Goal: Information Seeking & Learning: Learn about a topic

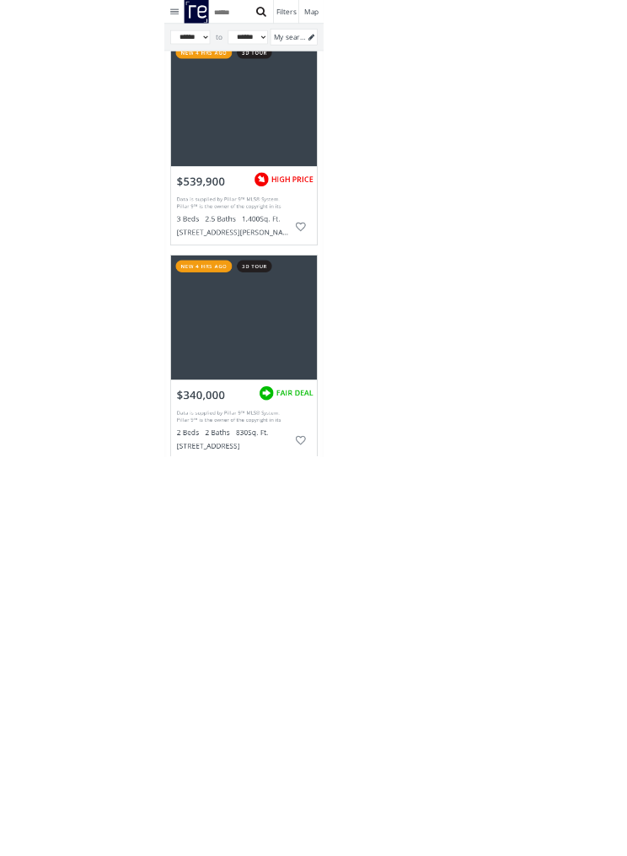
scroll to position [324, 0]
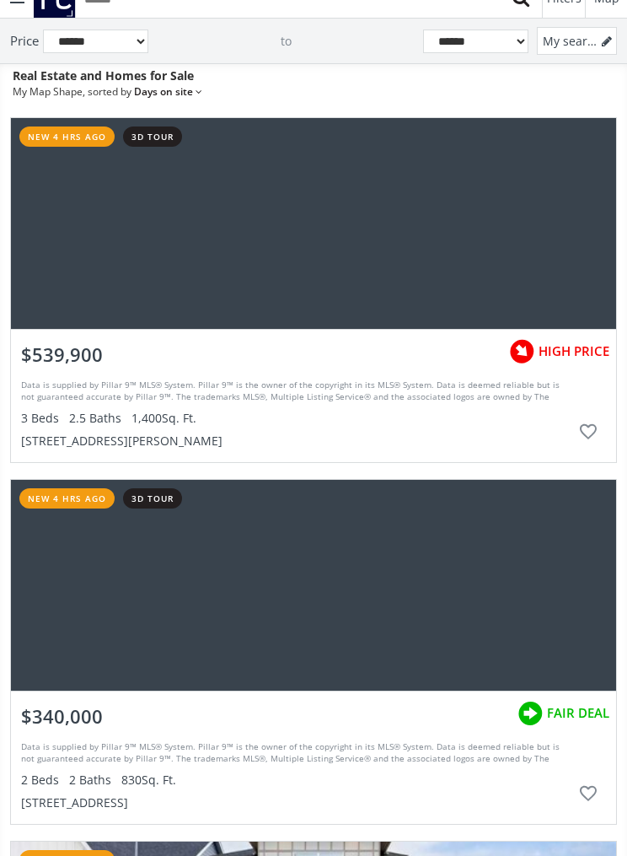
scroll to position [23, 0]
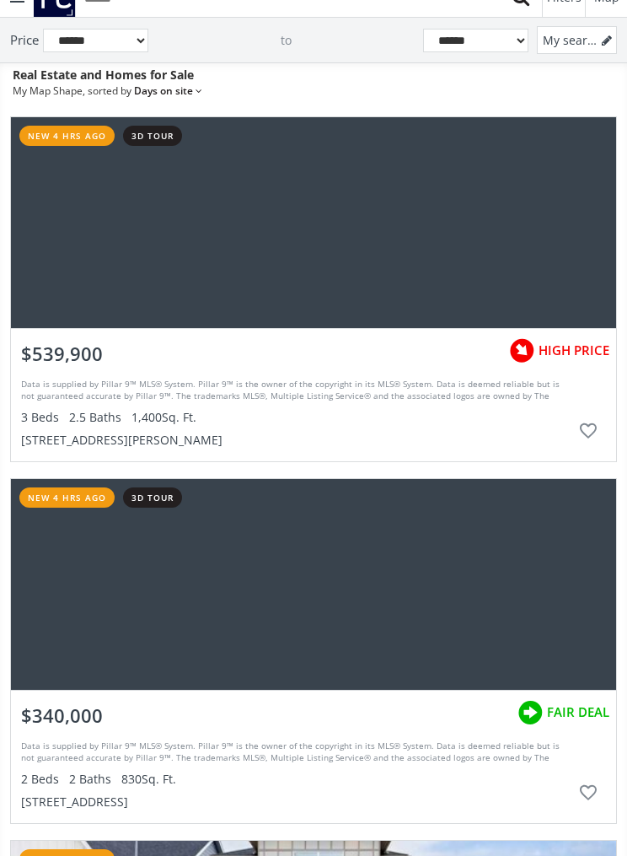
click at [395, 241] on div "grid" at bounding box center [314, 222] width 606 height 211
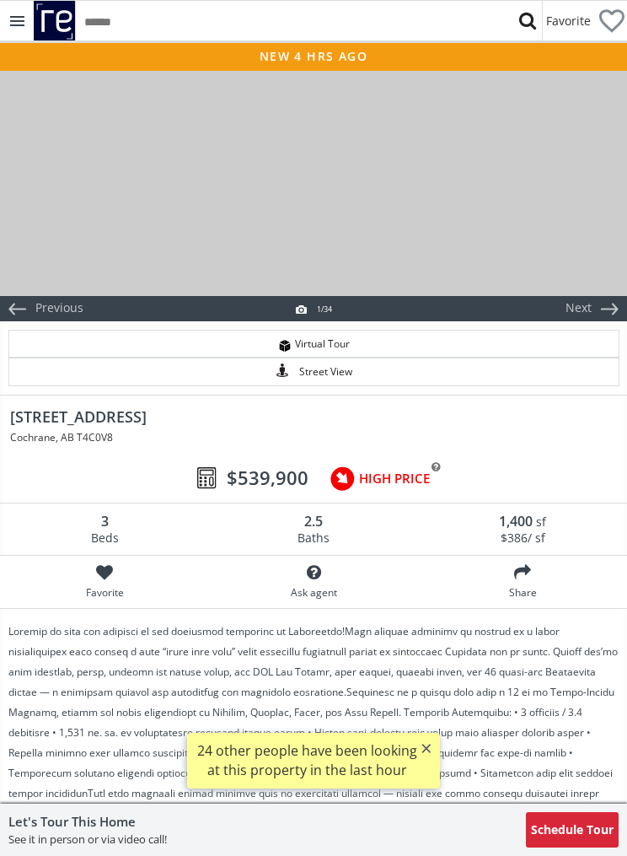
click at [514, 229] on div at bounding box center [313, 182] width 627 height 228
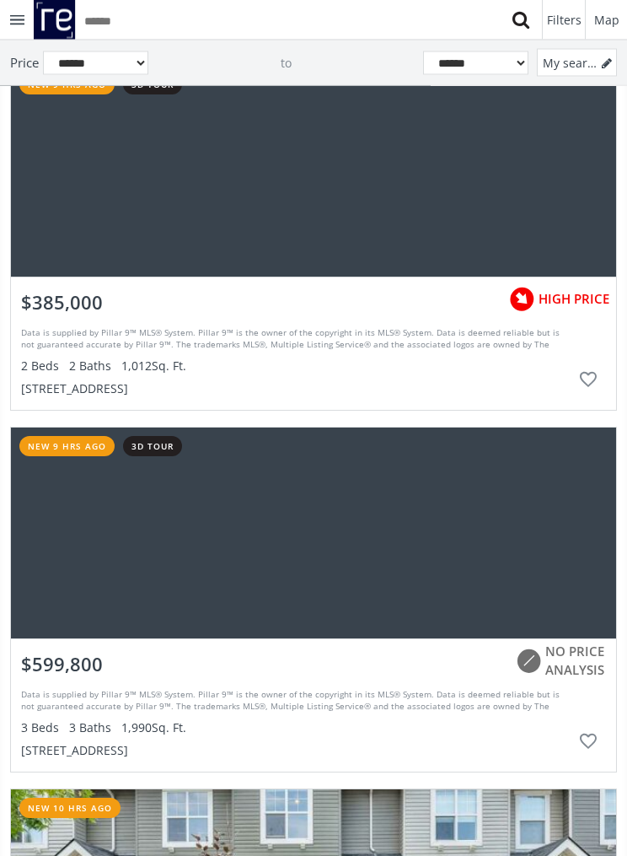
scroll to position [2249, 0]
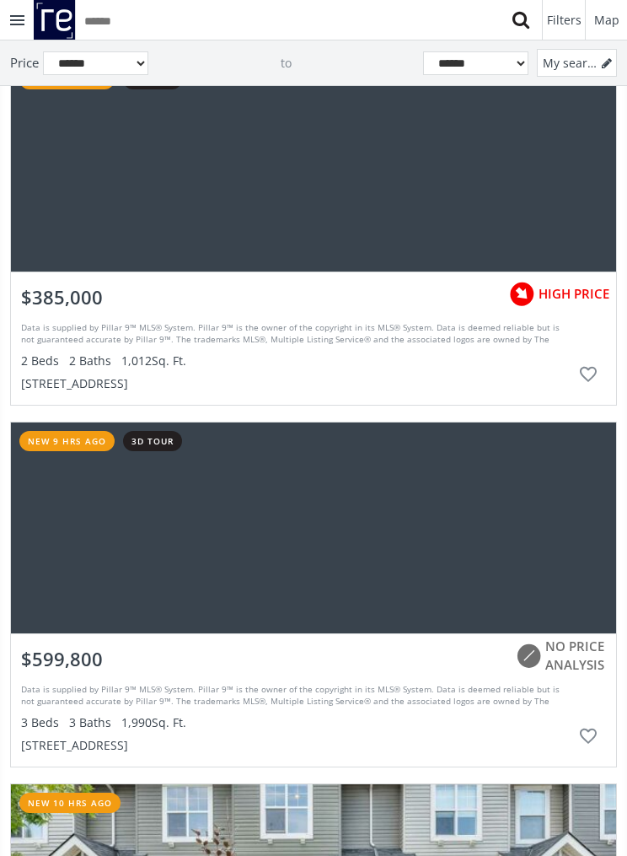
click at [493, 209] on div "grid" at bounding box center [314, 166] width 606 height 211
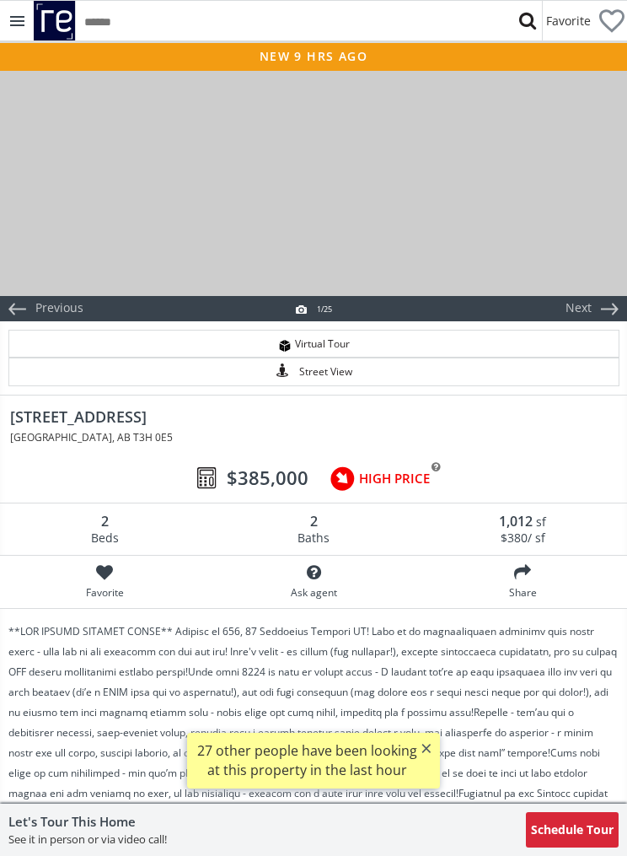
click at [533, 237] on div at bounding box center [313, 182] width 627 height 228
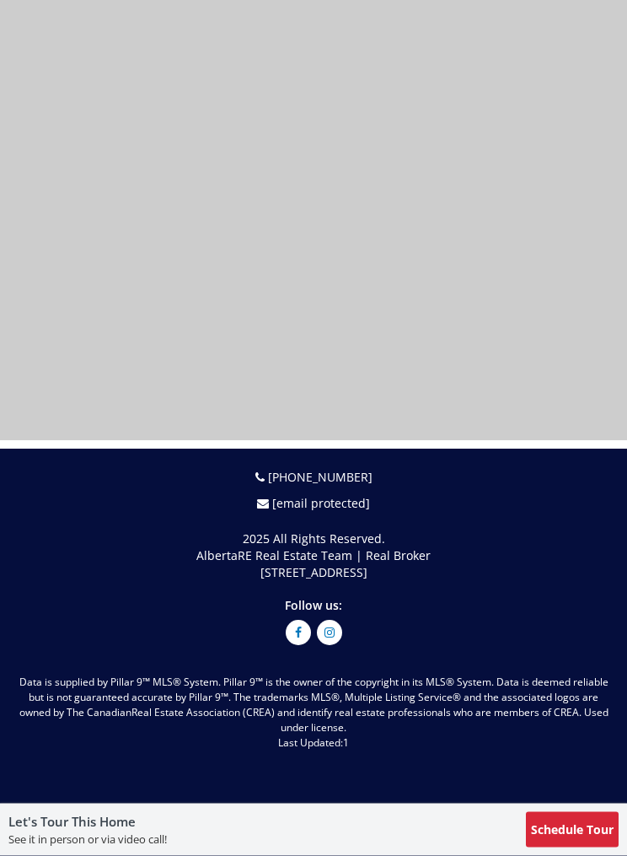
scroll to position [11616, 0]
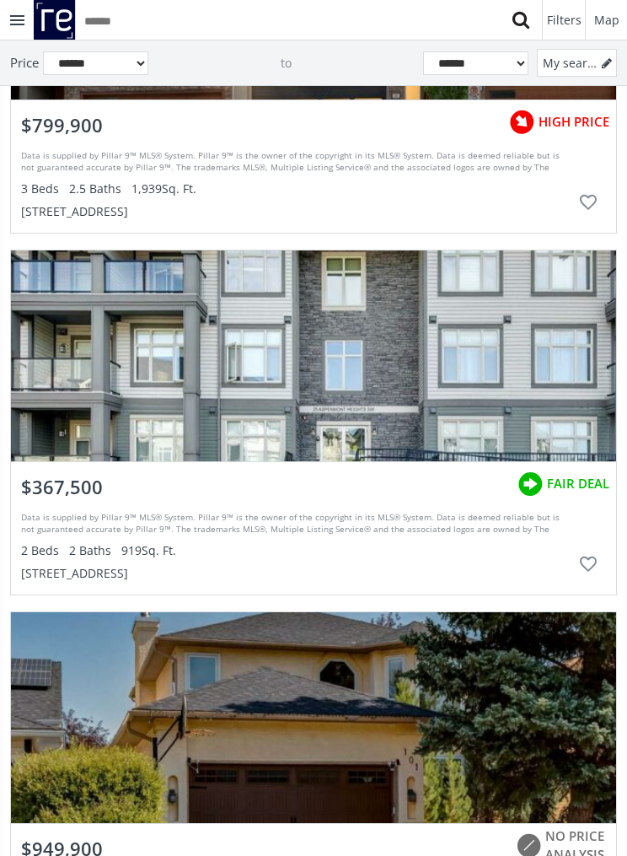
scroll to position [17033, 0]
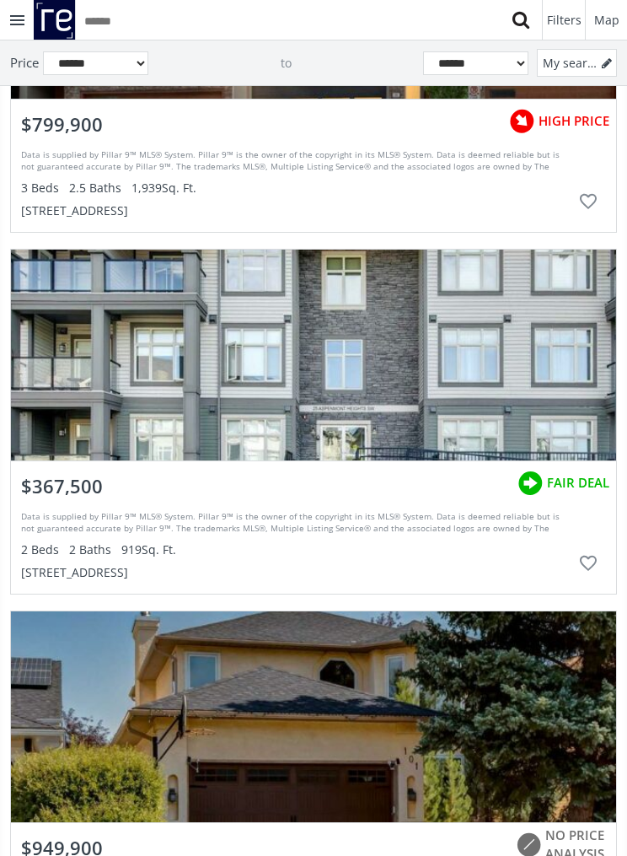
click at [453, 387] on div "grid" at bounding box center [314, 355] width 606 height 211
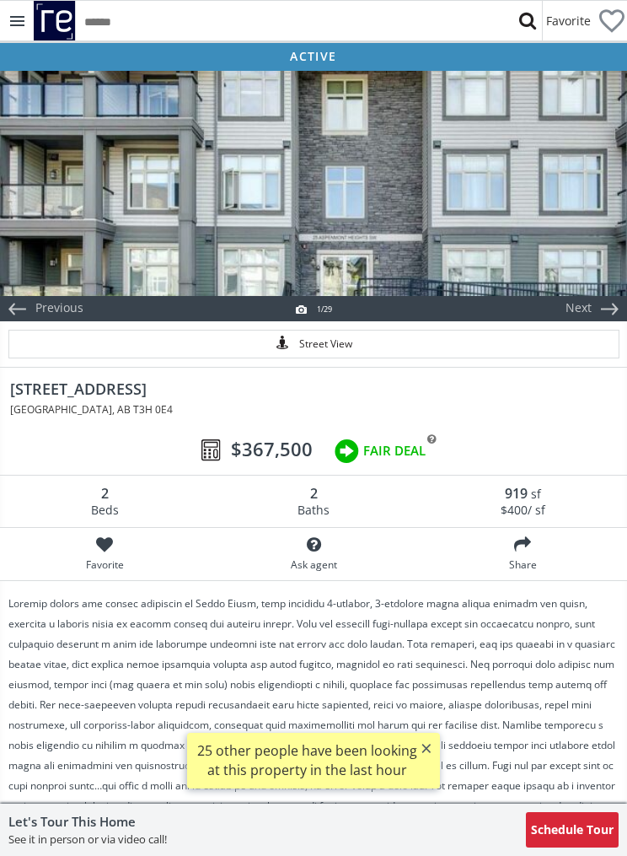
click at [501, 216] on div at bounding box center [313, 182] width 627 height 228
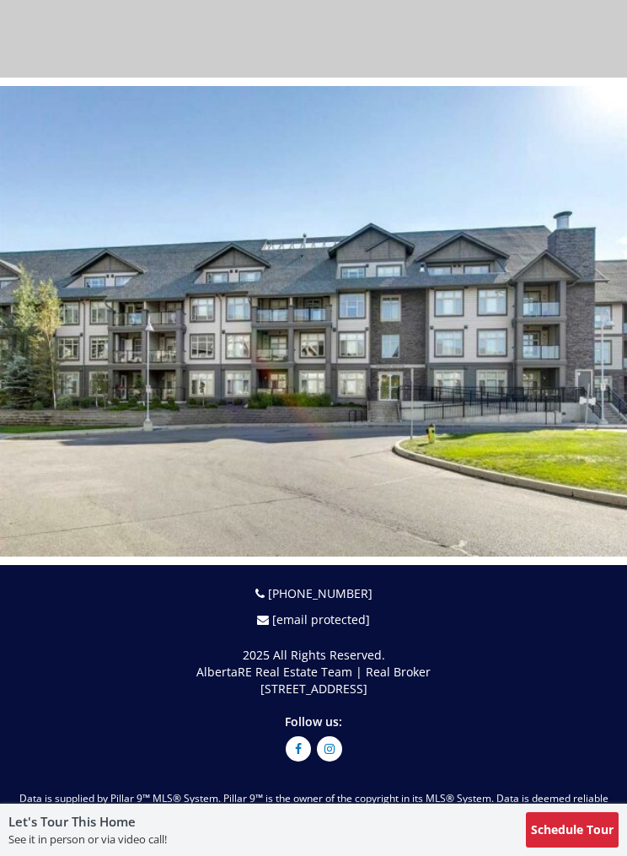
scroll to position [13409, 0]
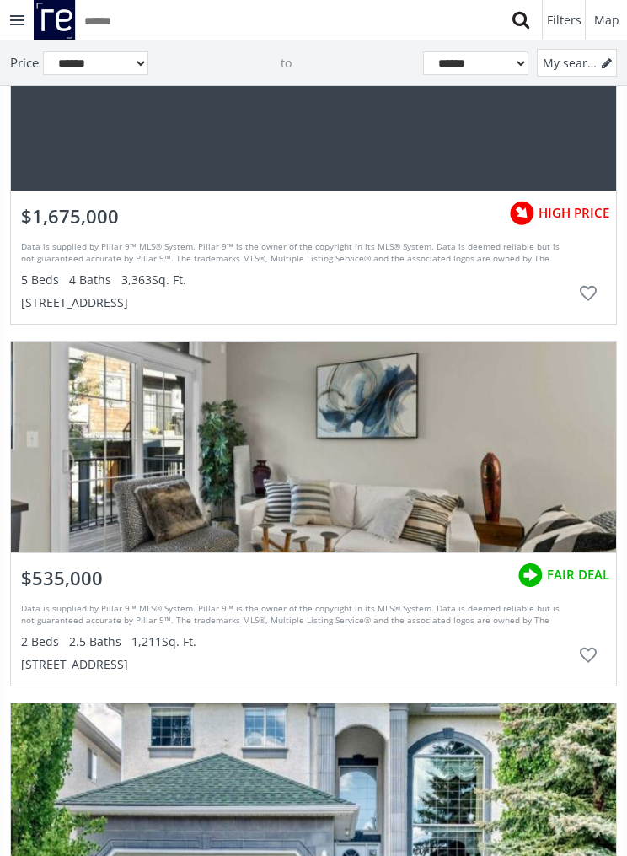
scroll to position [30906, 0]
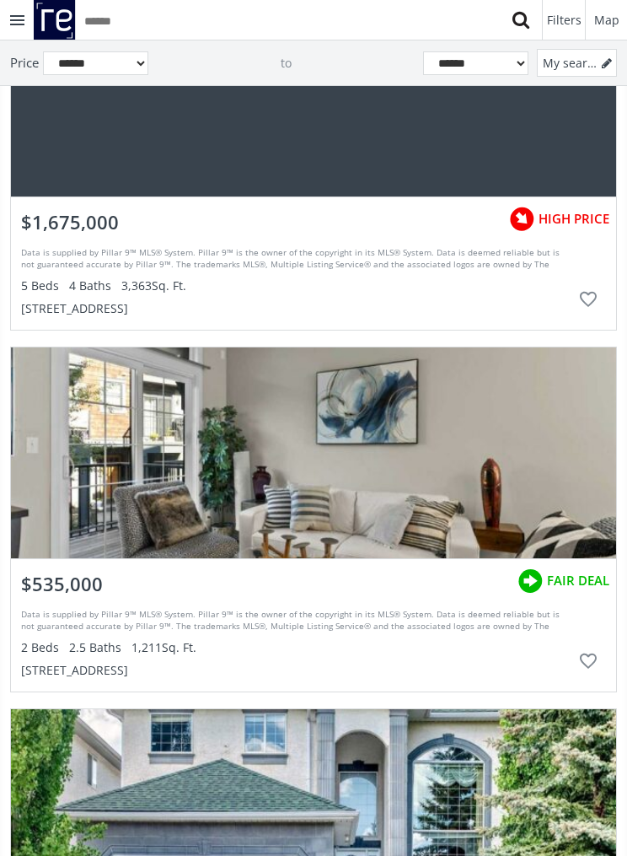
click at [521, 493] on div "grid" at bounding box center [314, 452] width 606 height 211
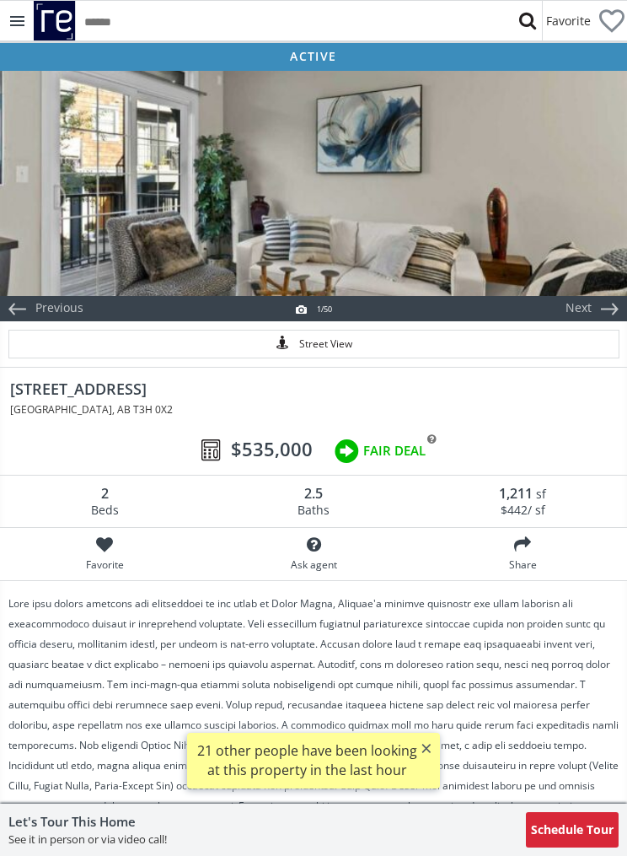
click at [491, 449] on div "$535,000 FAIR DEAL" at bounding box center [313, 452] width 627 height 48
click at [554, 220] on div at bounding box center [313, 182] width 627 height 228
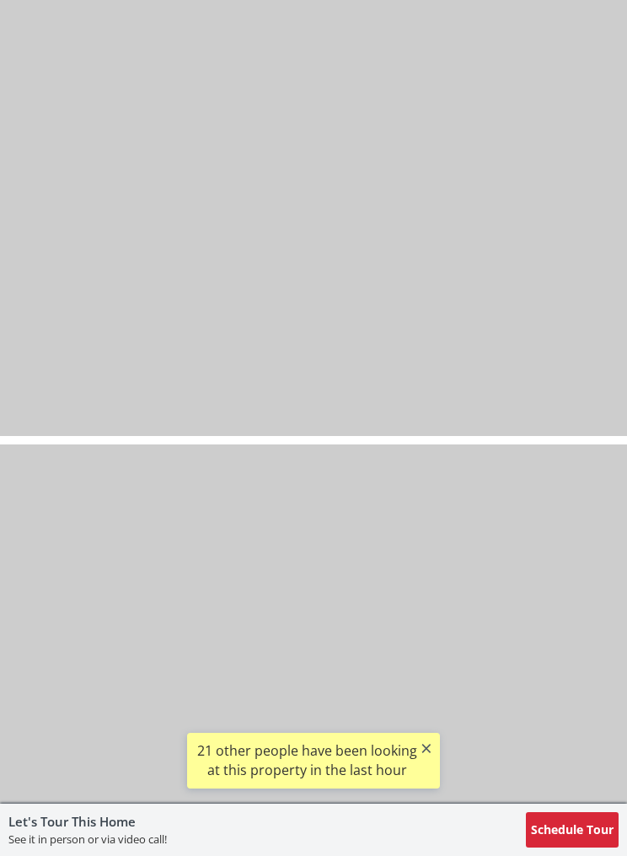
scroll to position [2430, 0]
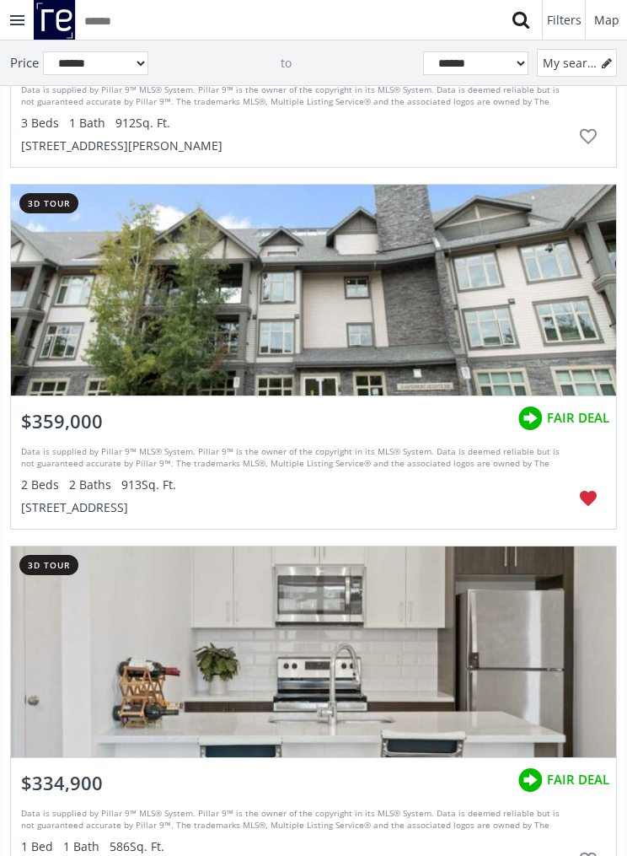
scroll to position [36134, 0]
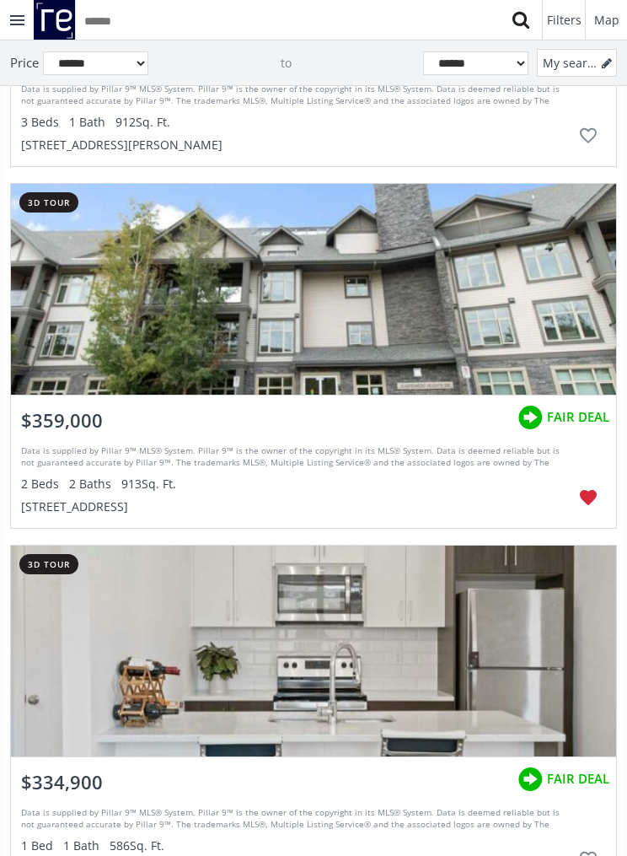
click at [570, 318] on div "grid" at bounding box center [314, 289] width 606 height 211
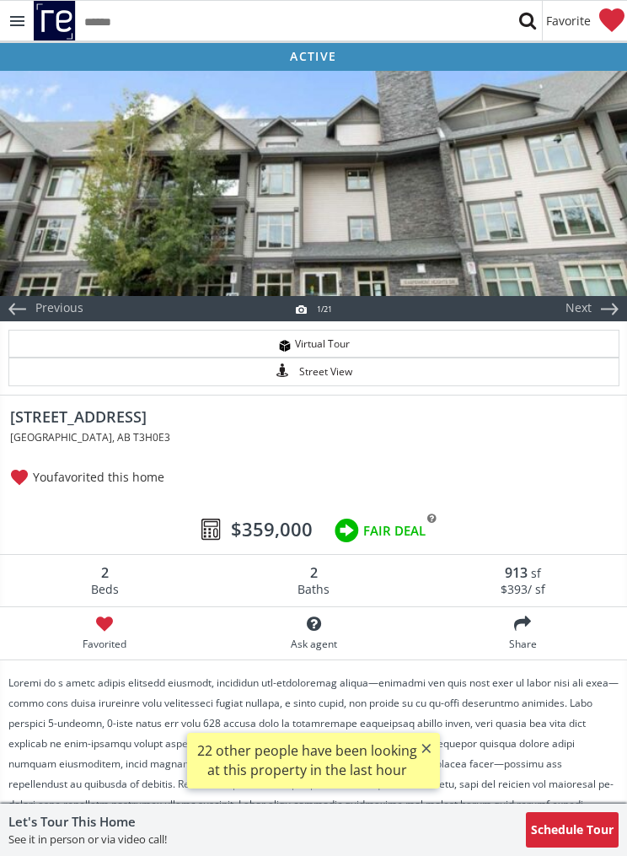
click at [568, 244] on div at bounding box center [313, 182] width 627 height 228
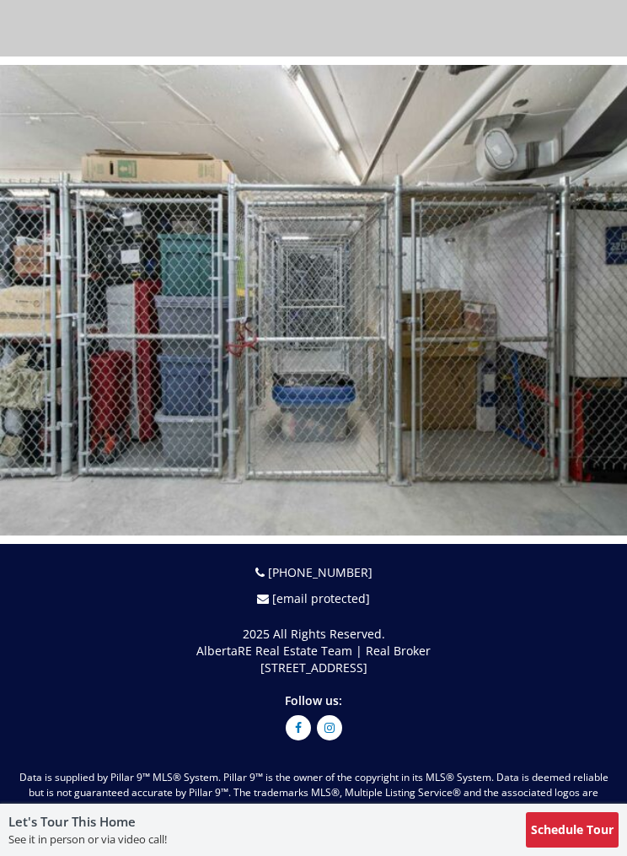
scroll to position [9609, 0]
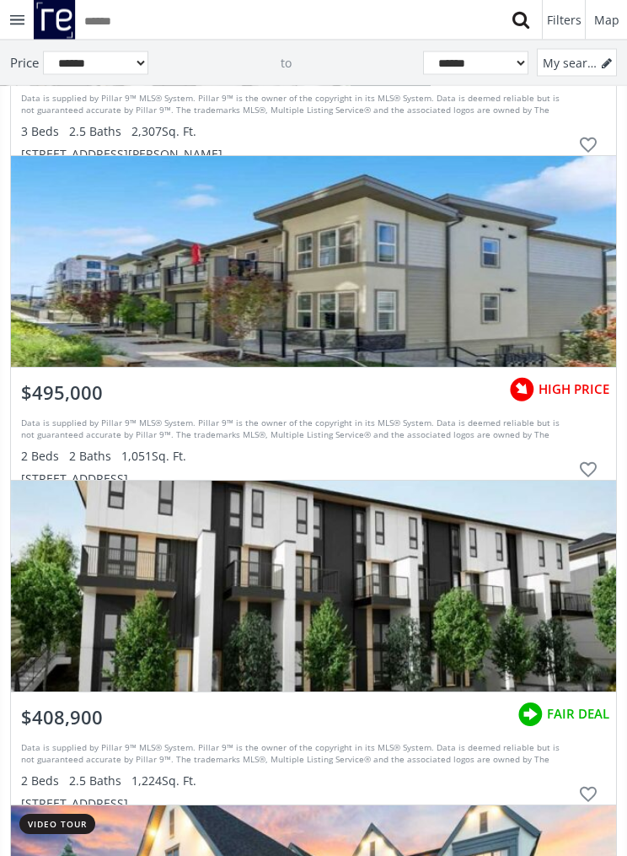
scroll to position [44050, 0]
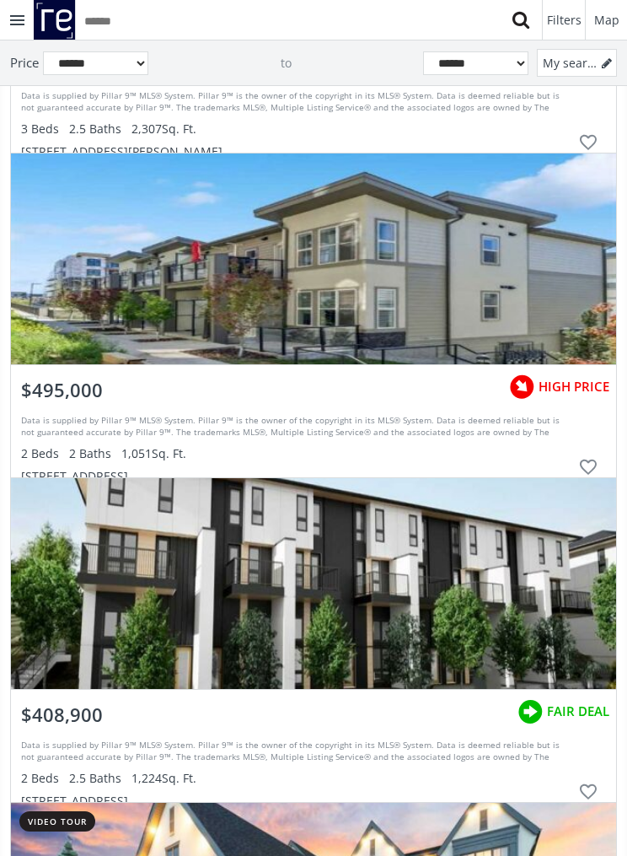
click at [494, 304] on div "grid" at bounding box center [314, 258] width 606 height 211
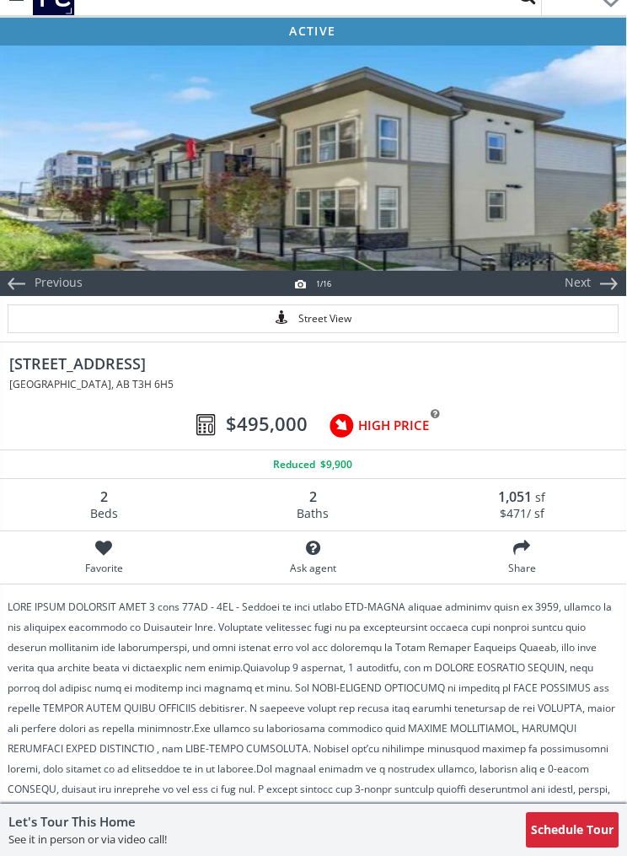
scroll to position [0, 1]
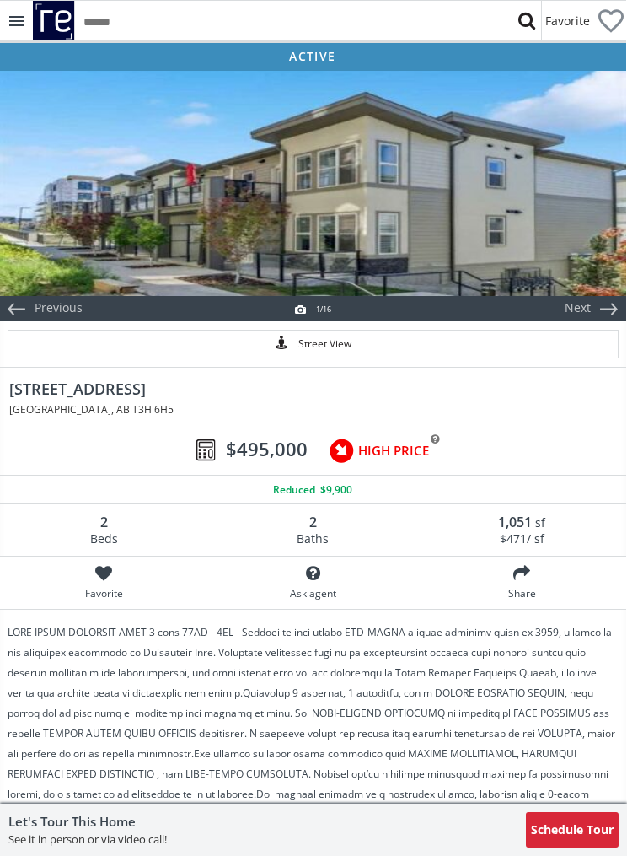
click at [596, 190] on div at bounding box center [312, 182] width 627 height 228
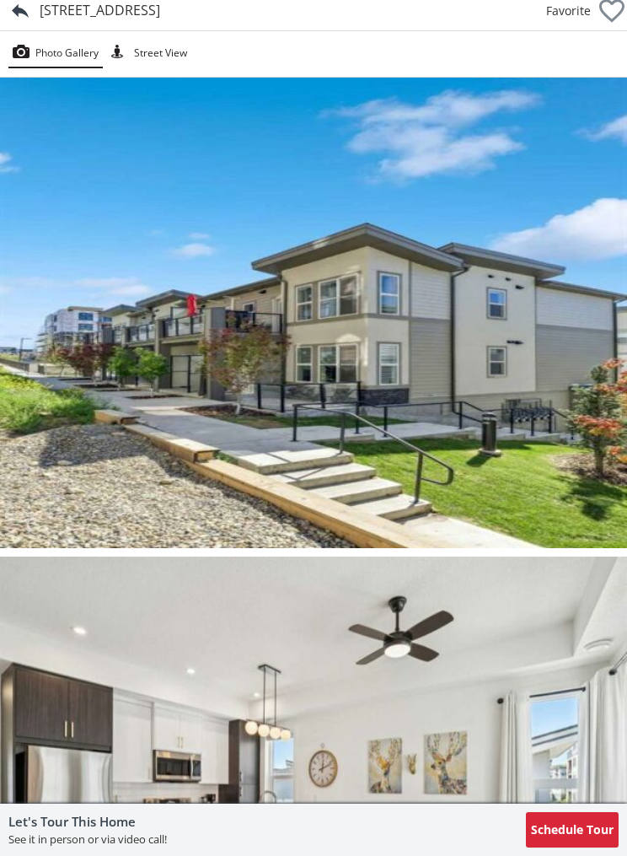
scroll to position [0, 0]
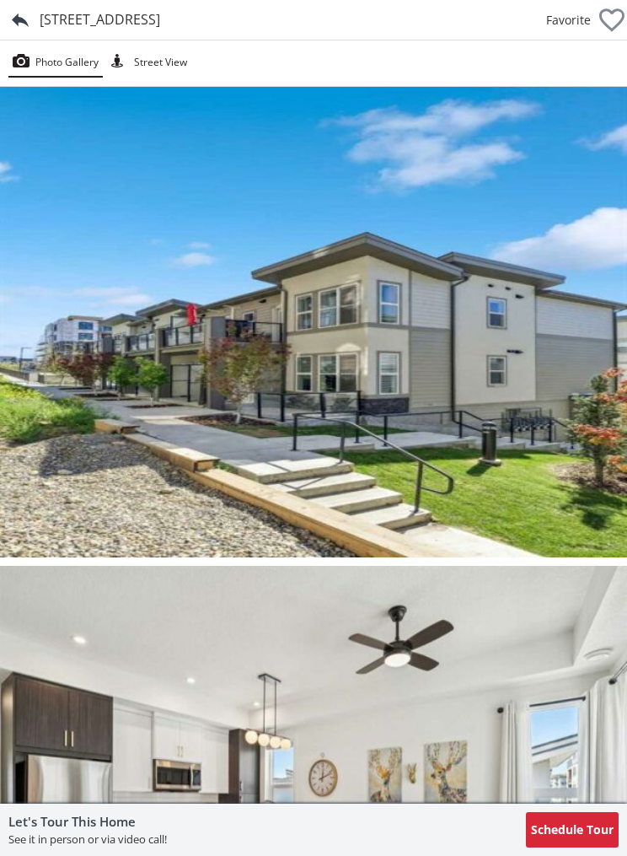
click at [31, 20] on div at bounding box center [20, 20] width 40 height 40
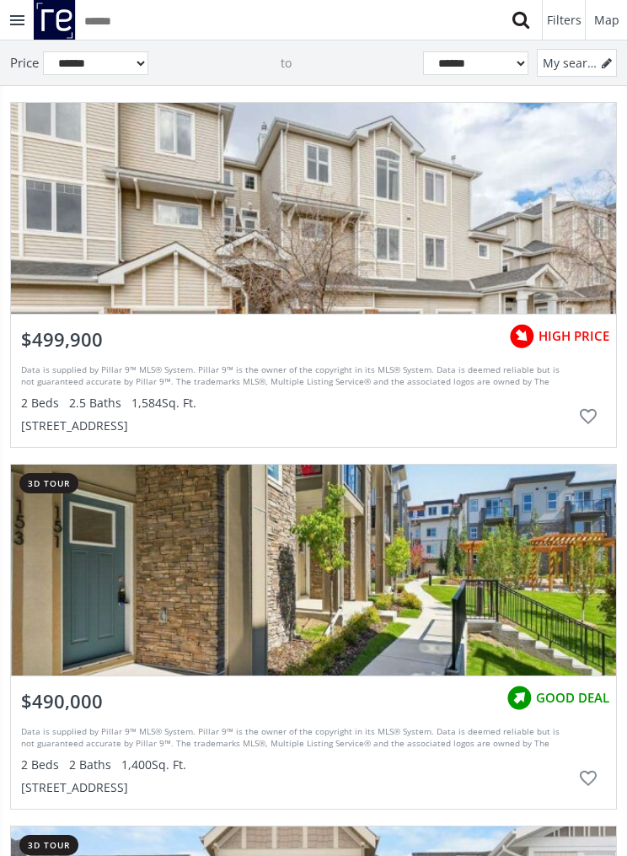
scroll to position [47433, 0]
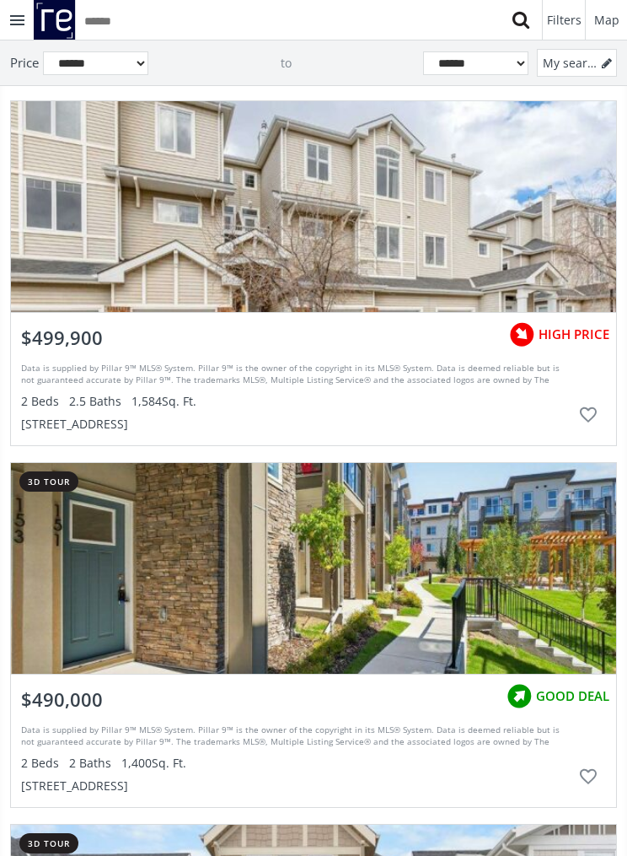
click at [511, 256] on div "grid" at bounding box center [314, 206] width 606 height 211
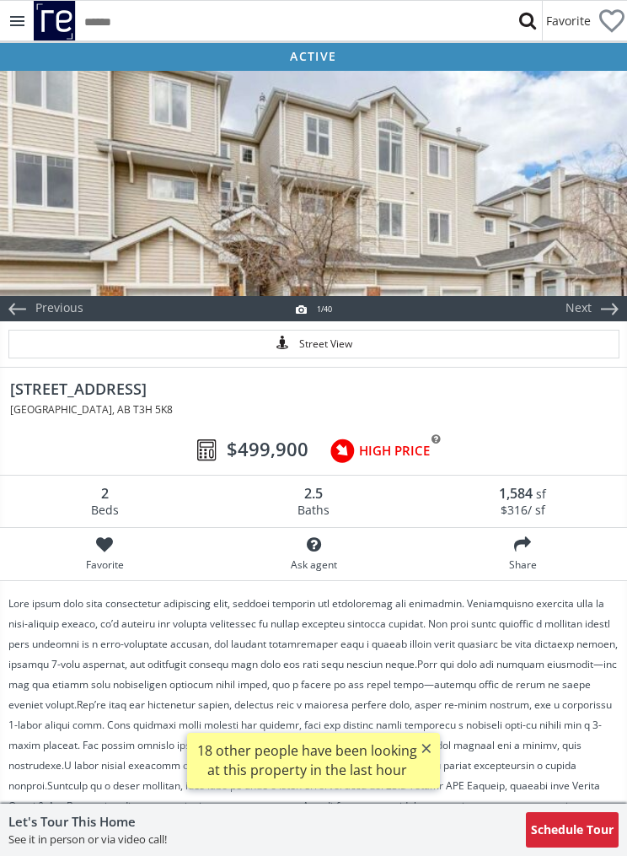
click at [532, 222] on div at bounding box center [313, 182] width 627 height 228
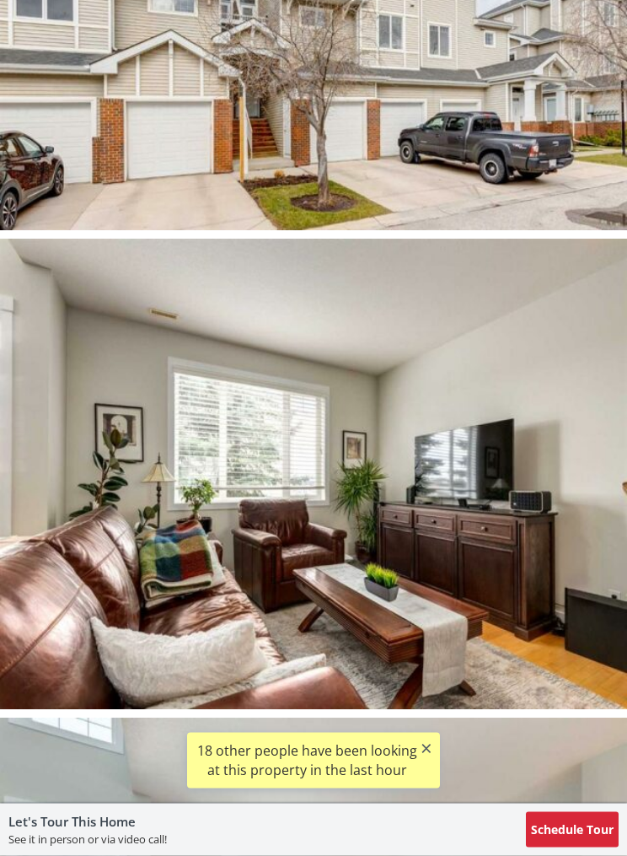
scroll to position [341, 0]
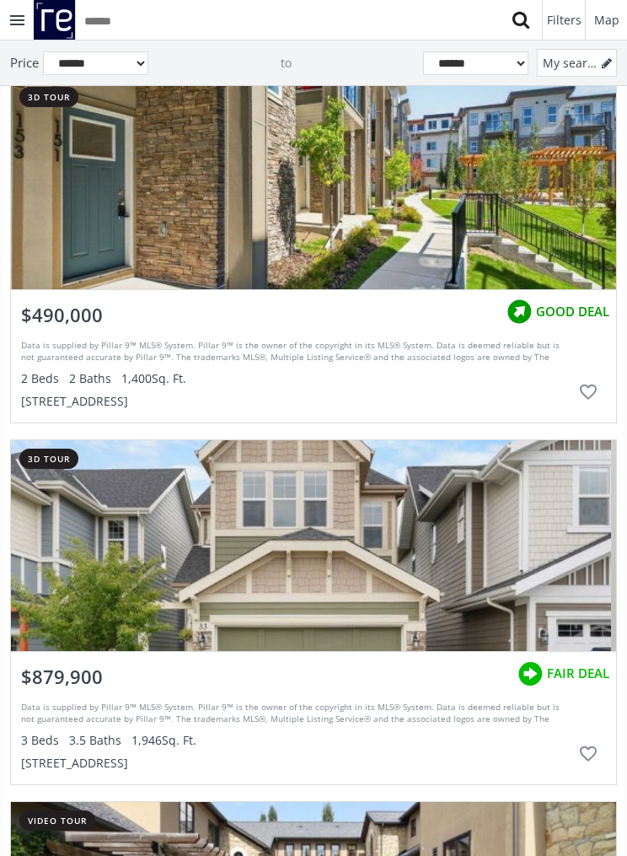
scroll to position [47825, 0]
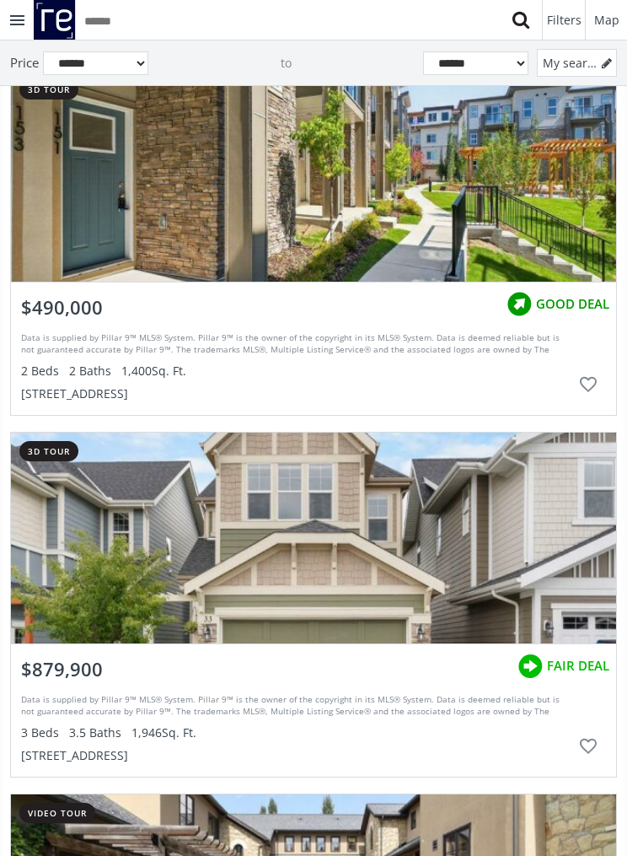
click at [517, 210] on div "grid" at bounding box center [314, 176] width 606 height 211
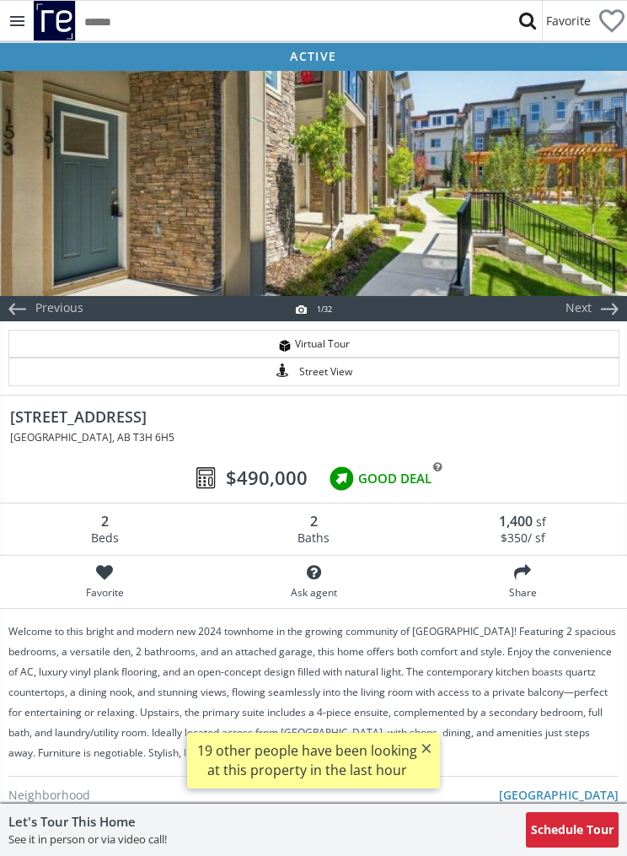
click at [530, 239] on div at bounding box center [313, 182] width 627 height 228
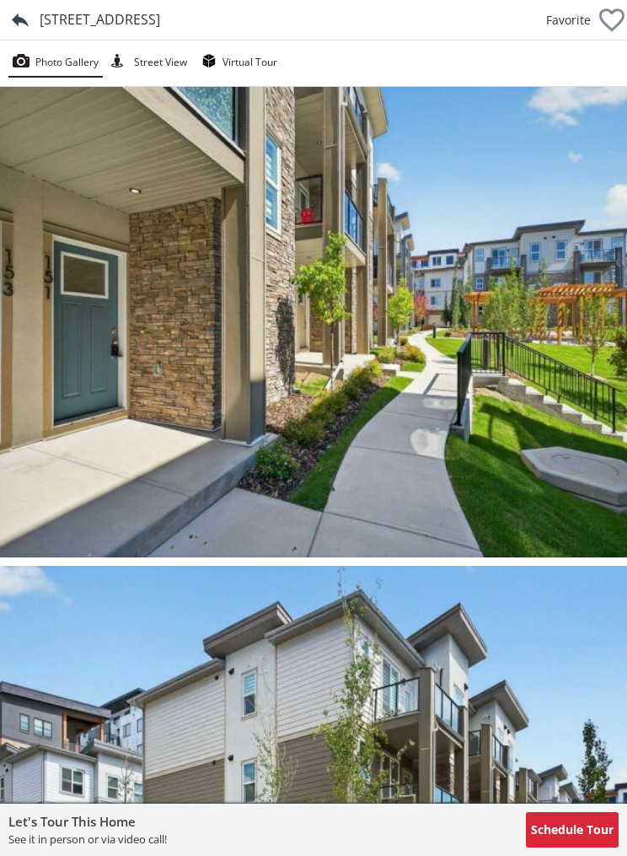
click at [31, 25] on div at bounding box center [20, 20] width 40 height 40
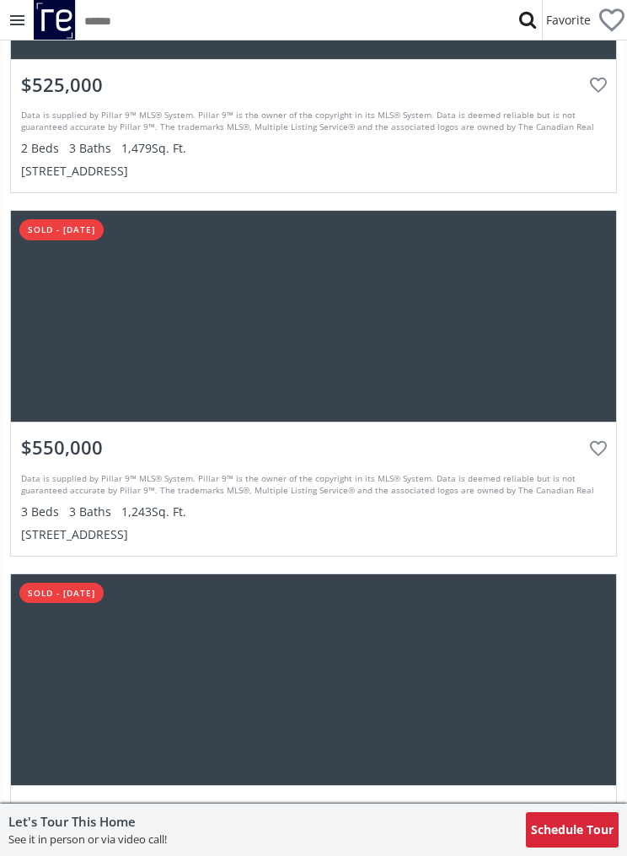
scroll to position [5185, 0]
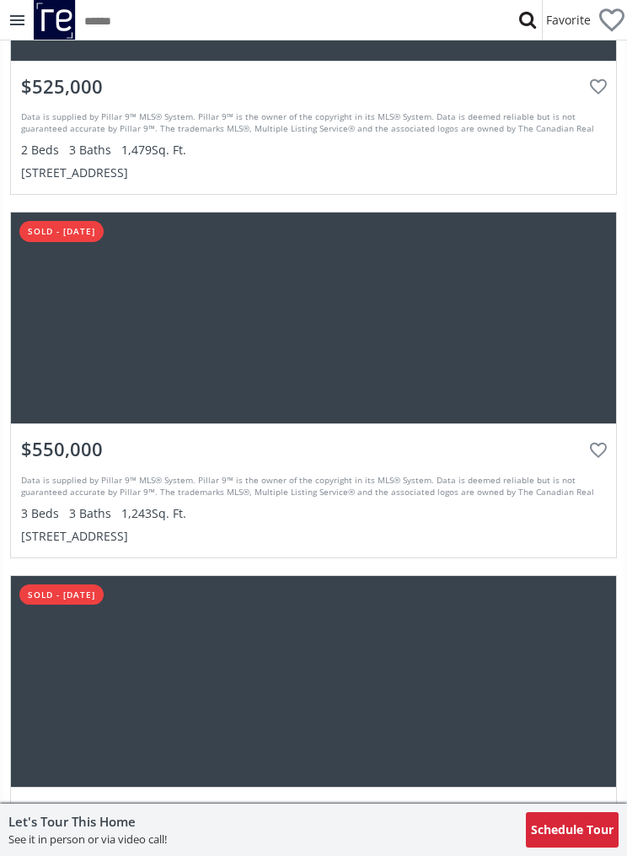
click at [487, 360] on div at bounding box center [314, 318] width 606 height 211
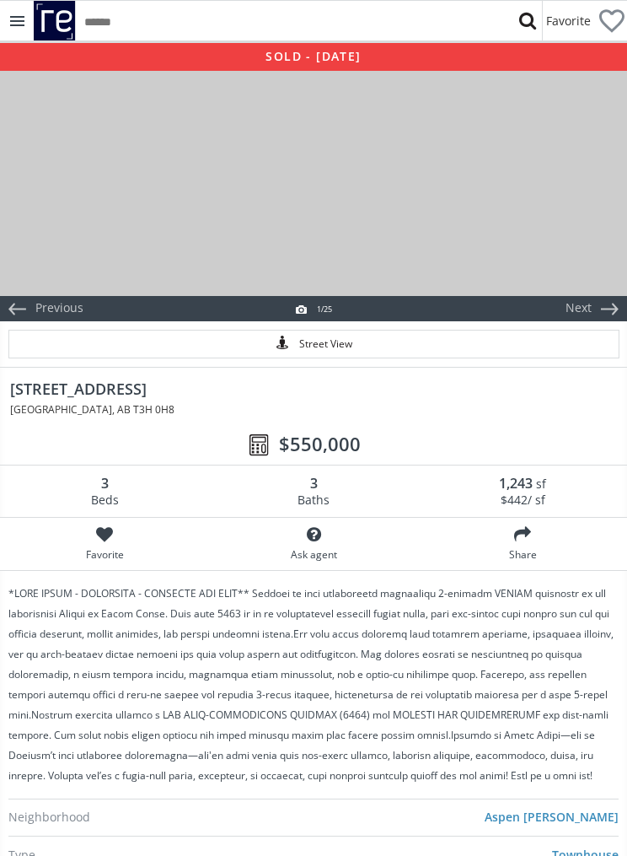
click at [547, 237] on div at bounding box center [313, 182] width 627 height 228
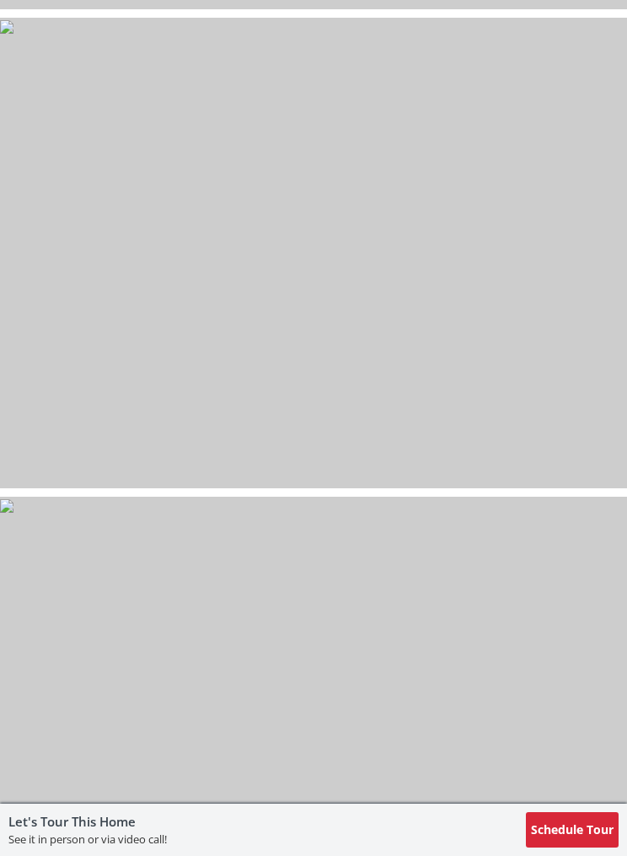
scroll to position [9168, 0]
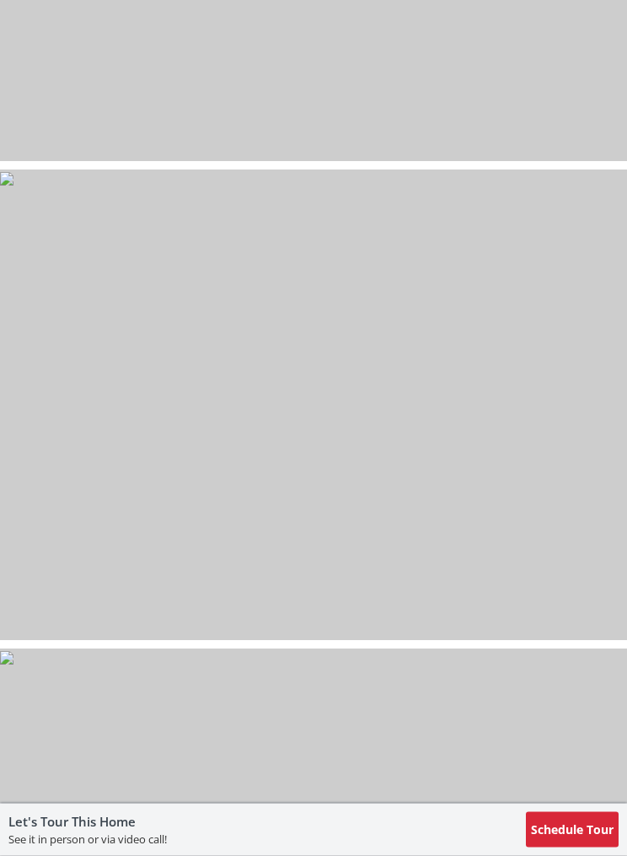
scroll to position [2767, 0]
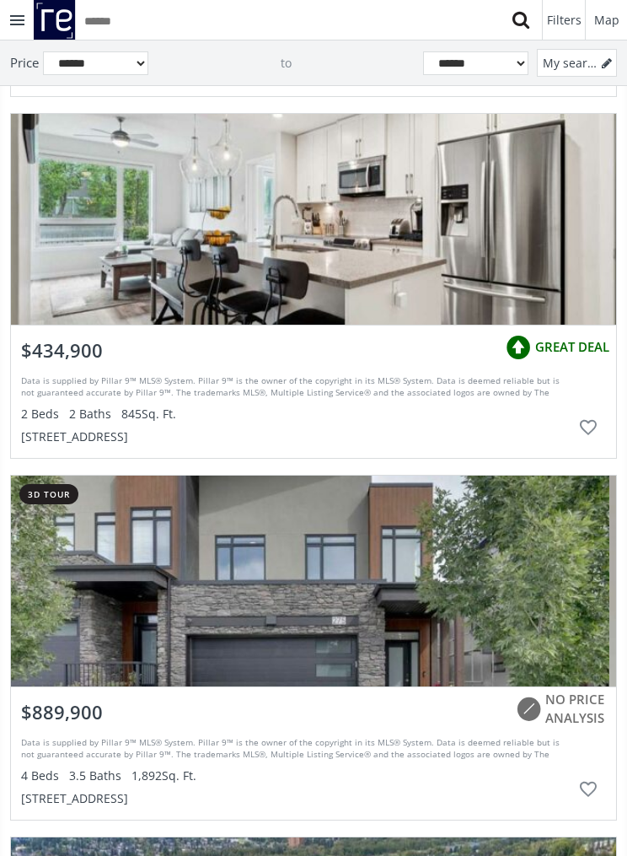
scroll to position [59001, 0]
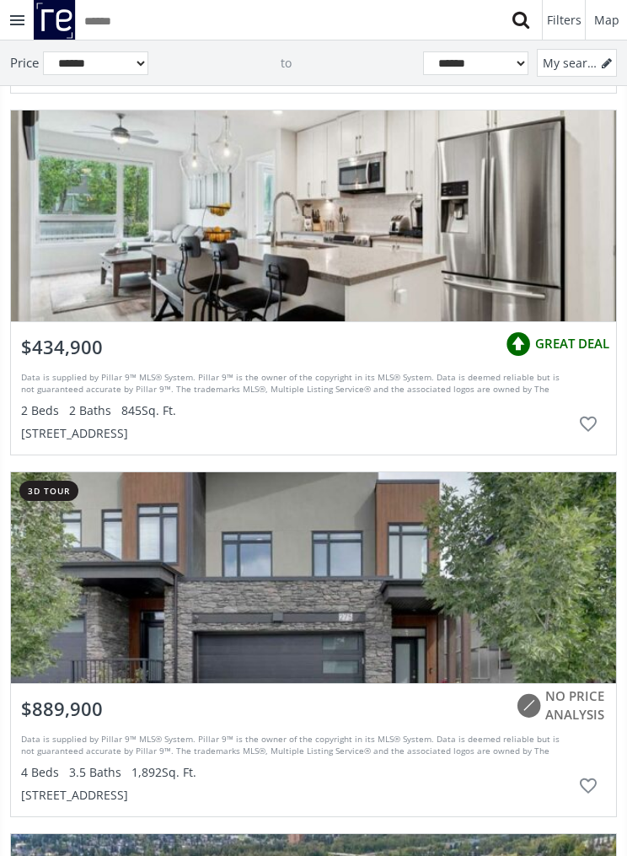
click at [523, 258] on div "grid" at bounding box center [314, 215] width 606 height 211
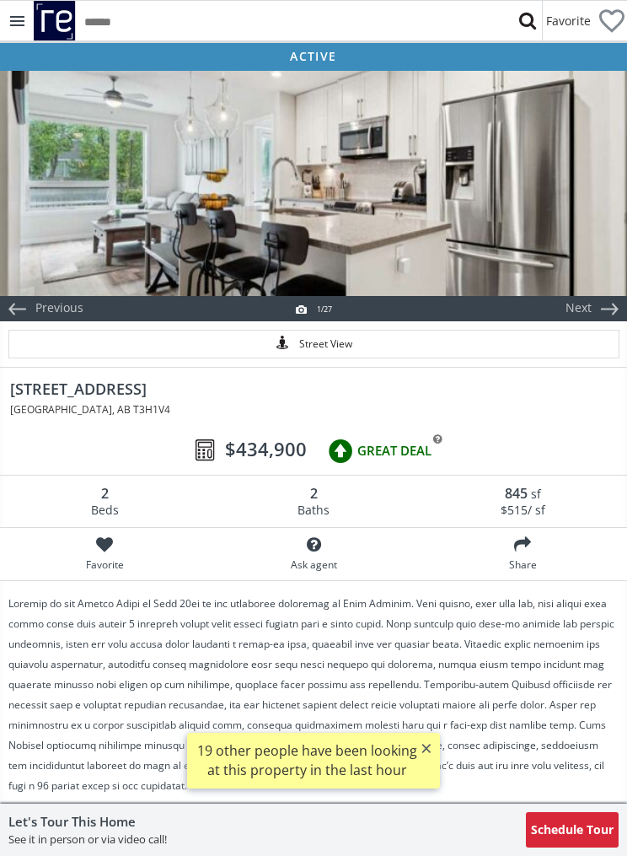
click at [537, 256] on div at bounding box center [313, 182] width 627 height 228
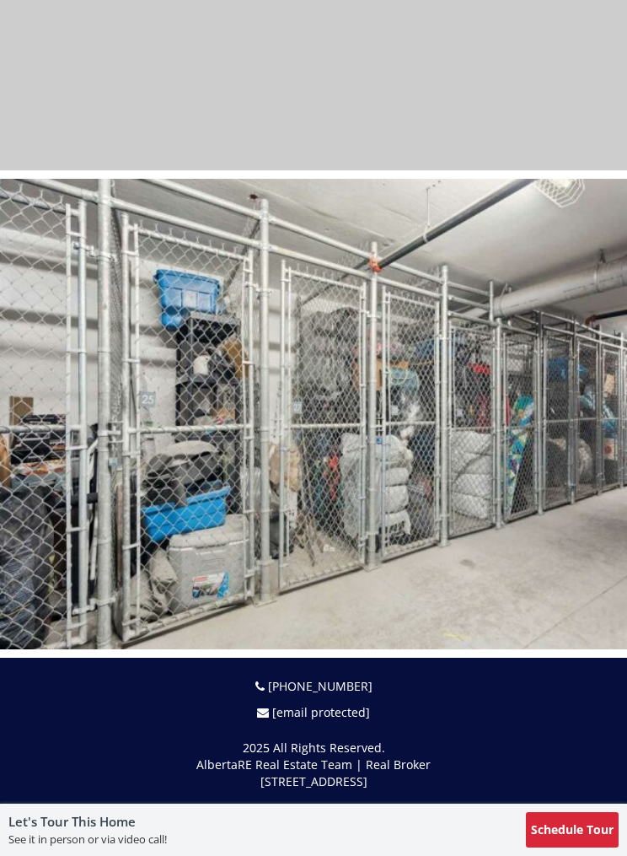
scroll to position [12357, 0]
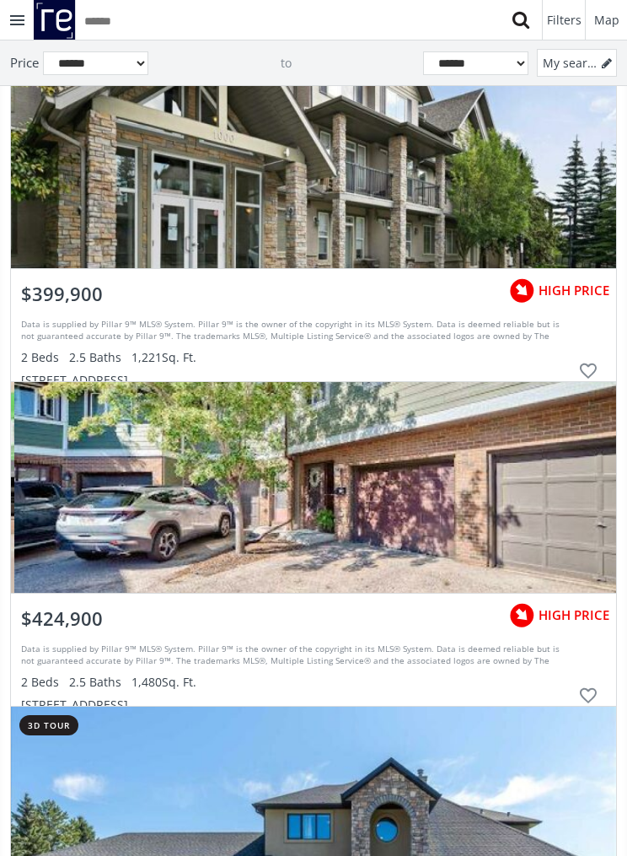
scroll to position [85380, 0]
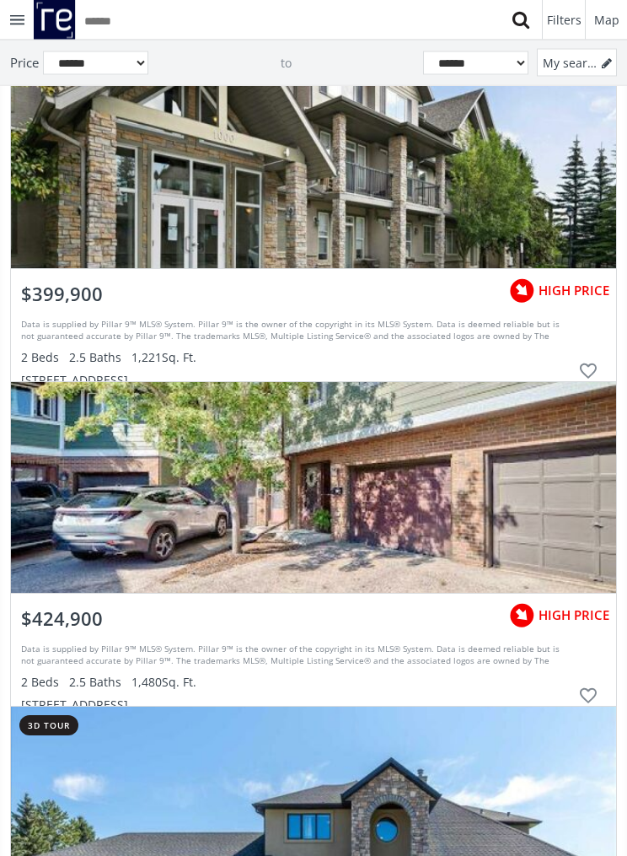
click at [463, 227] on div "grid" at bounding box center [314, 163] width 606 height 211
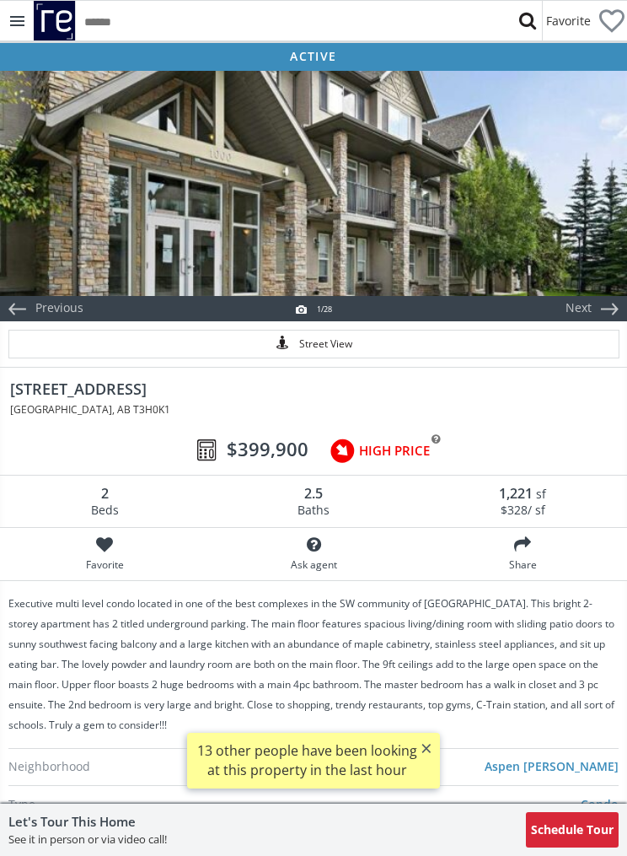
click at [449, 219] on div at bounding box center [313, 182] width 627 height 228
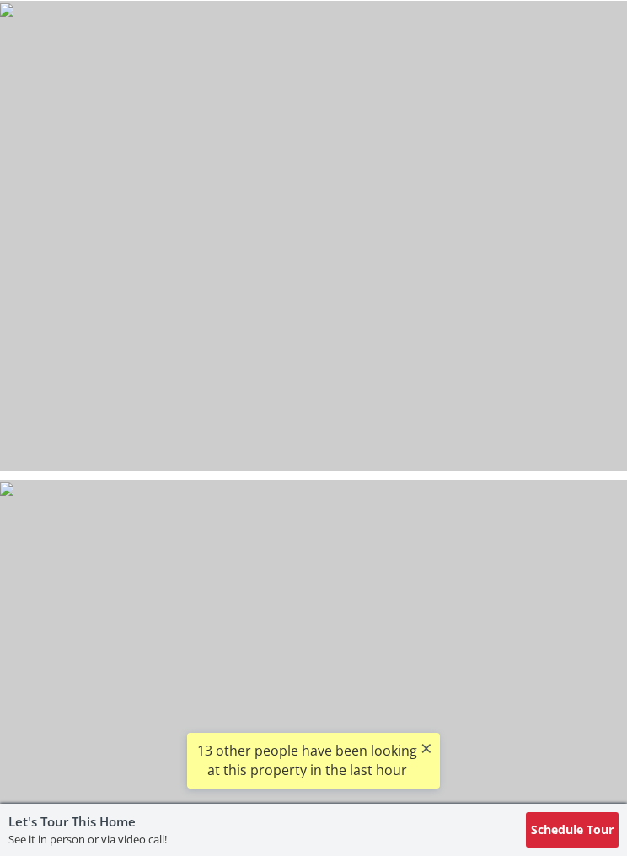
scroll to position [6665, 0]
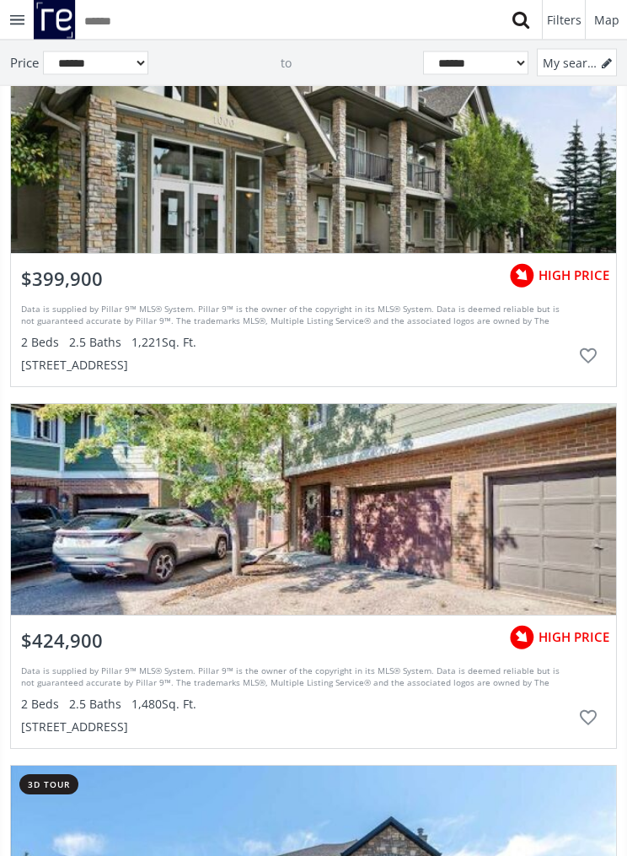
scroll to position [87281, 0]
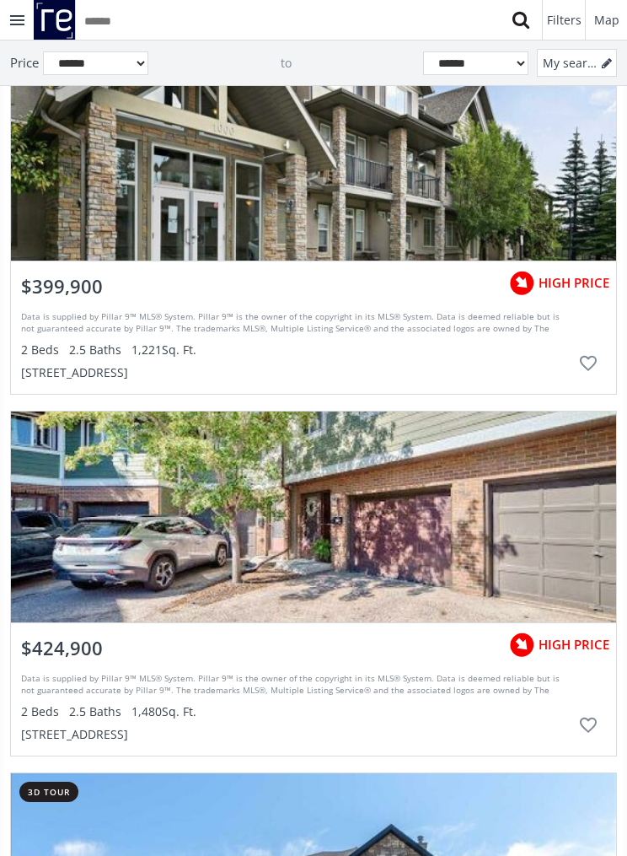
click at [279, 328] on div "Data is supplied by Pillar 9™ MLS® System. Pillar 9™ is the owner of the copyri…" at bounding box center [296, 323] width 550 height 25
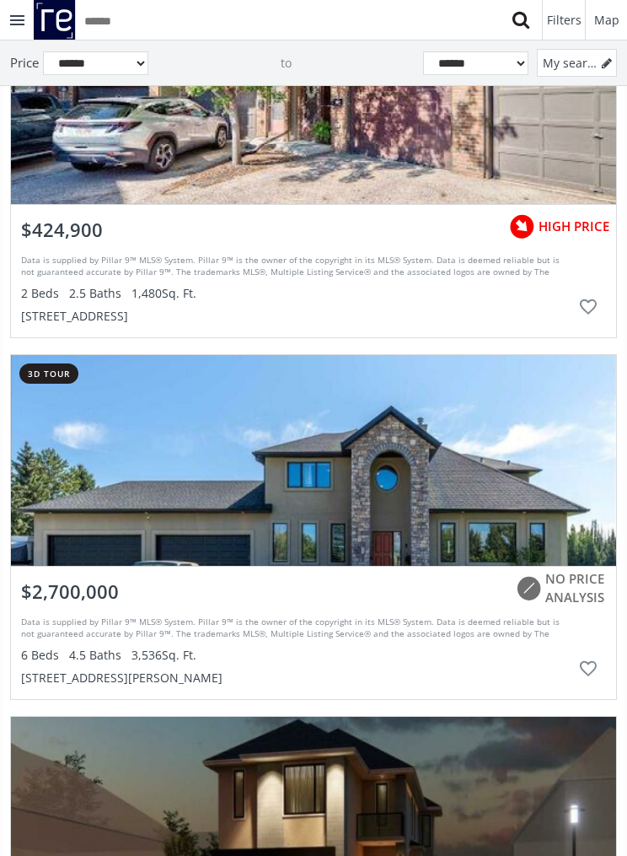
scroll to position [87661, 0]
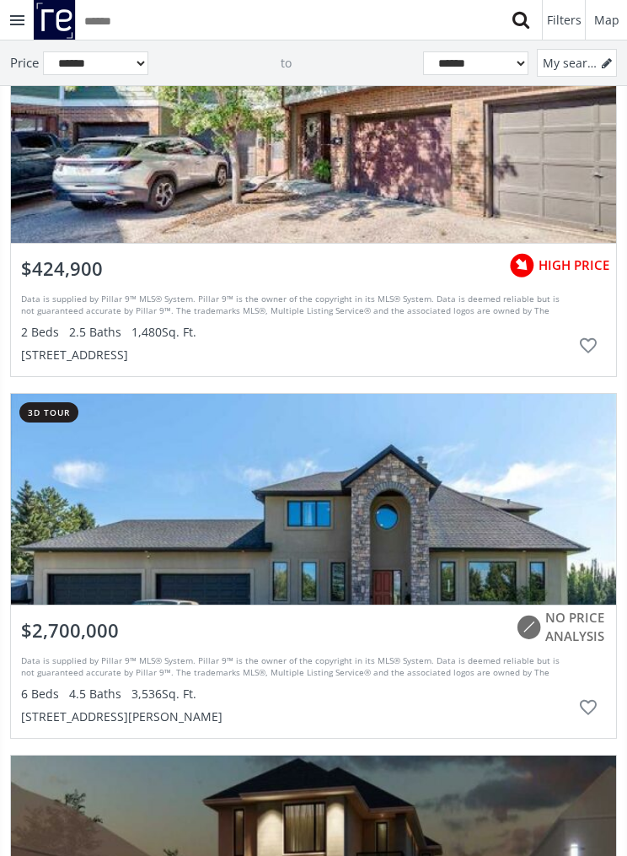
click at [476, 179] on div "grid" at bounding box center [314, 137] width 606 height 211
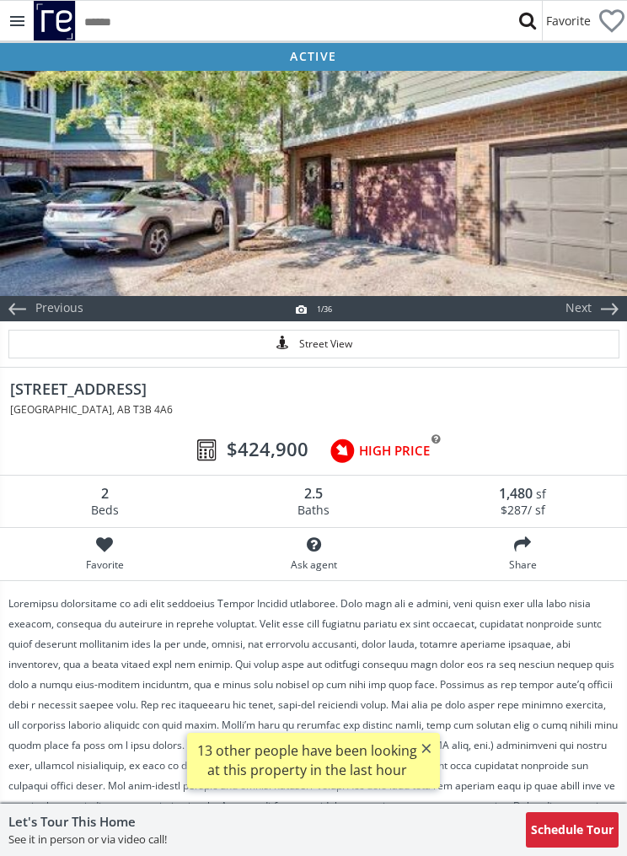
click at [528, 202] on div at bounding box center [313, 182] width 627 height 228
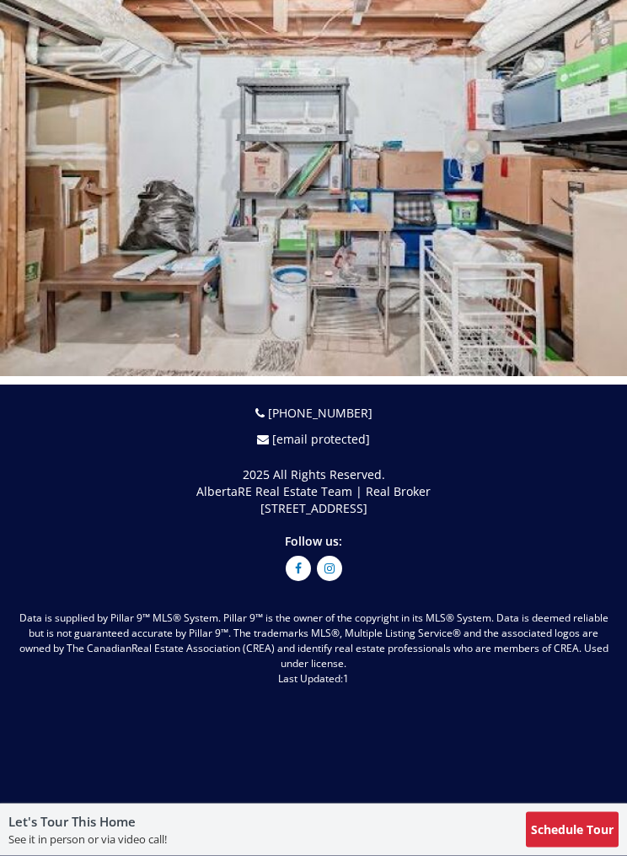
scroll to position [17167, 0]
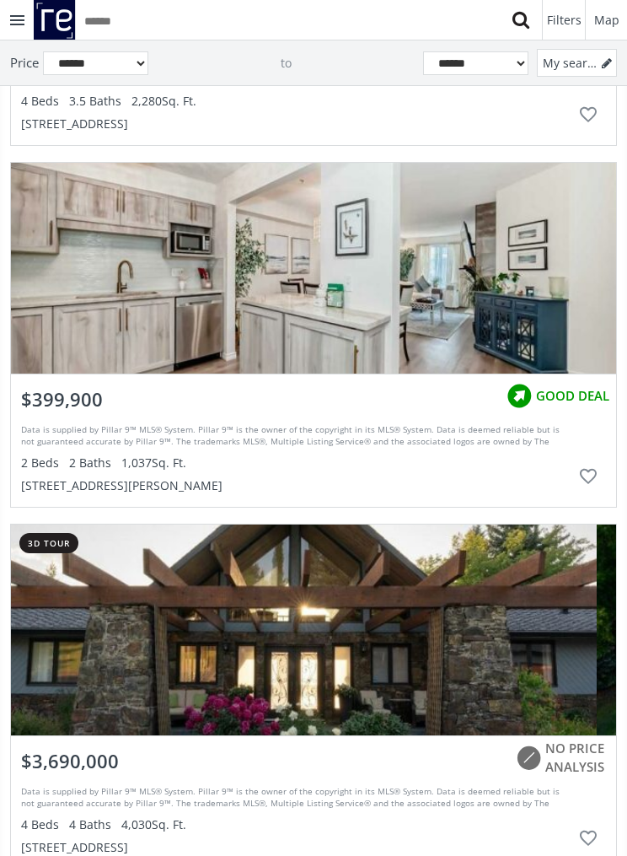
scroll to position [124988, 0]
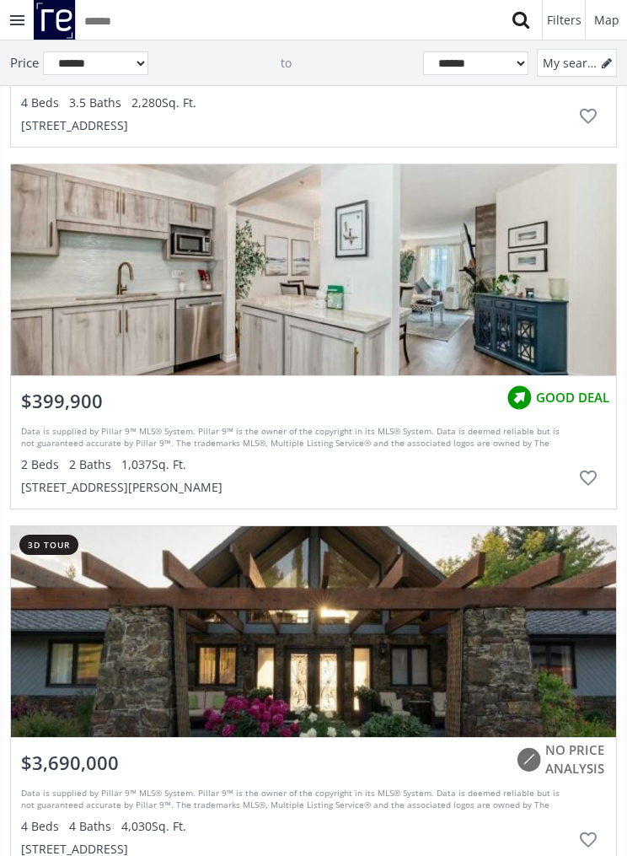
click at [384, 320] on div "grid" at bounding box center [314, 269] width 606 height 211
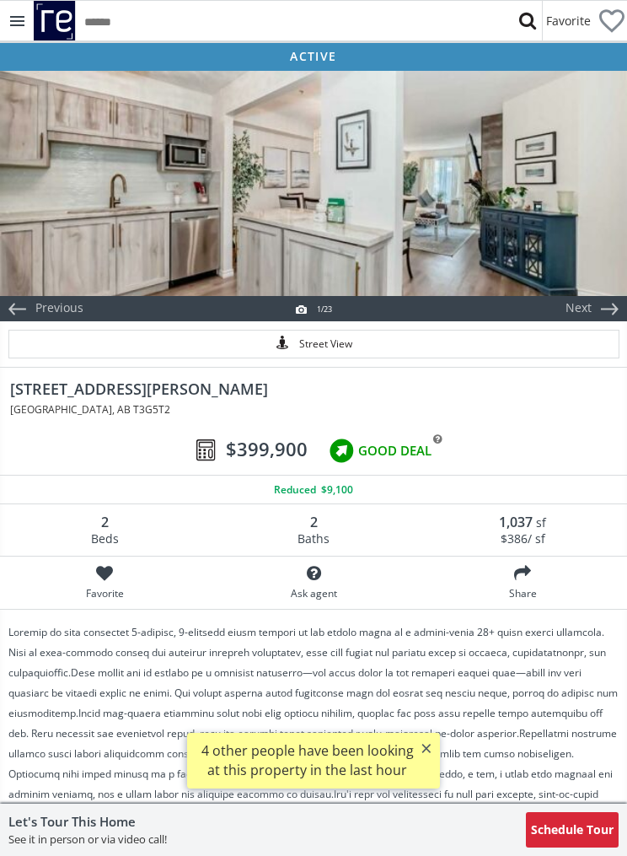
click at [541, 202] on div at bounding box center [313, 182] width 627 height 228
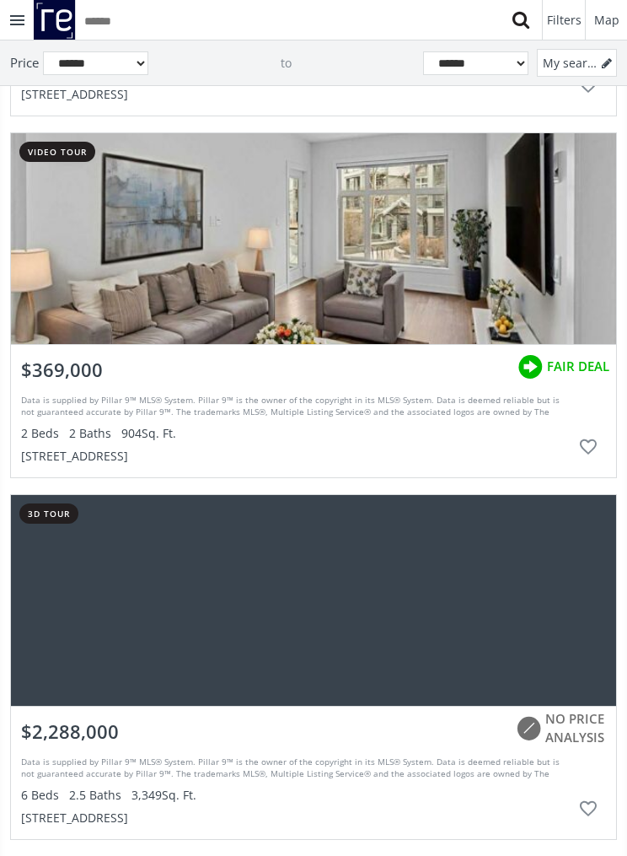
scroll to position [132783, 0]
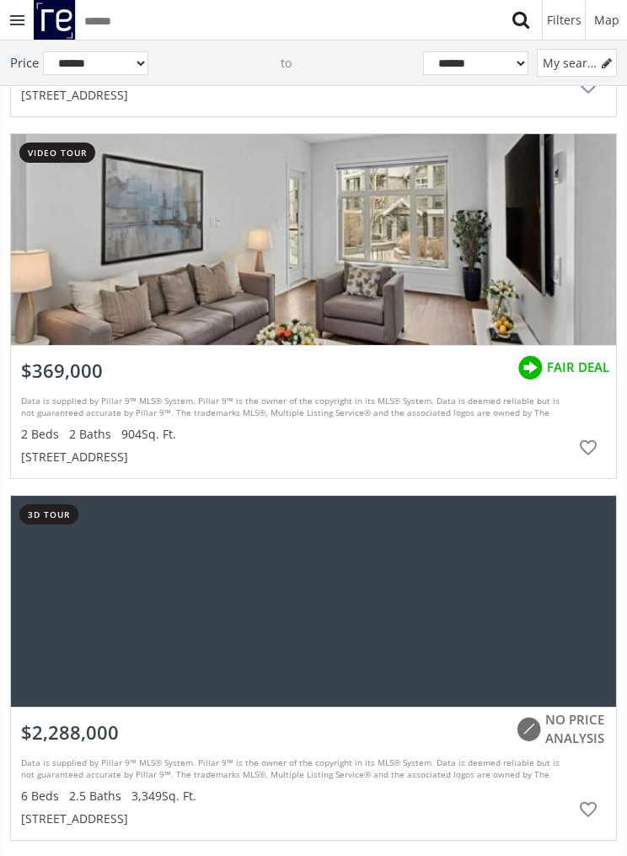
click at [152, 184] on div "grid" at bounding box center [314, 239] width 606 height 211
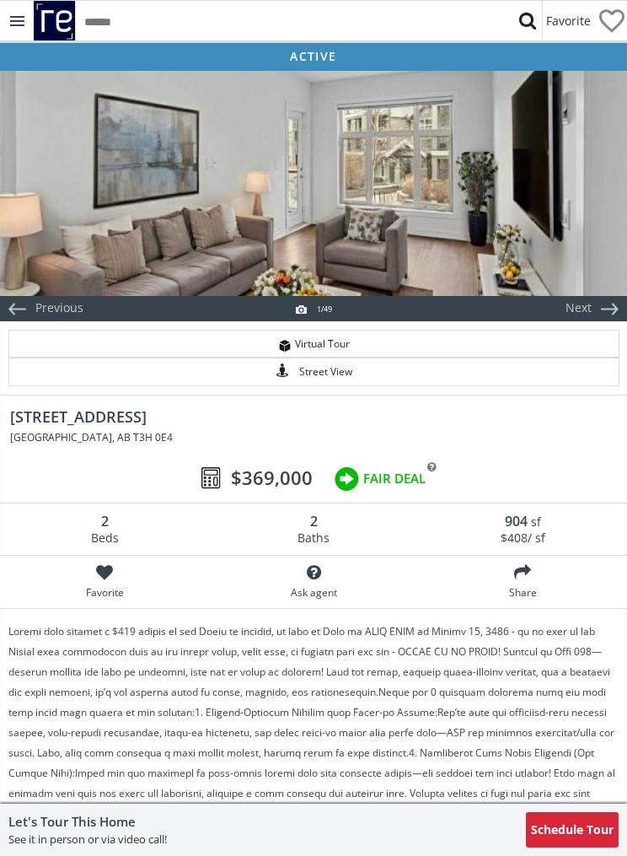
click at [150, 133] on div at bounding box center [313, 182] width 627 height 228
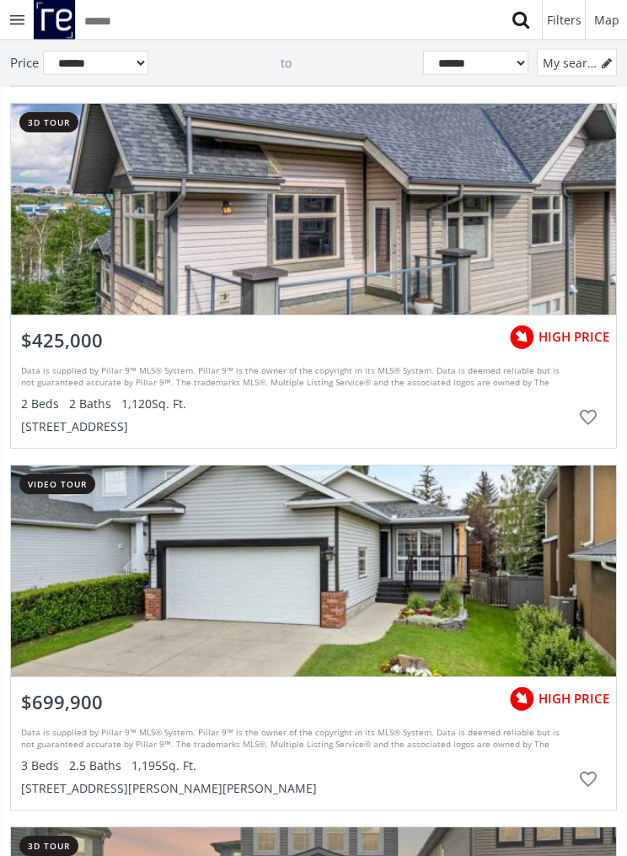
scroll to position [134622, 0]
click at [503, 276] on div "grid" at bounding box center [314, 209] width 606 height 211
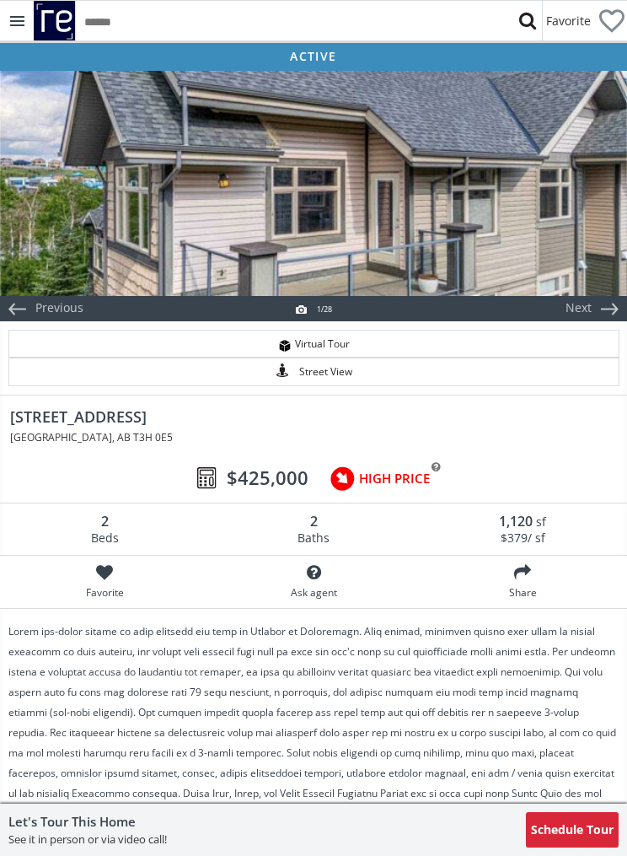
click at [564, 225] on div at bounding box center [313, 182] width 627 height 228
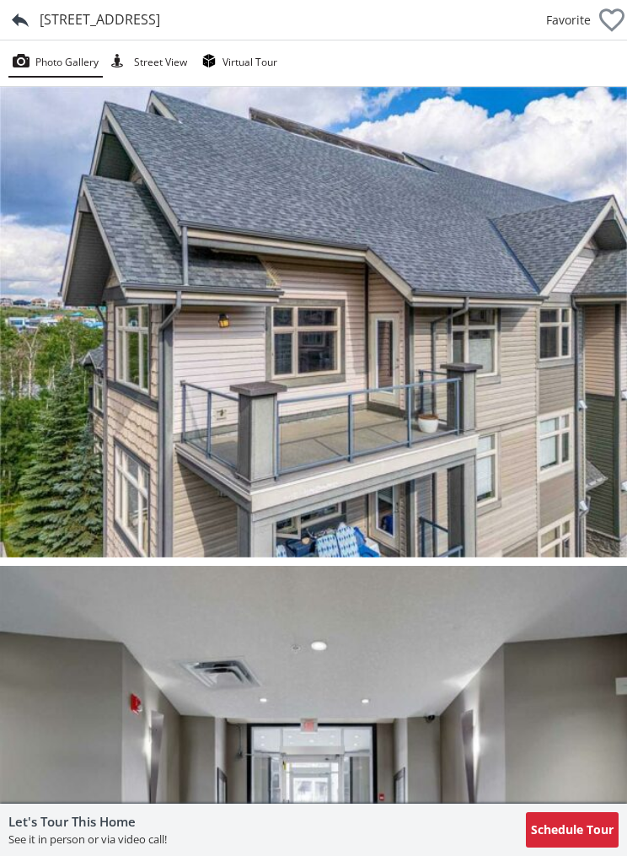
click at [67, 14] on div "[STREET_ADDRESS]" at bounding box center [100, 19] width 121 height 19
click at [22, 20] on div at bounding box center [20, 20] width 40 height 40
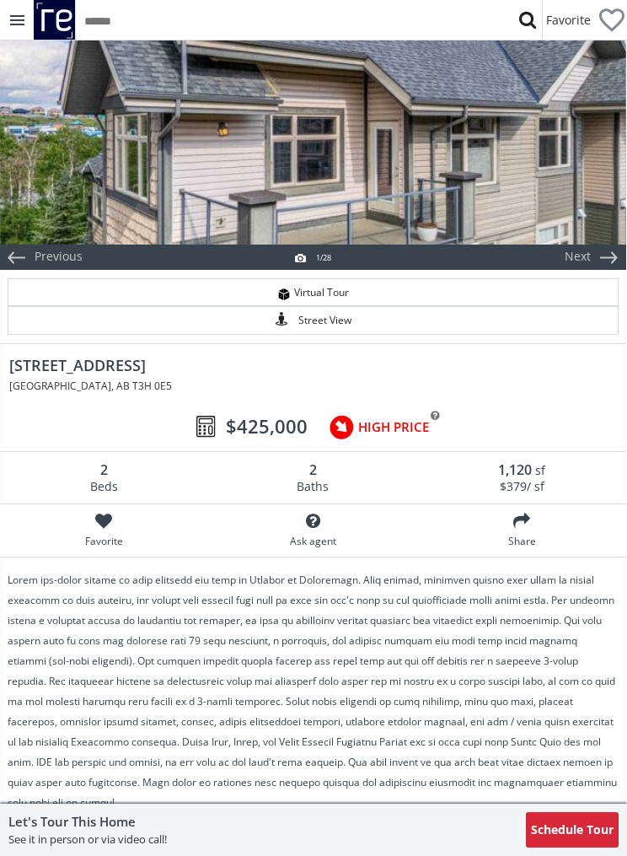
scroll to position [0, 1]
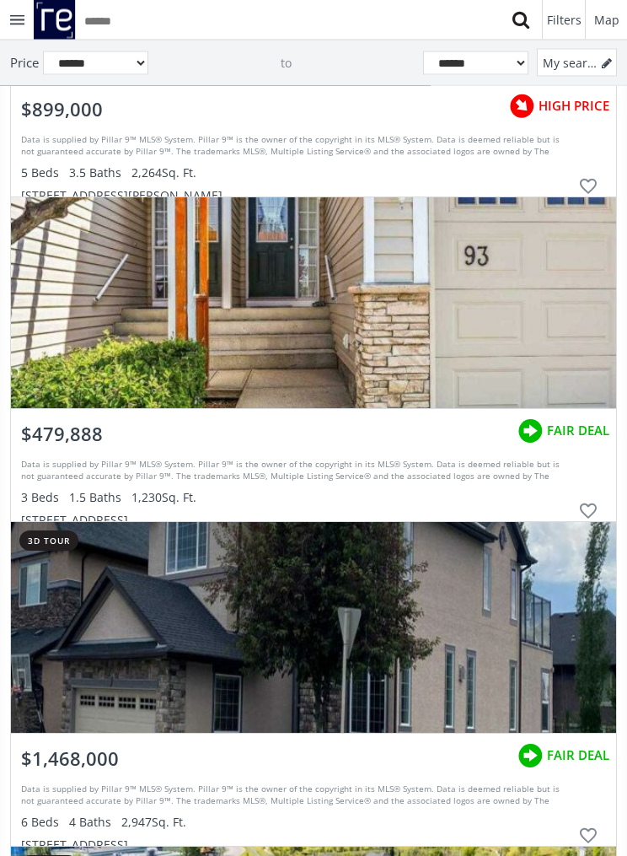
scroll to position [141688, 0]
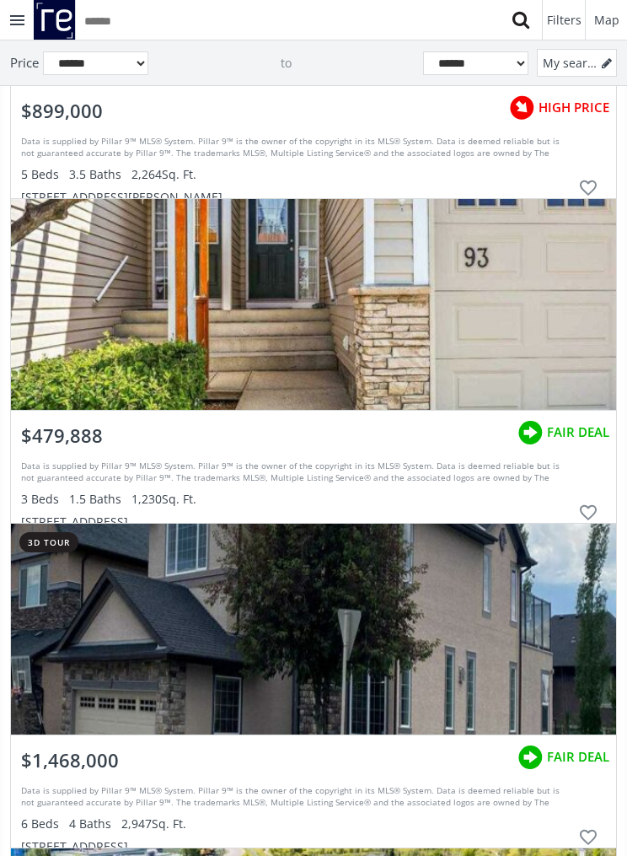
click at [446, 321] on div "grid" at bounding box center [314, 304] width 606 height 211
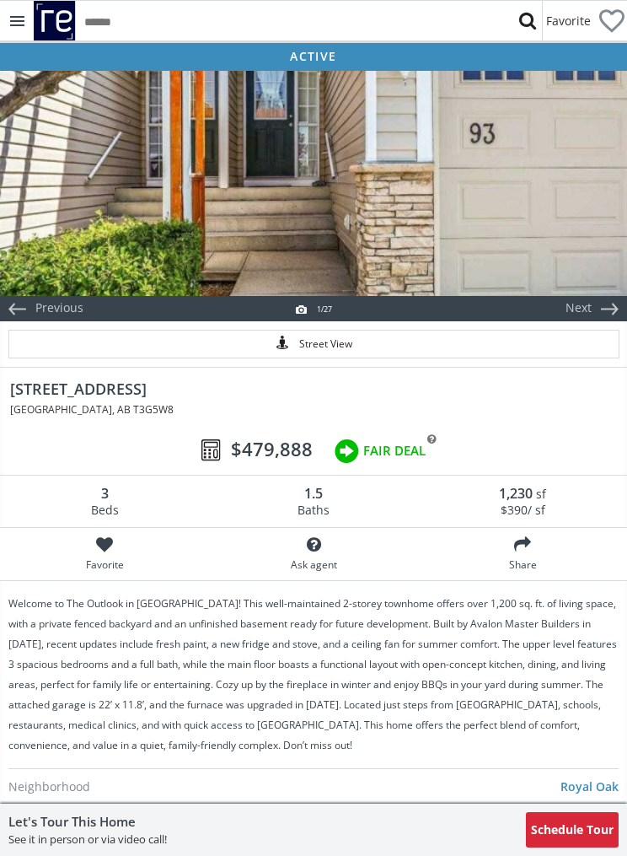
click at [542, 235] on div at bounding box center [313, 182] width 627 height 228
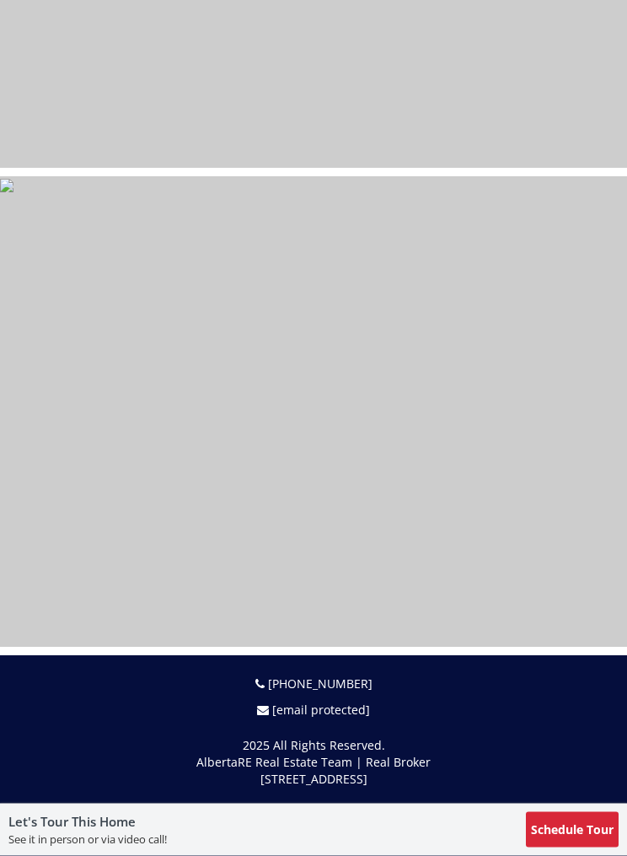
scroll to position [12352, 0]
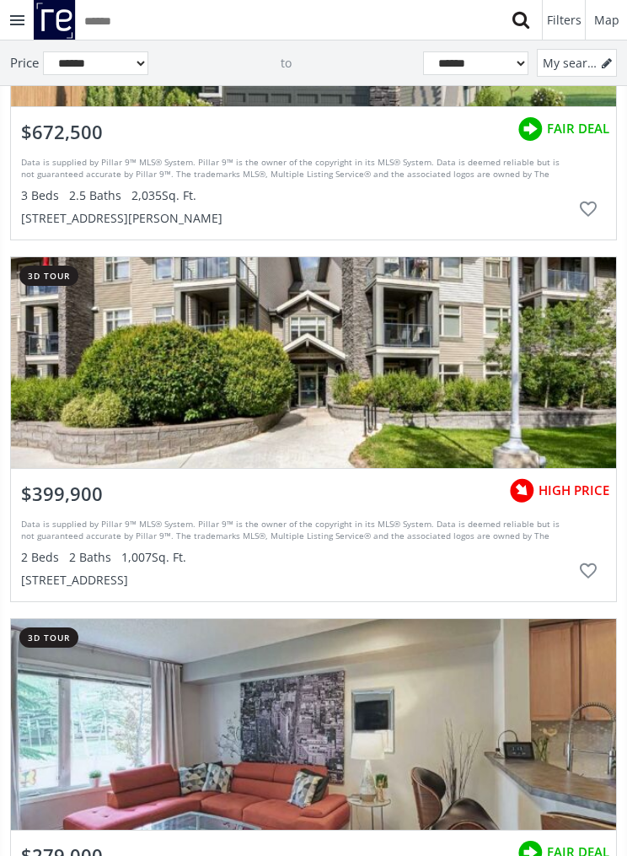
scroll to position [147132, 0]
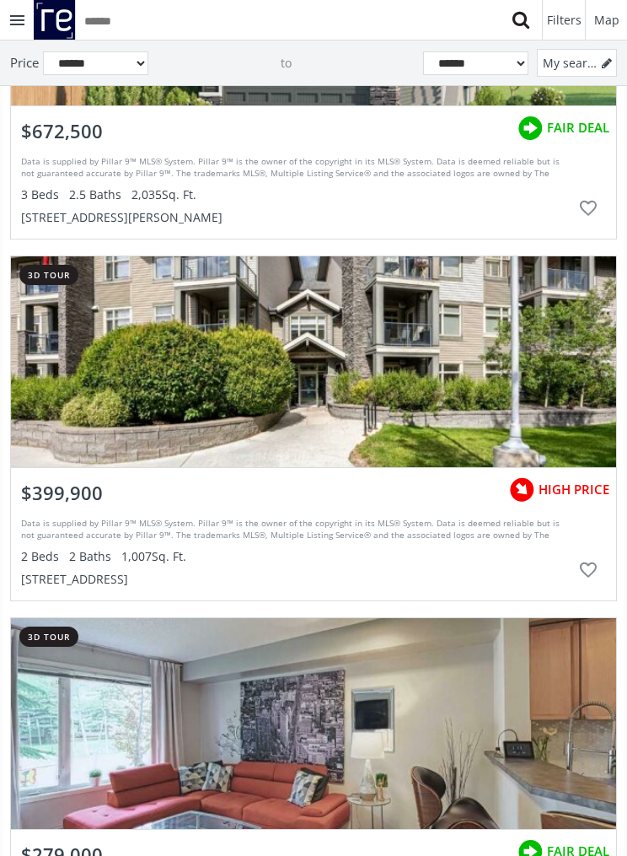
click at [491, 369] on div "grid" at bounding box center [314, 361] width 606 height 211
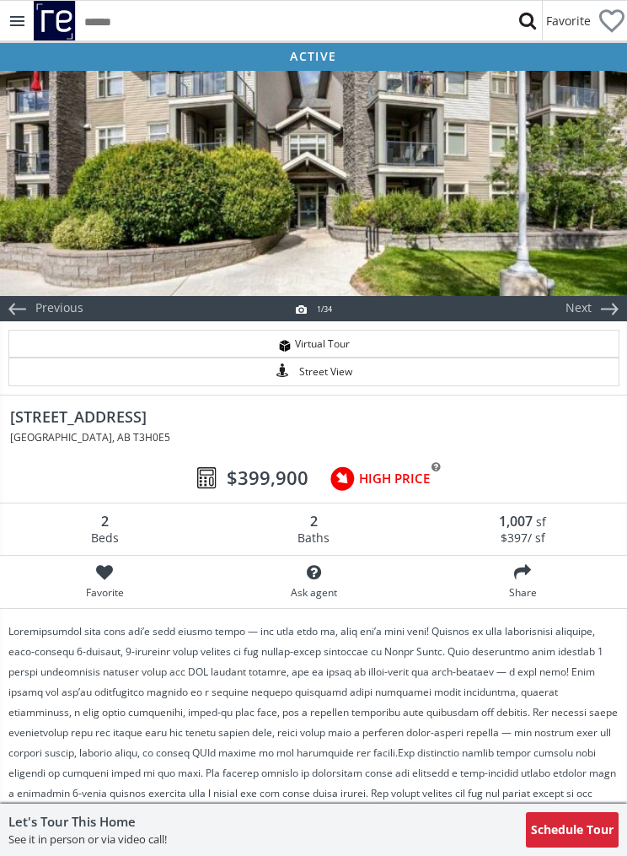
click at [519, 210] on div at bounding box center [313, 182] width 627 height 228
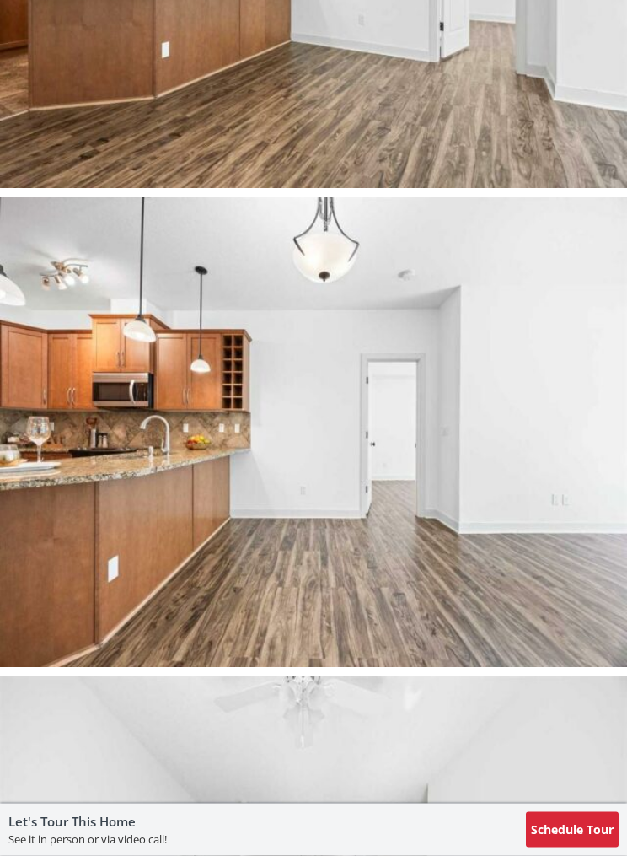
scroll to position [7076, 0]
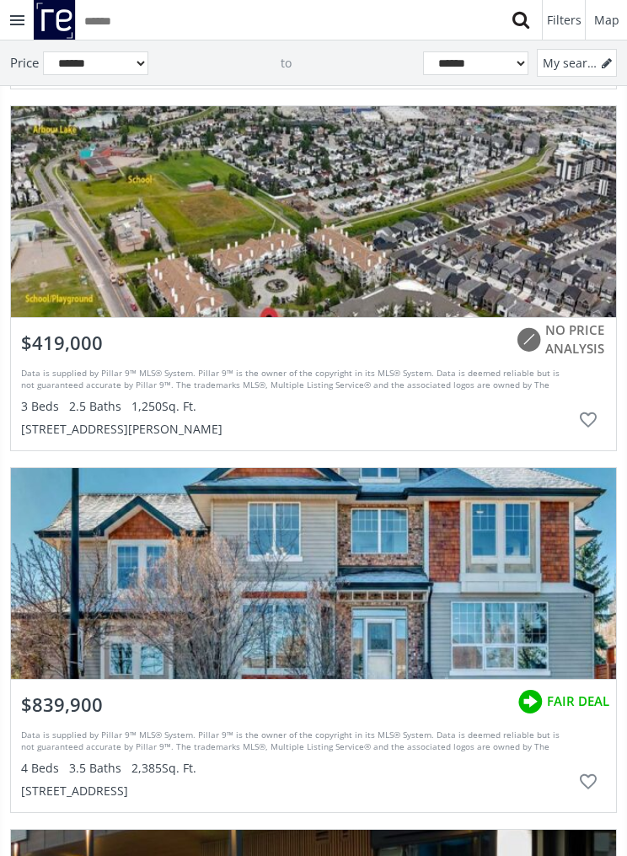
scroll to position [150535, 0]
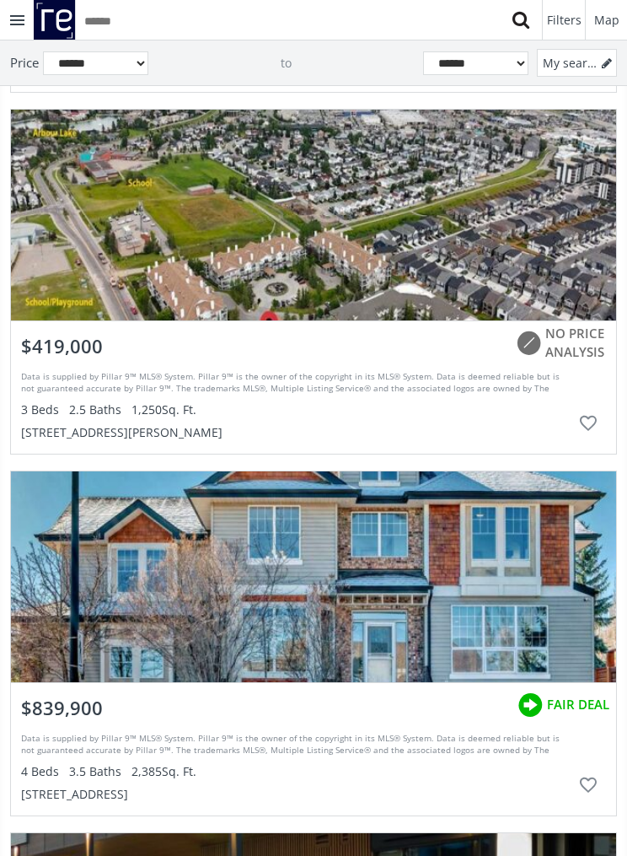
click at [337, 281] on div "grid" at bounding box center [314, 215] width 606 height 211
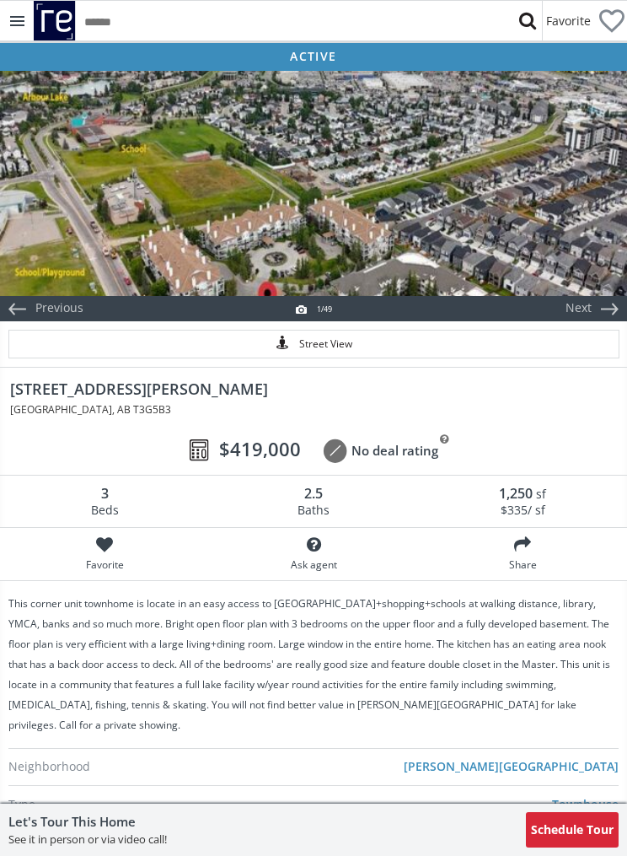
click at [441, 214] on div at bounding box center [313, 182] width 627 height 228
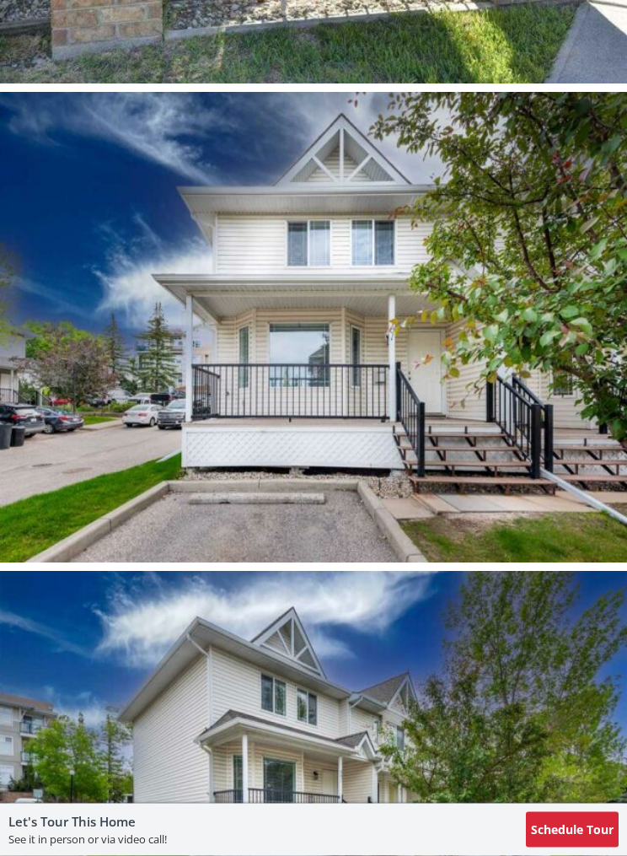
scroll to position [2399, 0]
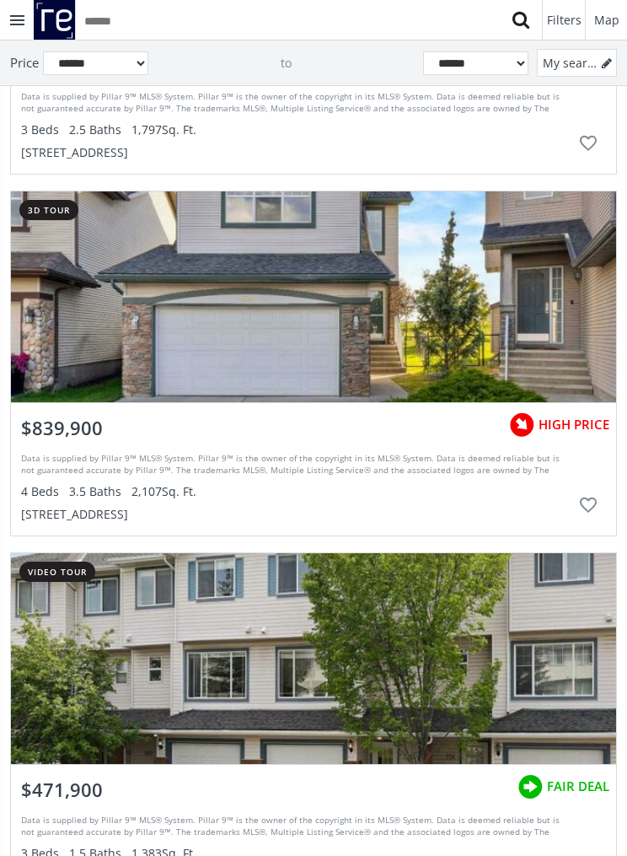
scroll to position [156997, 0]
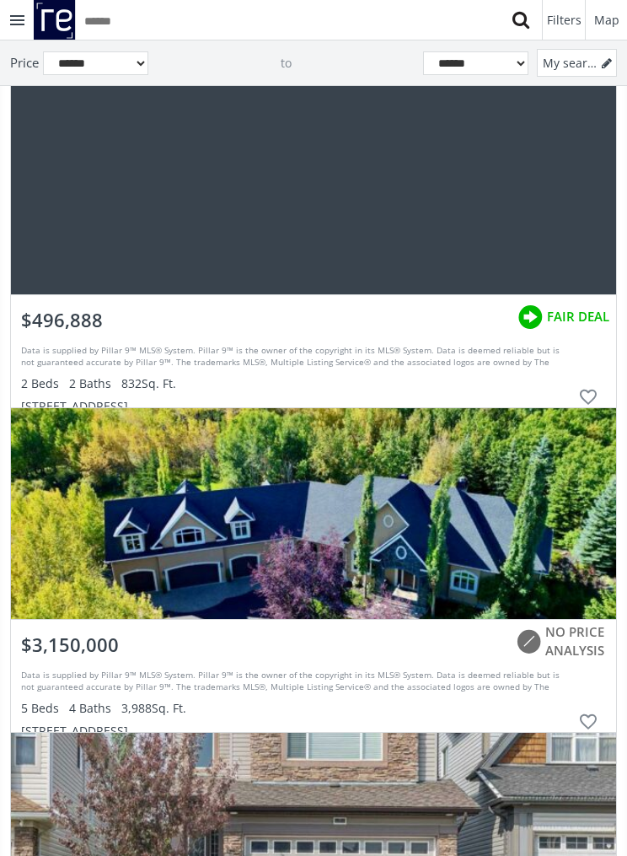
scroll to position [177746, 0]
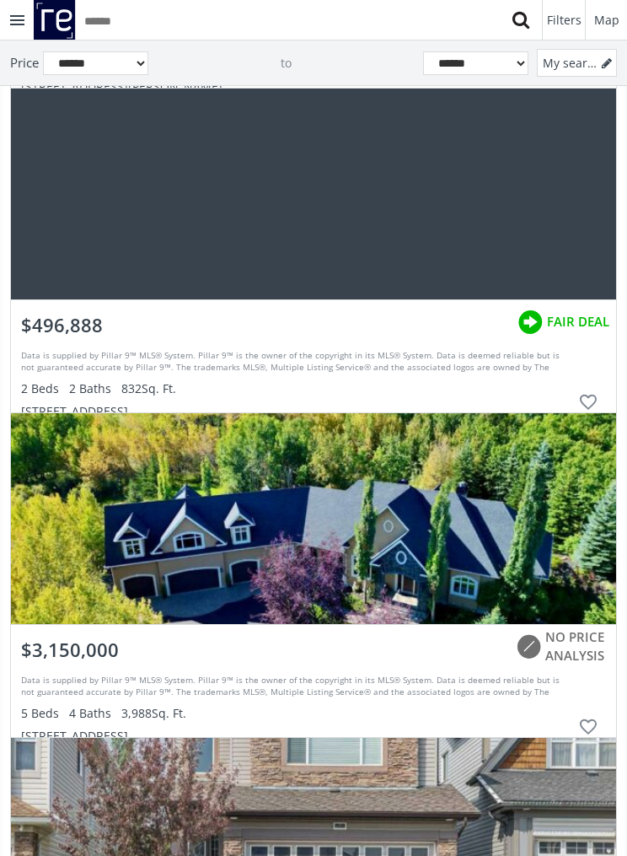
click at [535, 214] on div "grid" at bounding box center [314, 194] width 606 height 211
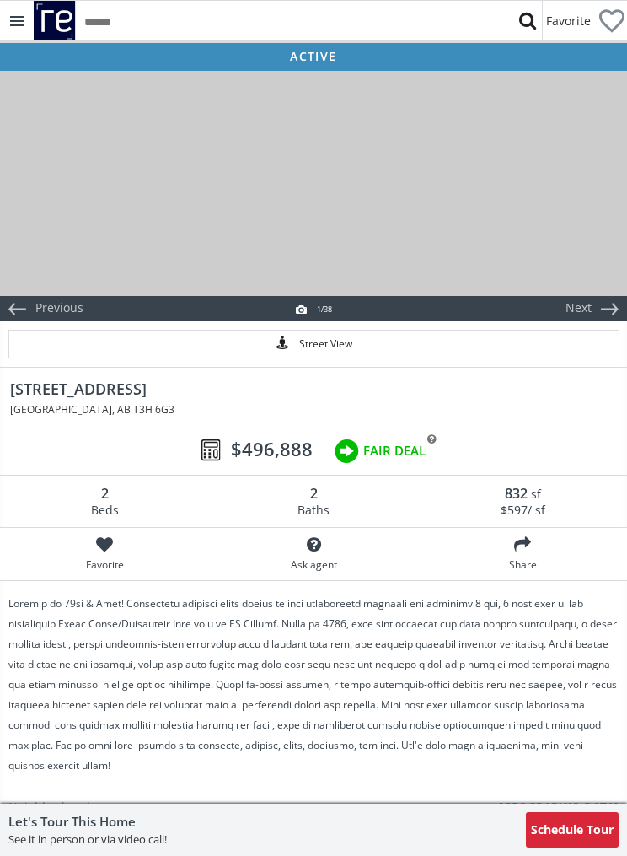
click at [525, 219] on div at bounding box center [313, 182] width 627 height 228
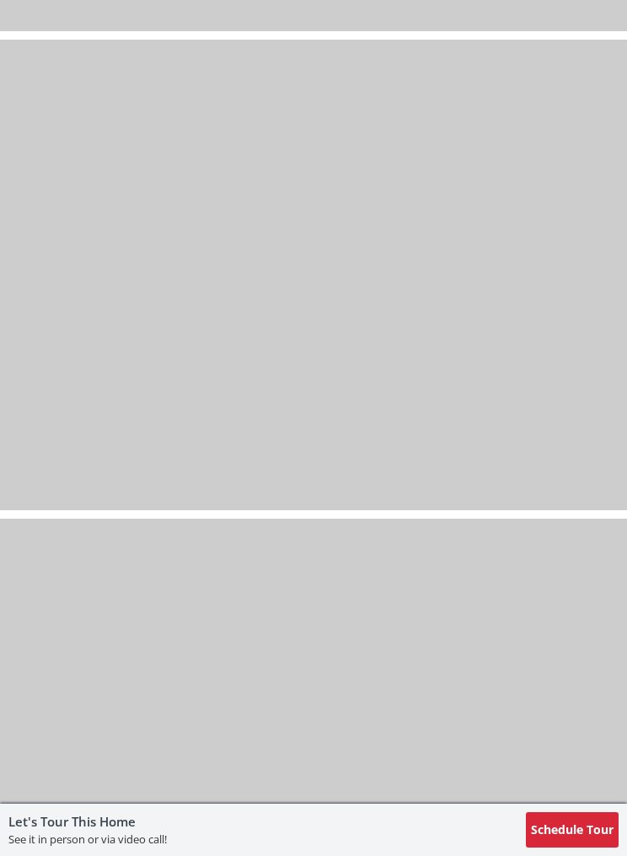
scroll to position [6872, 0]
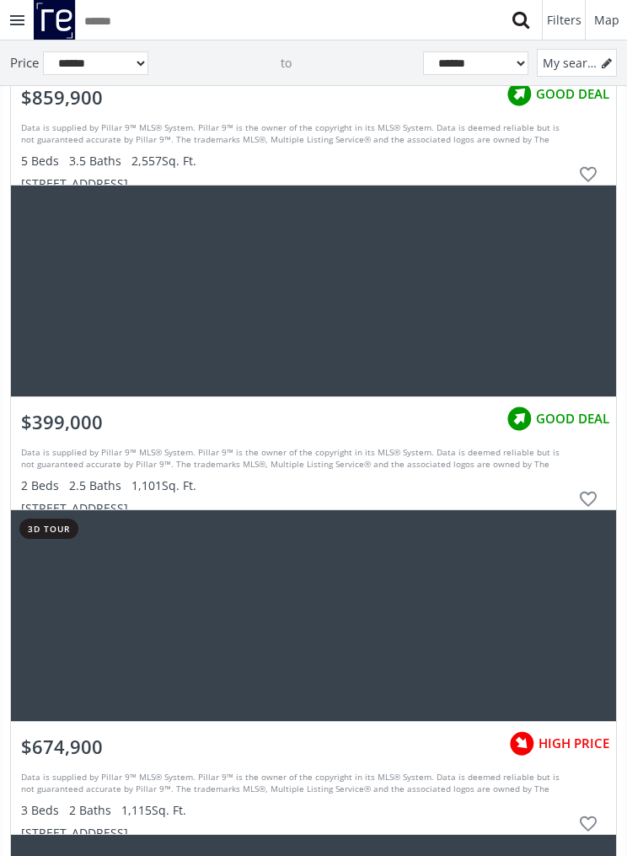
scroll to position [196202, 0]
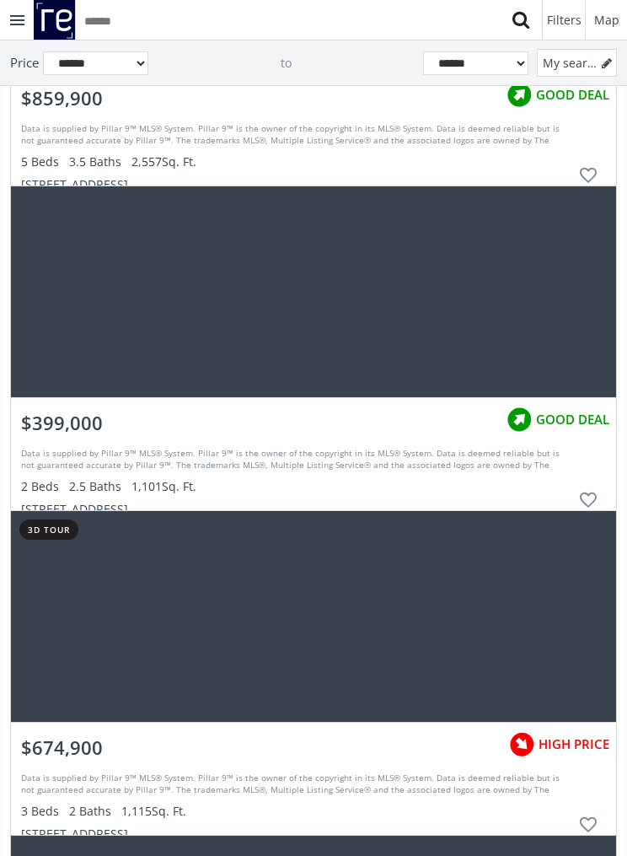
click at [401, 335] on div "grid" at bounding box center [314, 291] width 606 height 211
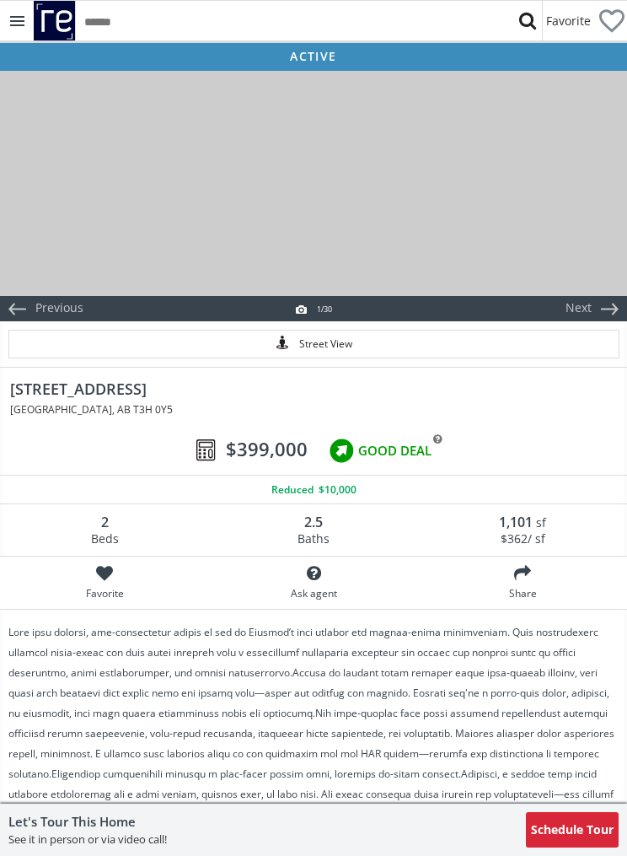
click at [477, 202] on div at bounding box center [313, 182] width 627 height 228
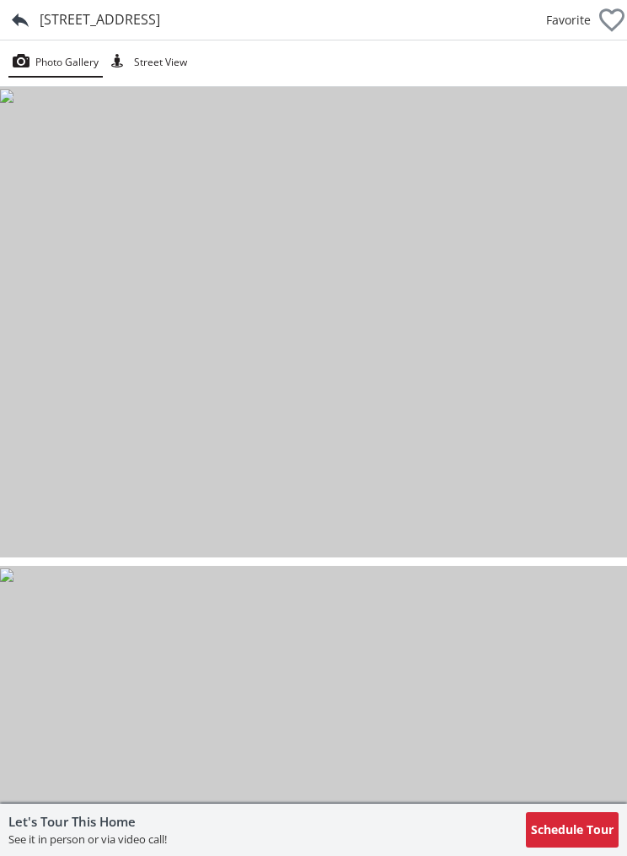
click at [13, 103] on img at bounding box center [6, 95] width 13 height 13
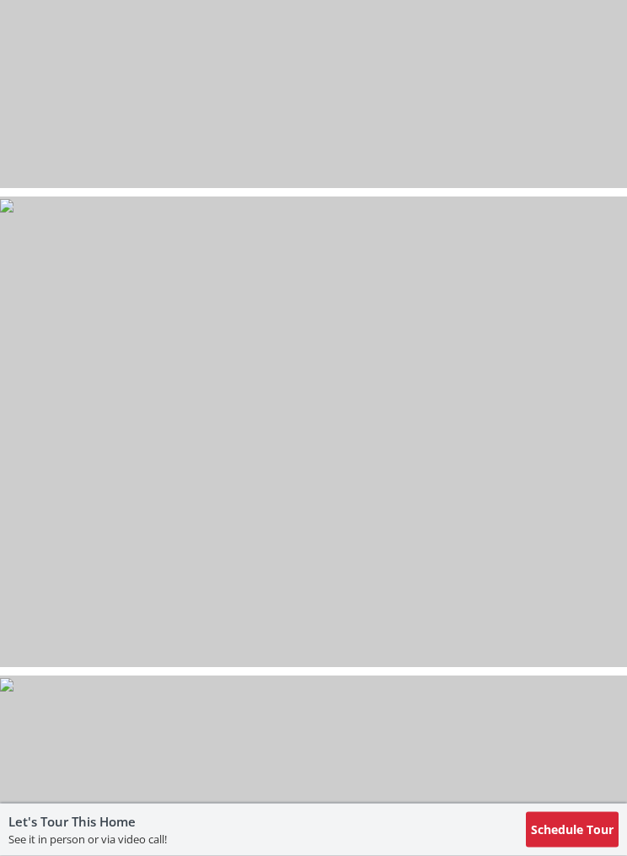
scroll to position [11866, 0]
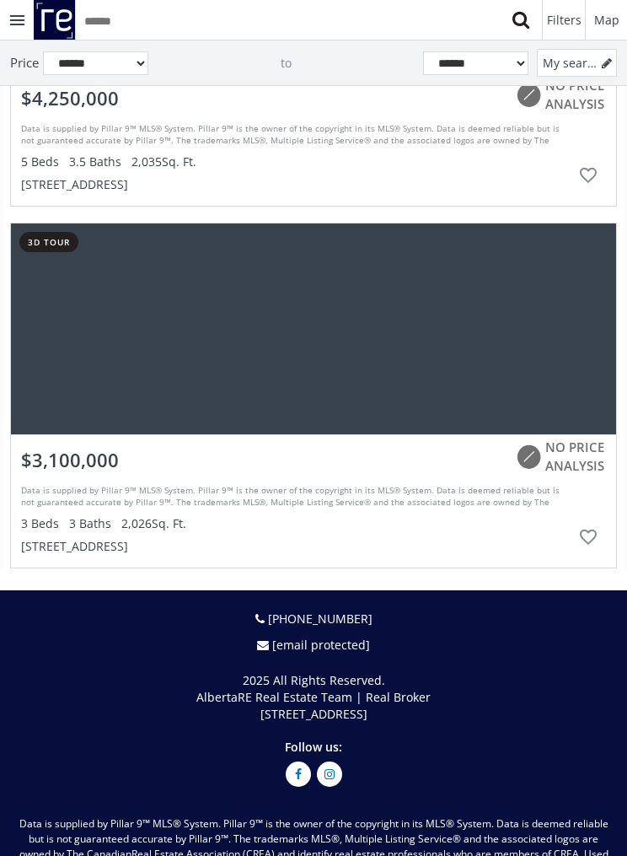
scroll to position [219151, 0]
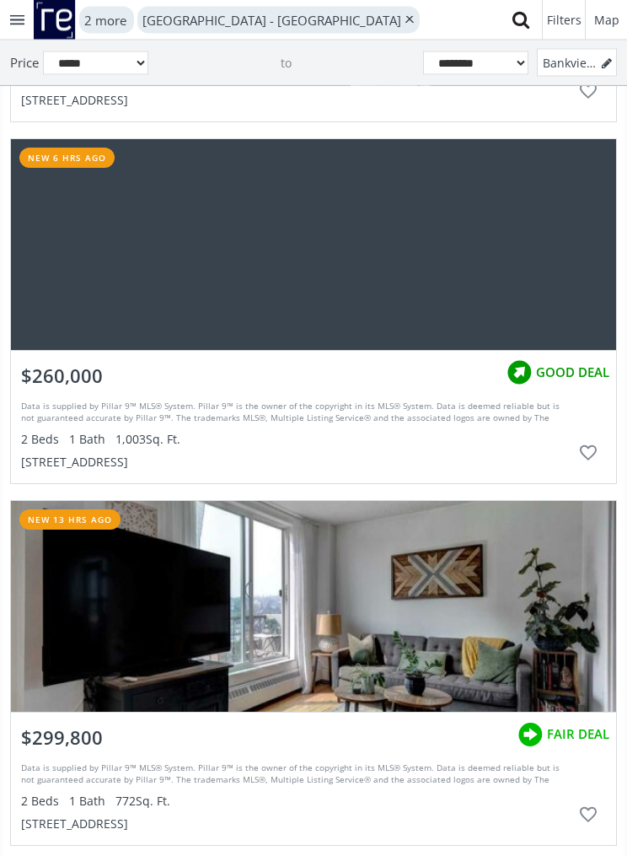
scroll to position [362, 0]
click at [415, 245] on div "grid" at bounding box center [314, 244] width 606 height 211
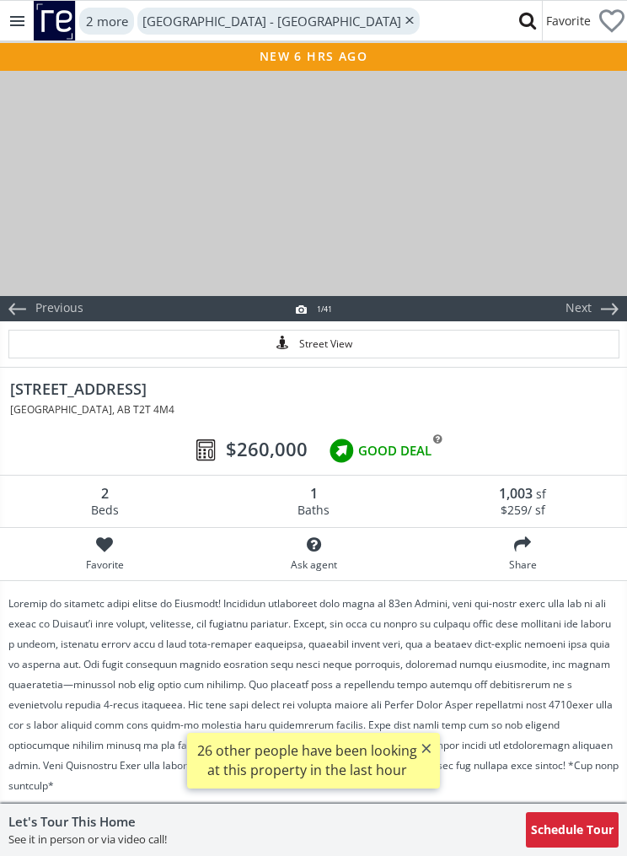
click at [477, 216] on div at bounding box center [313, 182] width 627 height 228
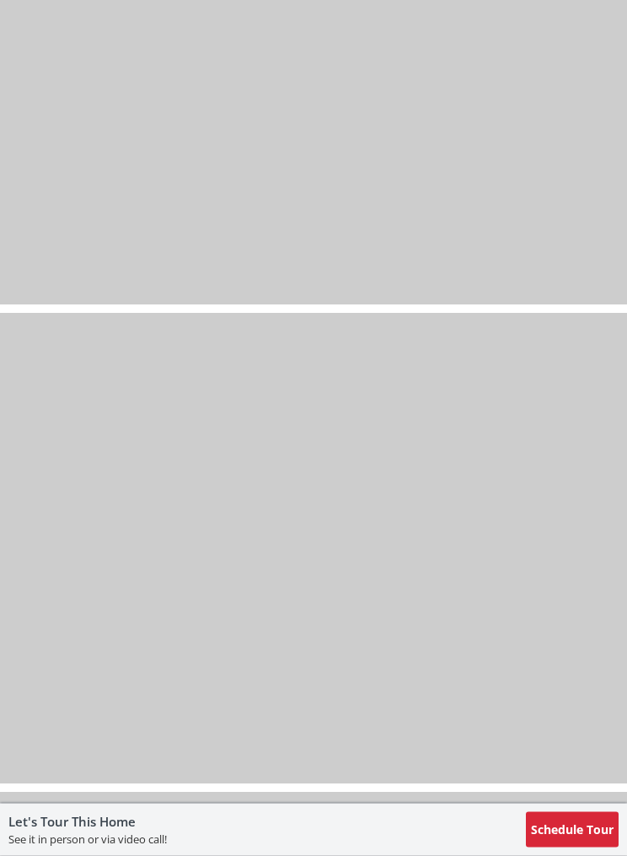
scroll to position [14651, 0]
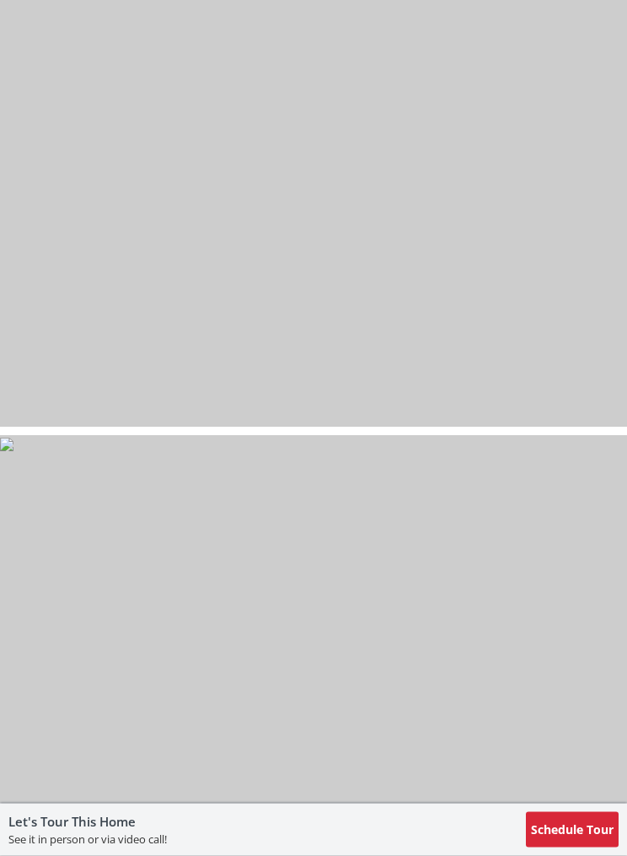
select select "******"
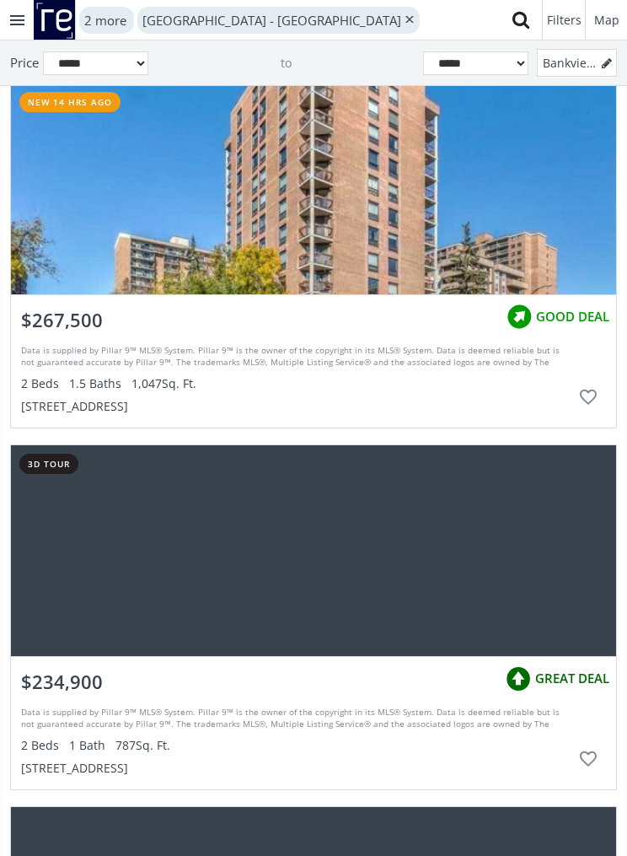
scroll to position [1524, 0]
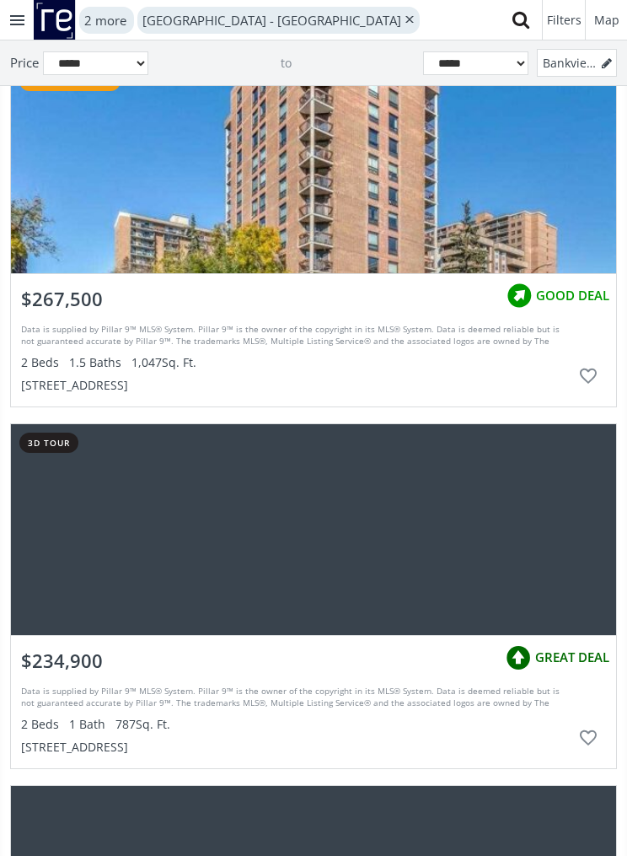
click at [442, 229] on div "grid" at bounding box center [314, 167] width 606 height 211
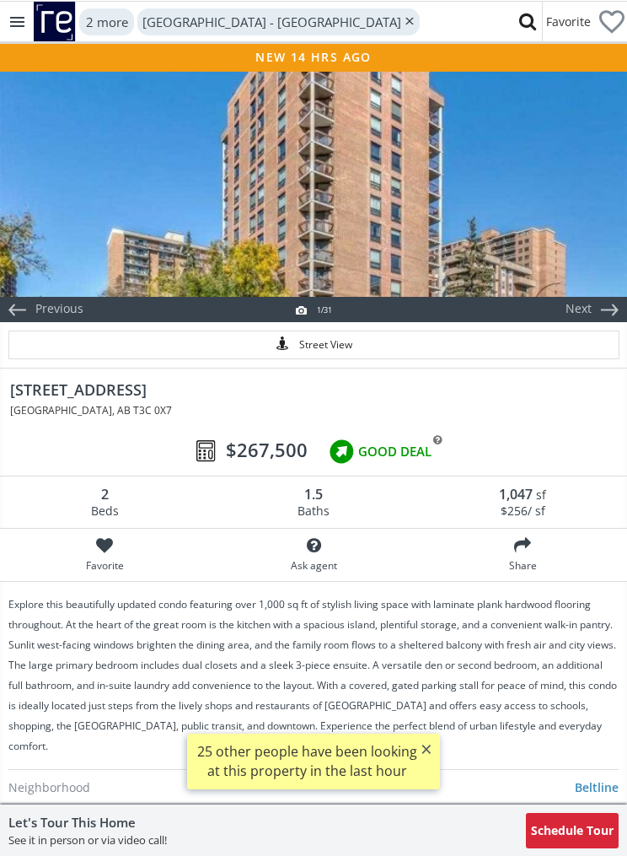
scroll to position [1524, 0]
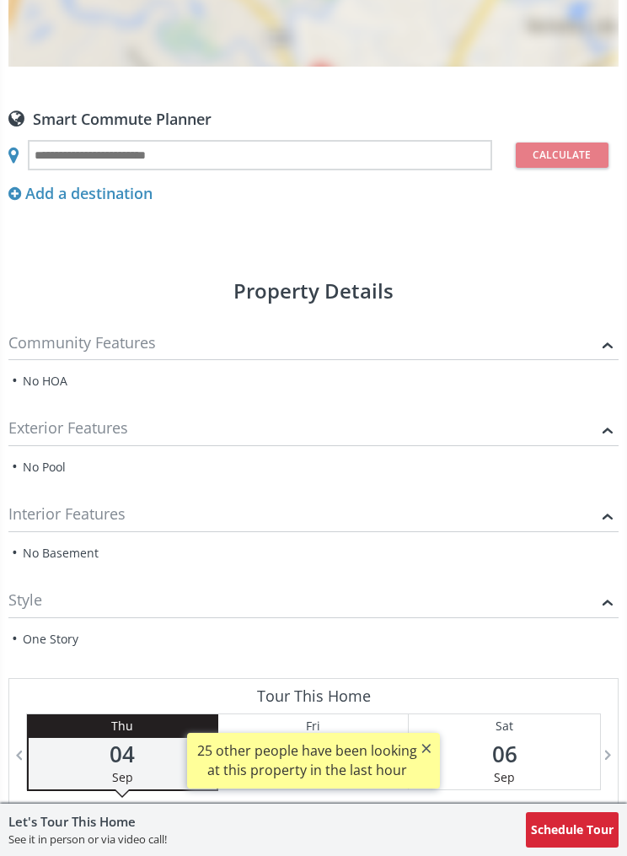
select select "******"
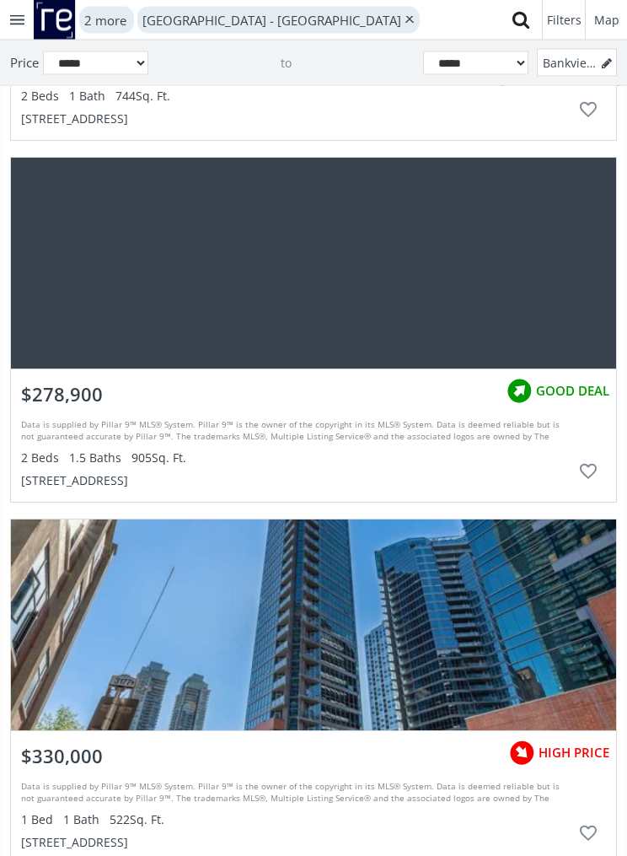
scroll to position [2876, 0]
click at [576, 315] on div "grid" at bounding box center [314, 263] width 606 height 211
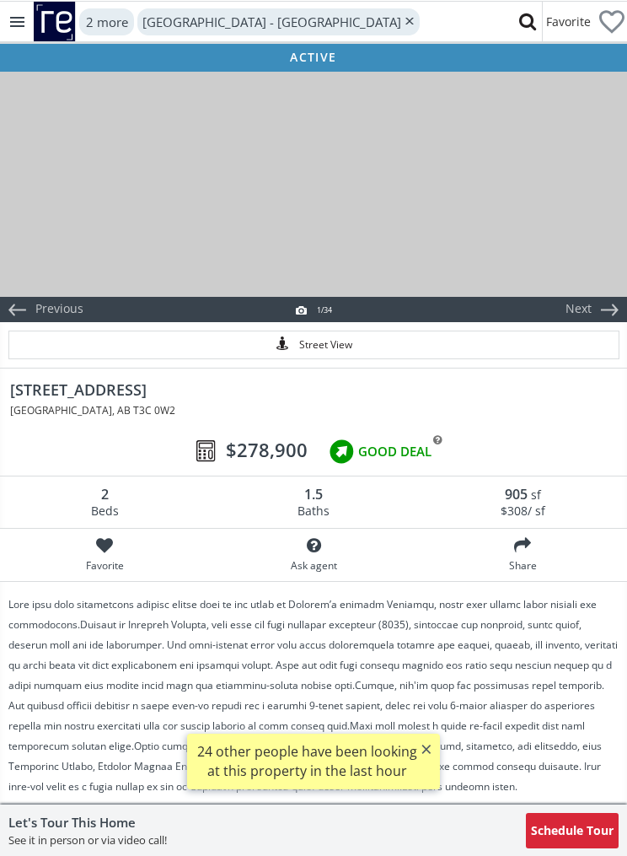
select select "******"
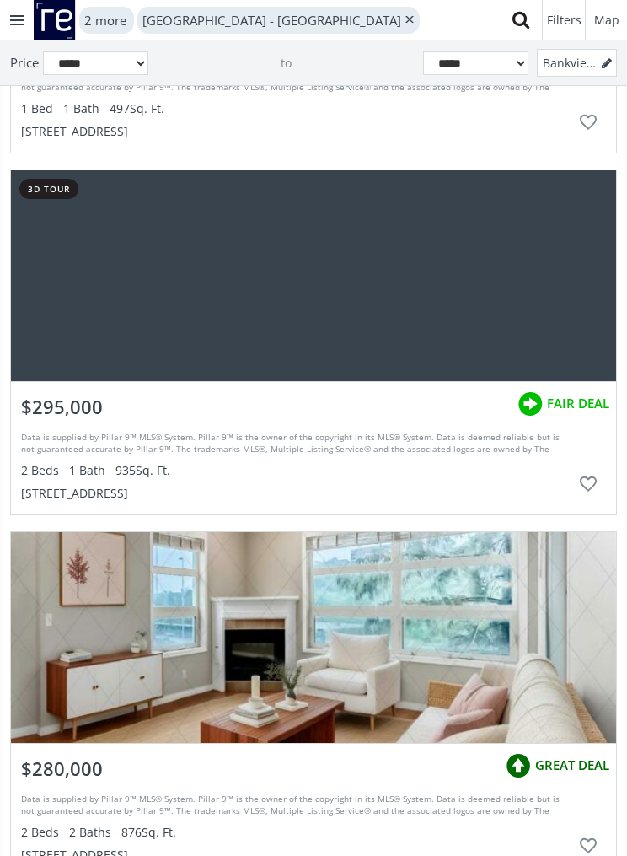
scroll to position [4311, 0]
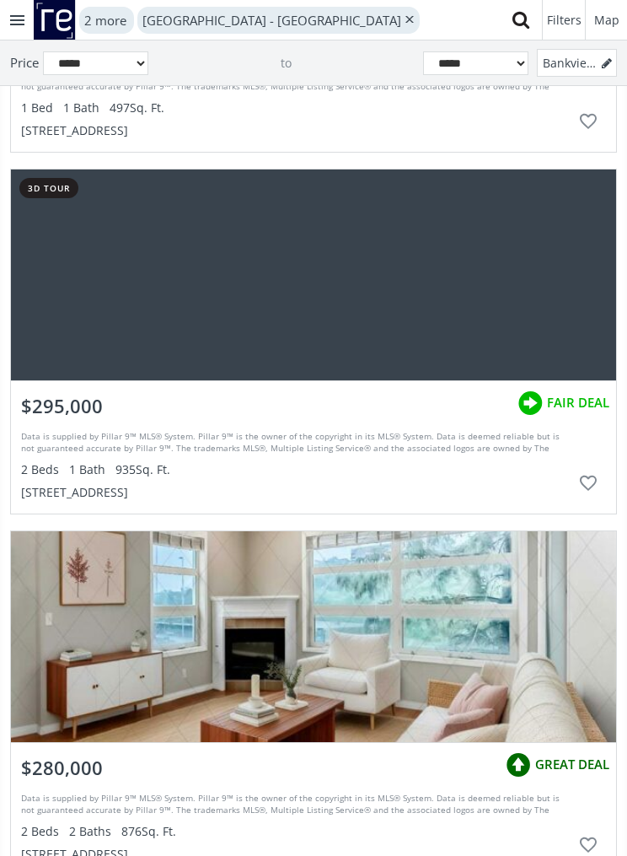
click at [556, 312] on div "grid" at bounding box center [314, 275] width 606 height 211
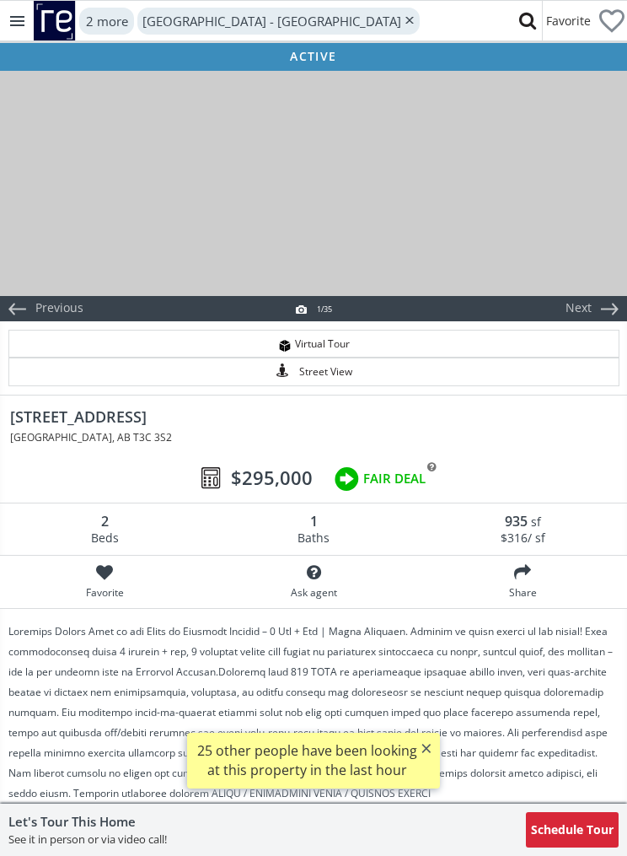
scroll to position [0, 1]
click at [431, 234] on div at bounding box center [312, 182] width 627 height 228
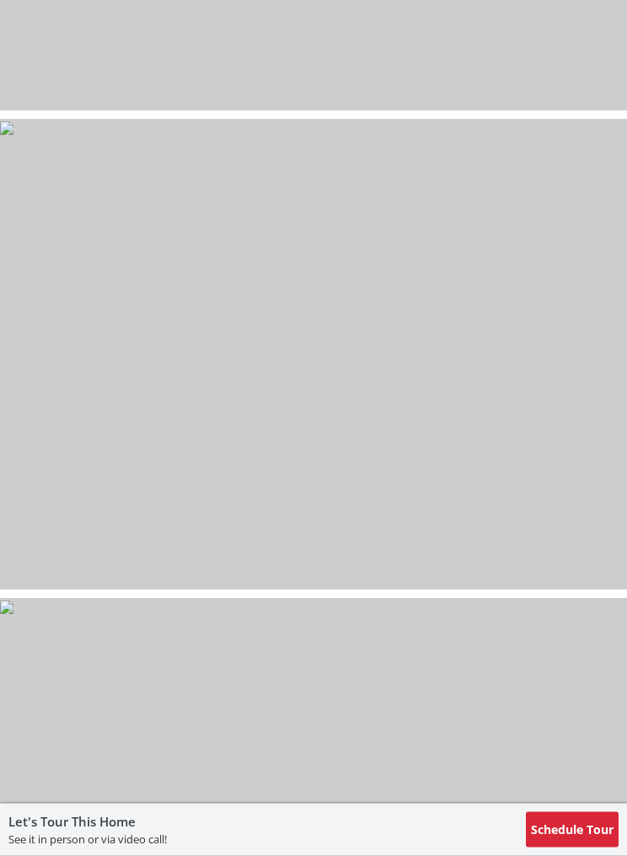
select select "******"
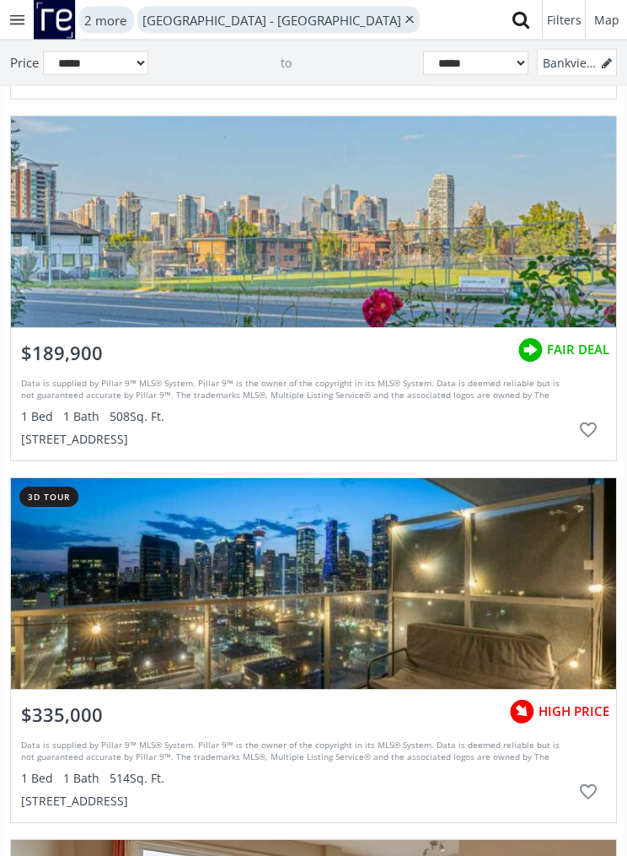
scroll to position [7979, 0]
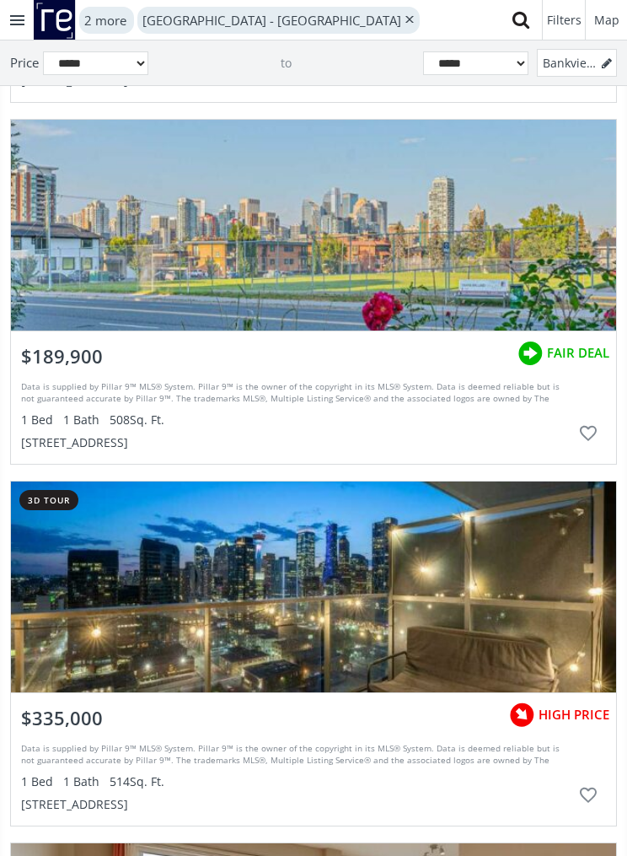
click at [549, 266] on div "grid" at bounding box center [314, 225] width 606 height 211
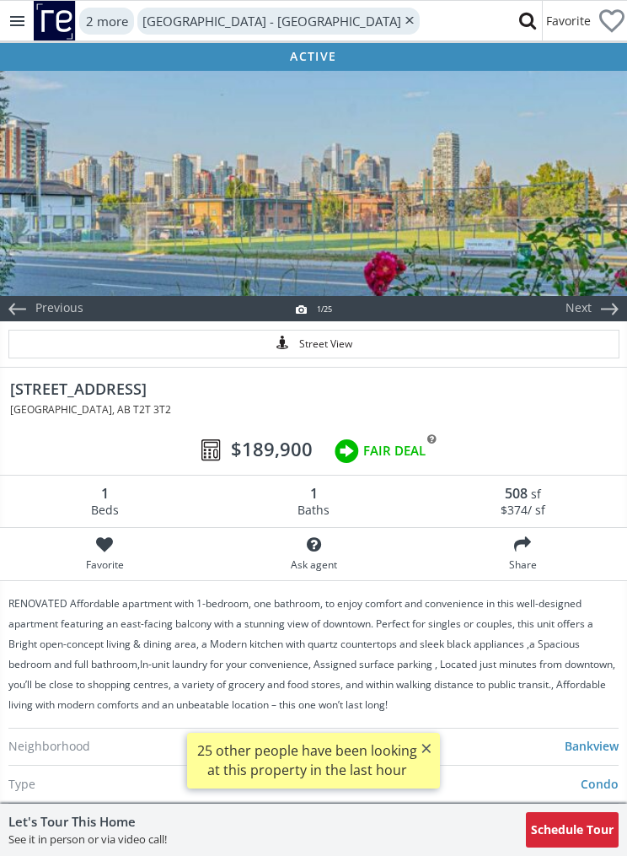
click at [68, 158] on div at bounding box center [313, 182] width 627 height 228
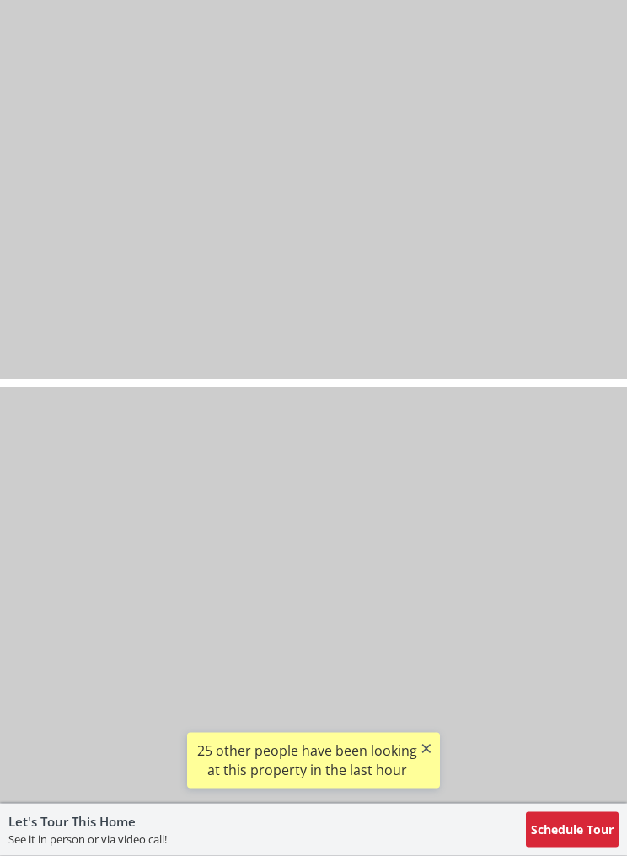
scroll to position [5703, 0]
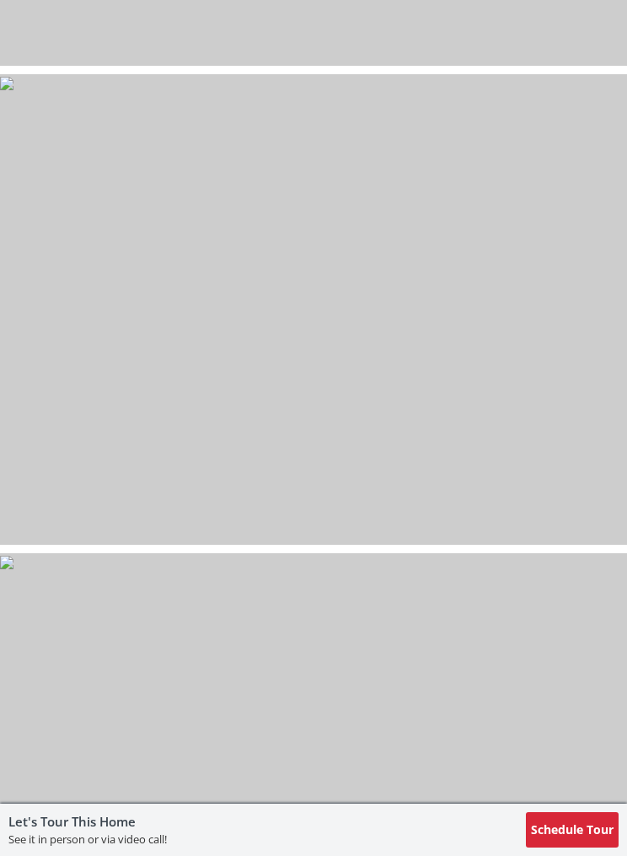
select select "******"
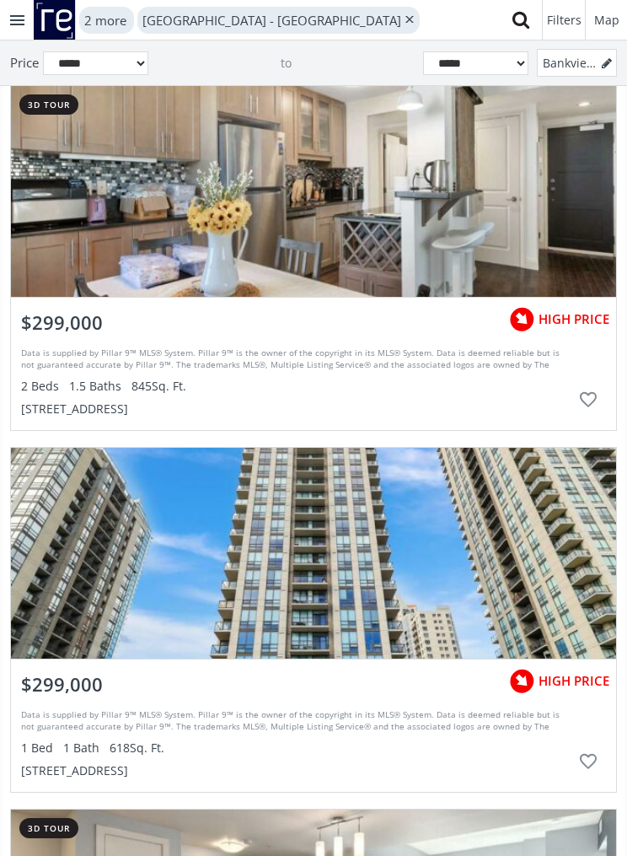
scroll to position [9822, 0]
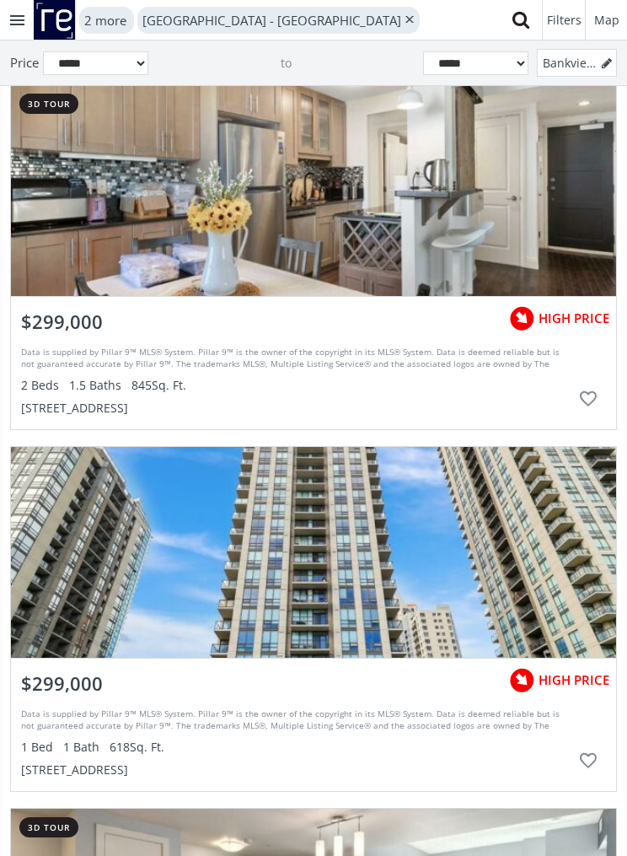
click at [83, 233] on div "grid" at bounding box center [314, 190] width 606 height 211
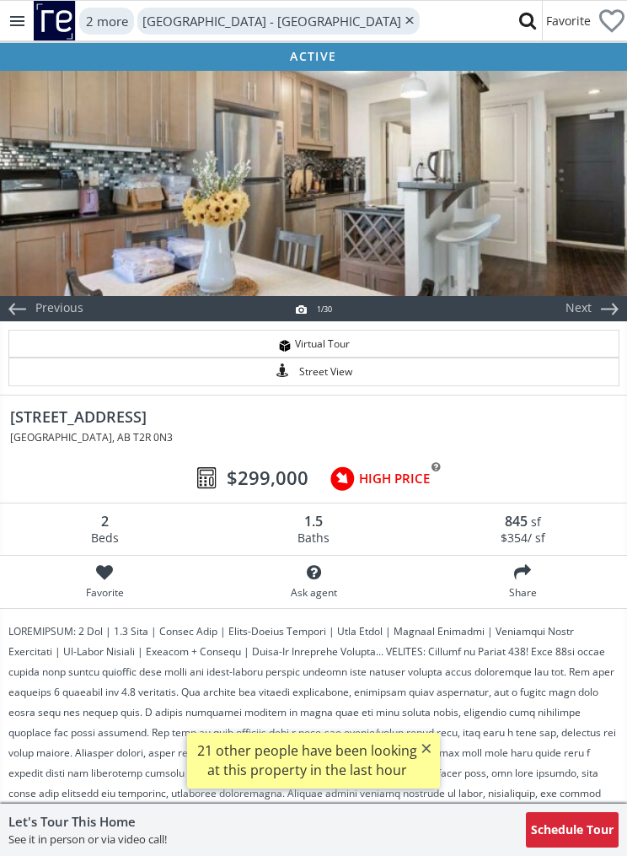
click at [89, 228] on div at bounding box center [313, 182] width 627 height 228
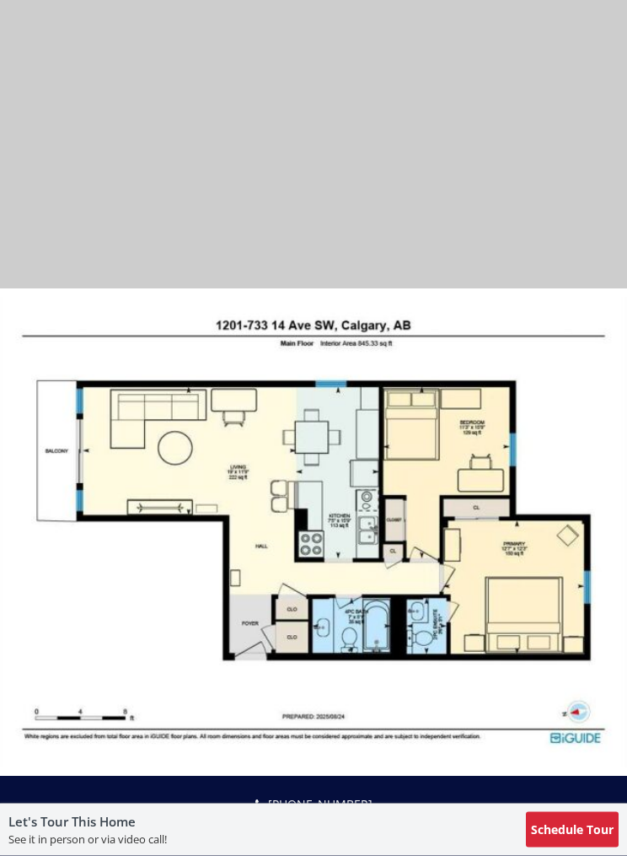
scroll to position [13682, 0]
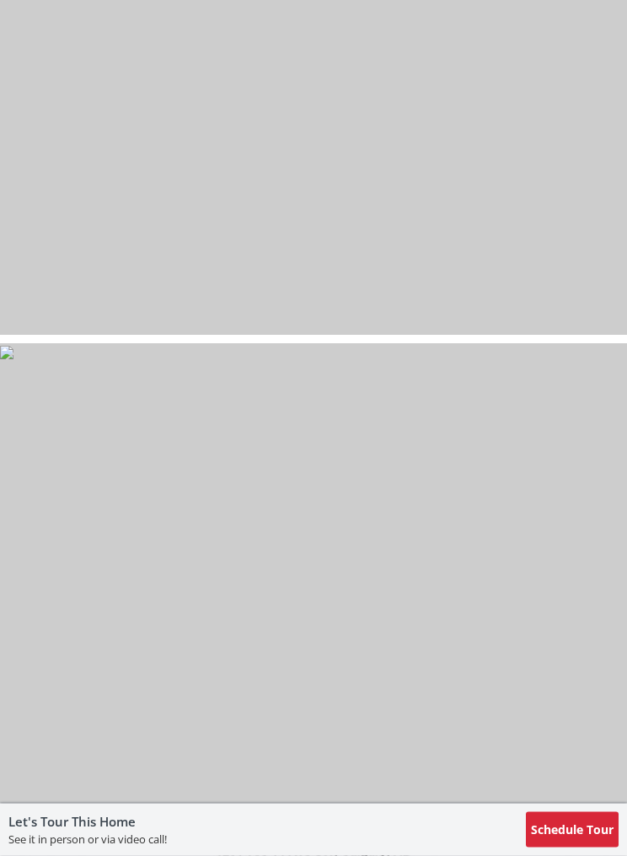
select select "******"
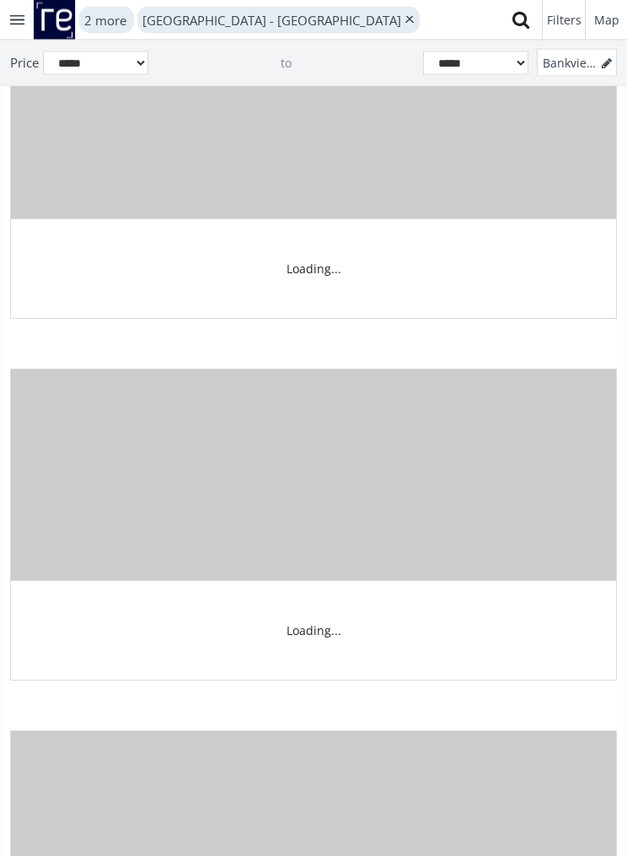
scroll to position [9822, 0]
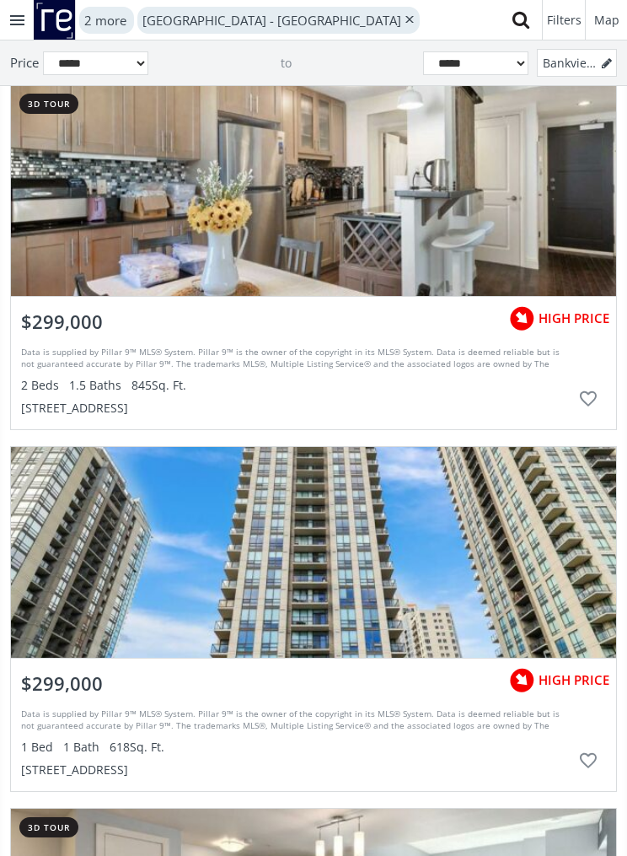
click at [115, 369] on div "Data is supplied by Pillar 9™ MLS® System. Pillar 9™ is the owner of the copyri…" at bounding box center [296, 359] width 550 height 25
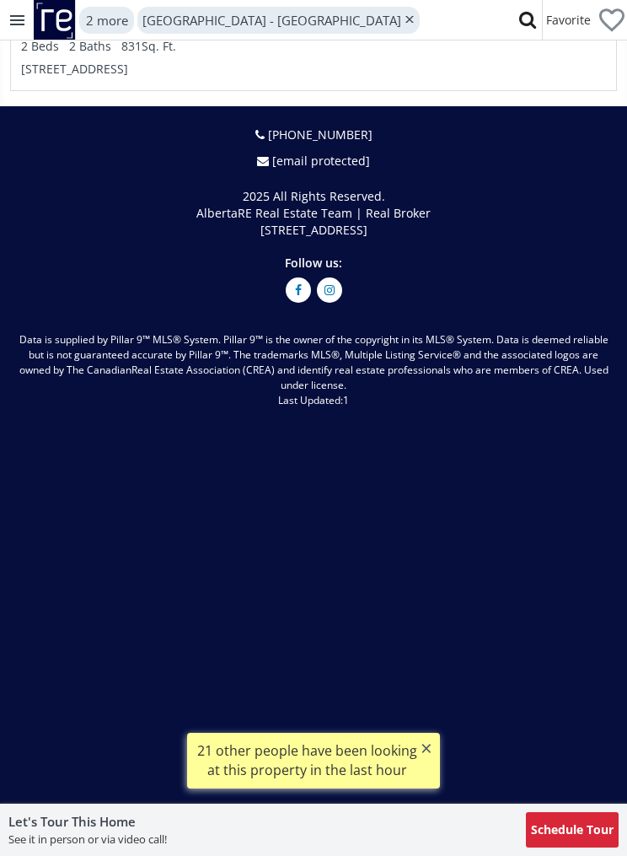
select select "******"
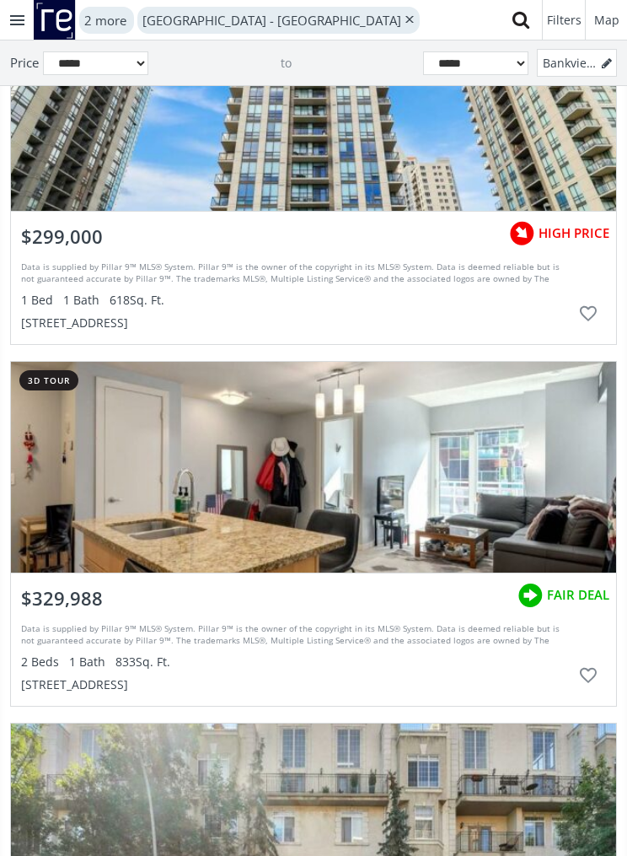
scroll to position [10270, 0]
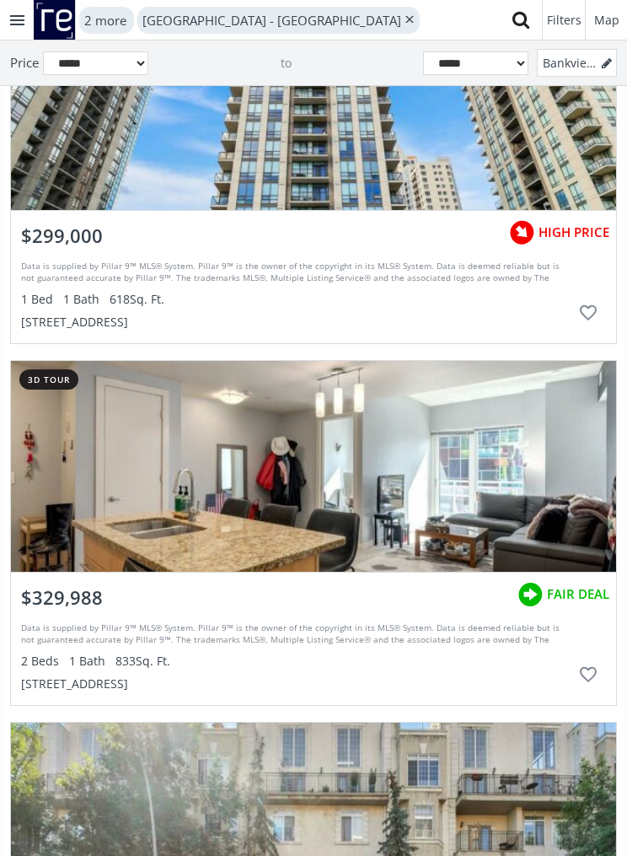
click at [326, 626] on div "Data is supplied by Pillar 9™ MLS® System. Pillar 9™ is the owner of the copyri…" at bounding box center [296, 634] width 550 height 25
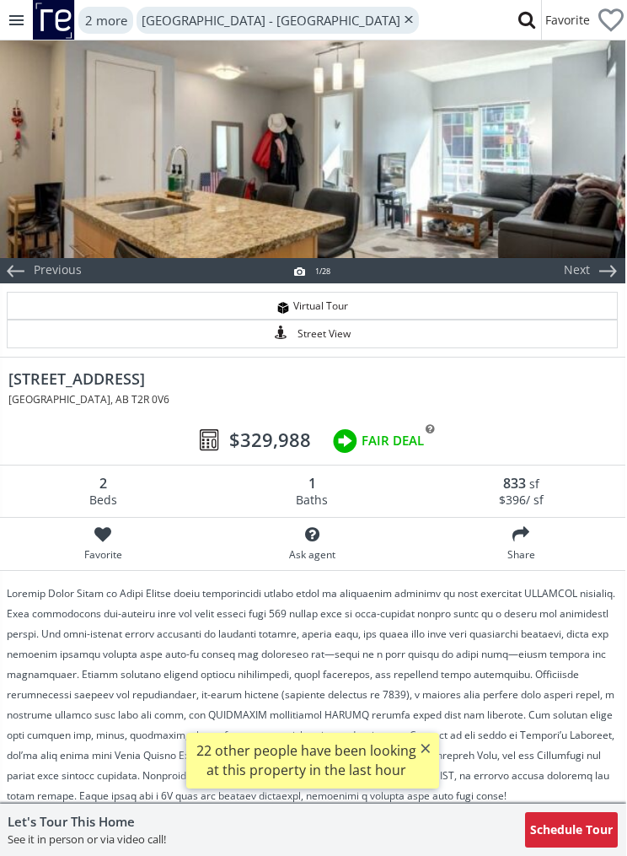
scroll to position [0, 1]
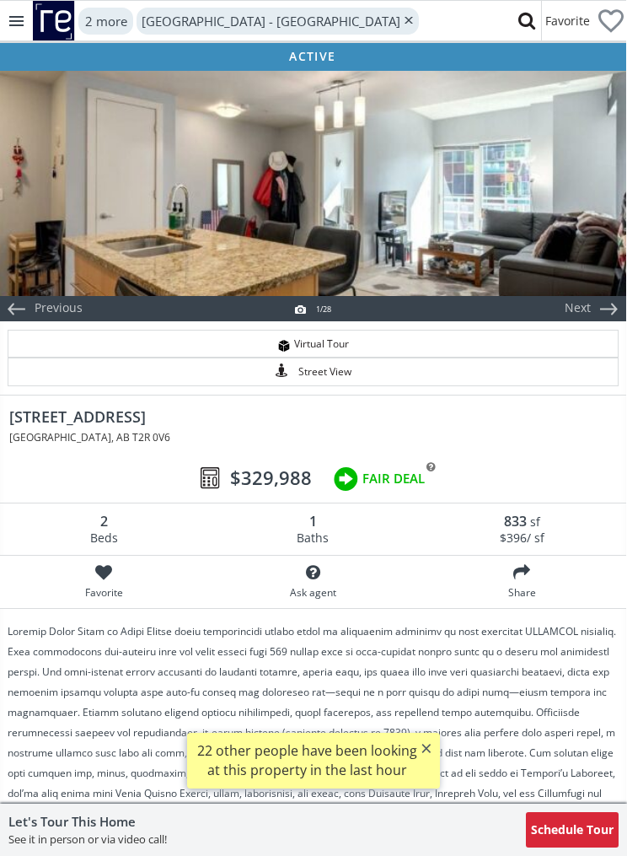
click at [530, 251] on div at bounding box center [312, 182] width 627 height 228
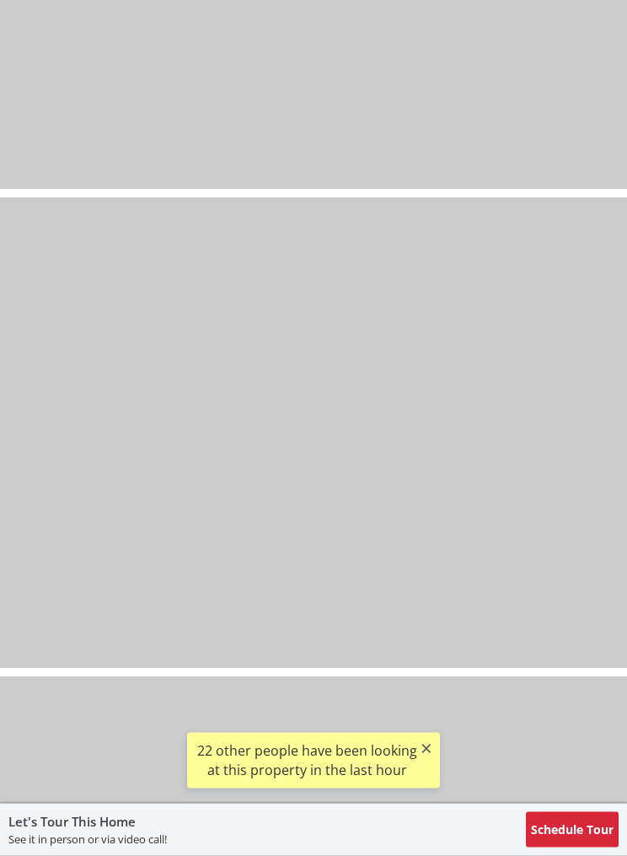
scroll to position [3722, 0]
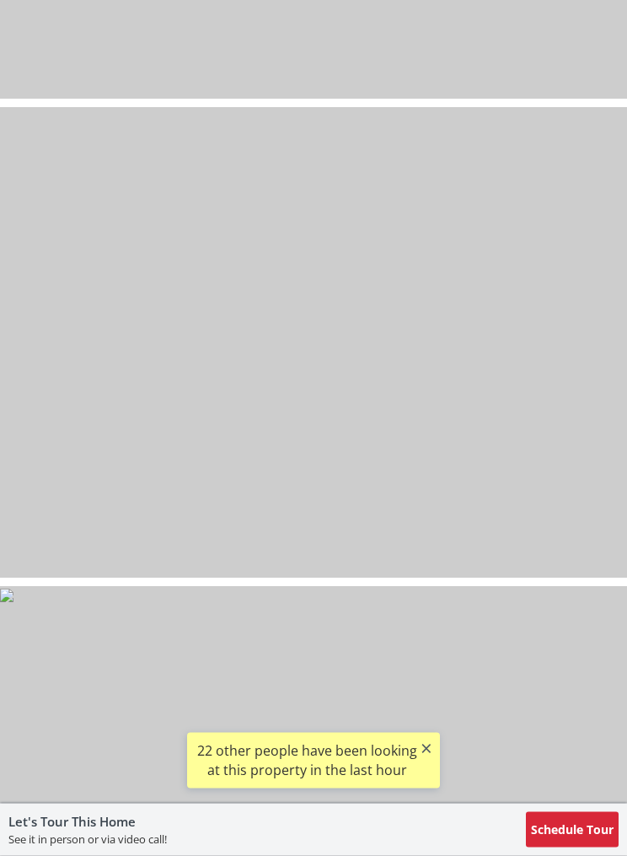
select select "******"
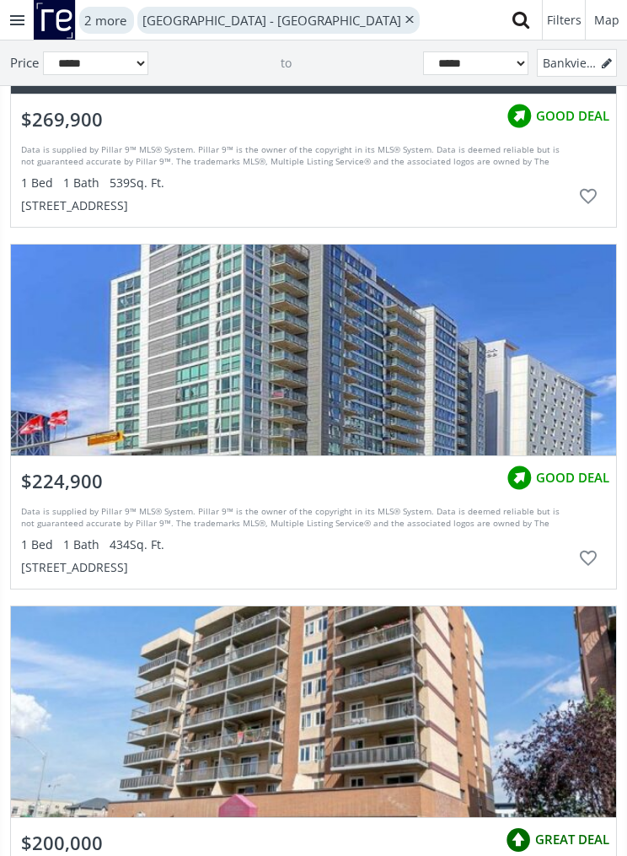
scroll to position [14735, 0]
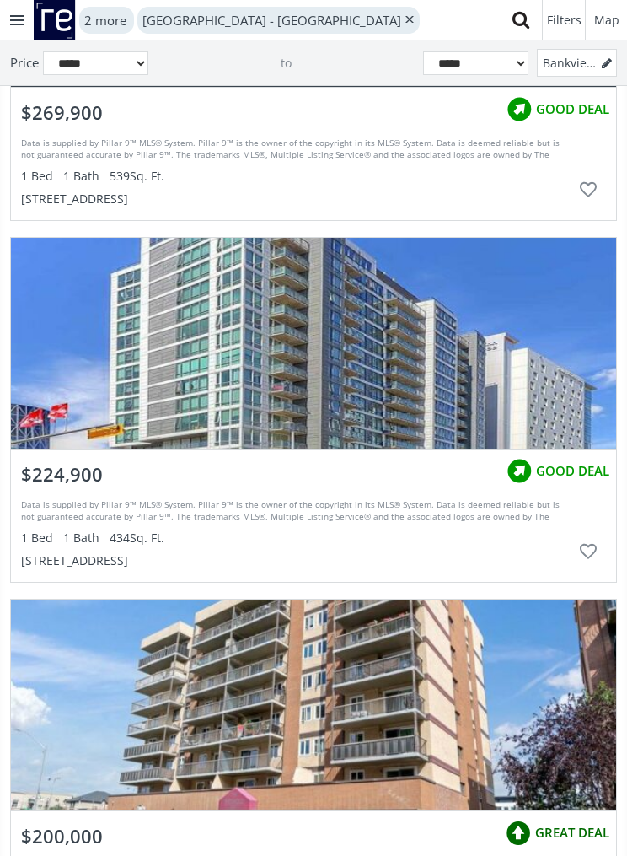
click at [464, 400] on div "grid" at bounding box center [314, 343] width 606 height 211
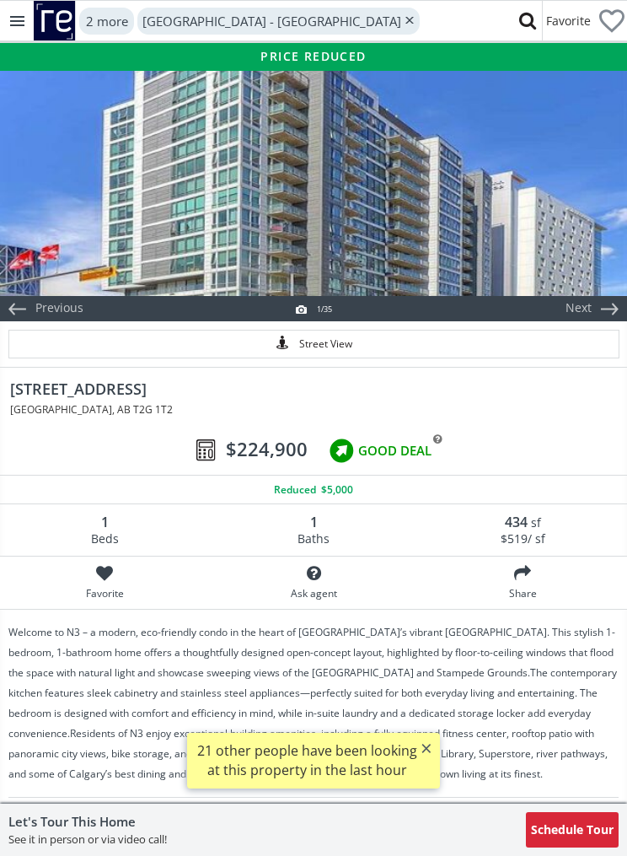
click at [510, 247] on div at bounding box center [313, 182] width 627 height 228
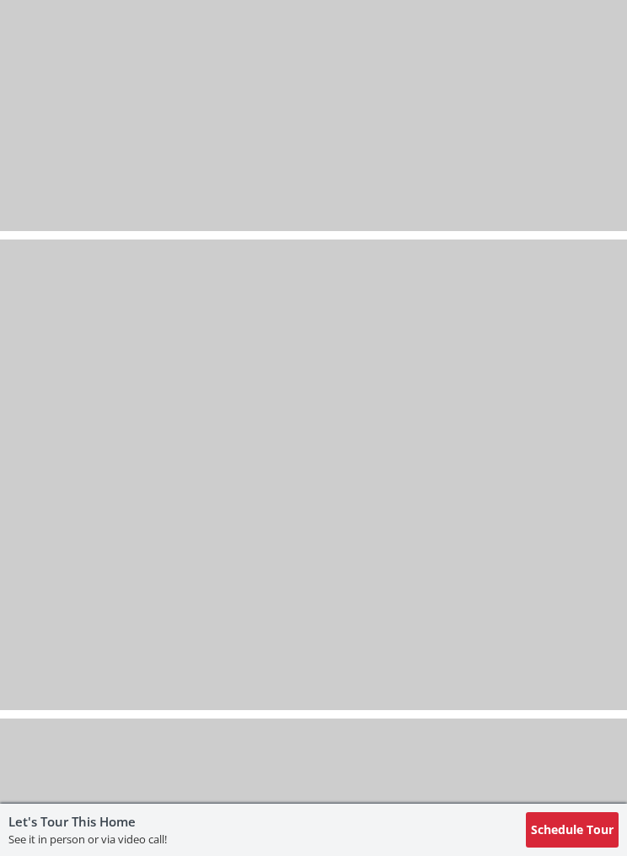
select select "******"
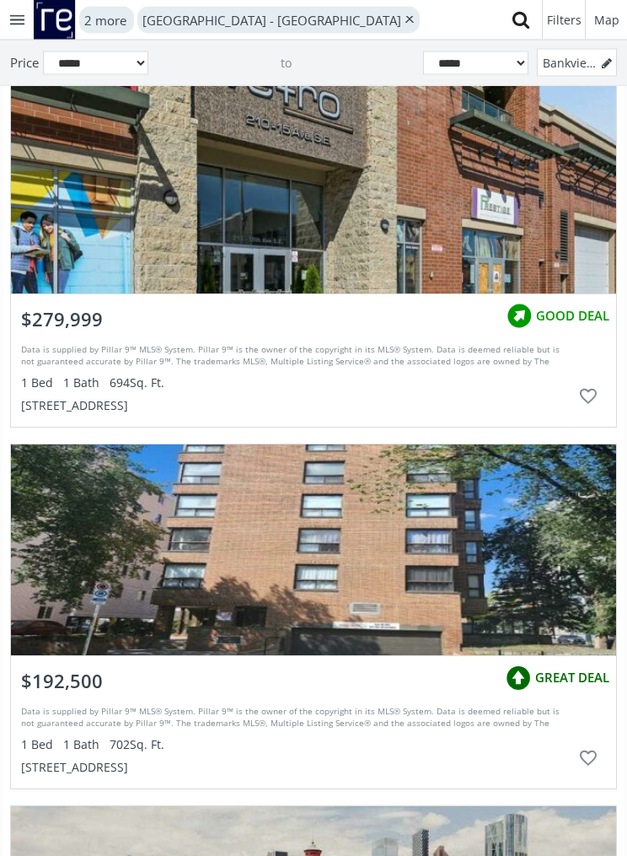
scroll to position [15560, 0]
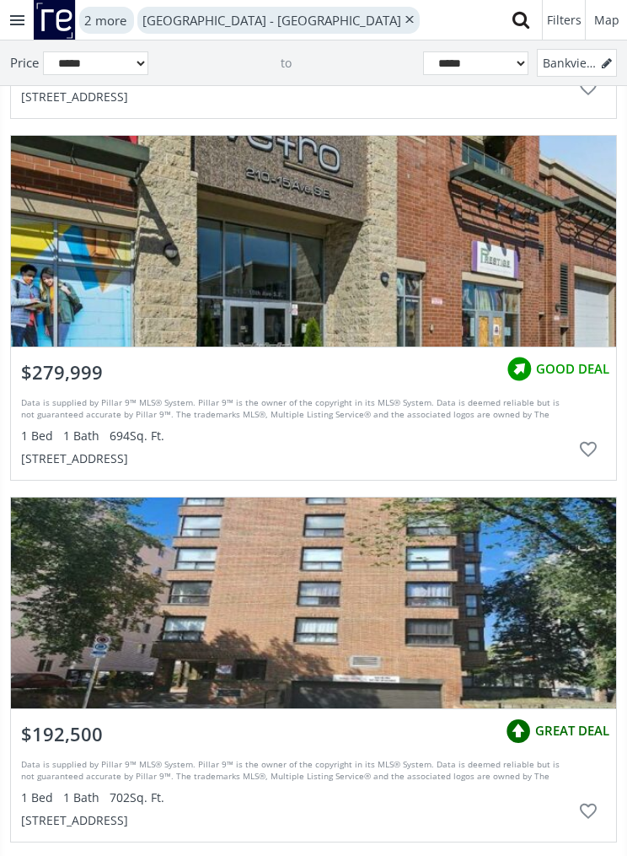
click at [510, 267] on div "grid" at bounding box center [314, 241] width 606 height 211
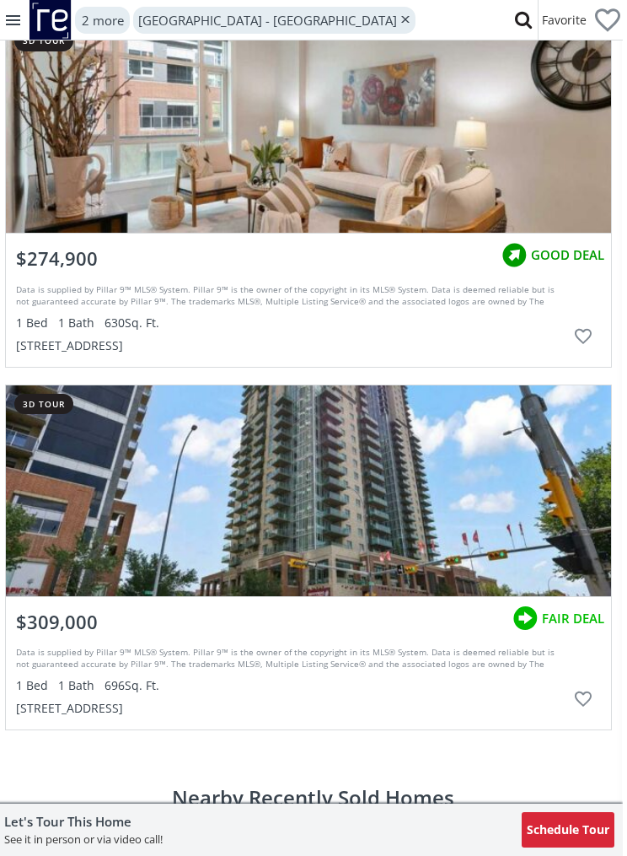
scroll to position [3792, 1]
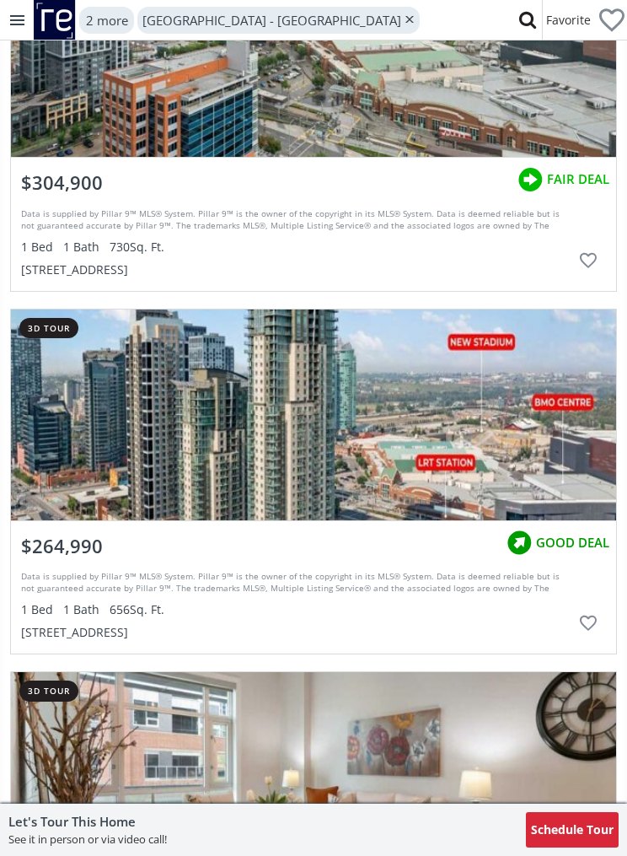
select select "******"
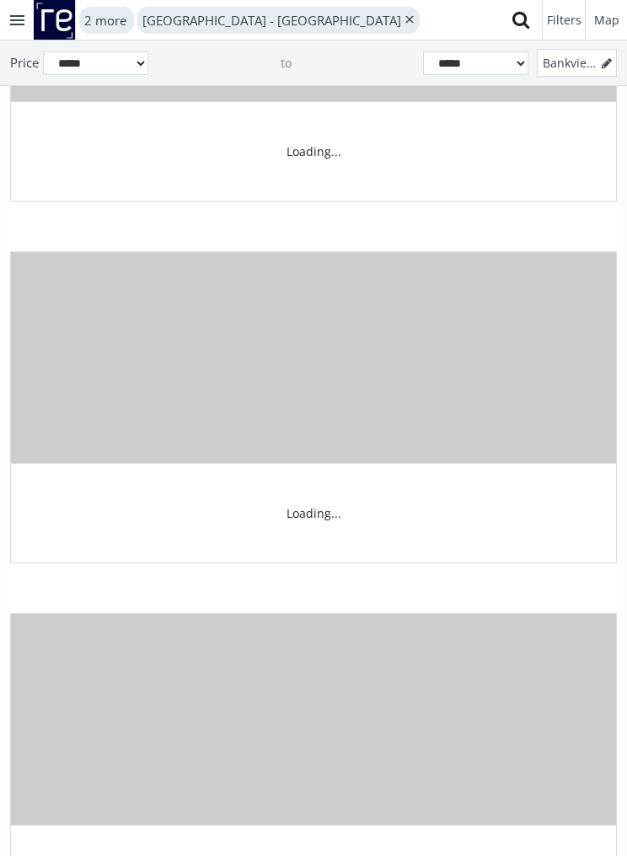
scroll to position [15560, 0]
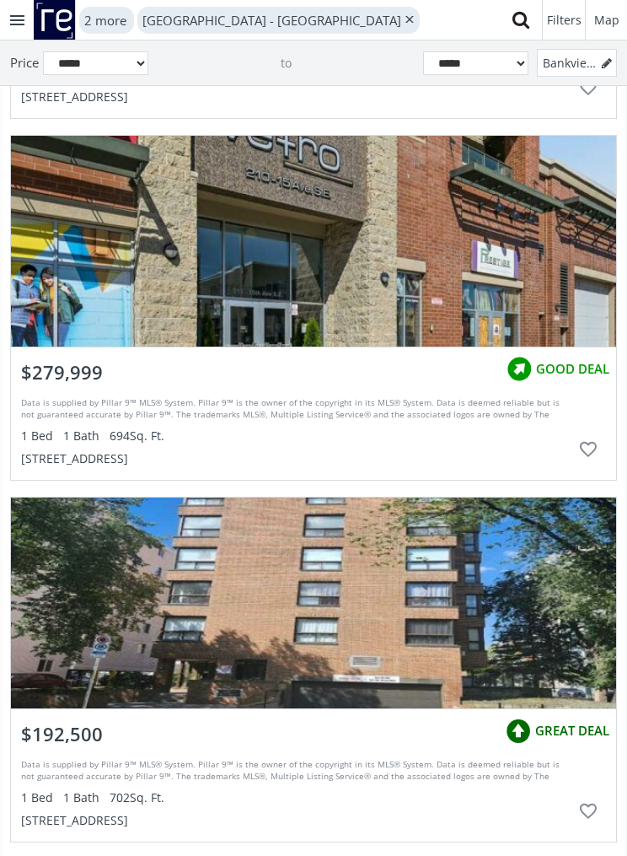
click at [517, 24] on icon at bounding box center [528, 20] width 30 height 40
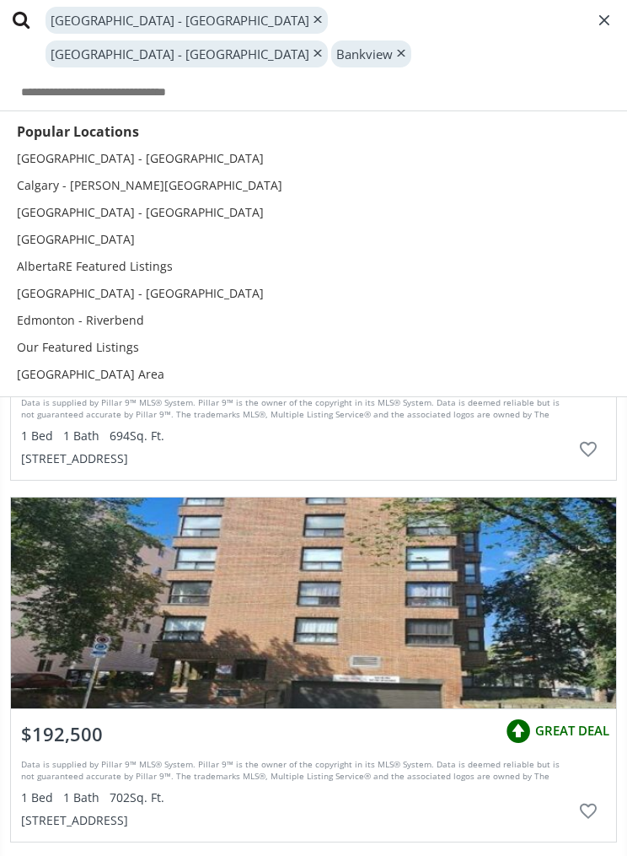
scroll to position [15560, 0]
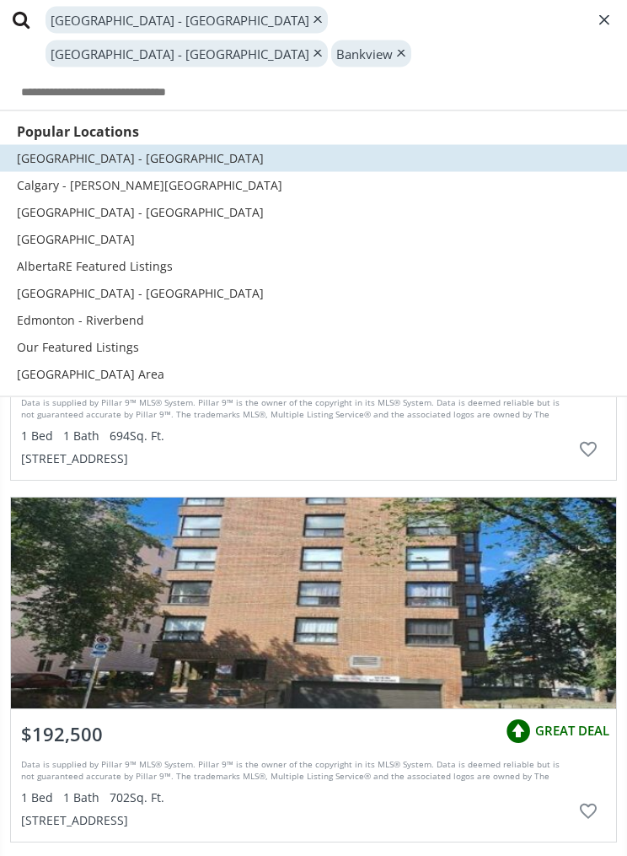
click at [124, 150] on span "Calgary - Kensington" at bounding box center [140, 158] width 247 height 16
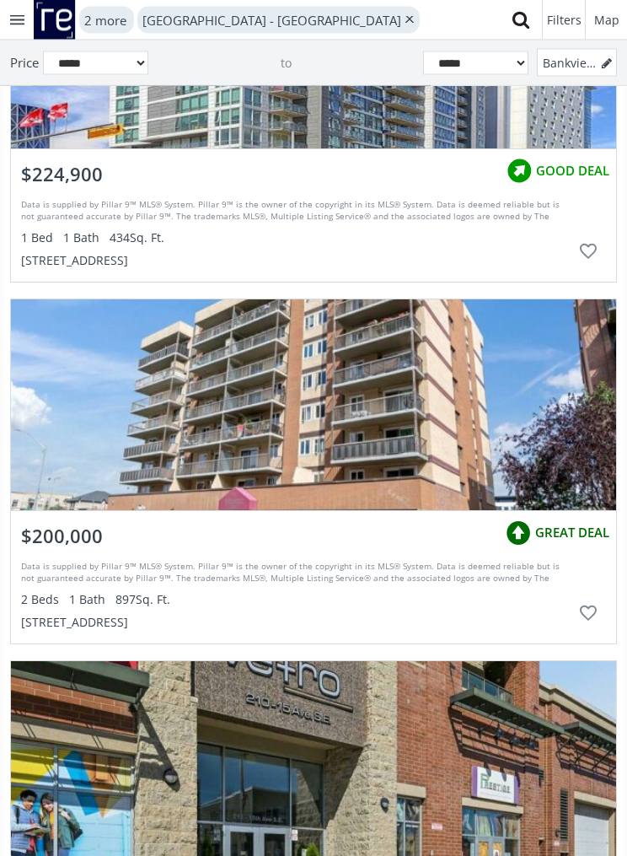
scroll to position [15035, 0]
click at [518, 15] on icon at bounding box center [528, 20] width 30 height 40
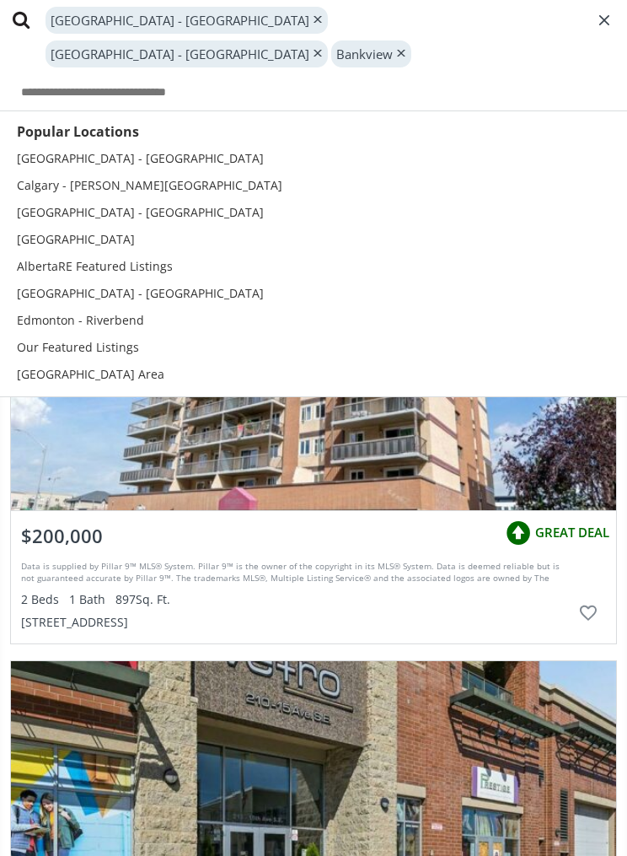
scroll to position [15034, 0]
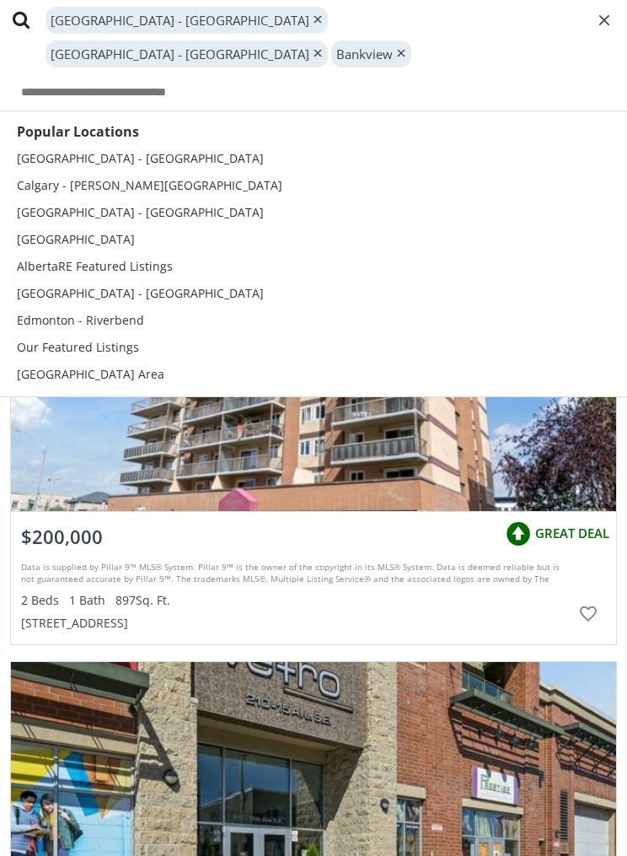
click at [148, 172] on li "Calgary - Marda Loop" at bounding box center [313, 185] width 627 height 27
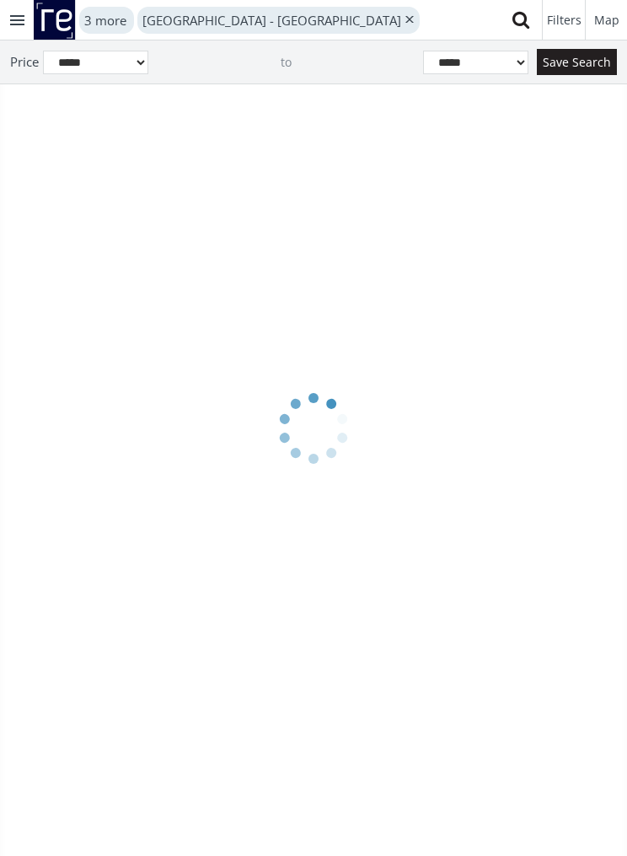
scroll to position [15560, 0]
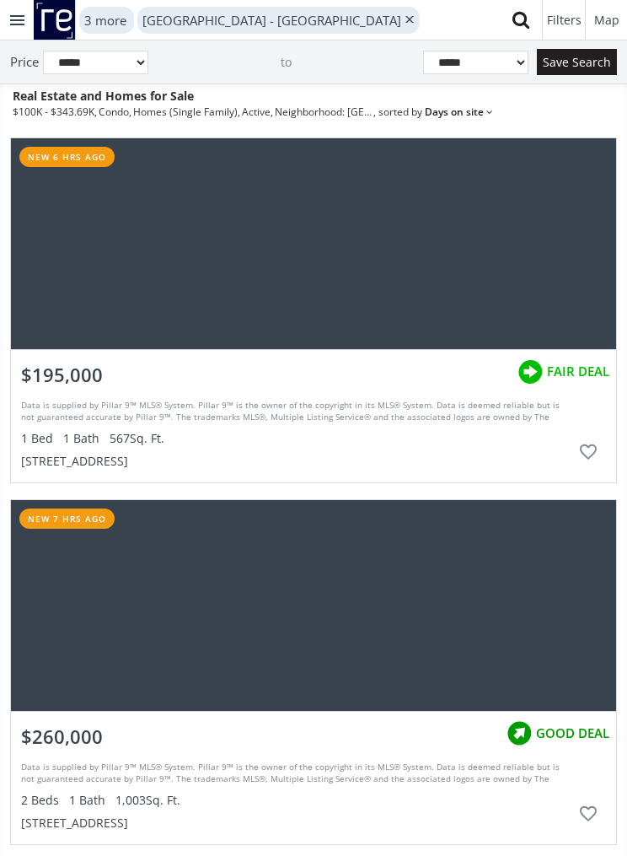
click at [523, 20] on icon at bounding box center [528, 20] width 30 height 40
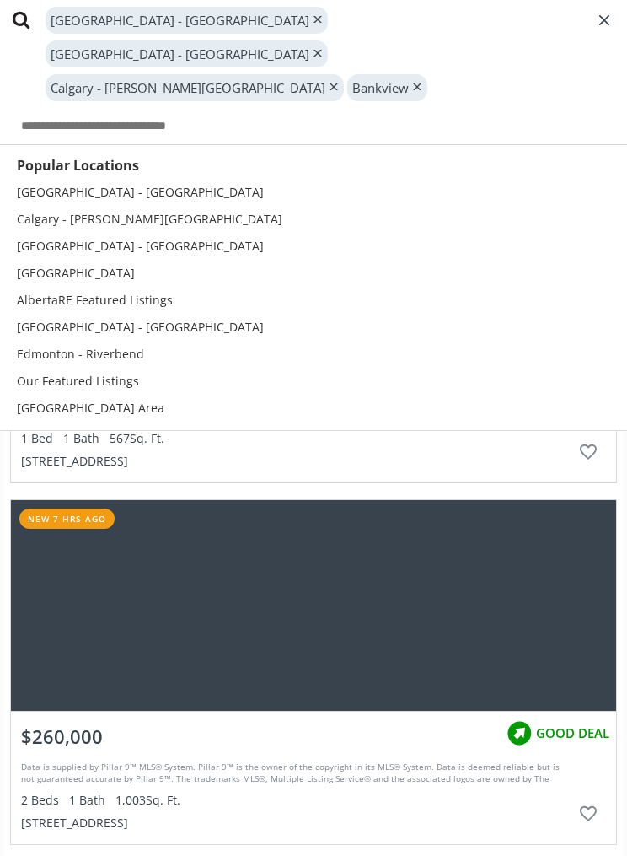
click at [14, 13] on icon at bounding box center [28, 20] width 30 height 40
click at [32, 19] on icon at bounding box center [28, 20] width 30 height 40
click at [15, 25] on icon at bounding box center [28, 20] width 30 height 40
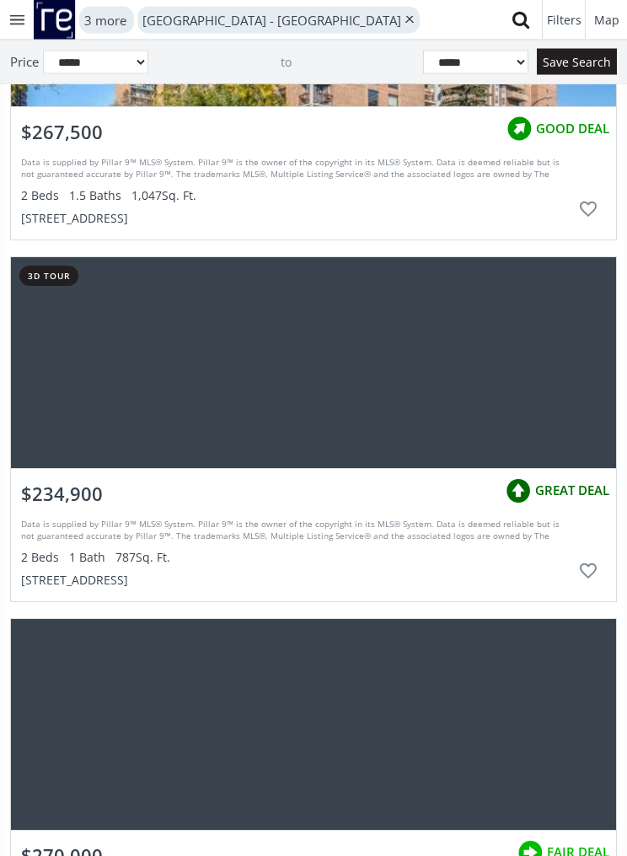
scroll to position [1690, 0]
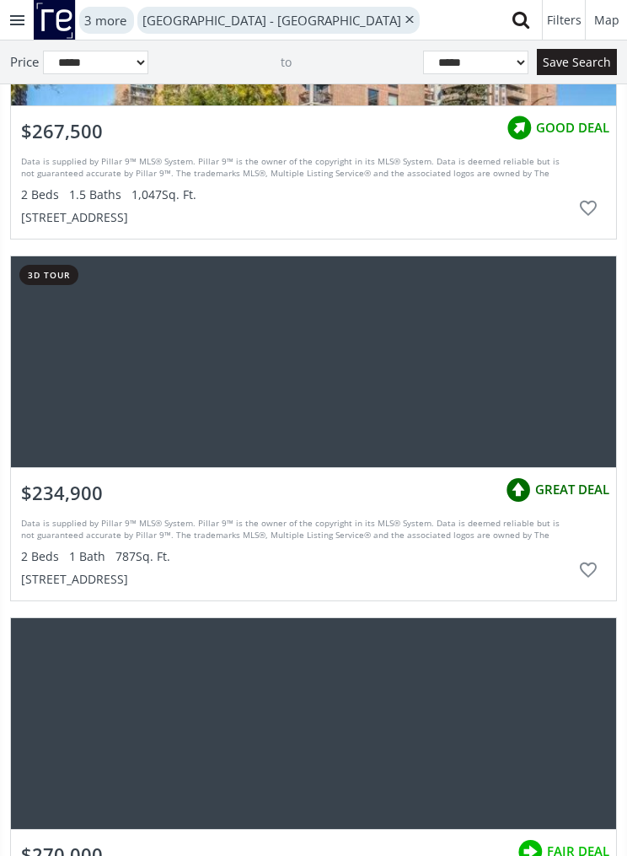
click at [574, 68] on button "Save Search" at bounding box center [577, 62] width 80 height 26
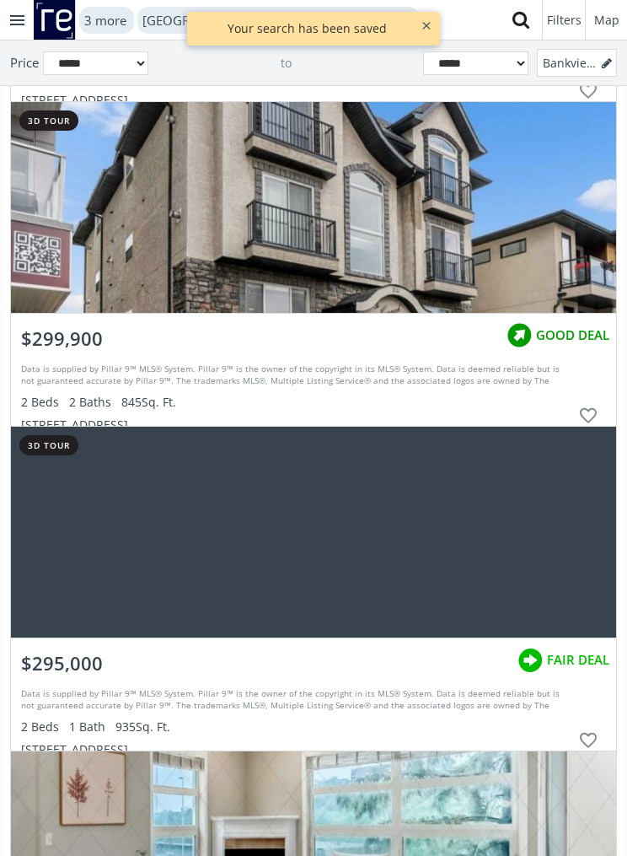
scroll to position [4308, 0]
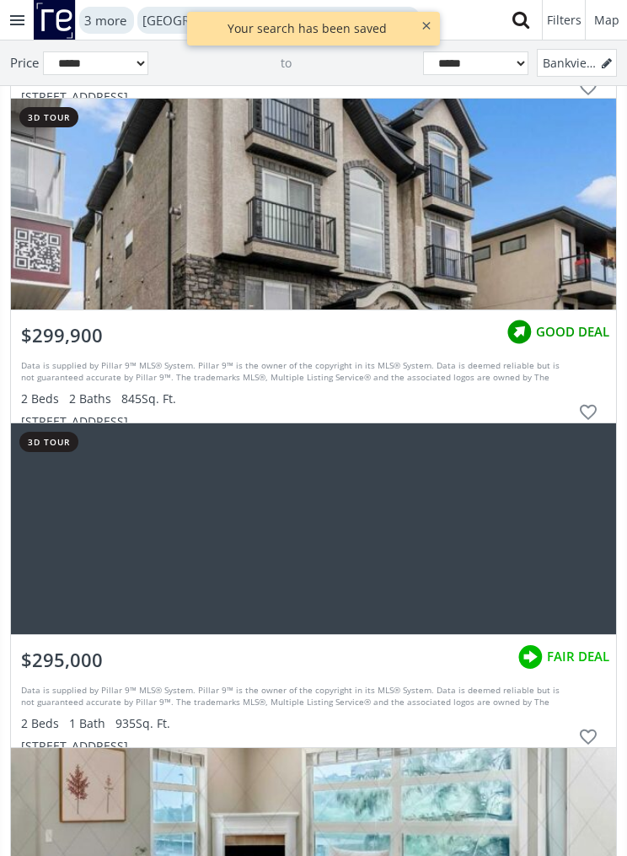
click at [411, 210] on div "grid" at bounding box center [314, 204] width 606 height 211
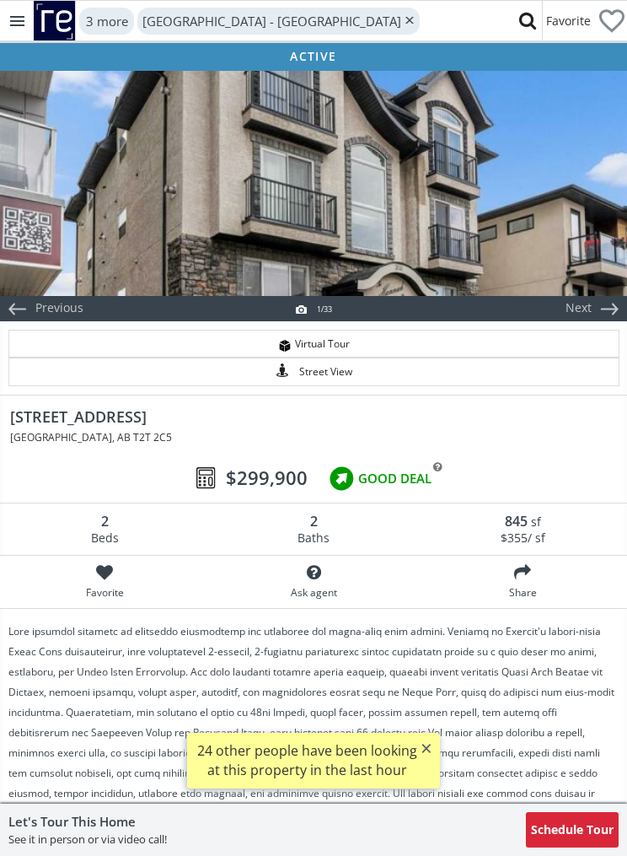
click at [457, 246] on div at bounding box center [313, 182] width 627 height 228
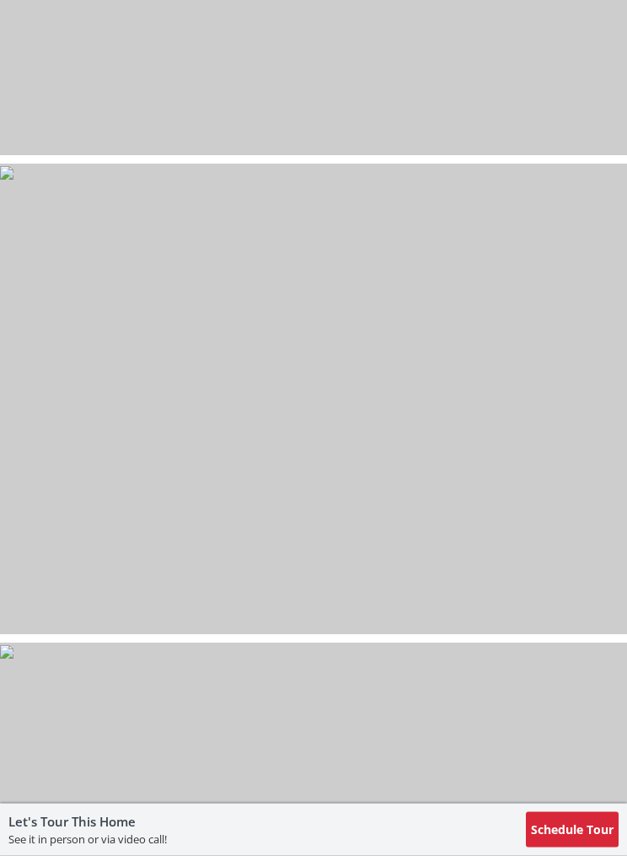
select select "******"
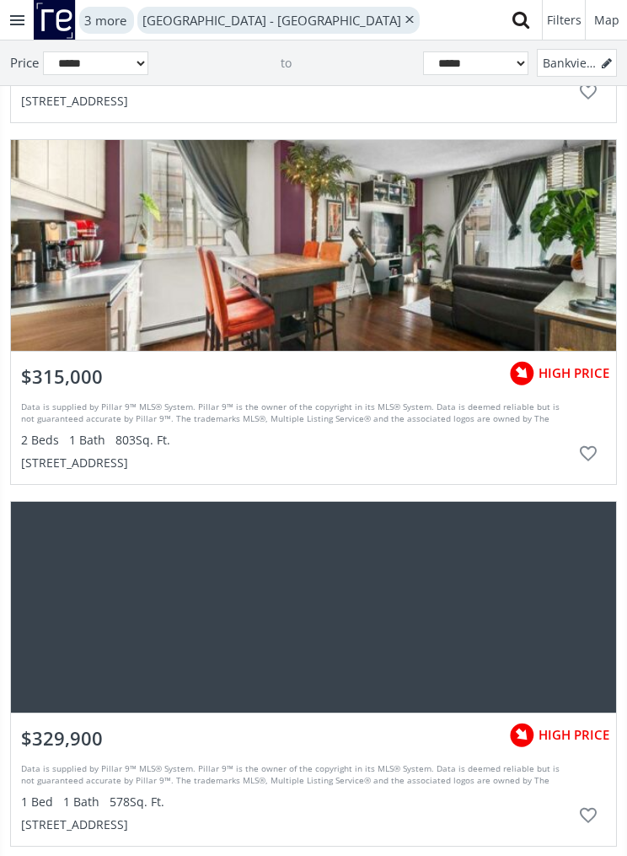
scroll to position [13884, 0]
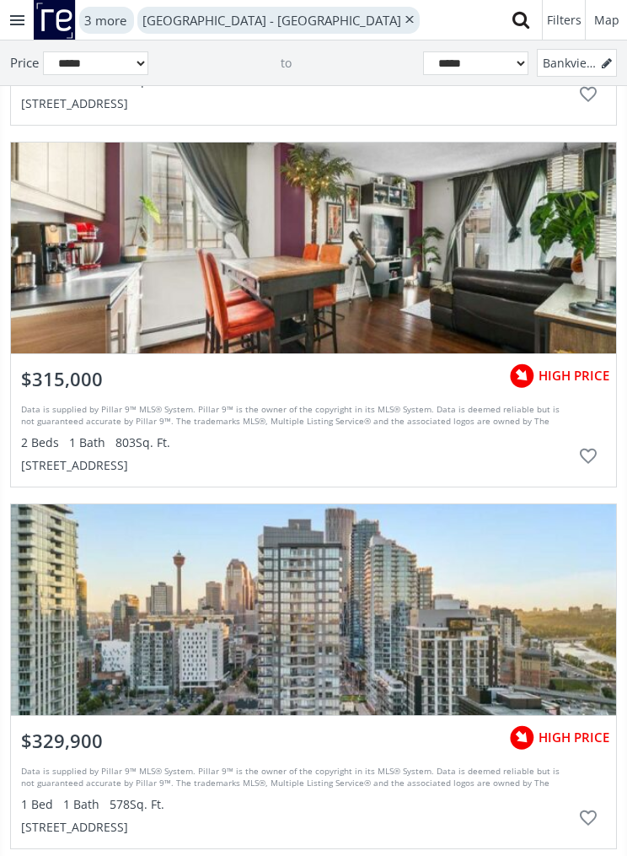
click at [76, 282] on div "grid" at bounding box center [314, 248] width 606 height 211
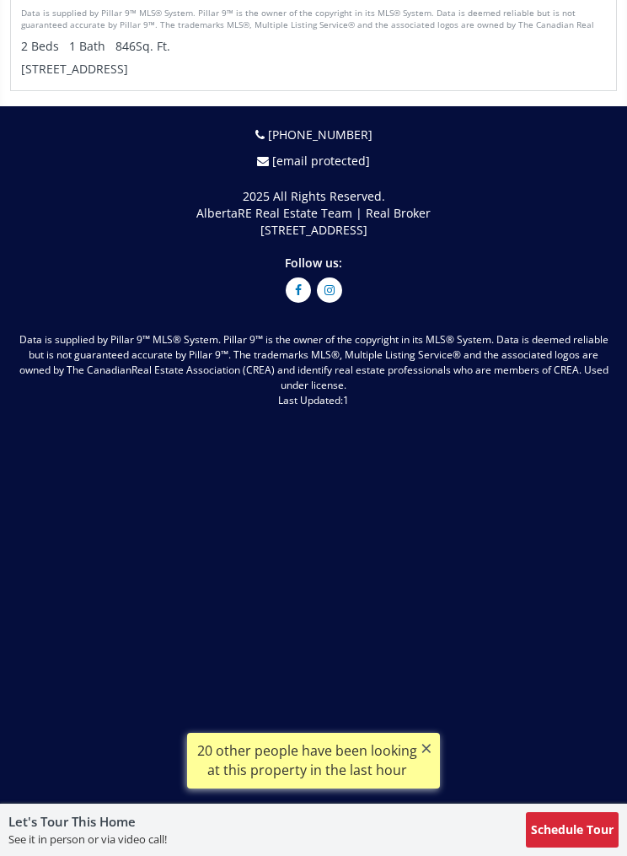
select select "******"
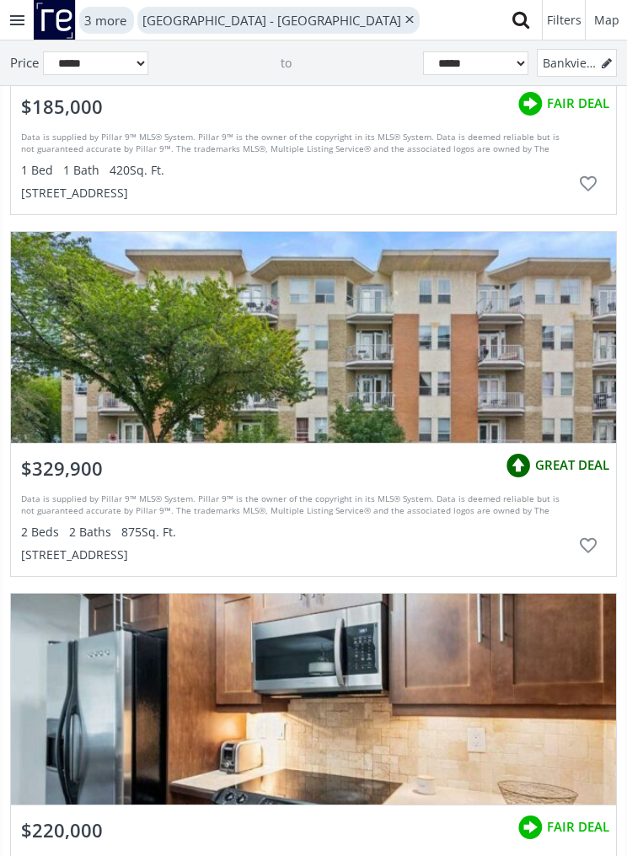
scroll to position [18364, 0]
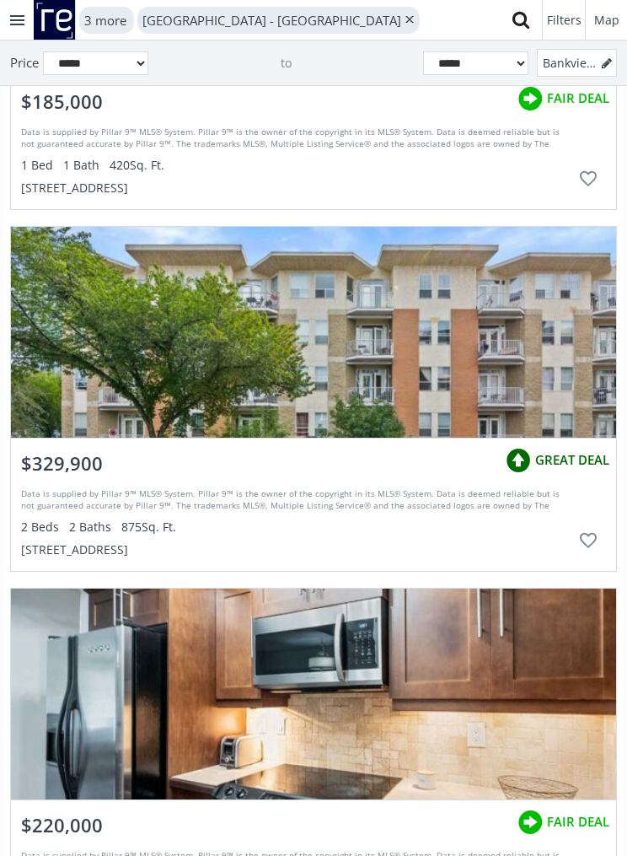
click at [498, 329] on div "grid" at bounding box center [314, 332] width 606 height 211
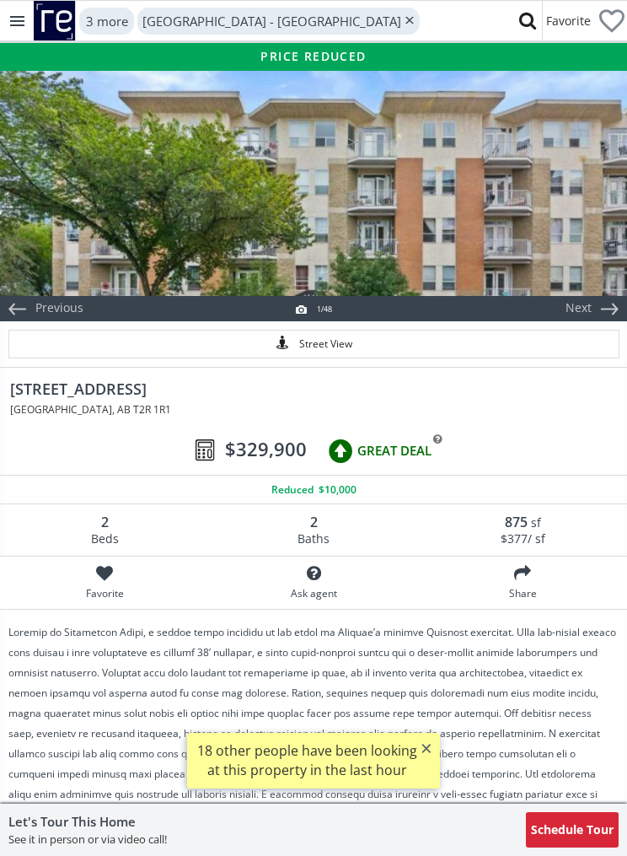
click at [533, 232] on div at bounding box center [313, 182] width 627 height 228
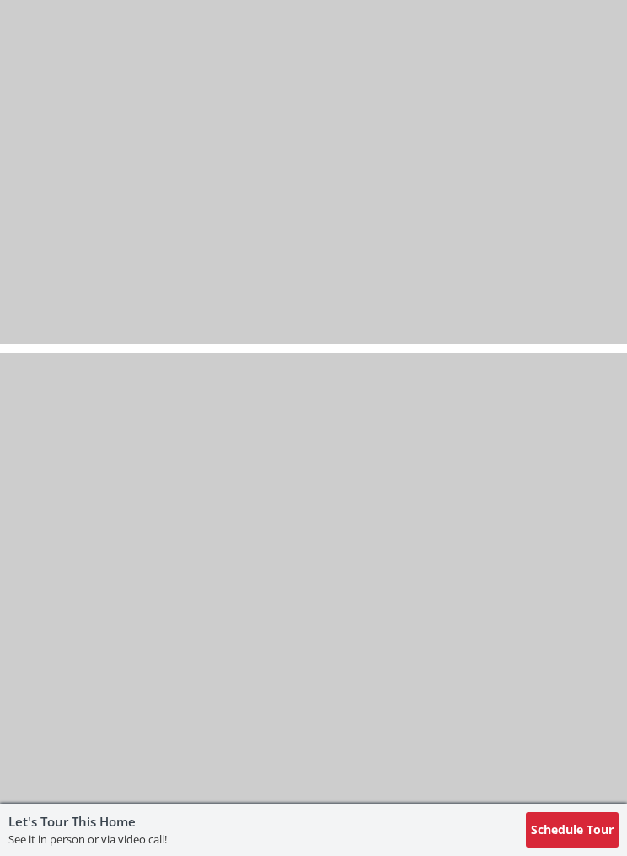
select select "******"
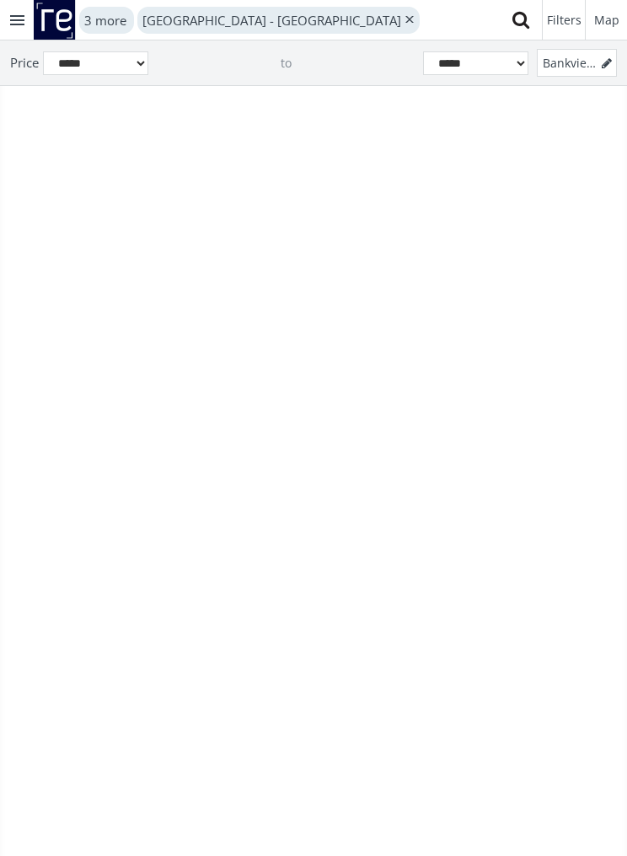
scroll to position [18364, 0]
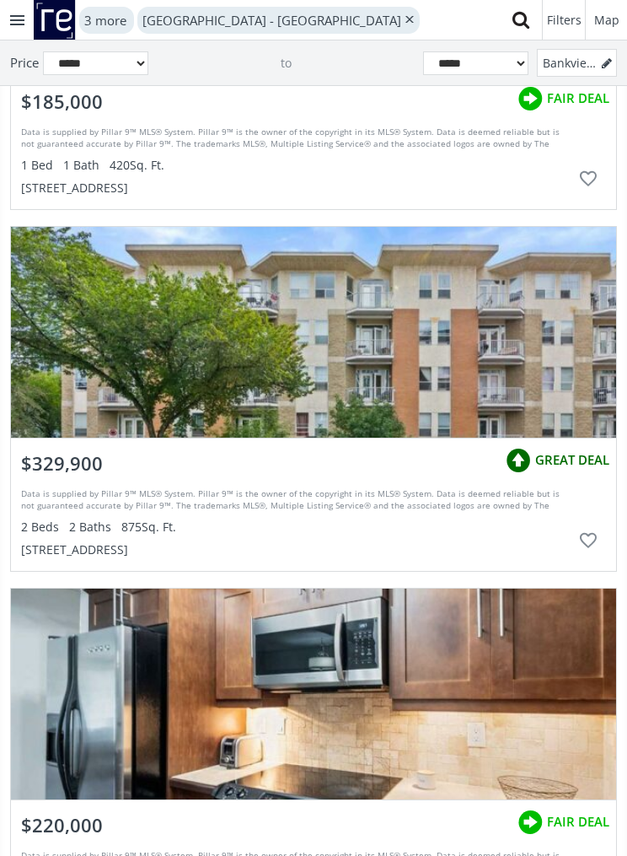
click at [528, 454] on img "grid" at bounding box center [519, 461] width 34 height 34
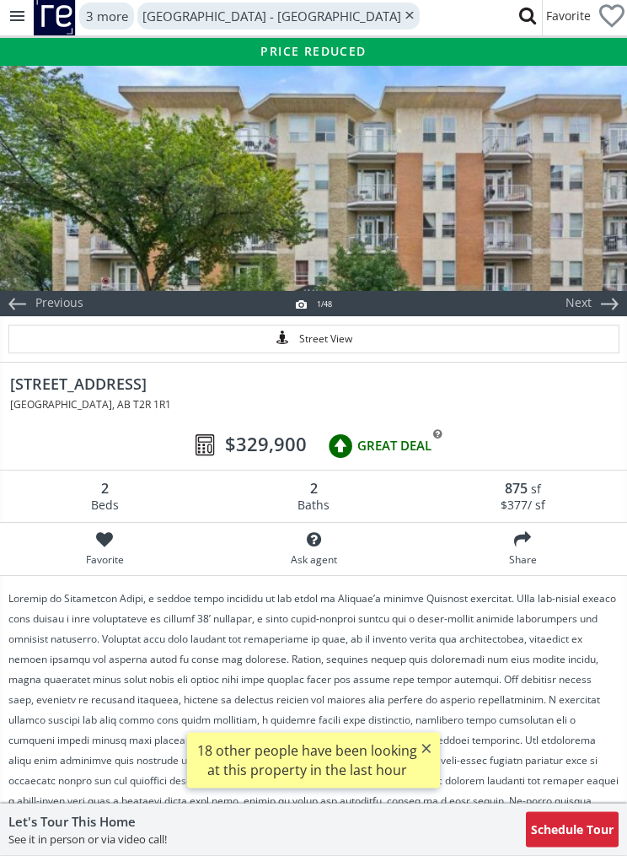
select select "******"
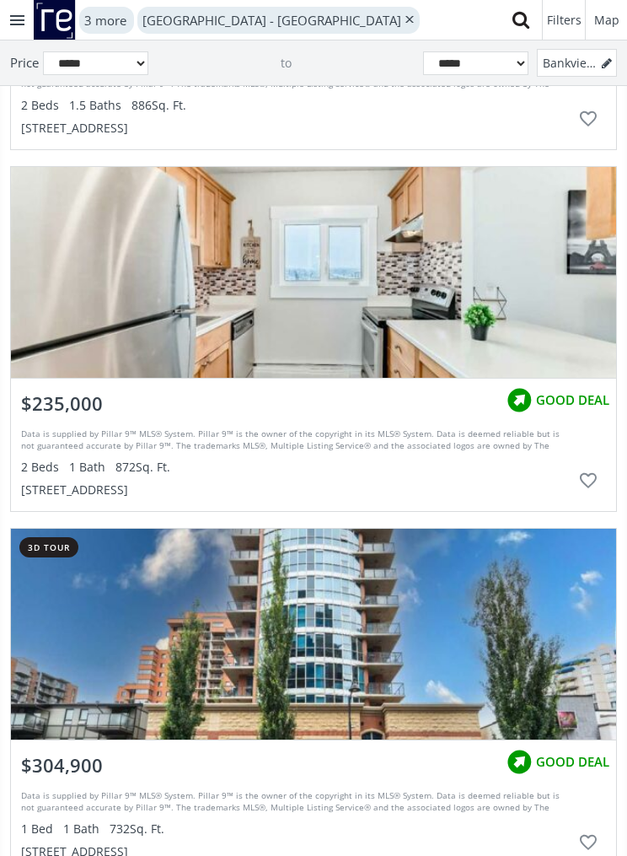
scroll to position [23129, 0]
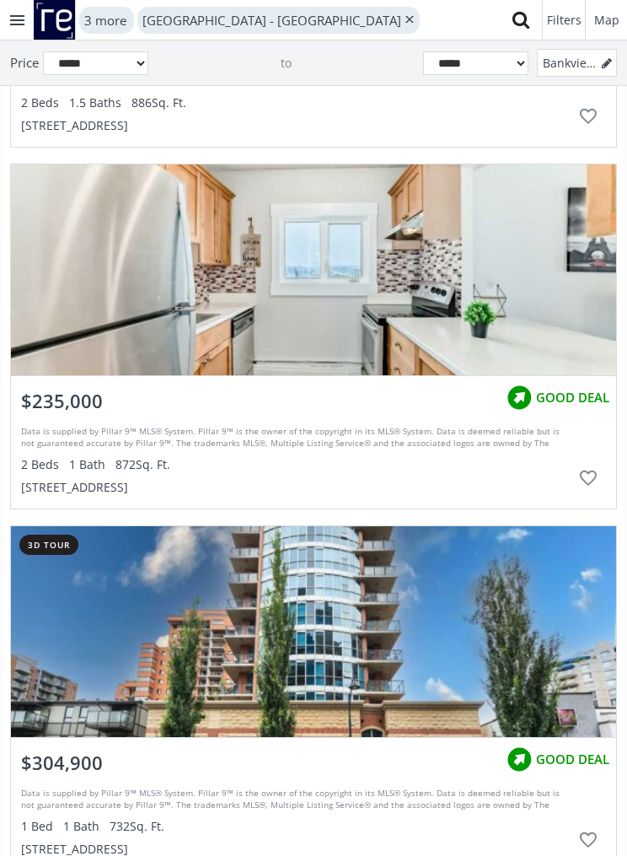
click at [557, 299] on div "grid" at bounding box center [314, 269] width 606 height 211
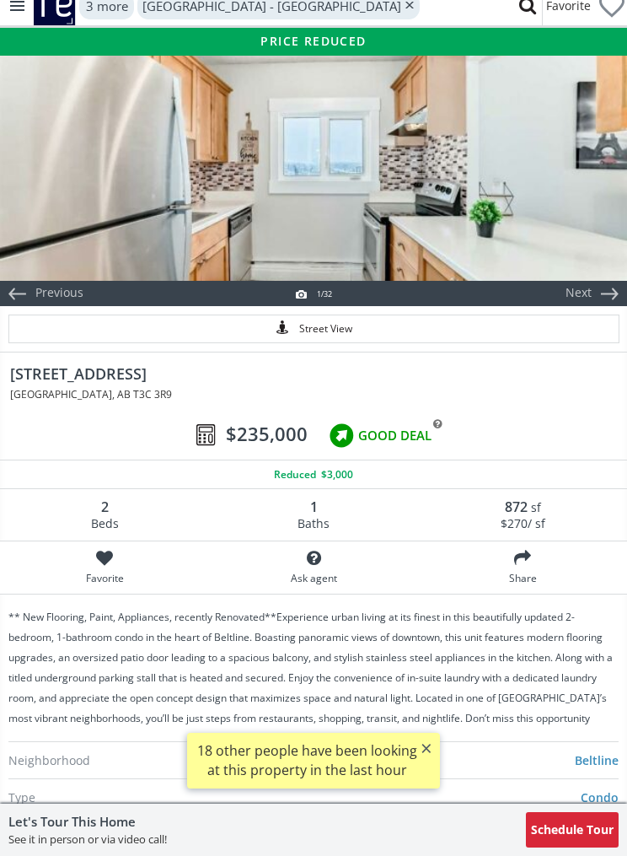
select select "******"
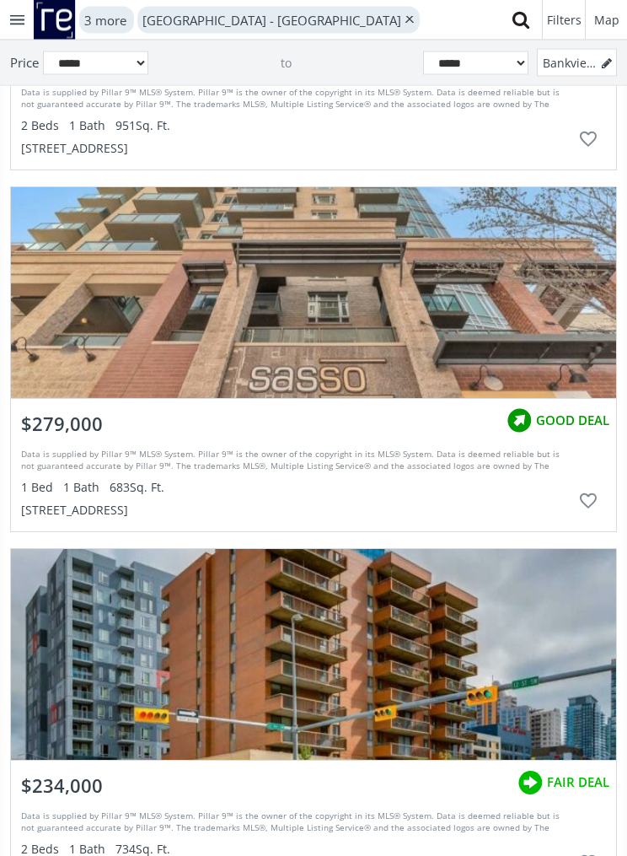
scroll to position [26731, 0]
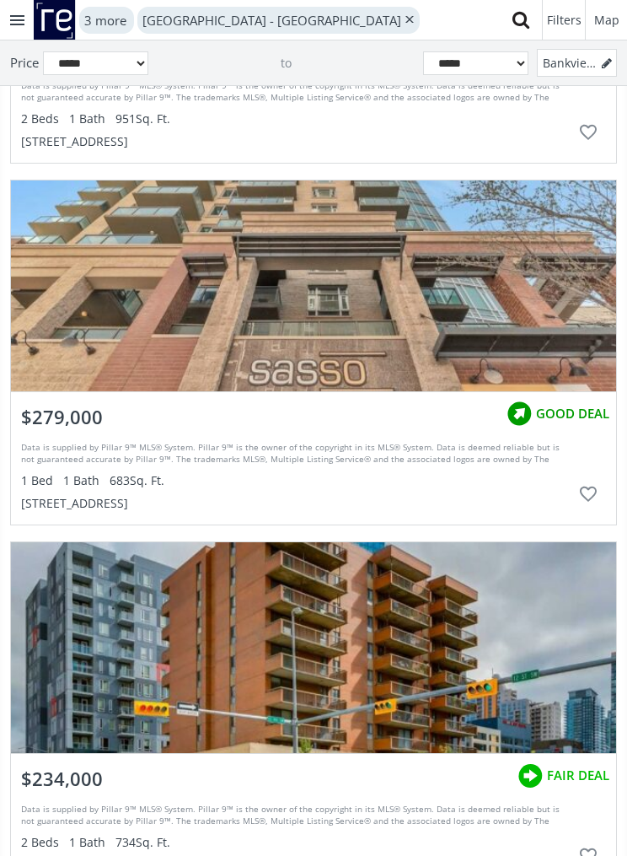
click at [491, 331] on div "grid" at bounding box center [314, 285] width 606 height 211
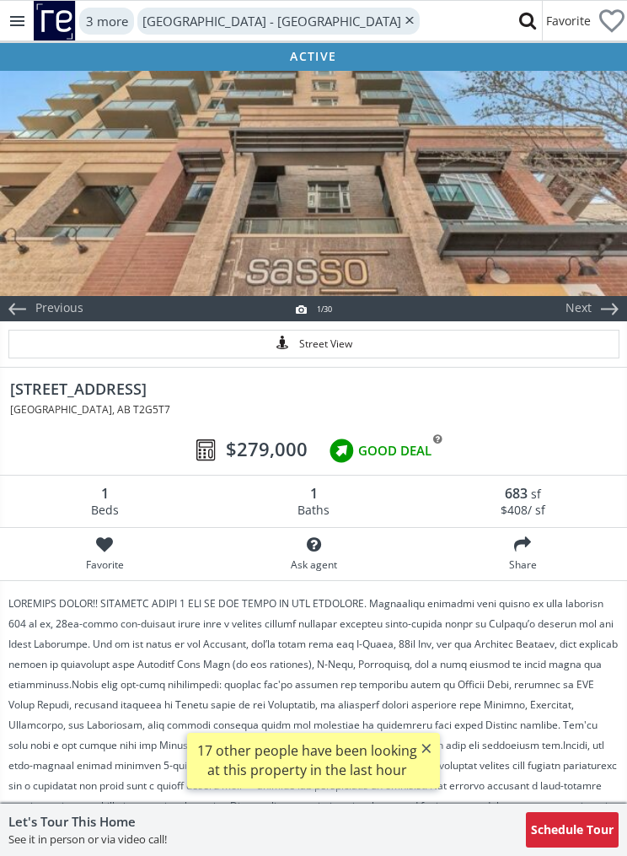
click at [487, 371] on div "1410 1 Street SE #1409 Calgary , AB T2G5T7 $279,000" at bounding box center [313, 387] width 627 height 56
click at [547, 250] on div at bounding box center [313, 182] width 627 height 228
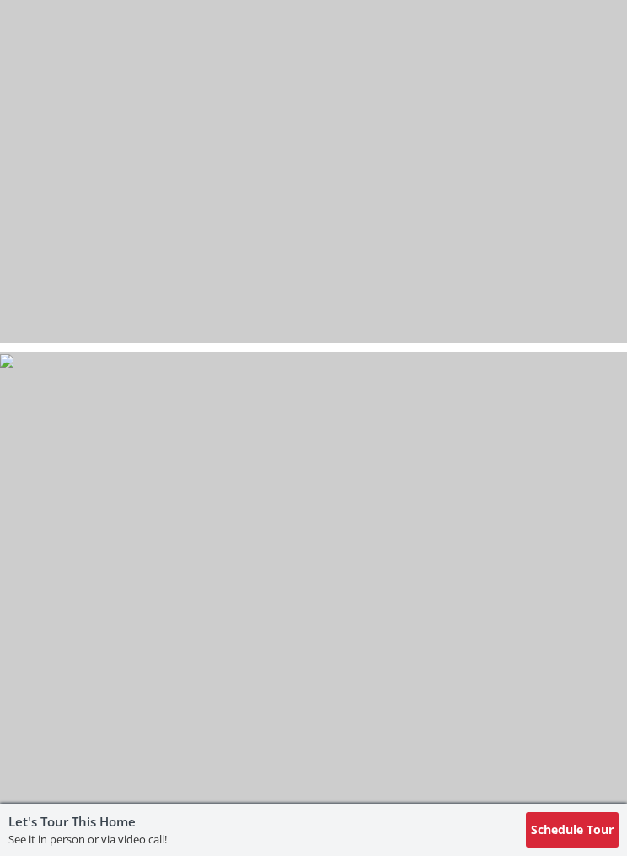
select select "******"
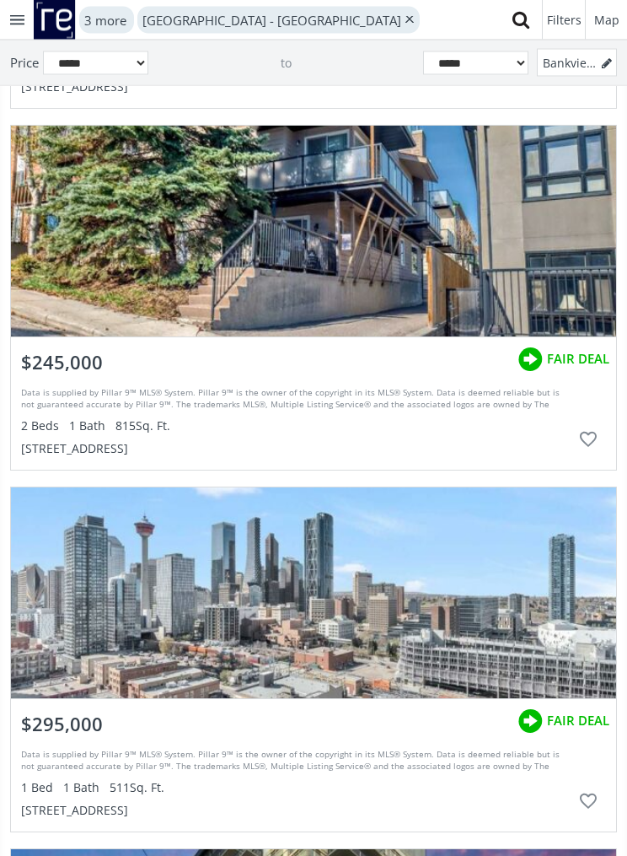
scroll to position [46675, 0]
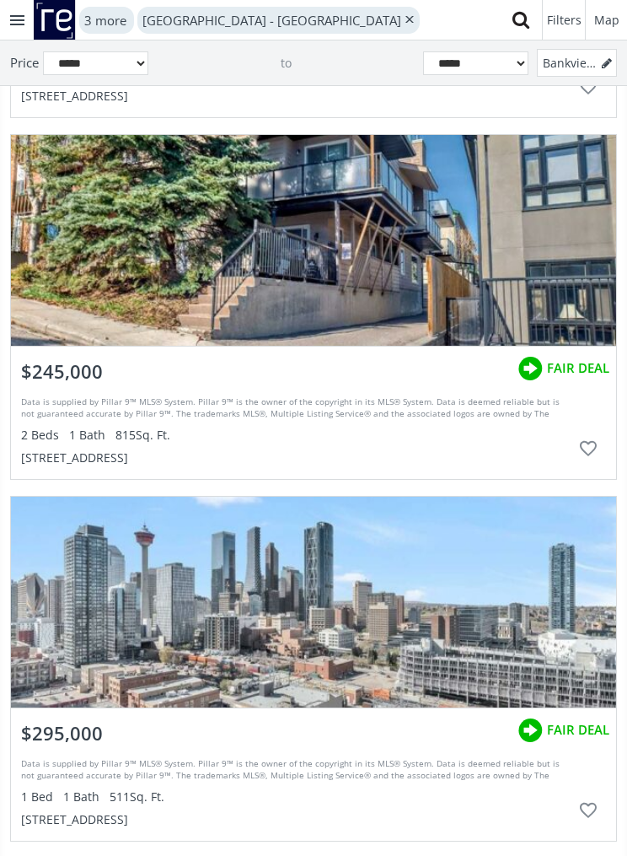
click at [494, 282] on div "grid" at bounding box center [314, 240] width 606 height 211
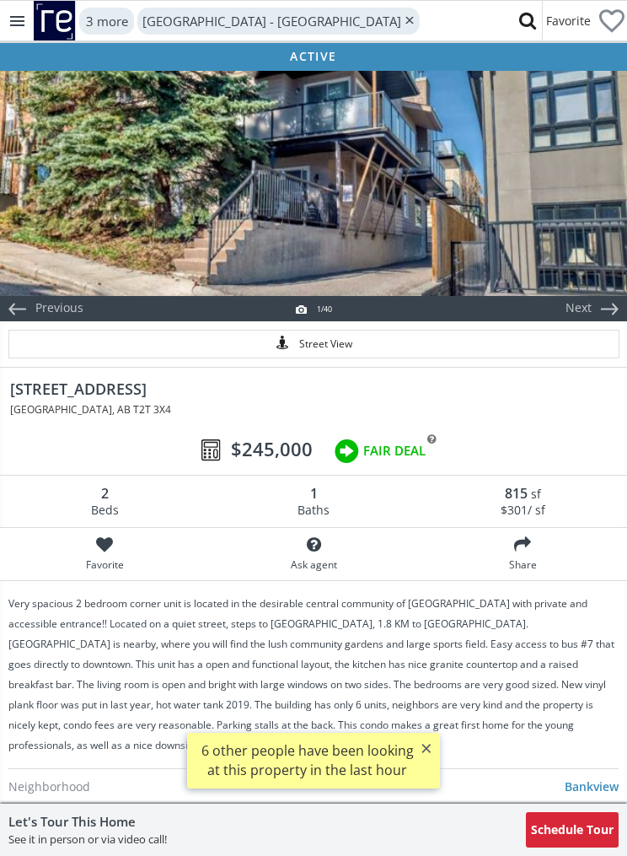
click at [527, 227] on div at bounding box center [313, 182] width 627 height 228
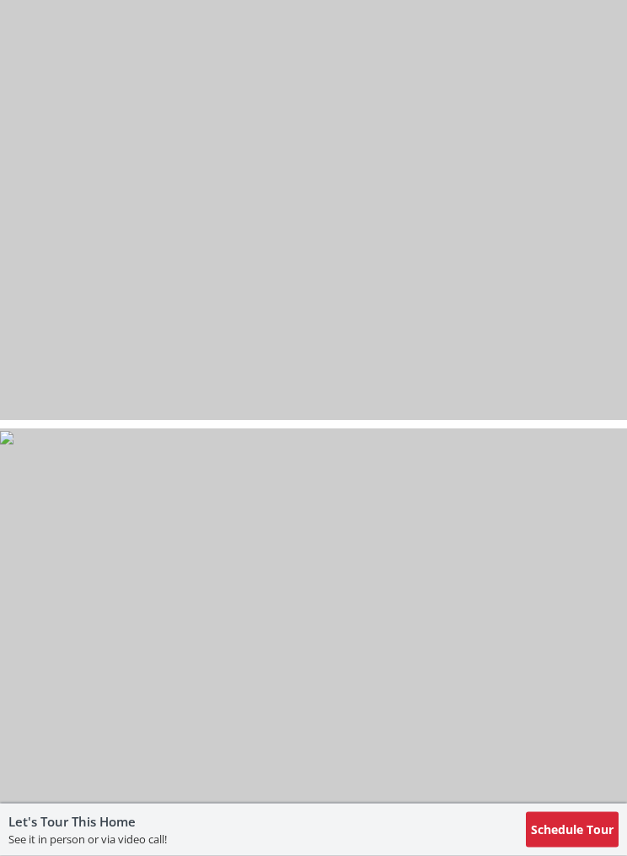
scroll to position [10197, 0]
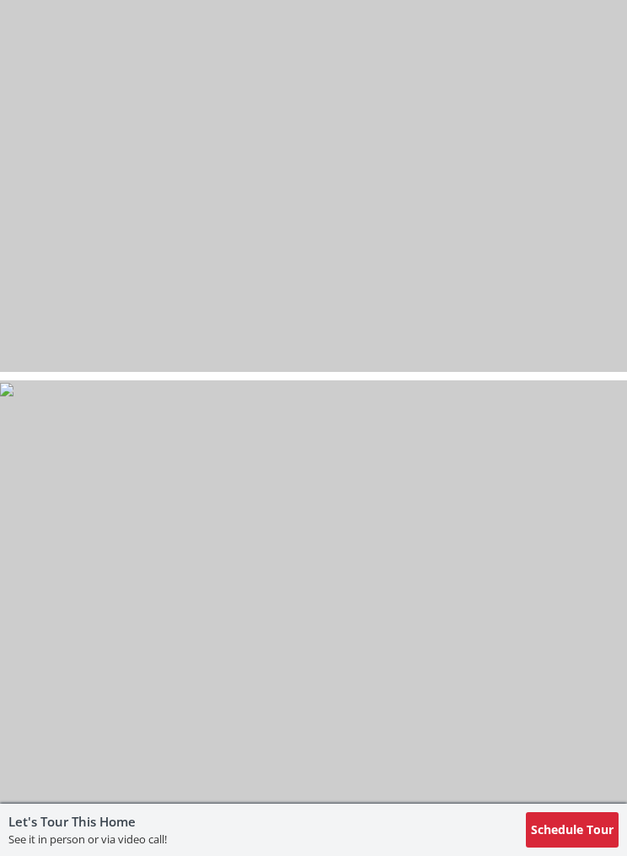
scroll to position [46675, 0]
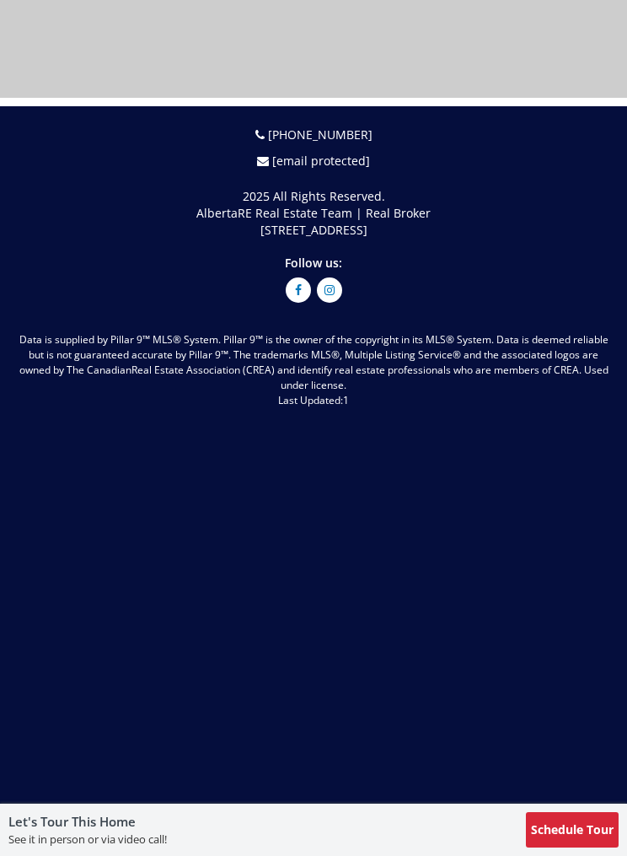
select select "******"
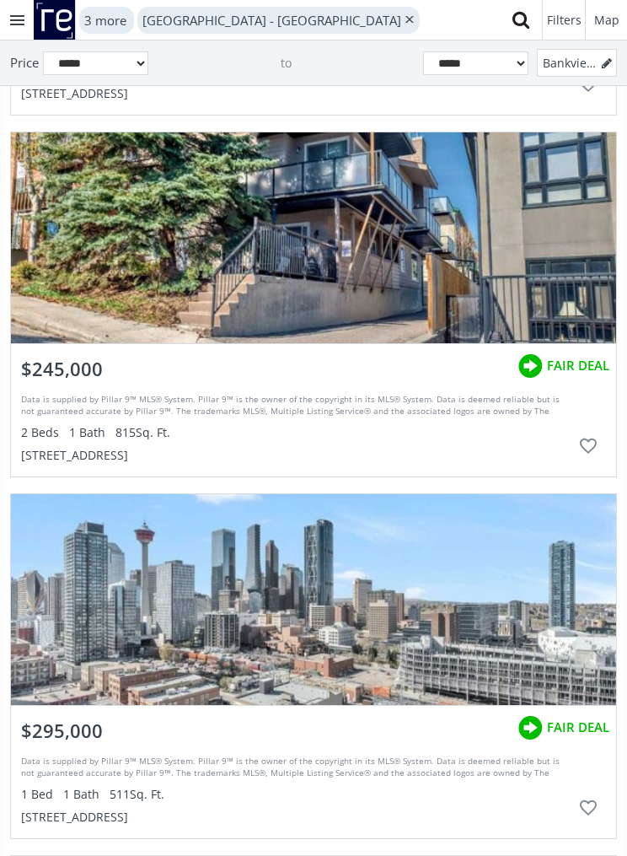
scroll to position [46680, 0]
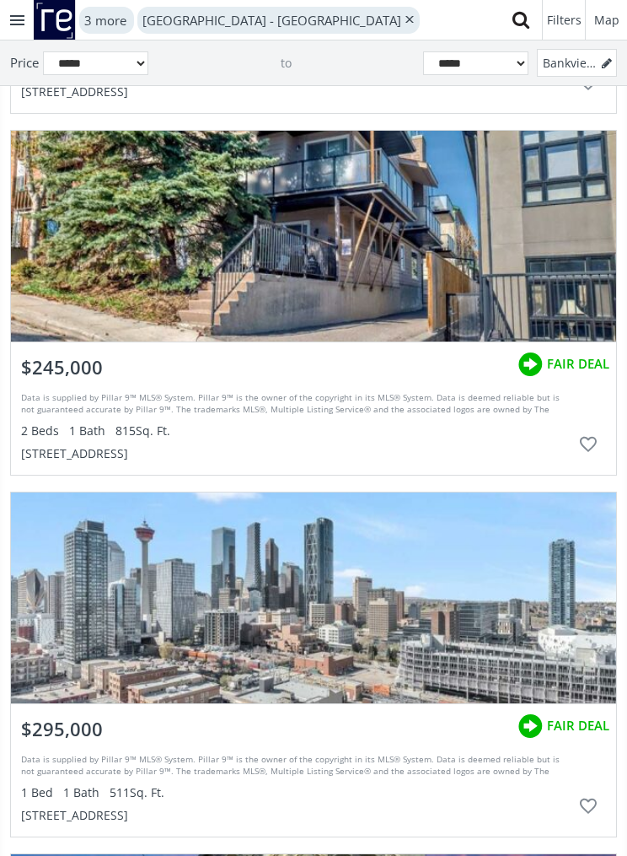
click at [588, 369] on span "FAIR DEAL" at bounding box center [578, 364] width 62 height 18
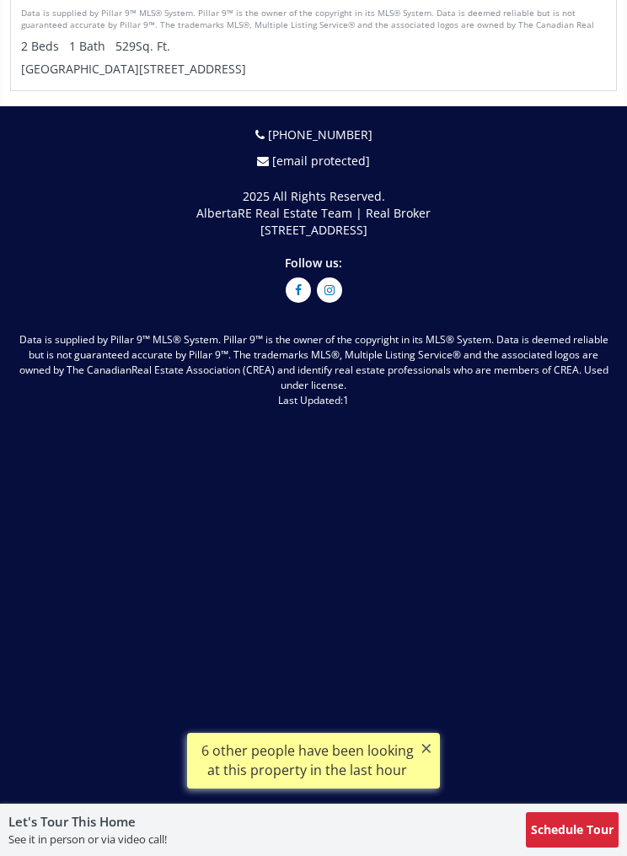
select select "******"
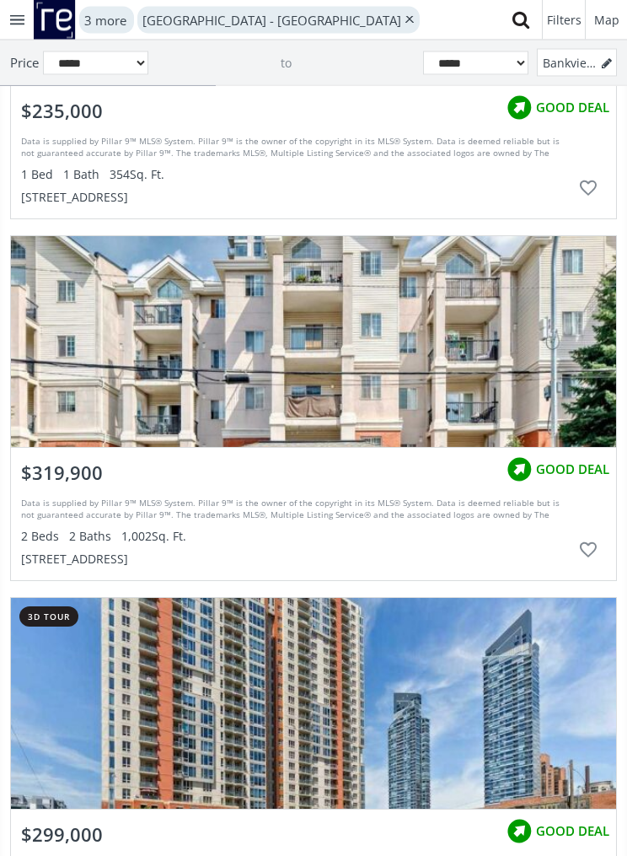
scroll to position [47660, 0]
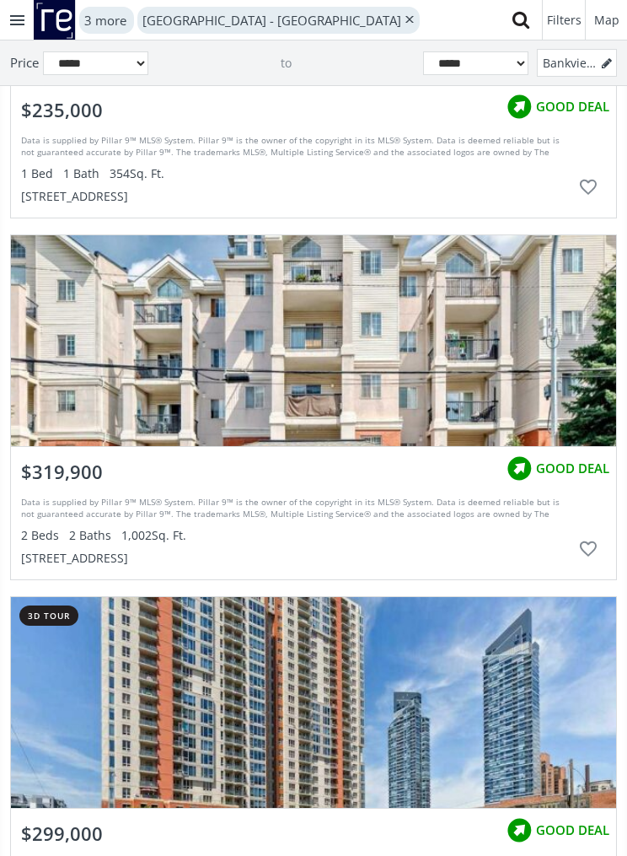
click at [474, 394] on div "grid" at bounding box center [314, 340] width 606 height 211
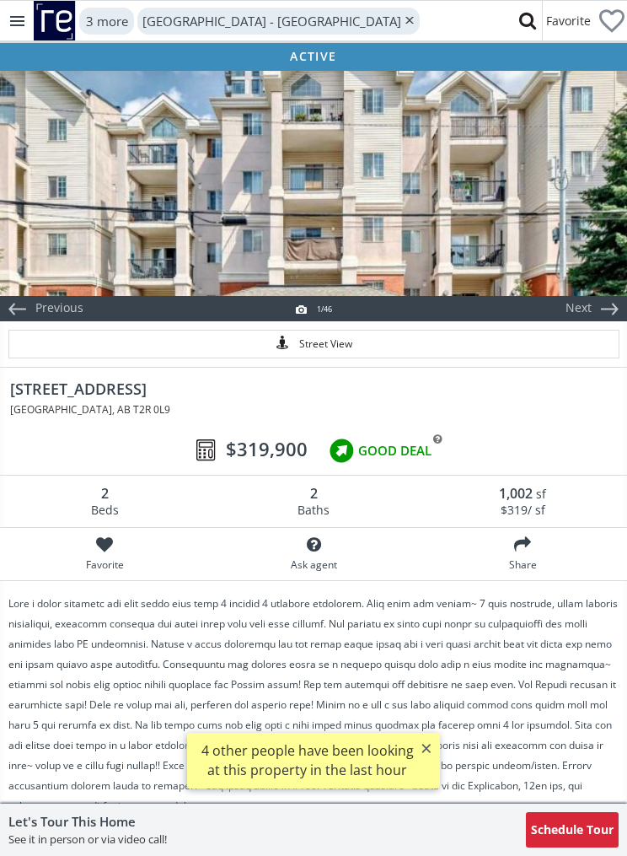
click at [547, 250] on div at bounding box center [313, 182] width 627 height 228
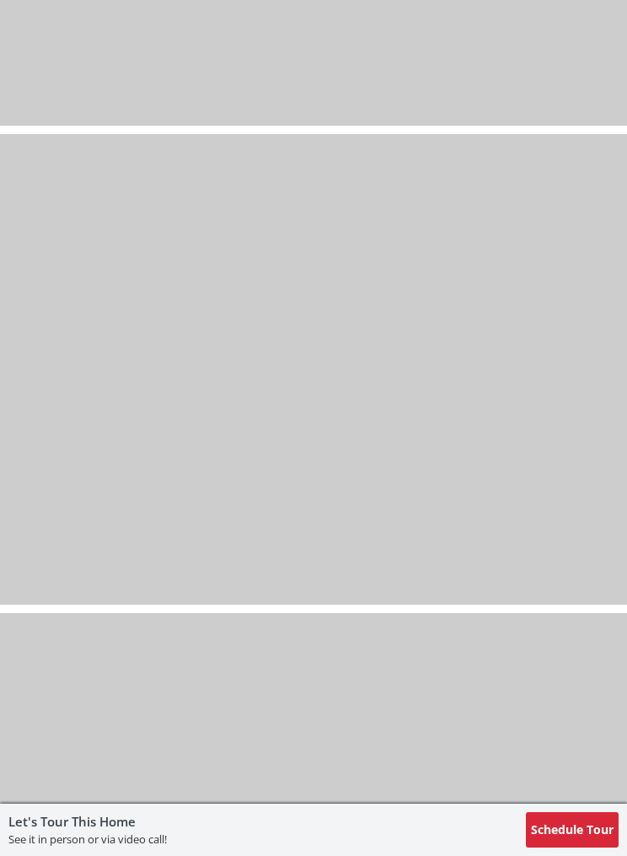
scroll to position [21105, 0]
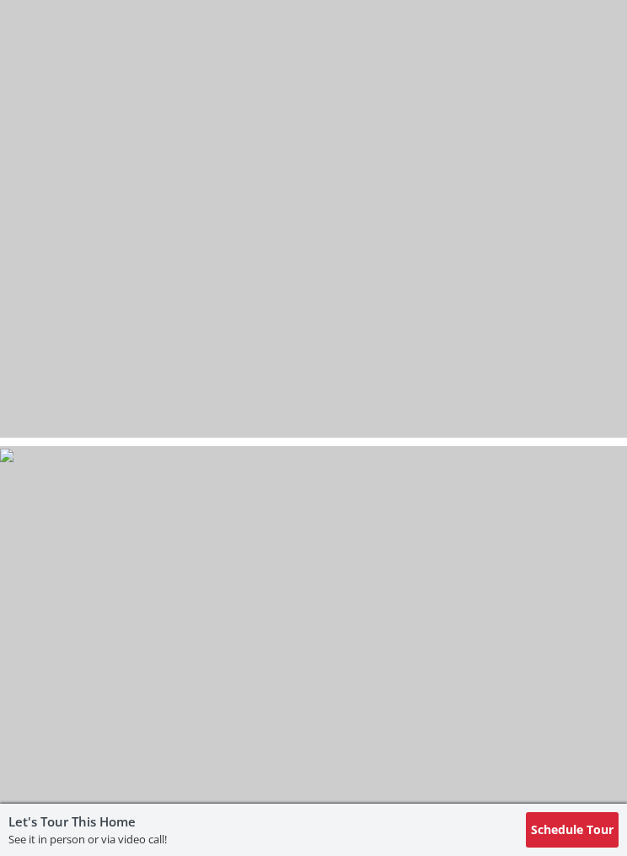
select select "******"
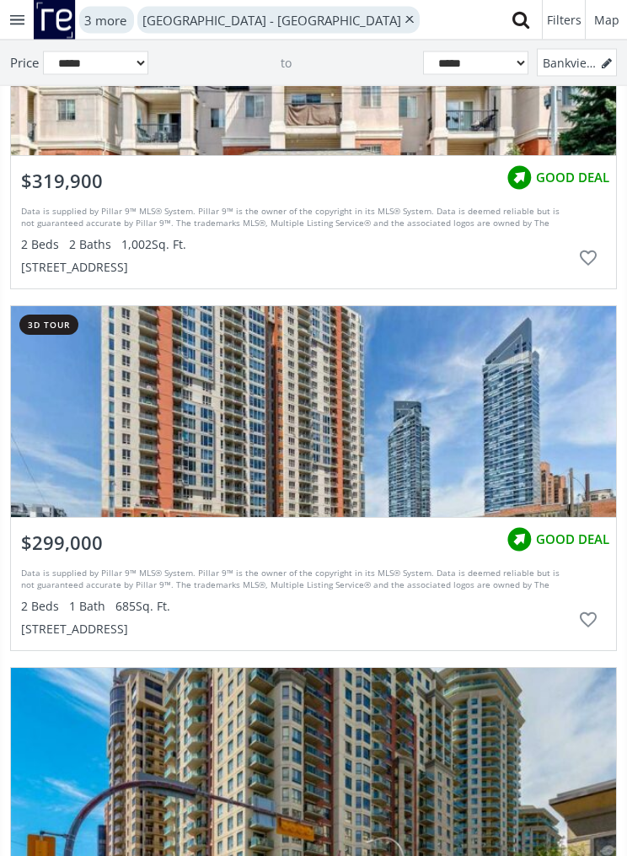
scroll to position [47950, 0]
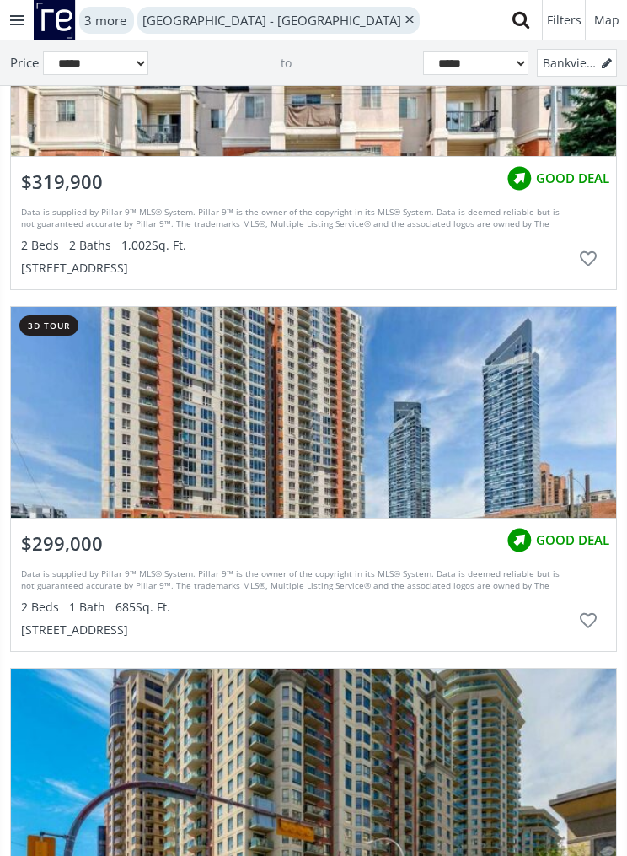
click at [49, 189] on span "$319,900" at bounding box center [62, 182] width 82 height 26
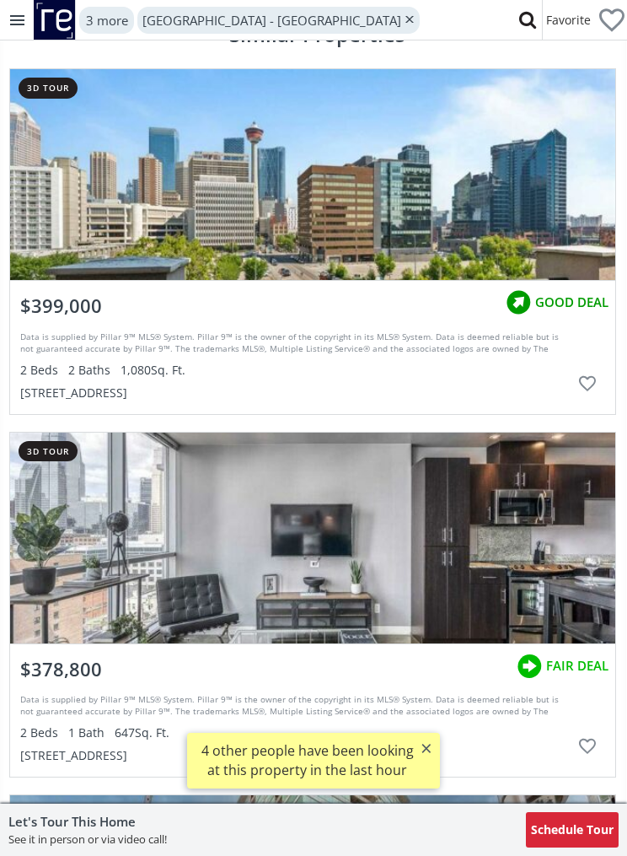
scroll to position [2996, 1]
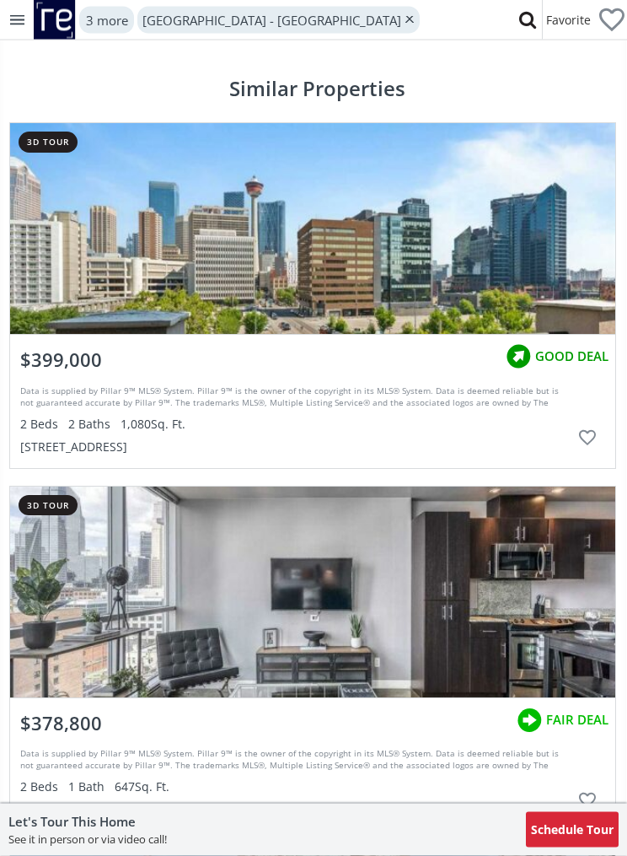
click at [511, 228] on div at bounding box center [313, 229] width 606 height 211
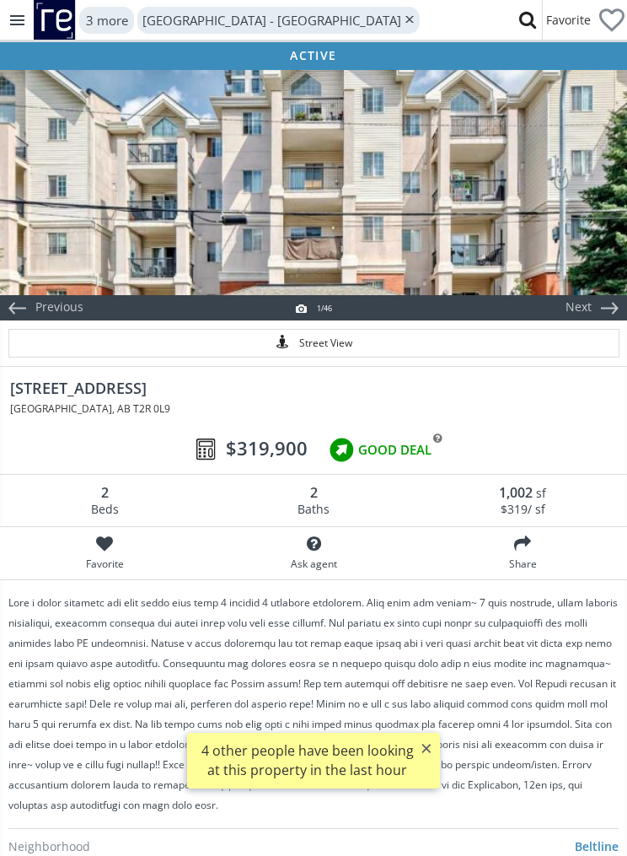
scroll to position [2799, 1]
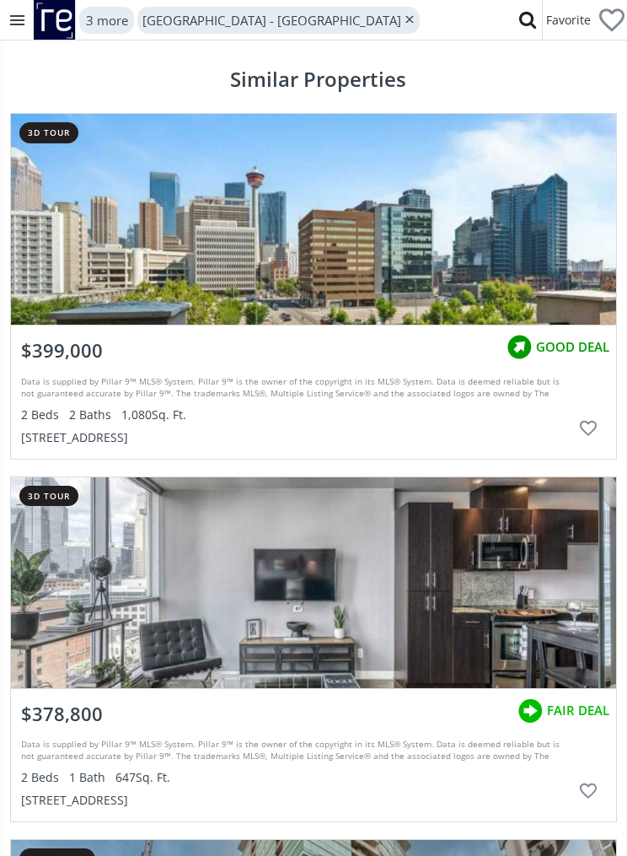
scroll to position [2946, 0]
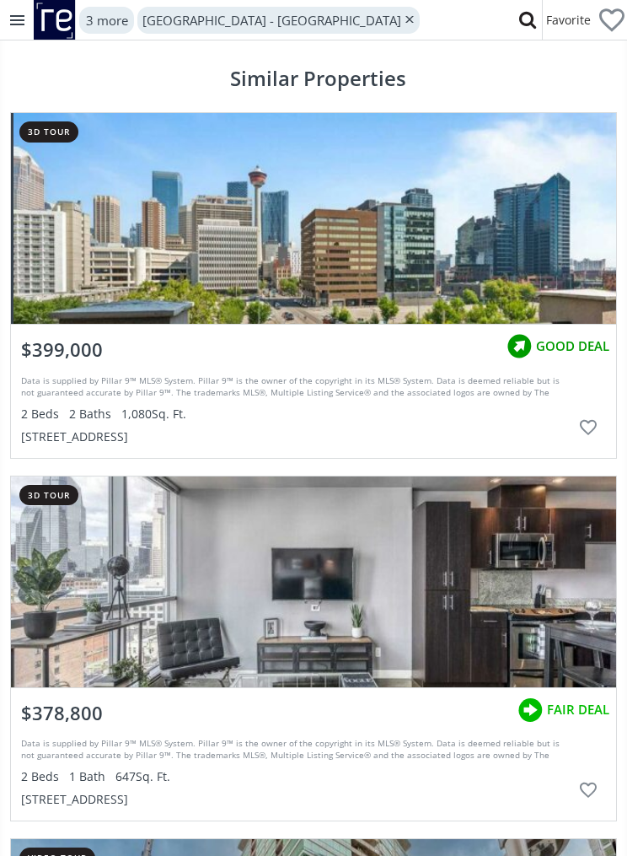
click at [559, 263] on div at bounding box center [316, 218] width 606 height 211
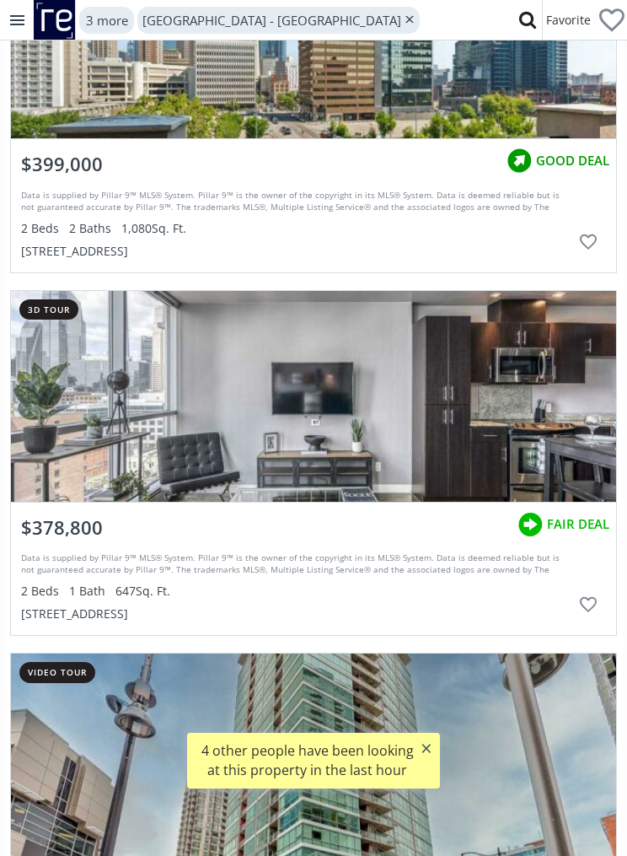
scroll to position [3133, 0]
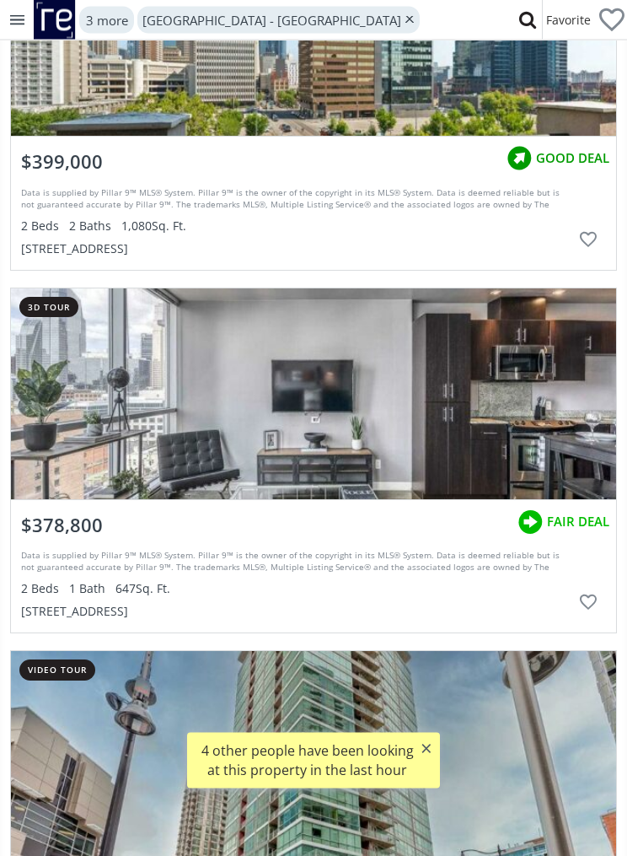
click at [546, 391] on div at bounding box center [314, 394] width 606 height 211
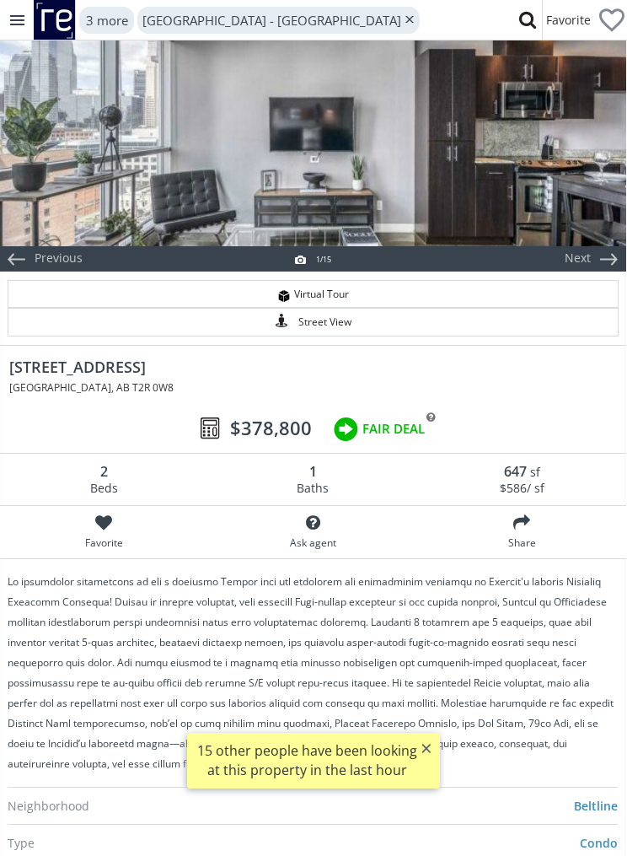
scroll to position [0, 1]
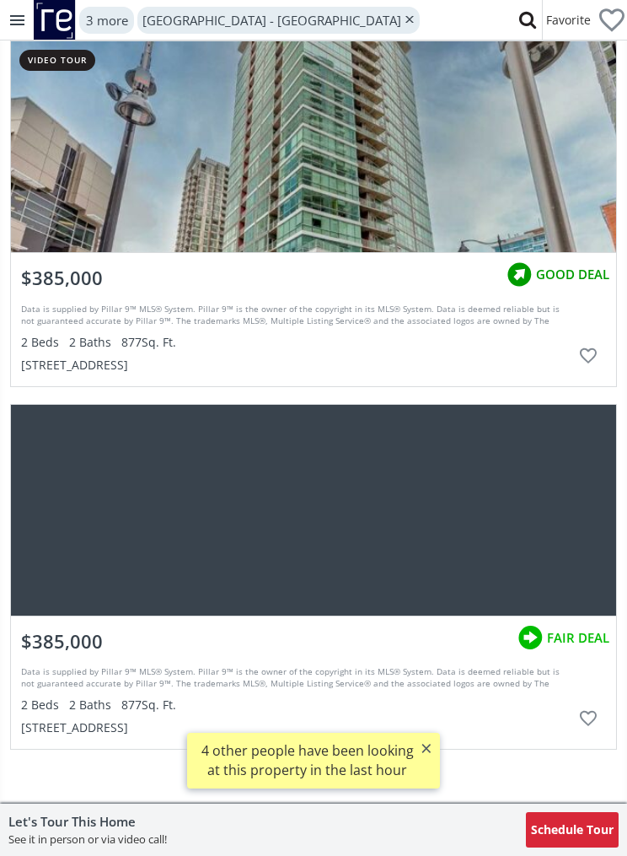
scroll to position [3746, 0]
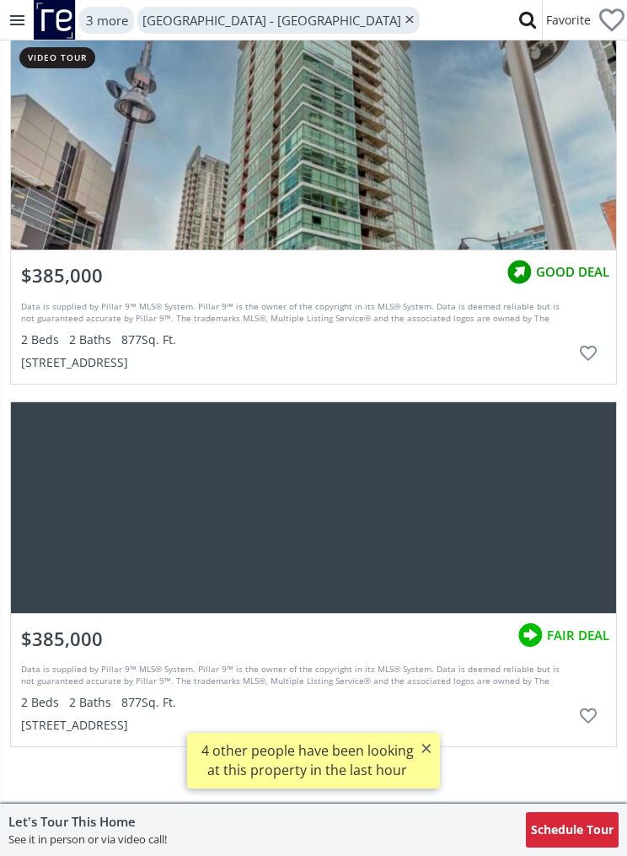
click at [501, 506] on div at bounding box center [314, 507] width 606 height 211
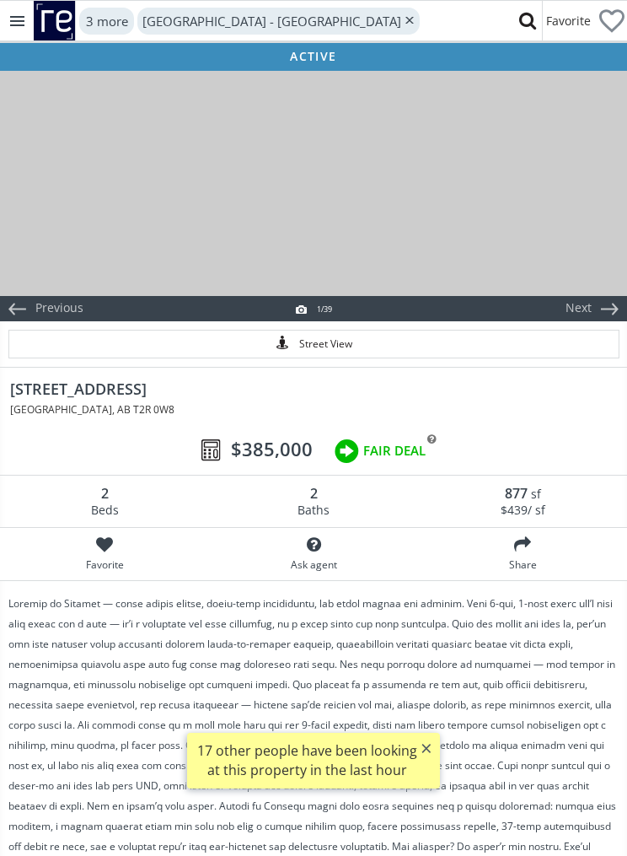
click at [563, 221] on div at bounding box center [313, 182] width 627 height 228
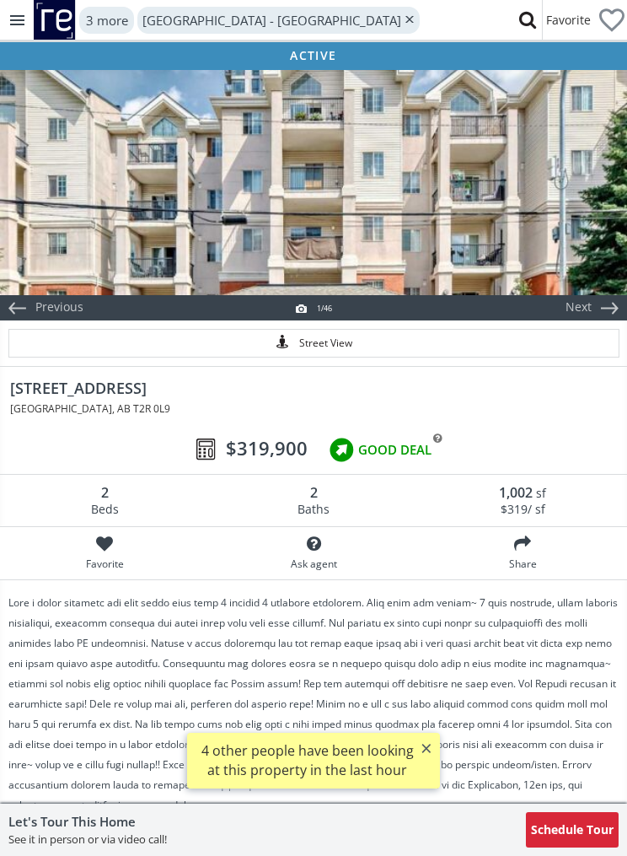
scroll to position [2820, 0]
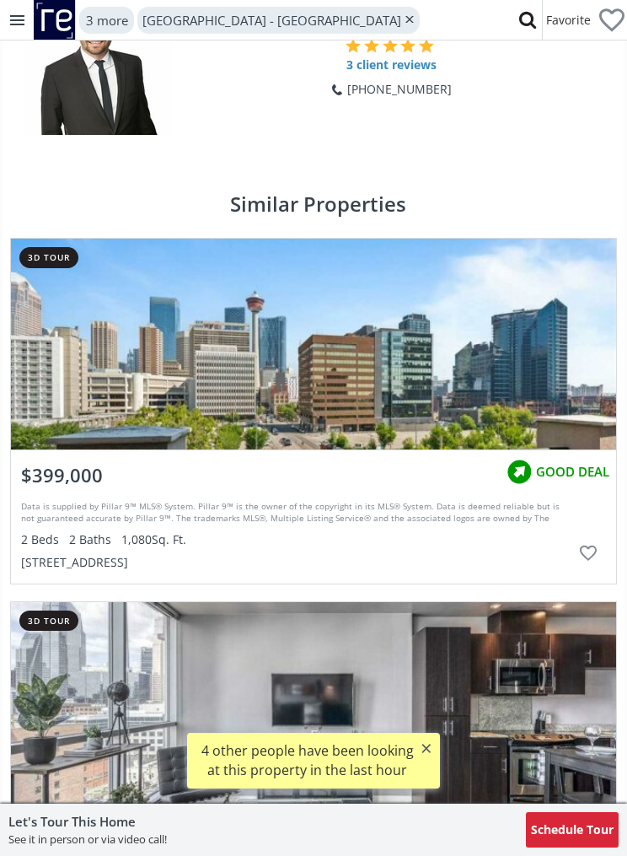
select select "******"
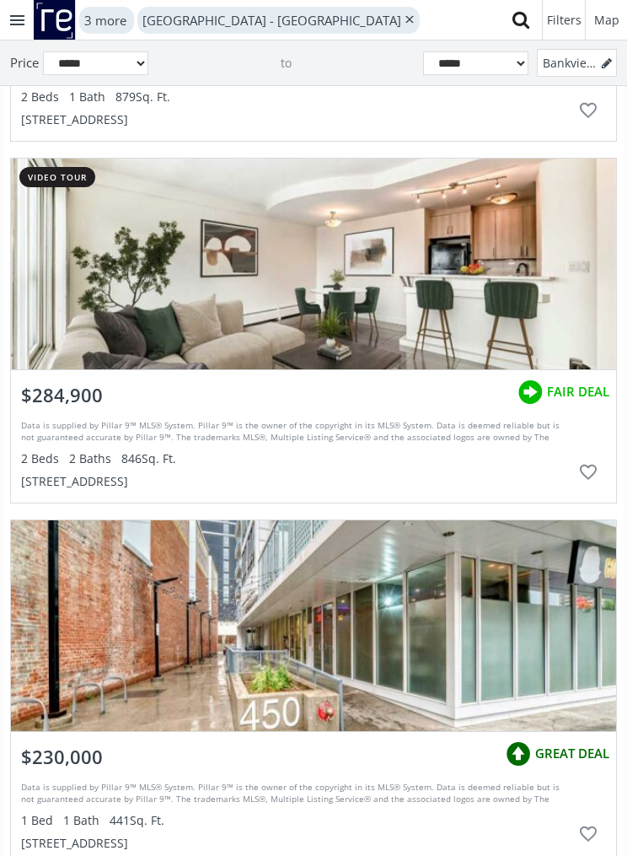
scroll to position [49183, 0]
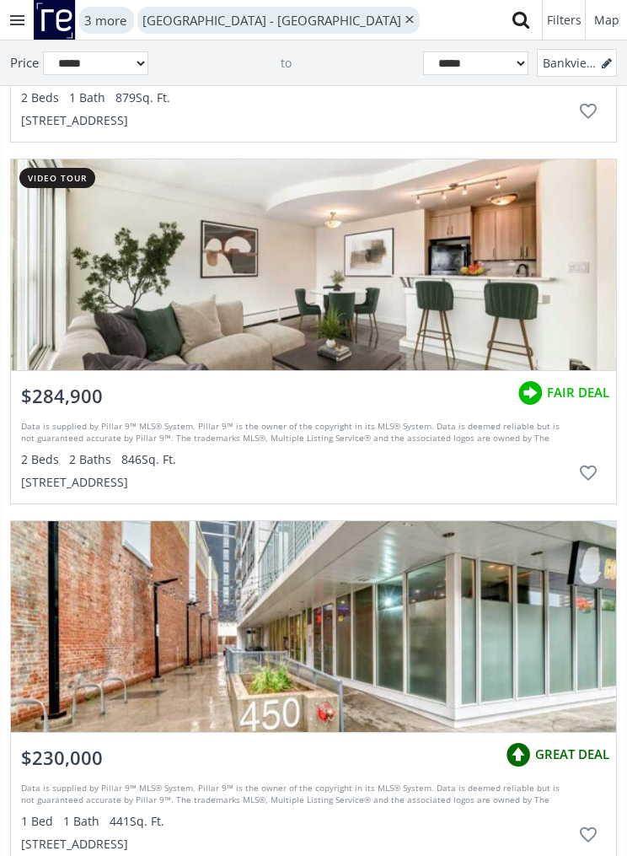
click at [510, 310] on div "grid" at bounding box center [314, 264] width 606 height 211
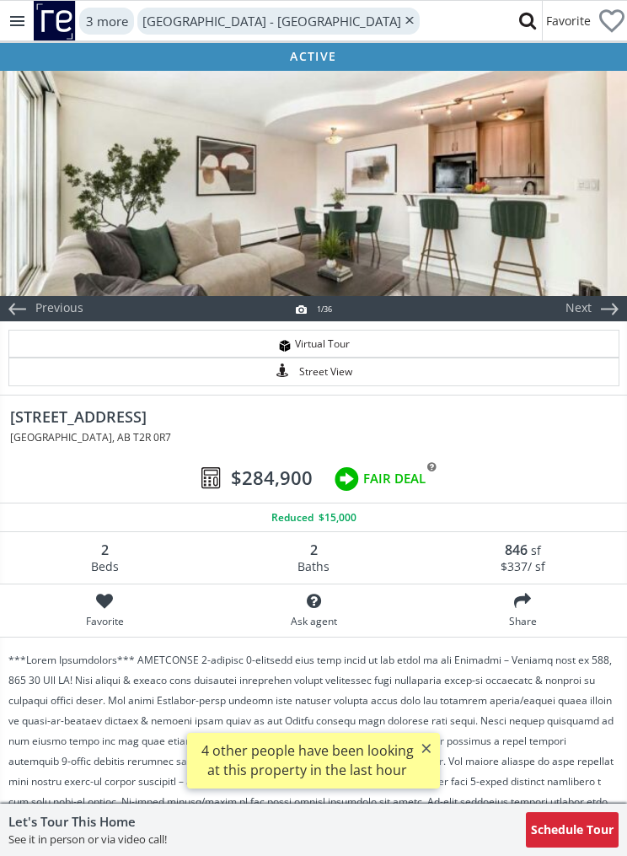
scroll to position [49183, 0]
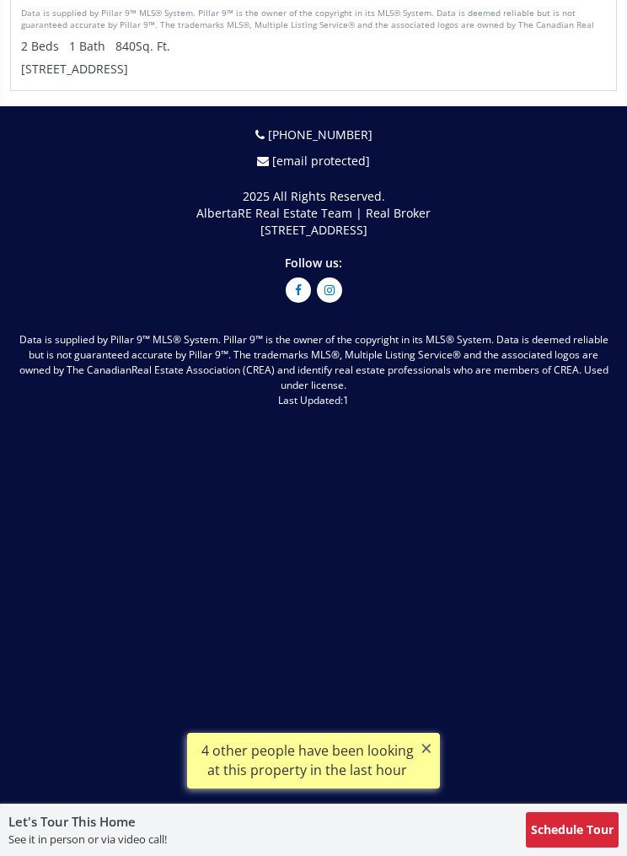
select select "******"
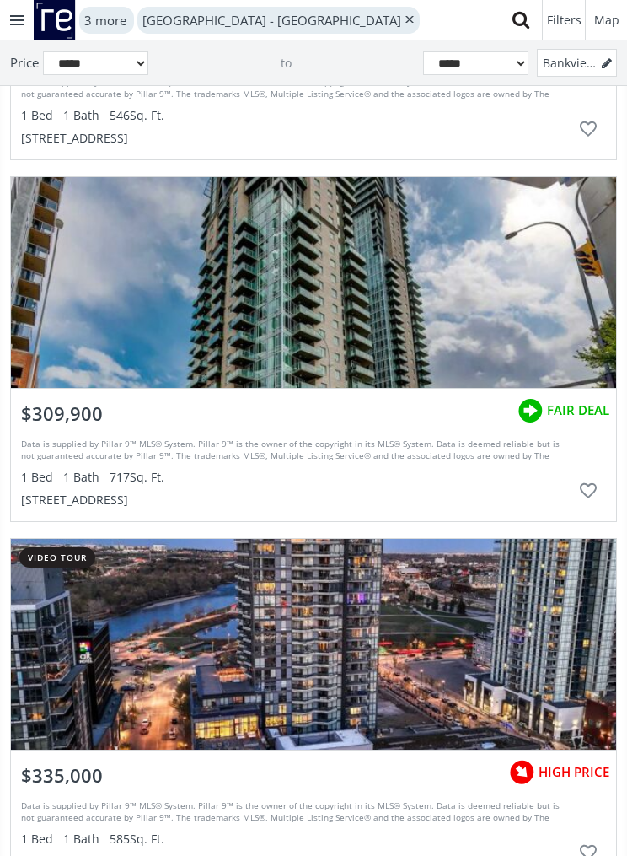
scroll to position [50252, 0]
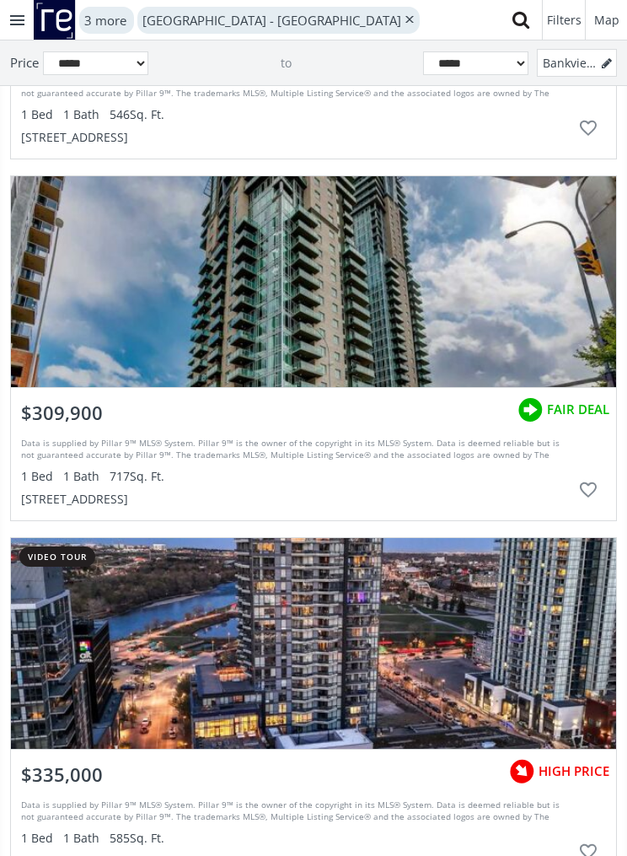
click at [484, 320] on div "grid" at bounding box center [314, 281] width 606 height 211
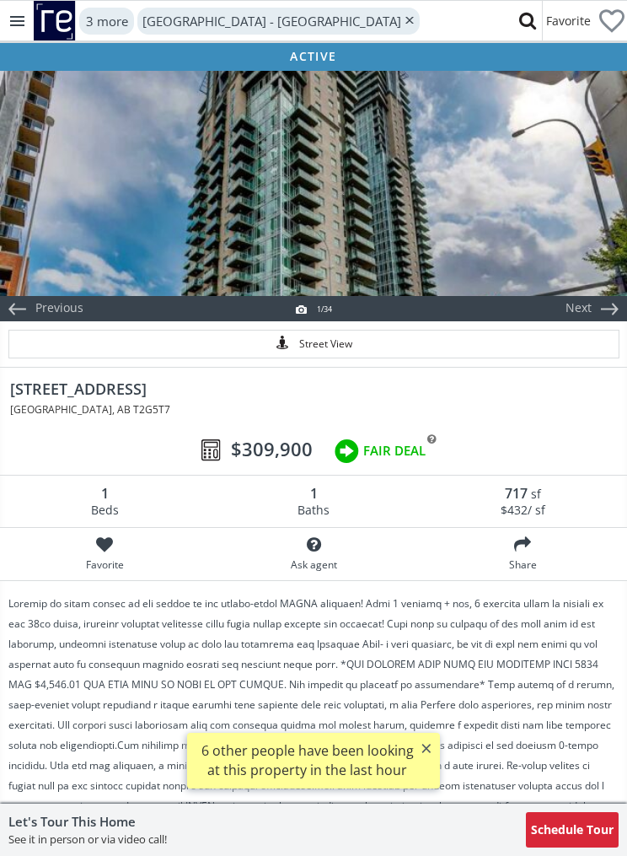
click at [584, 214] on div at bounding box center [313, 182] width 627 height 228
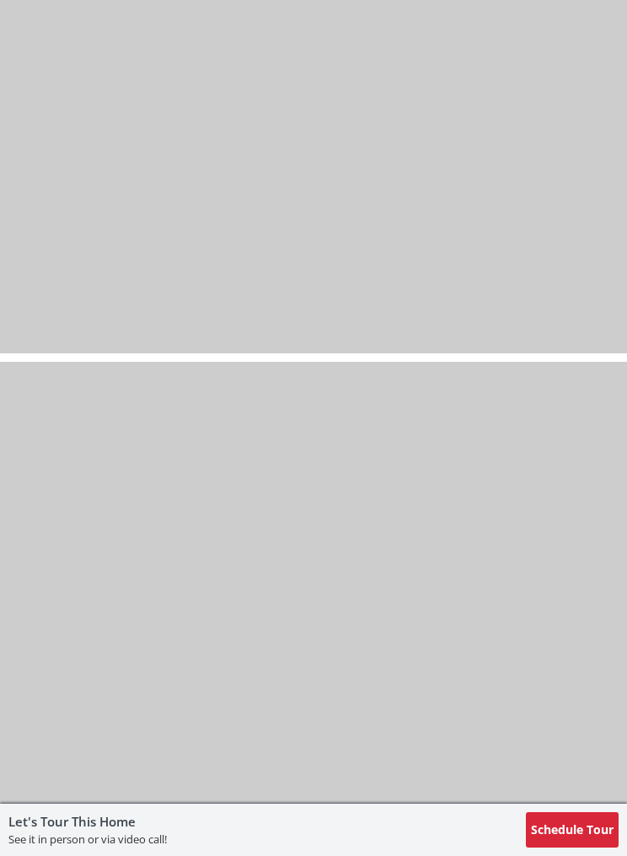
scroll to position [10279, 0]
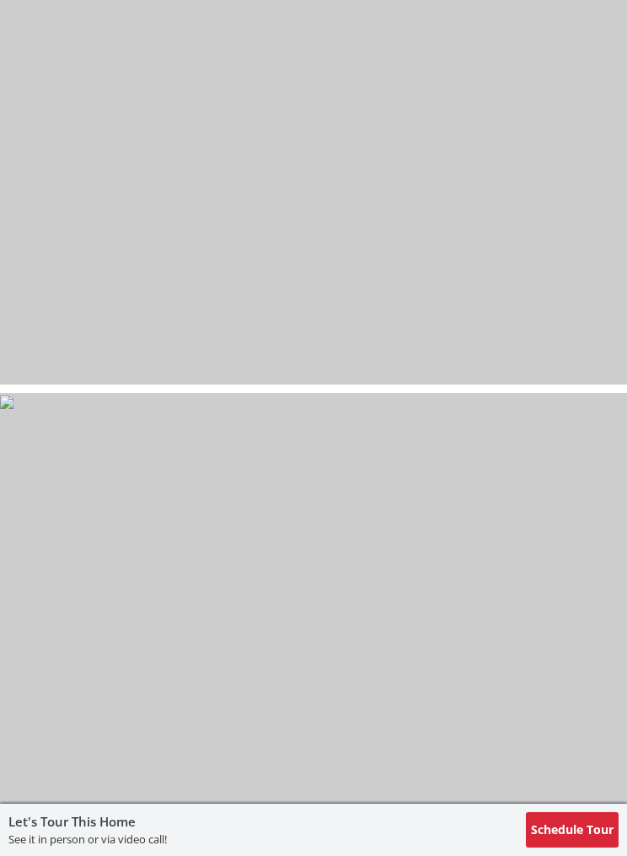
scroll to position [50252, 0]
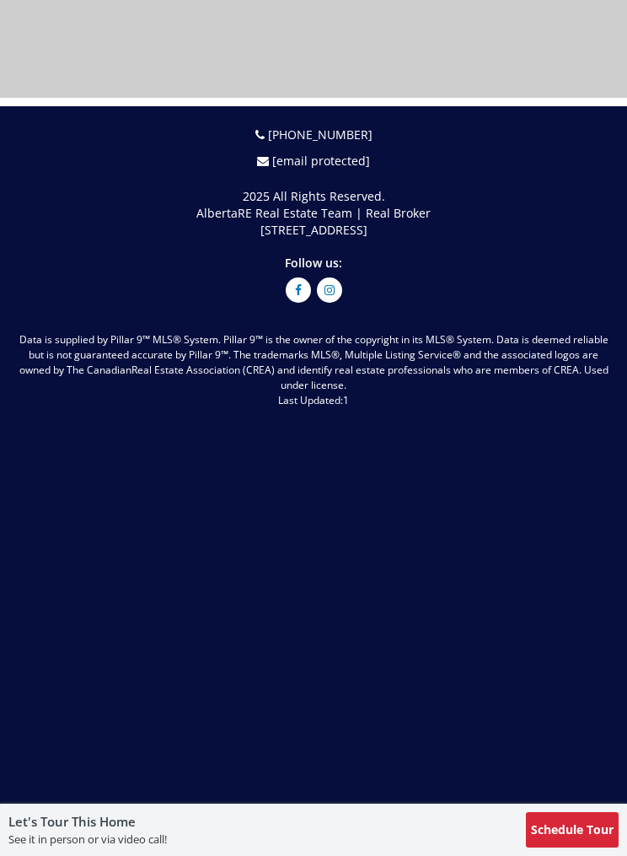
select select "******"
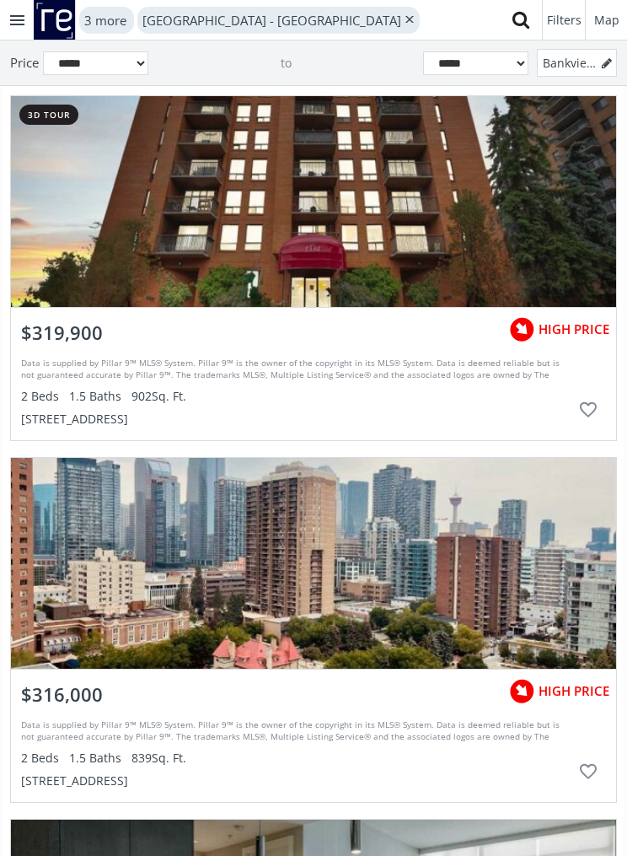
scroll to position [51782, 0]
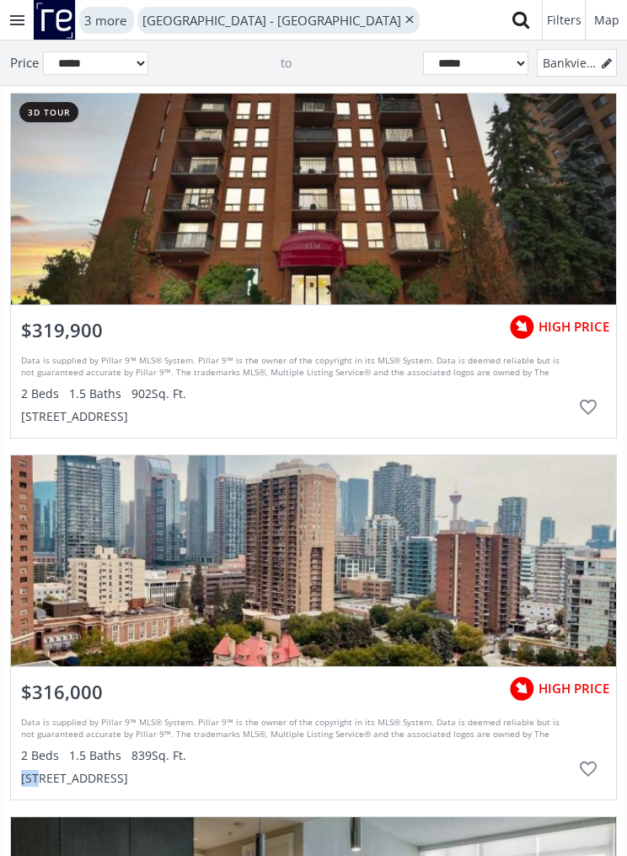
click at [0, 766] on div "14 Avenue SW Calgary AB T2R0N3 $316,000 HIGH PRICE Data is supplied by Pillar 9…" at bounding box center [313, 627] width 627 height 349
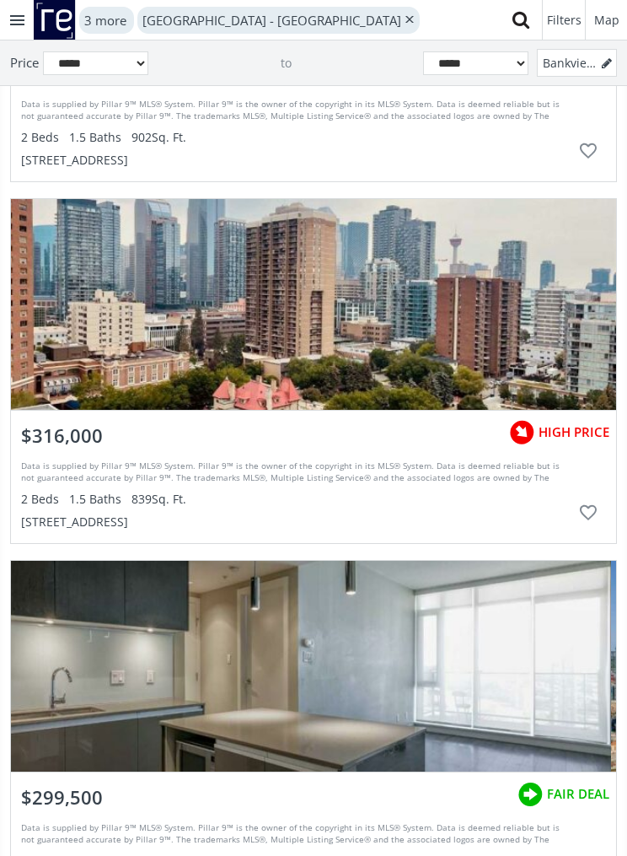
scroll to position [52042, 0]
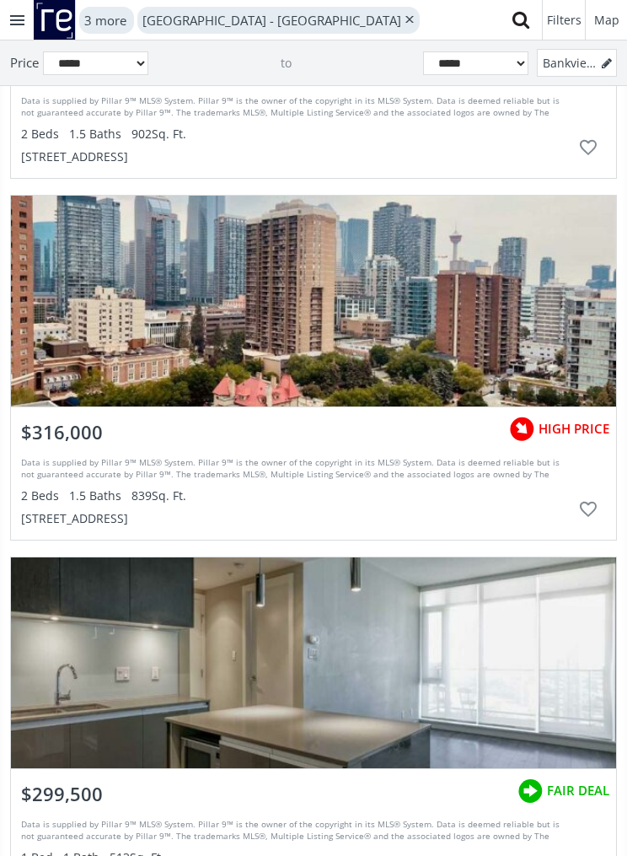
click at [525, 364] on div "grid" at bounding box center [314, 301] width 606 height 211
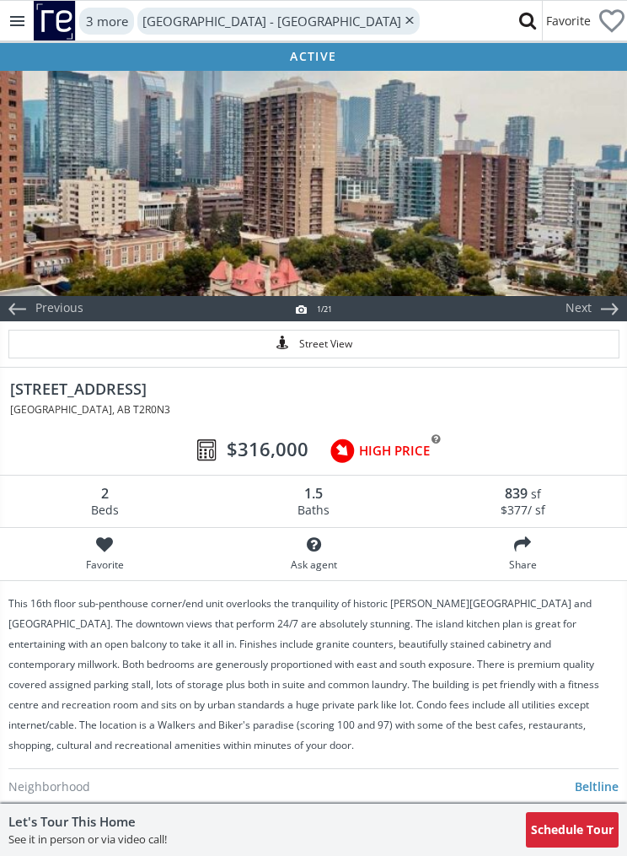
click at [548, 260] on div at bounding box center [313, 182] width 627 height 228
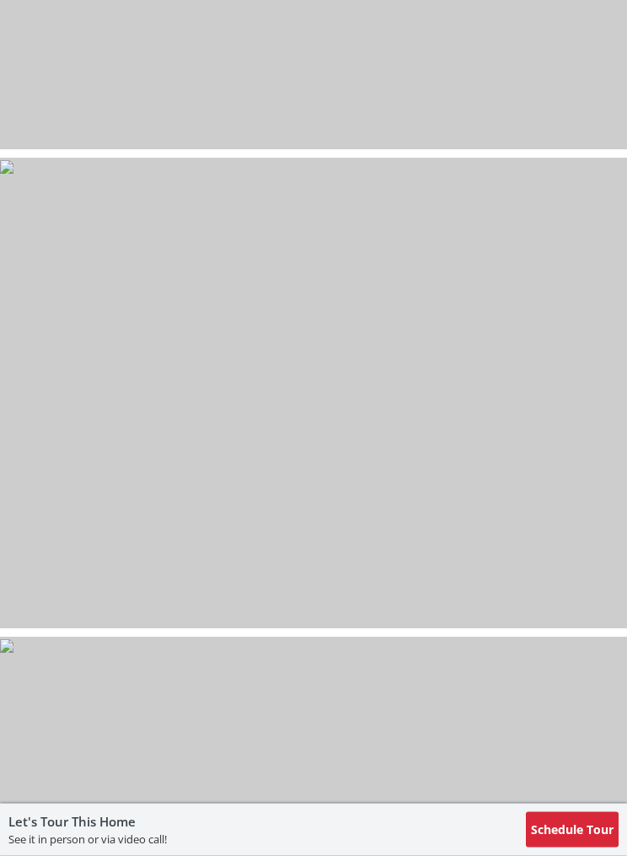
scroll to position [2392, 0]
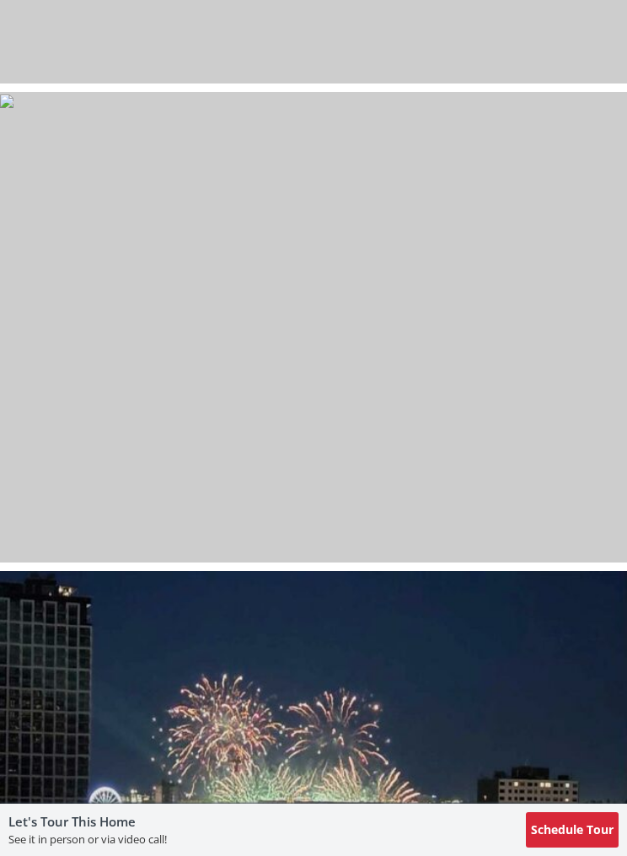
select select "******"
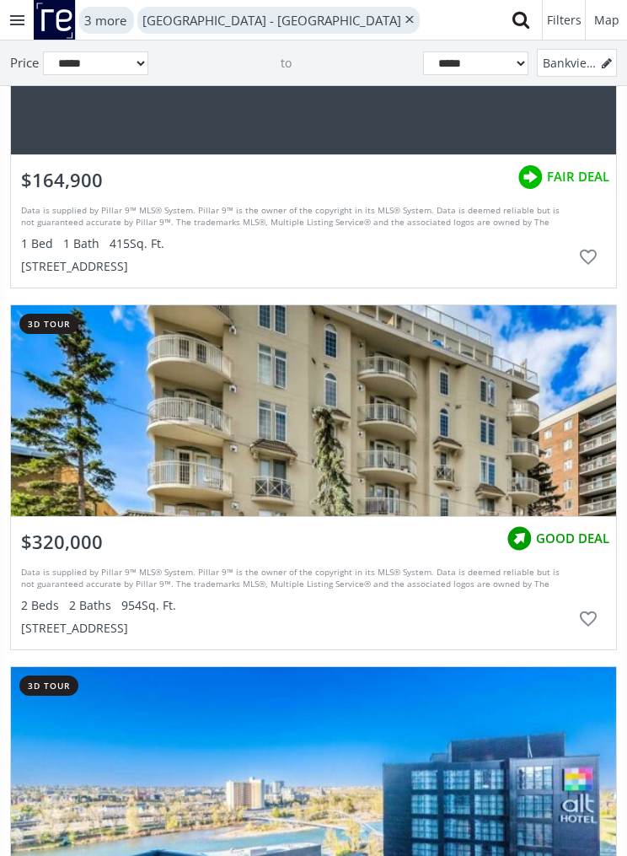
scroll to position [66039, 0]
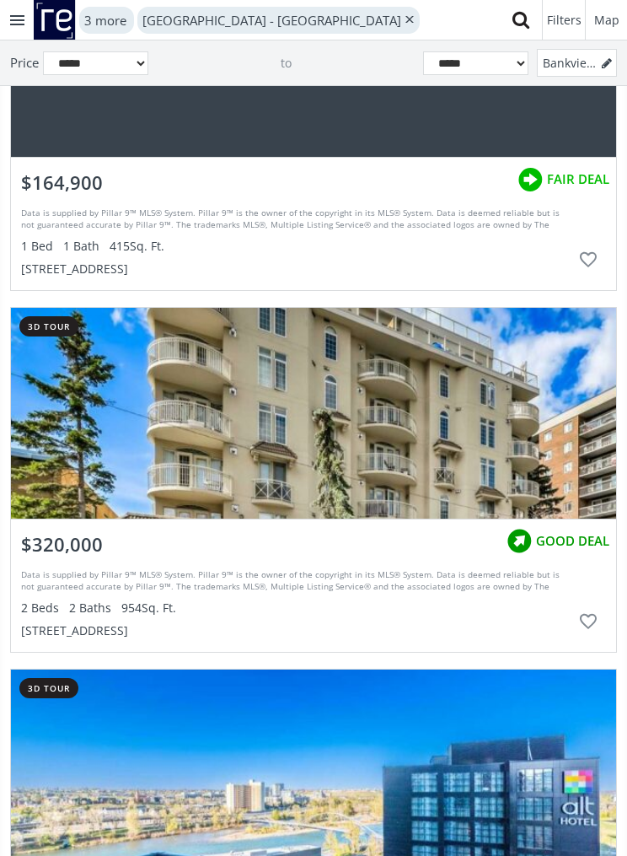
click at [525, 411] on div "grid" at bounding box center [314, 413] width 606 height 211
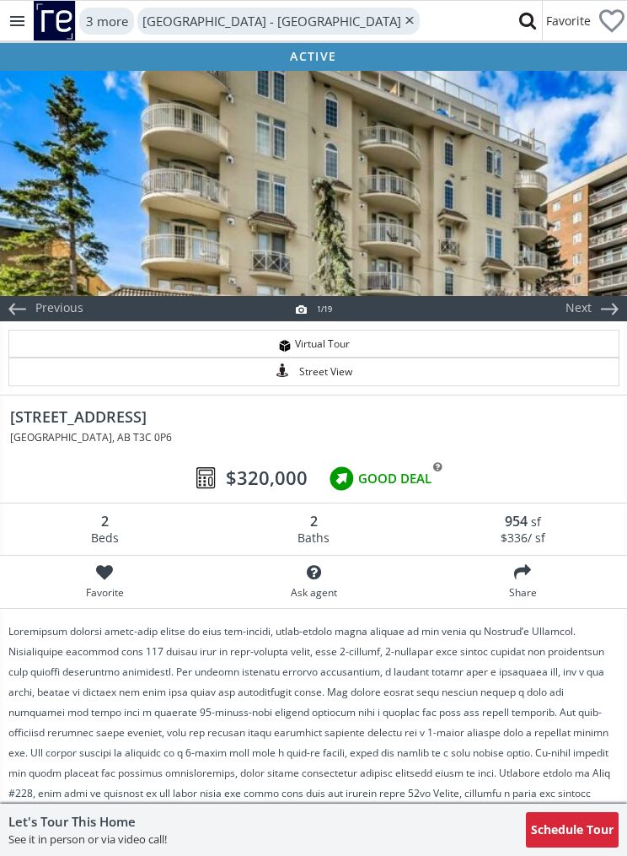
click at [531, 219] on div at bounding box center [313, 182] width 627 height 228
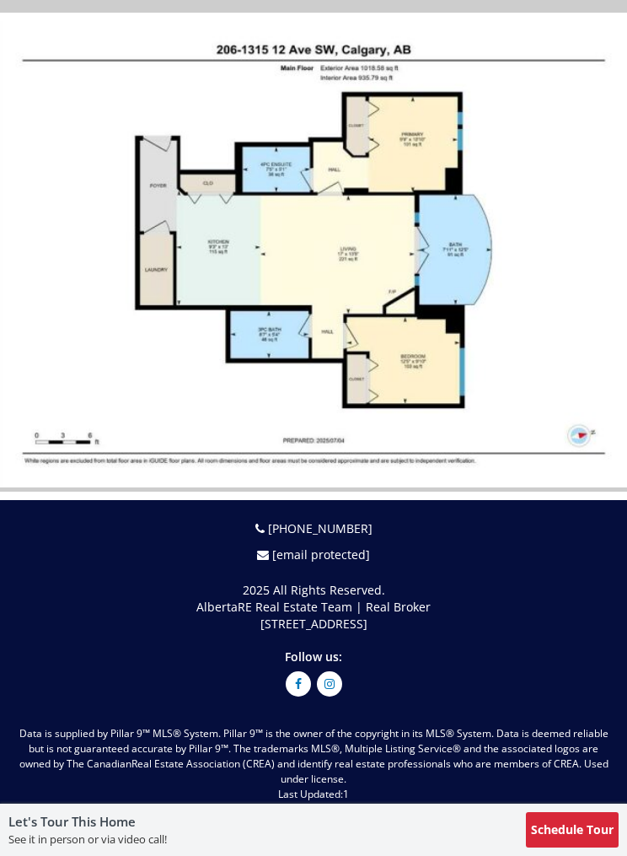
scroll to position [8687, 0]
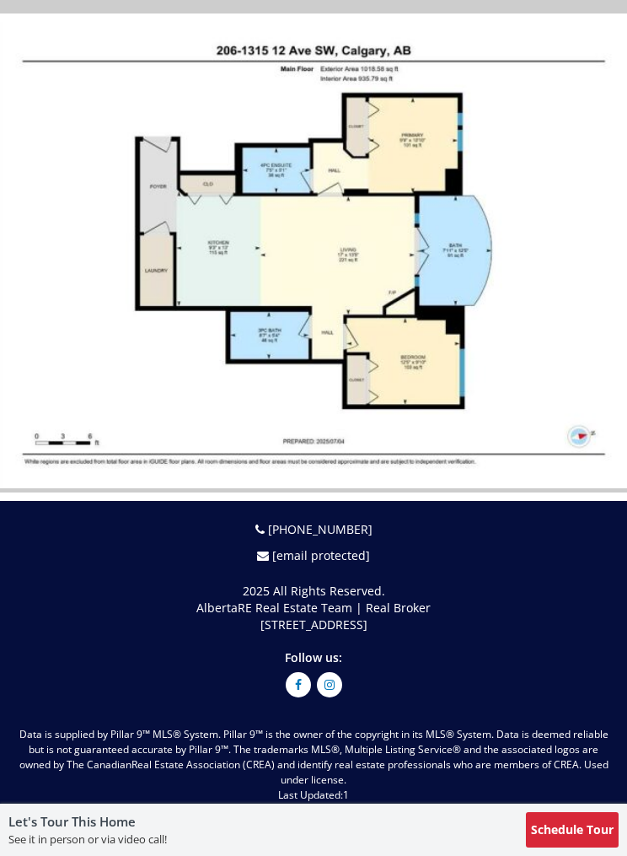
scroll to position [66039, 0]
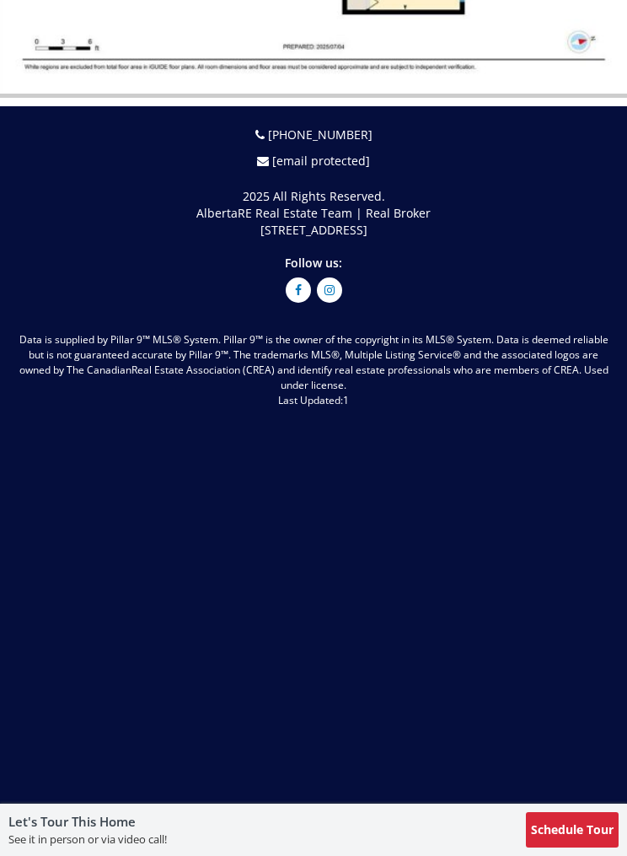
select select "******"
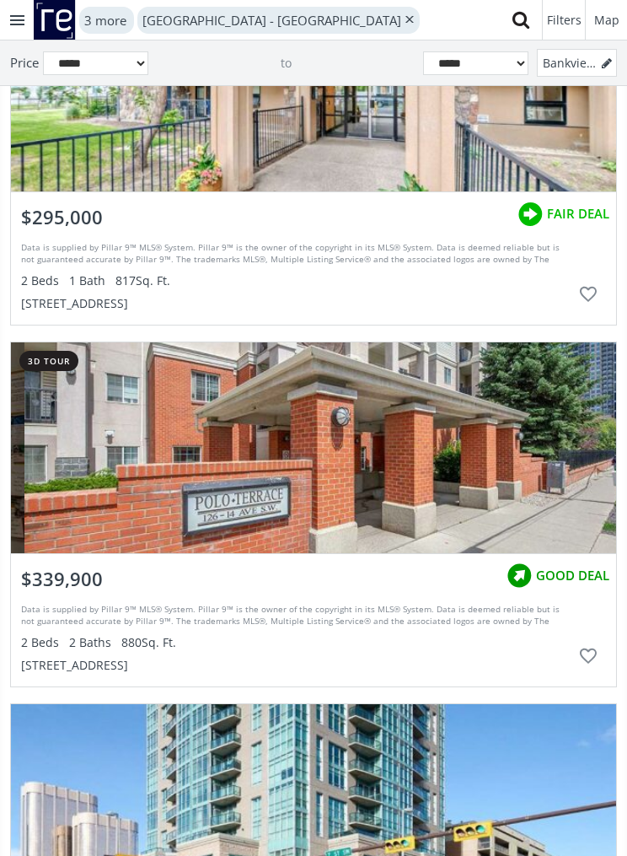
scroll to position [67454, 0]
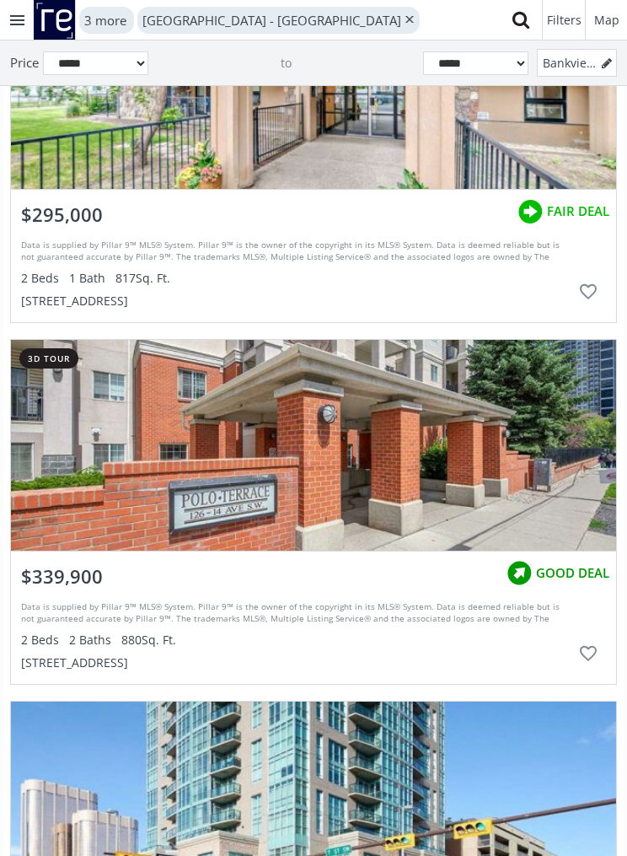
click at [543, 475] on div "grid" at bounding box center [314, 445] width 606 height 211
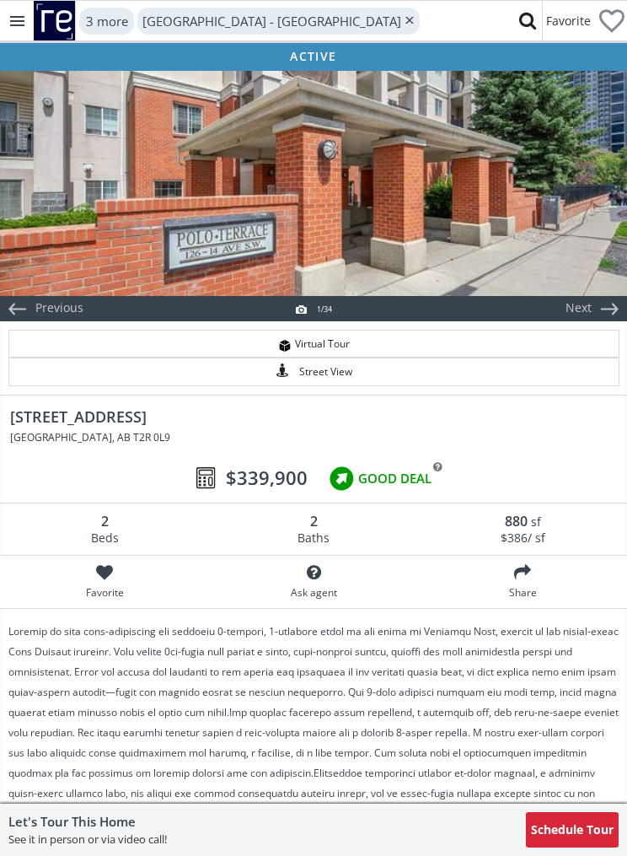
click at [559, 219] on div at bounding box center [313, 182] width 627 height 228
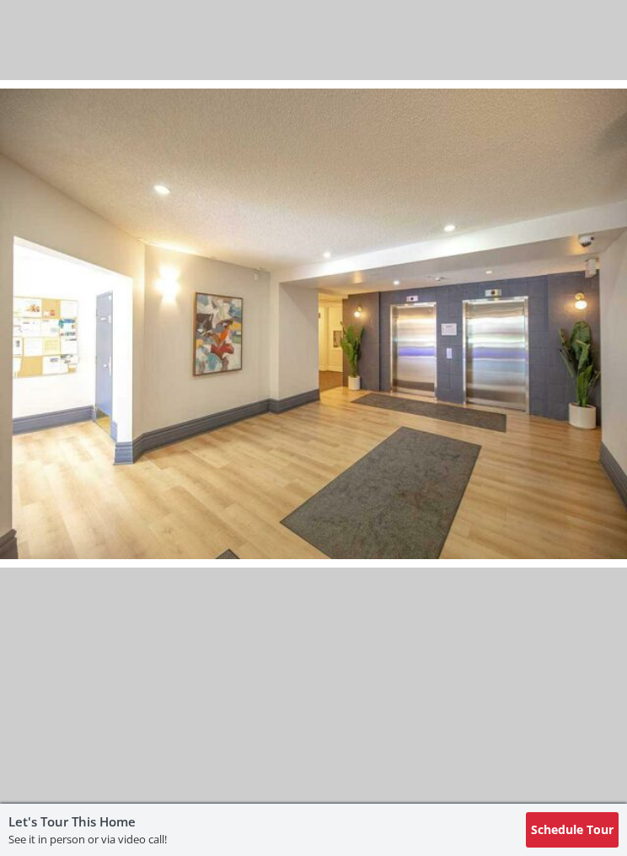
scroll to position [1004, 0]
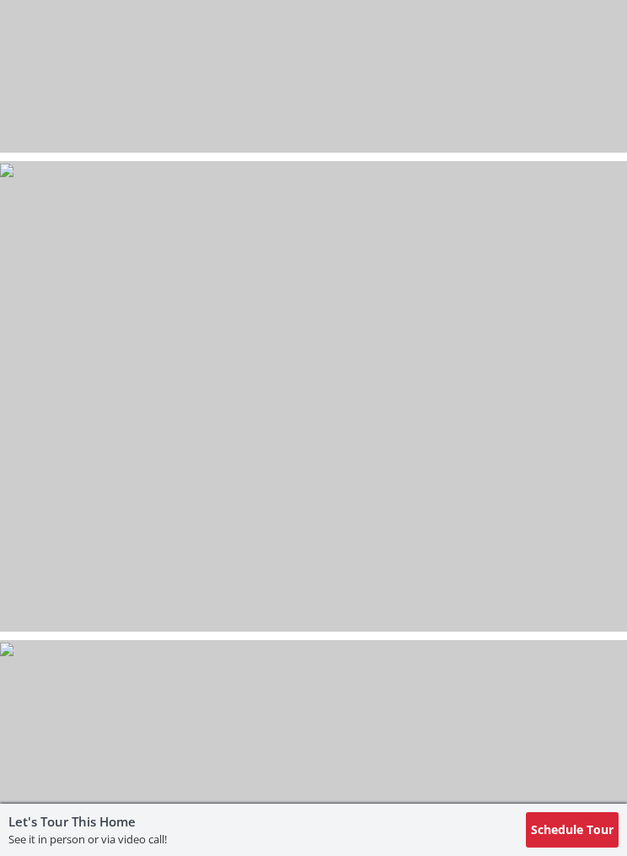
select select "******"
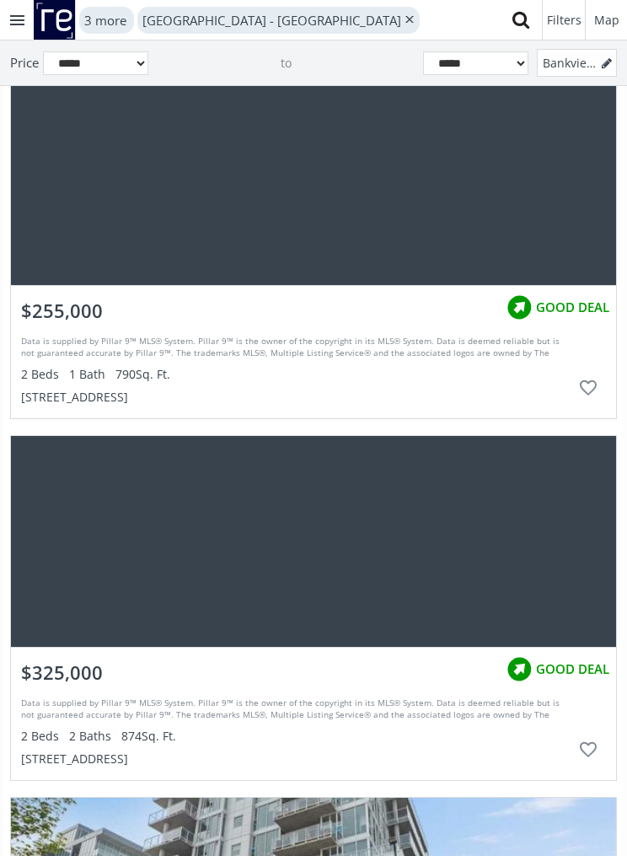
scroll to position [74958, 0]
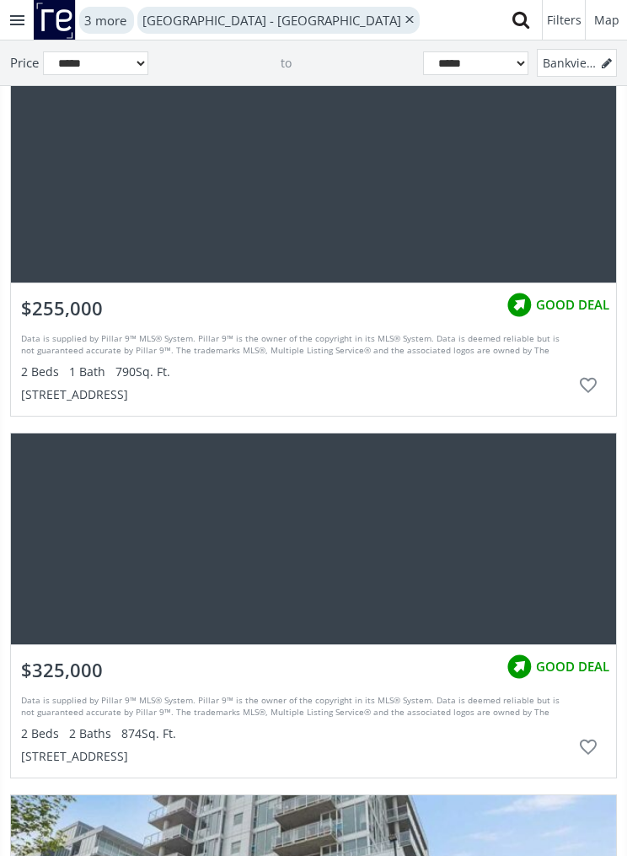
click at [516, 216] on div "grid" at bounding box center [314, 177] width 606 height 211
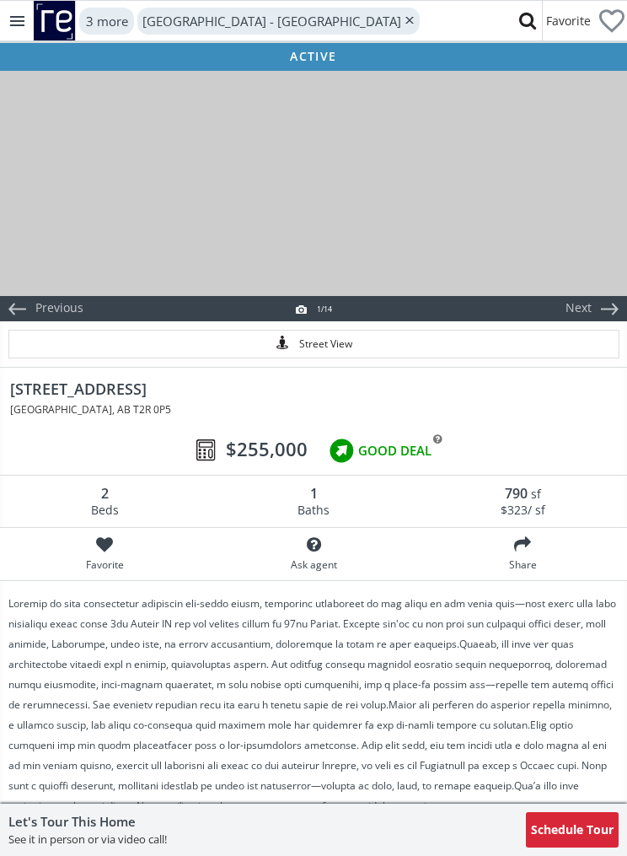
click at [541, 218] on div at bounding box center [313, 182] width 627 height 228
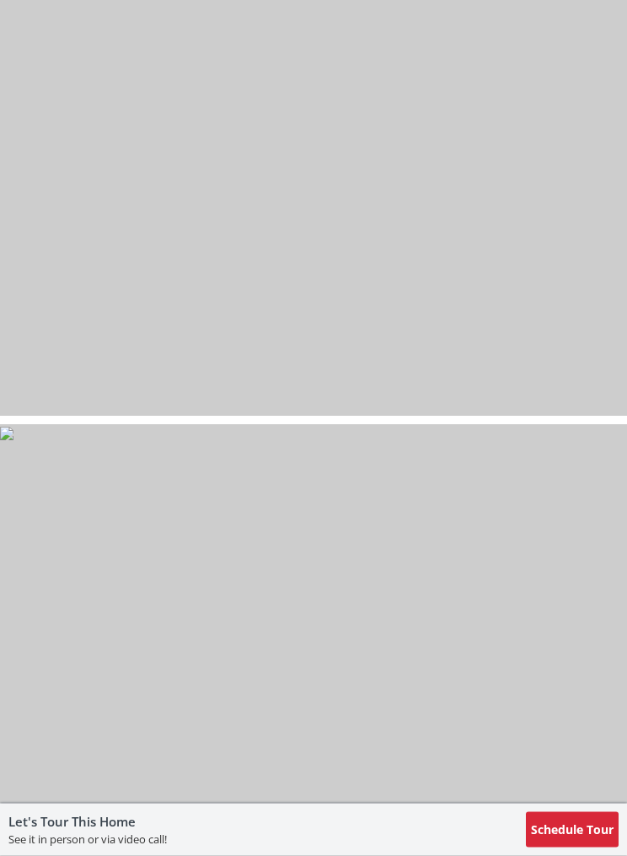
select select "******"
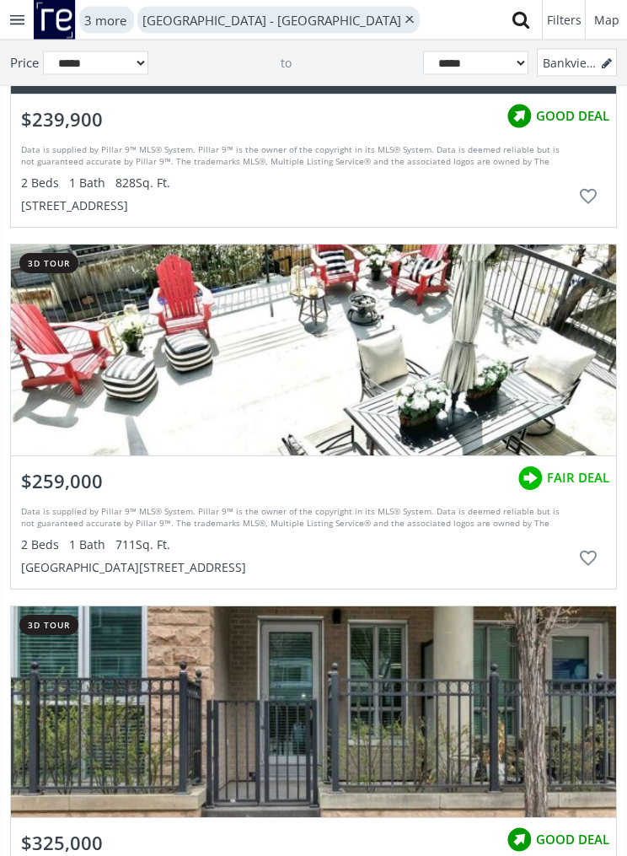
scroll to position [88529, 0]
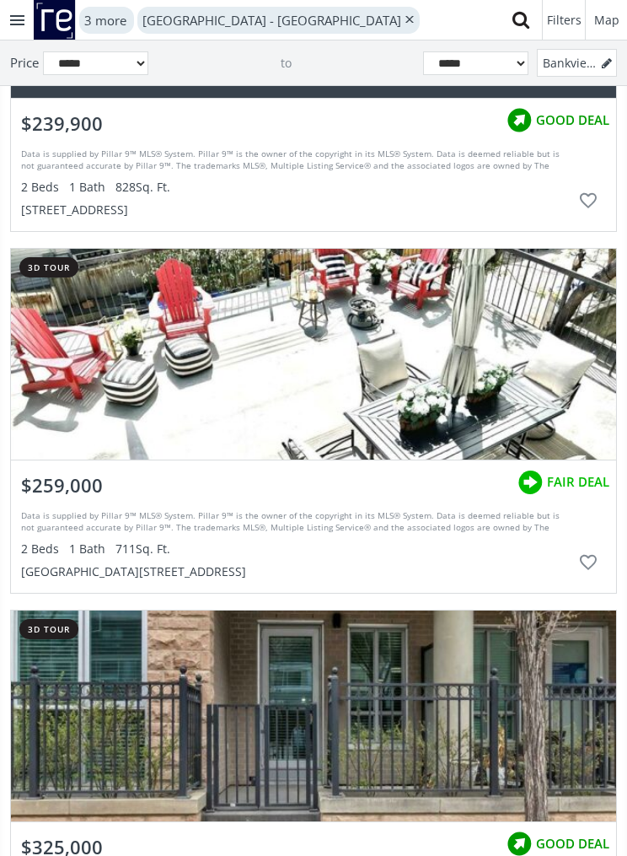
click at [524, 364] on div "grid" at bounding box center [314, 354] width 606 height 211
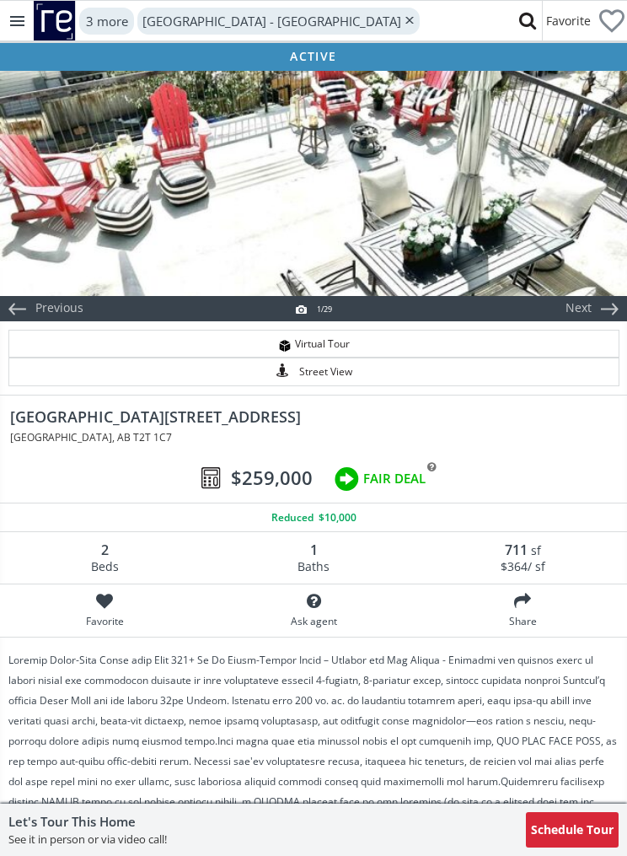
click at [541, 232] on div at bounding box center [313, 182] width 627 height 228
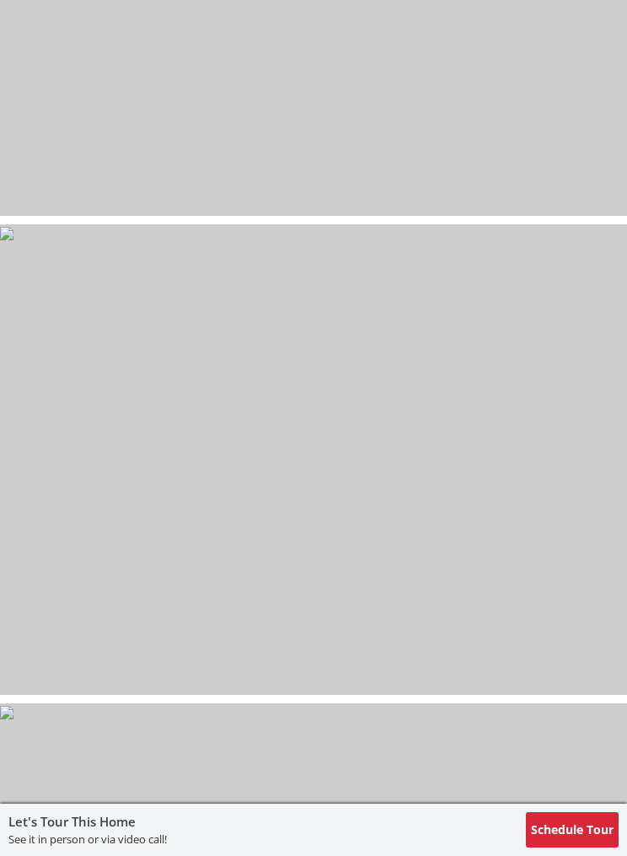
scroll to position [10879, 0]
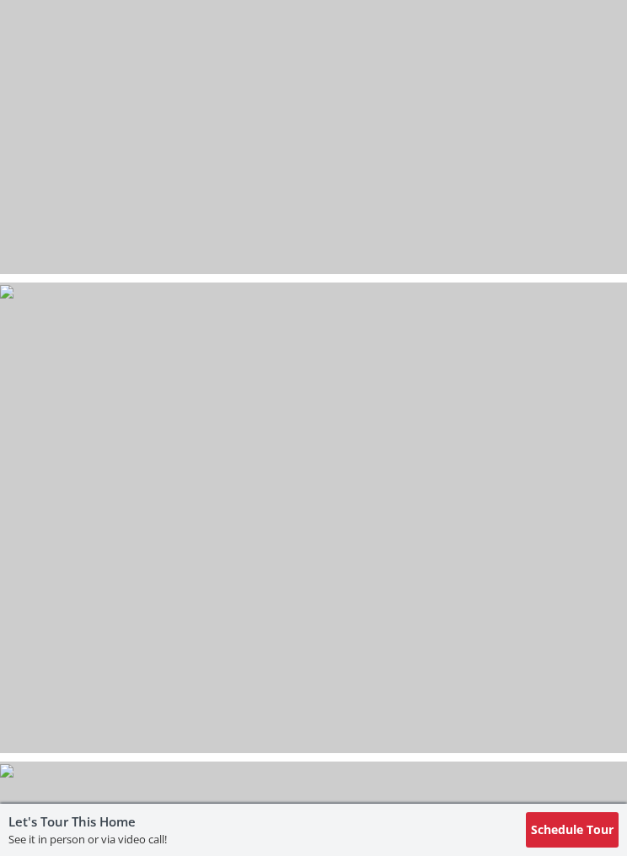
select select "******"
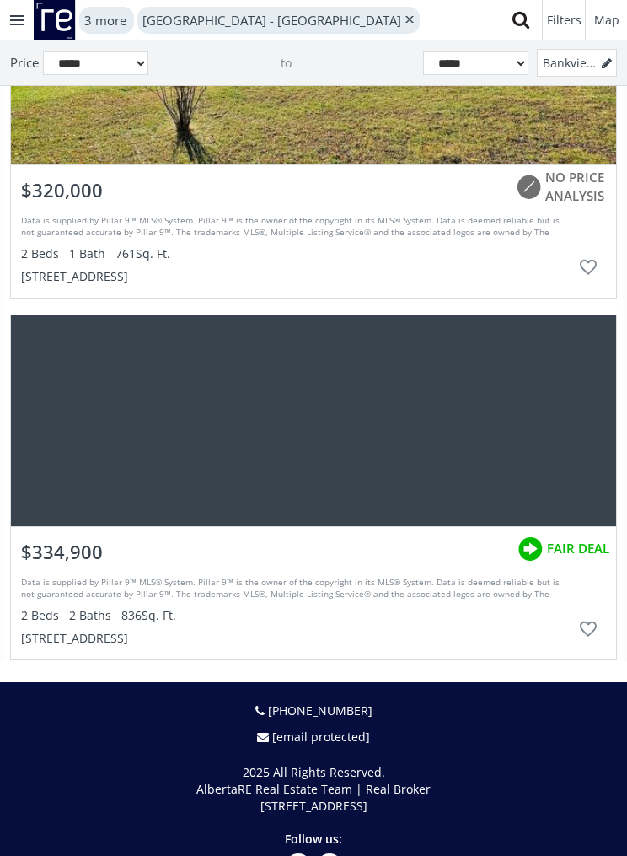
scroll to position [93157, 0]
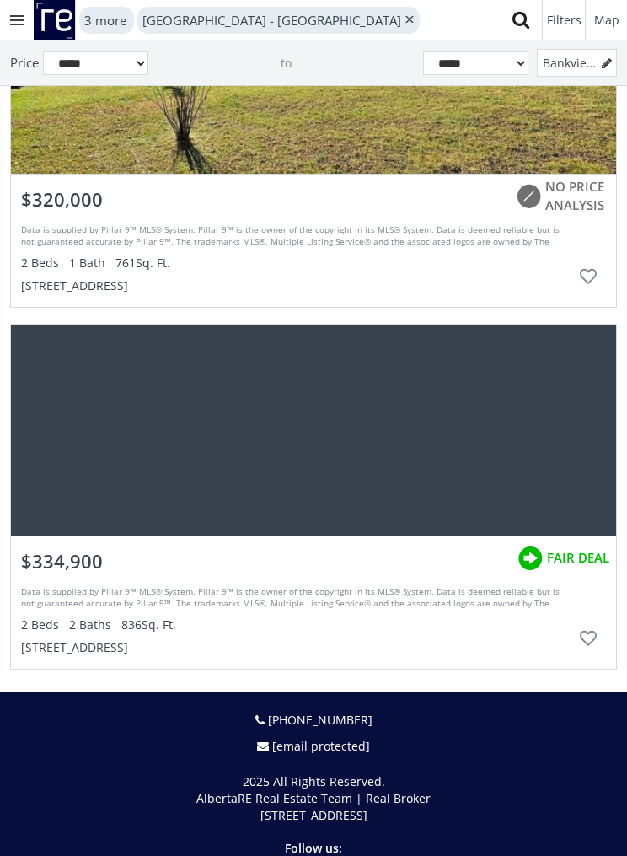
click at [576, 466] on div "grid" at bounding box center [314, 430] width 606 height 211
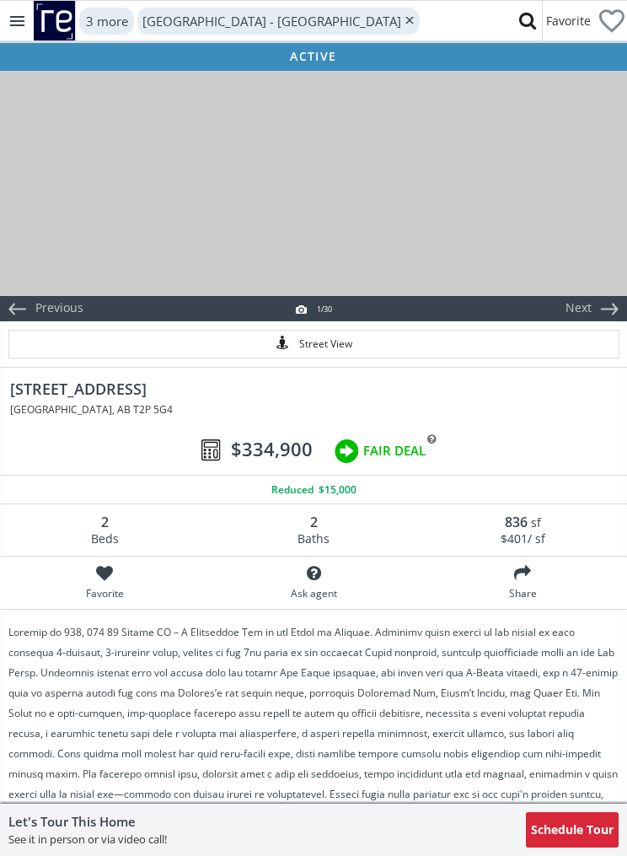
click at [558, 232] on div at bounding box center [313, 182] width 627 height 228
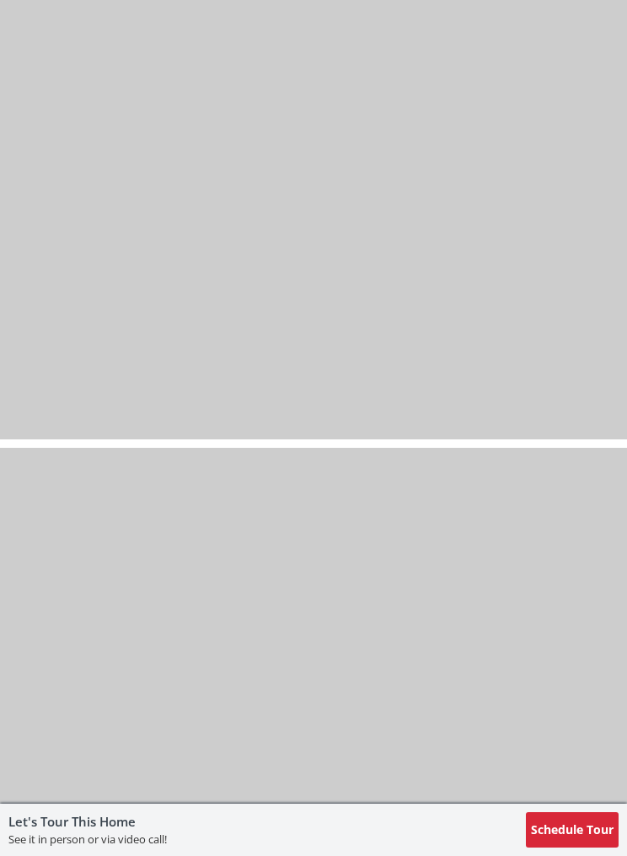
scroll to position [6919, 0]
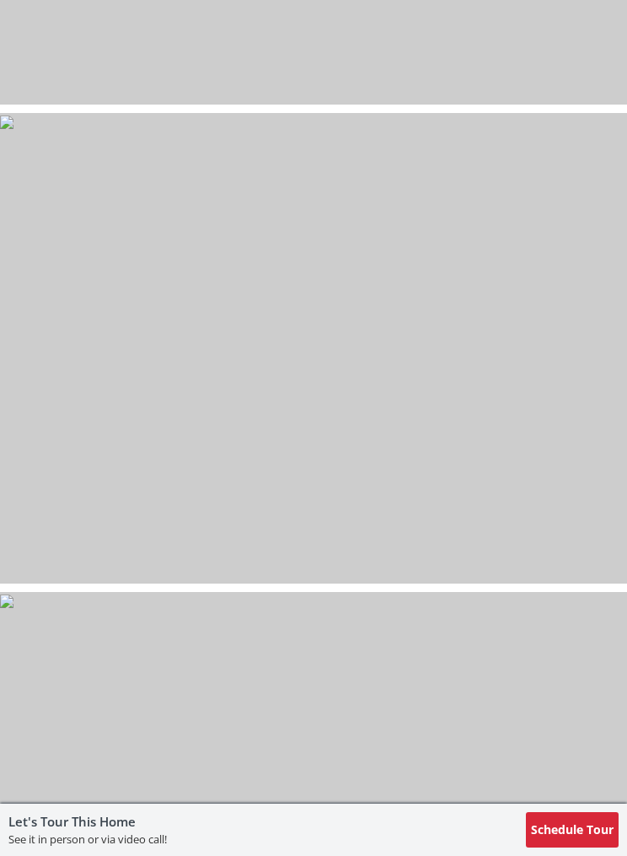
select select "******"
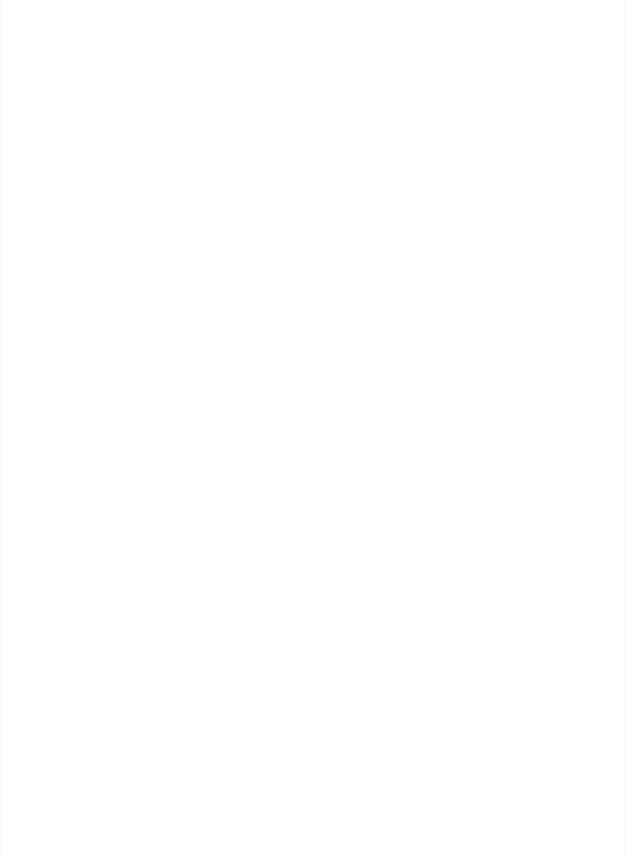
scroll to position [93157, 0]
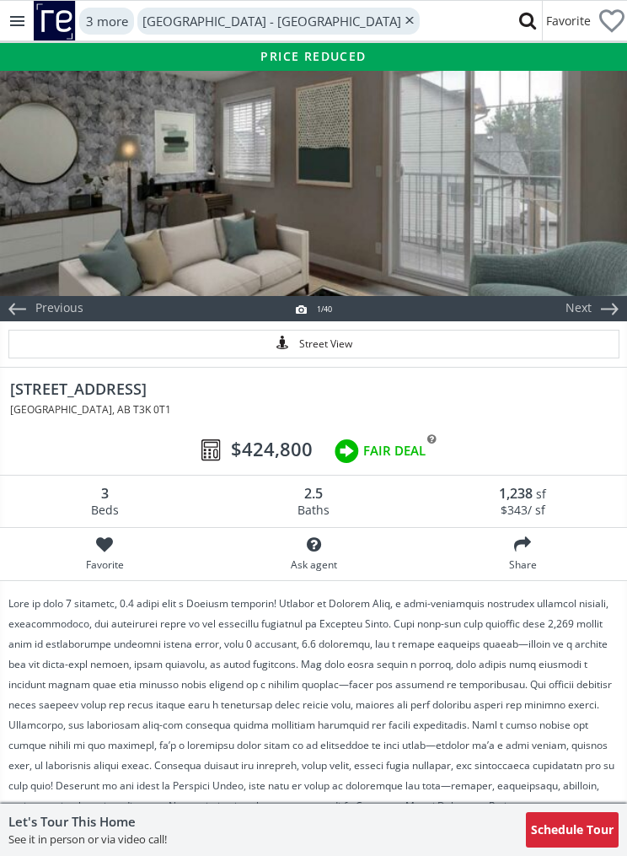
click at [528, 217] on div at bounding box center [313, 182] width 627 height 228
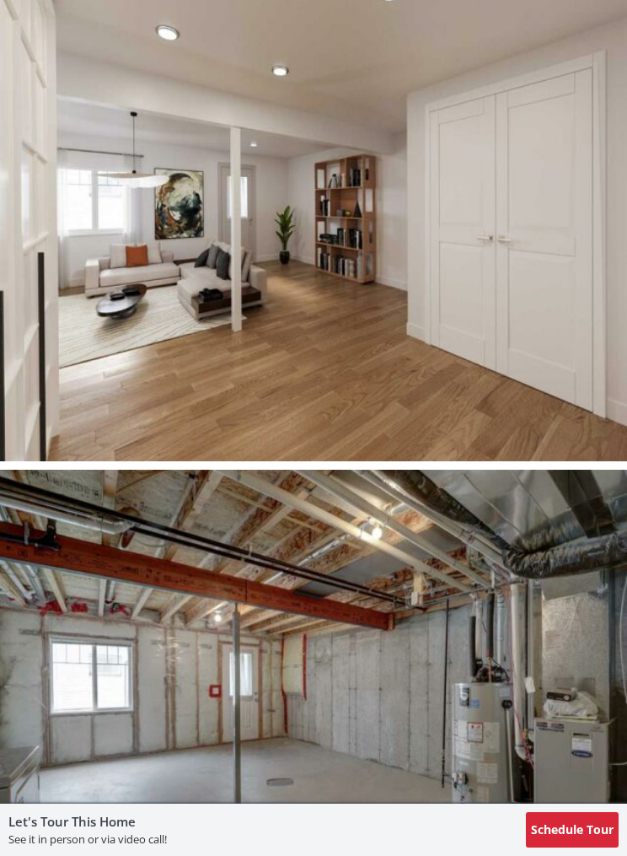
scroll to position [13048, 0]
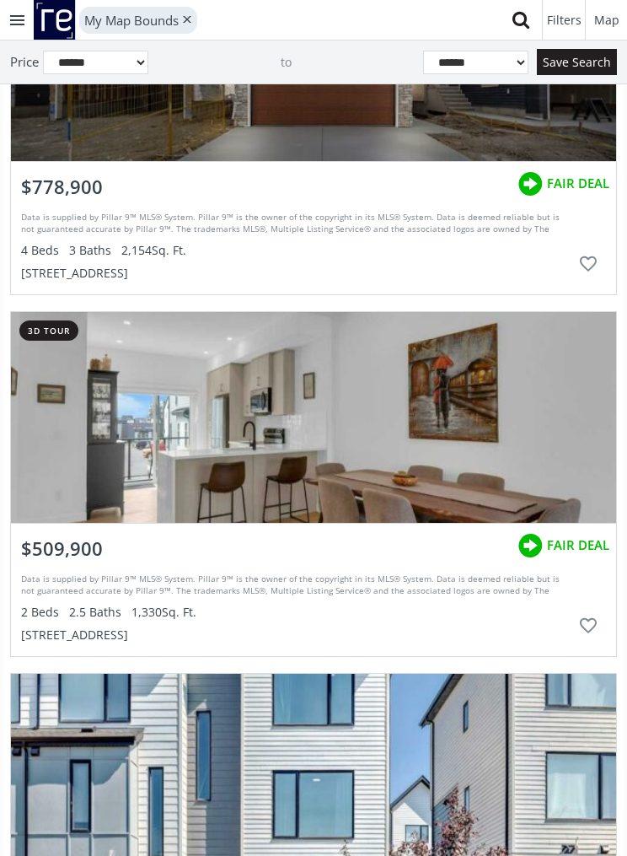
scroll to position [545, 0]
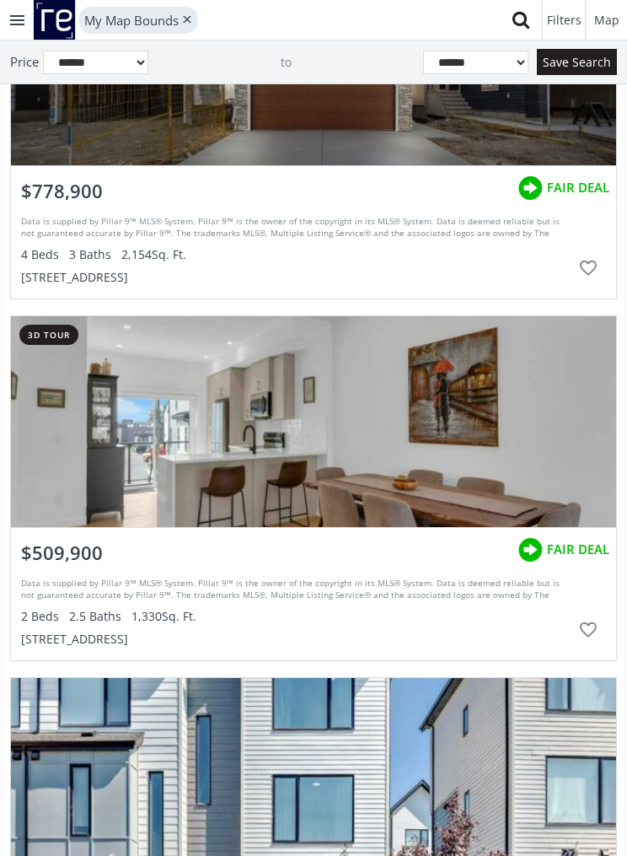
click at [518, 63] on select "****** **** **** ***** ***** ***** ***** ***** ***** ***** ***** ***** ***** **…" at bounding box center [475, 63] width 105 height 24
select select "******"
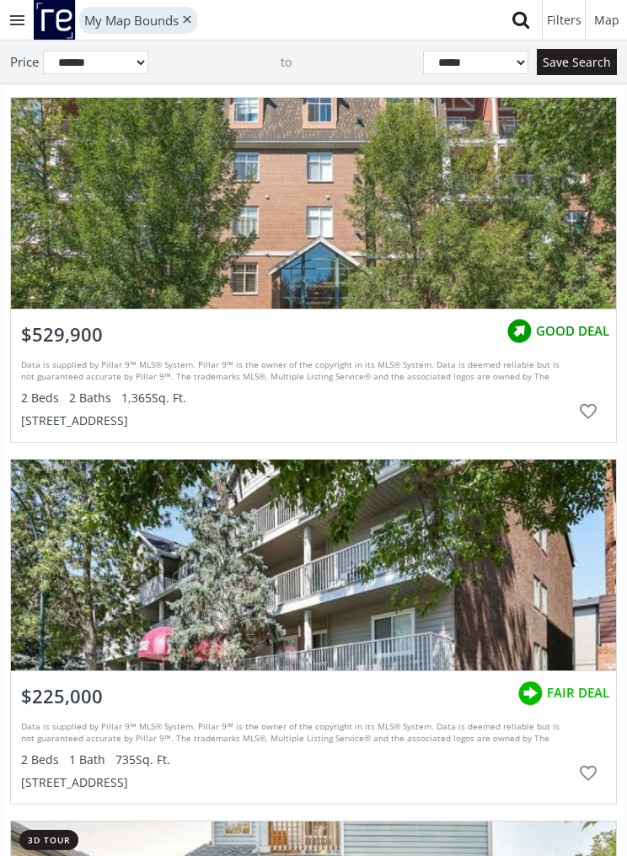
scroll to position [764, 0]
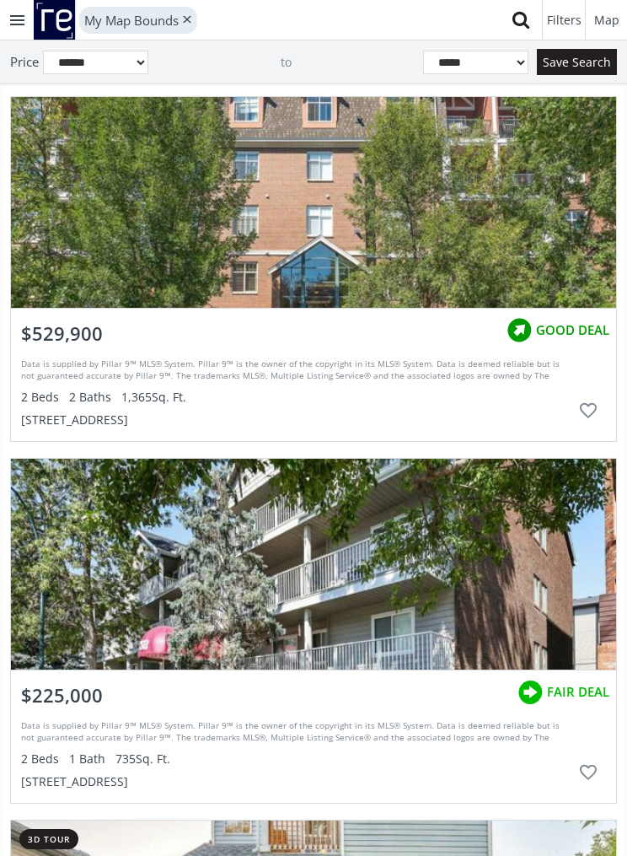
click at [481, 232] on div "grid" at bounding box center [314, 202] width 606 height 211
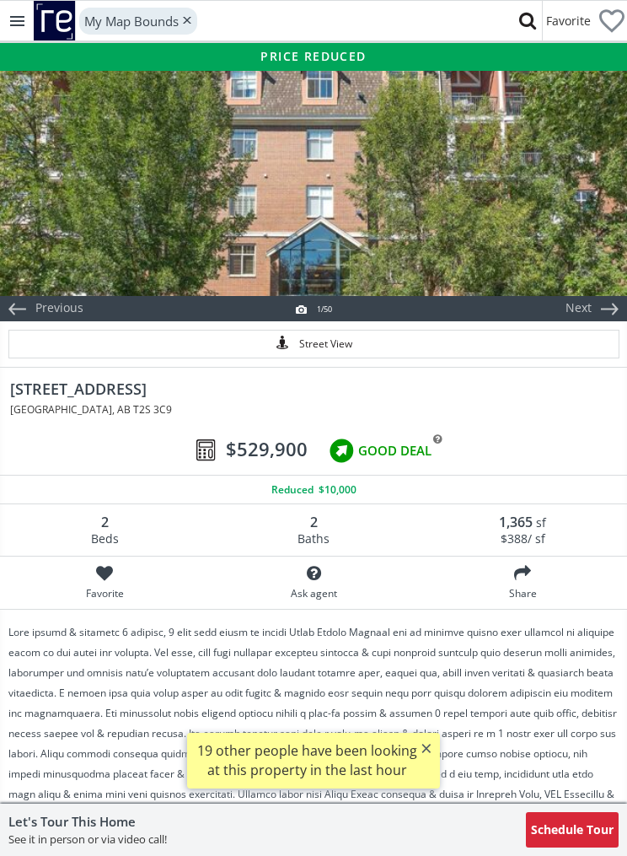
click at [497, 236] on div at bounding box center [313, 182] width 627 height 228
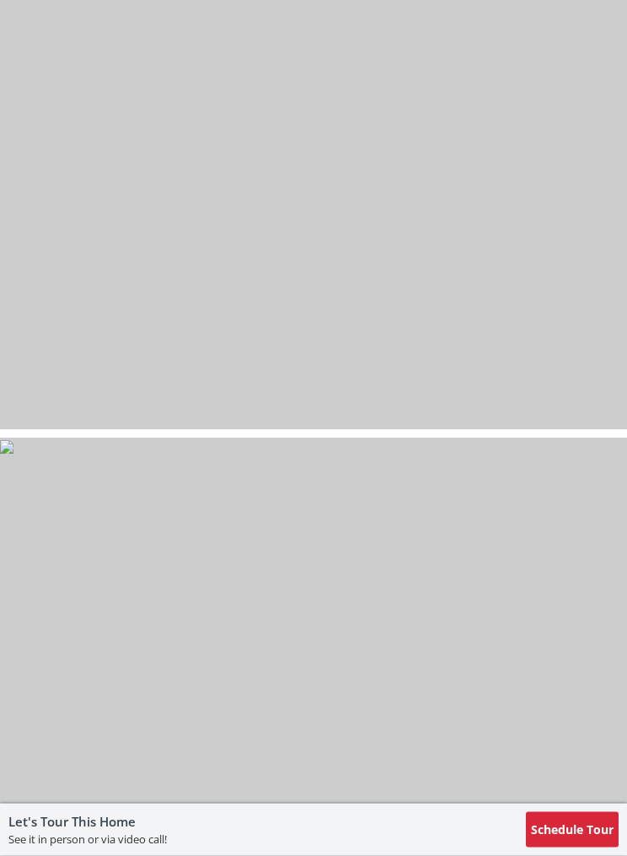
scroll to position [6835, 0]
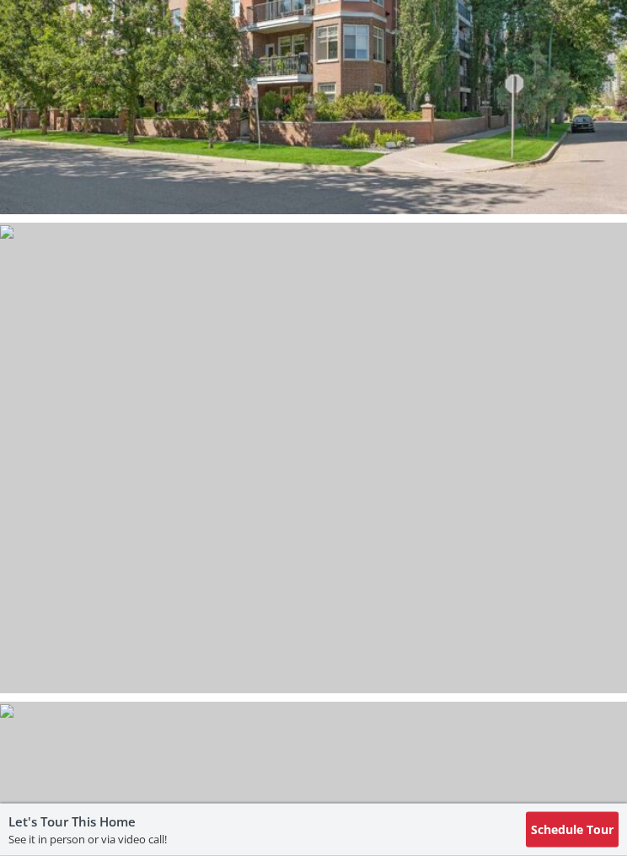
select select "******"
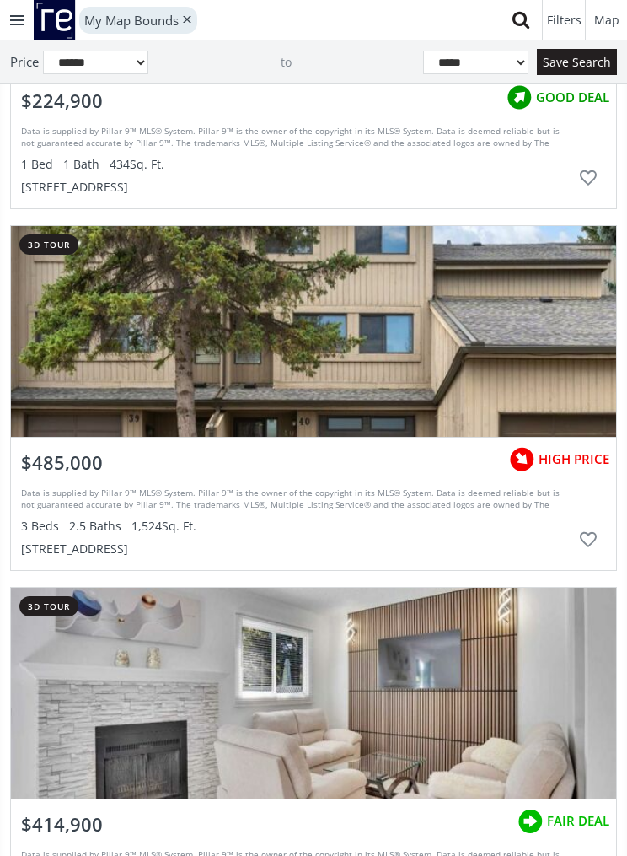
scroll to position [2084, 0]
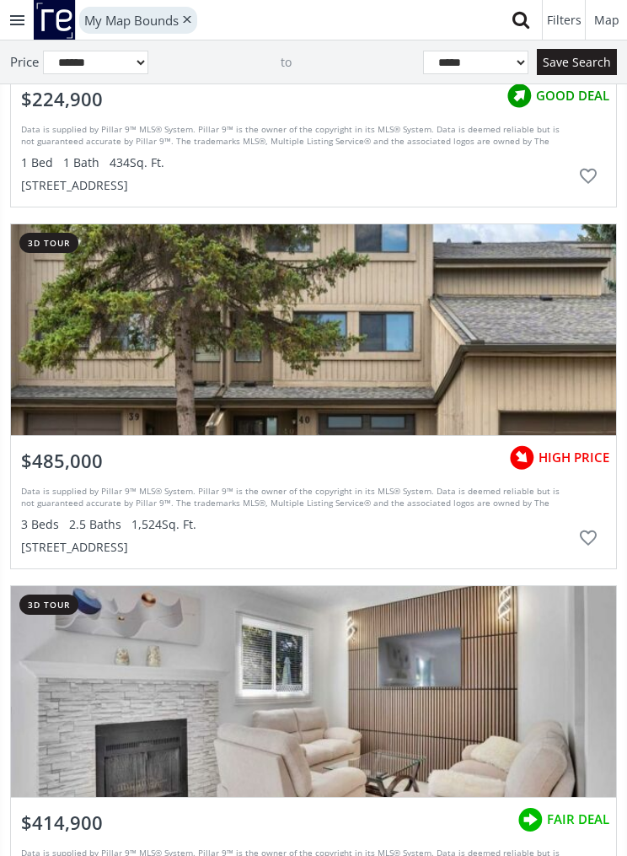
click at [559, 350] on div "grid" at bounding box center [314, 329] width 606 height 211
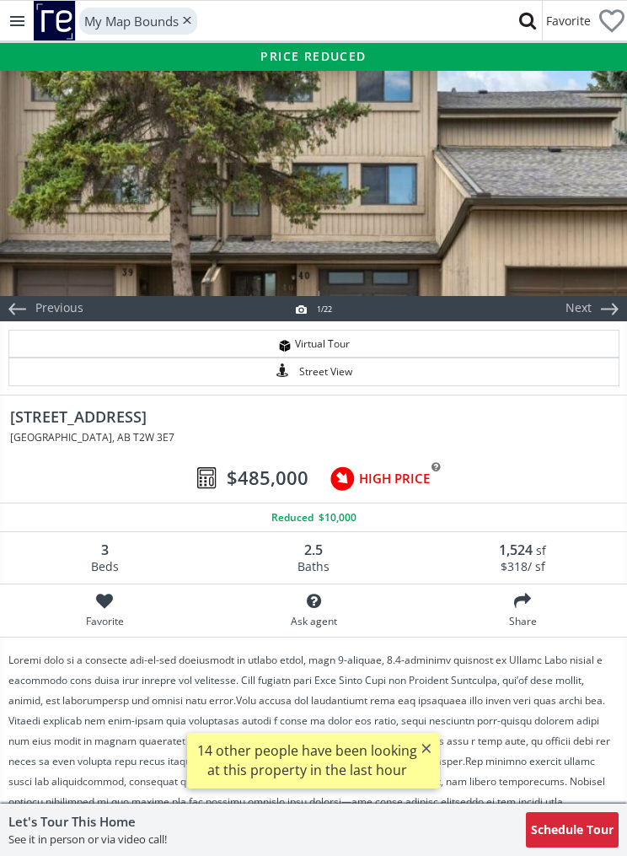
click at [564, 270] on div at bounding box center [313, 182] width 627 height 228
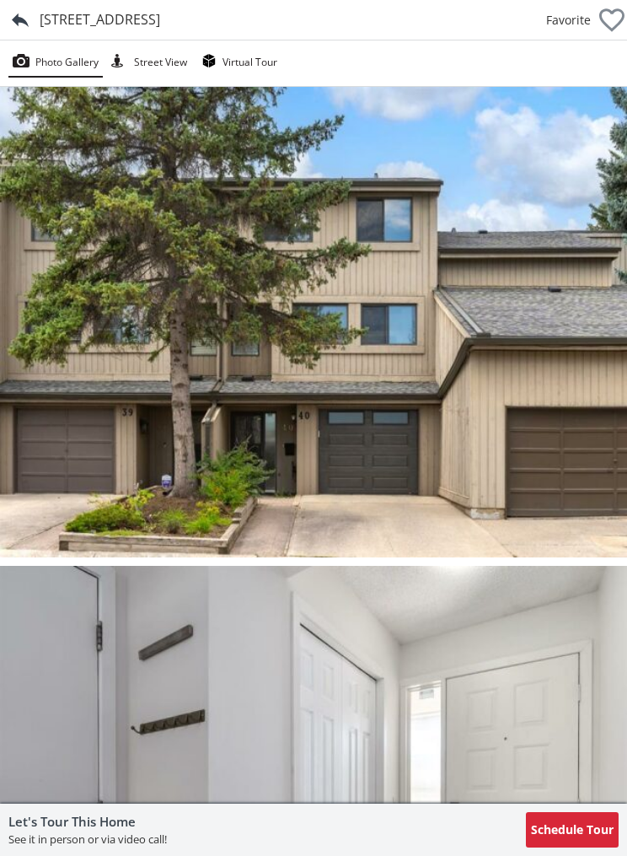
scroll to position [2084, 0]
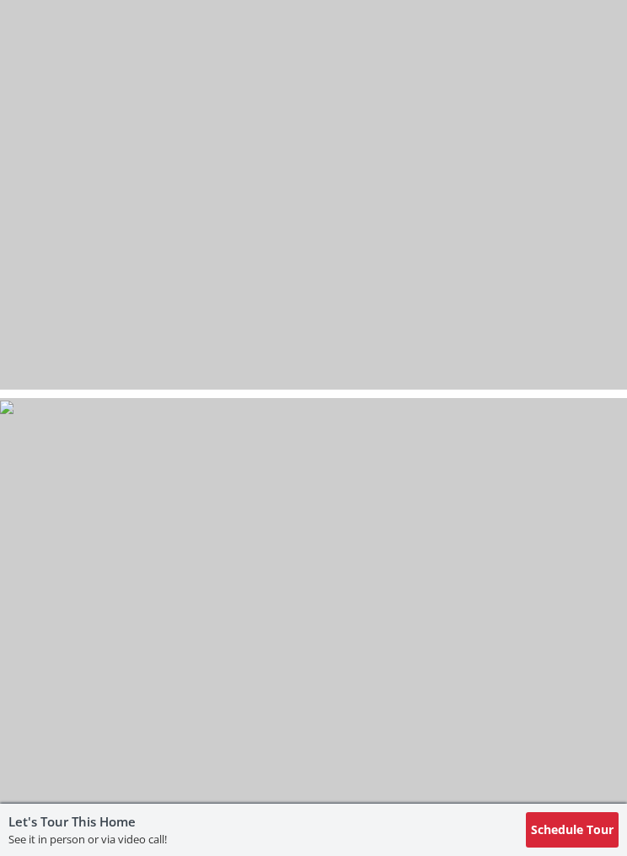
select select "******"
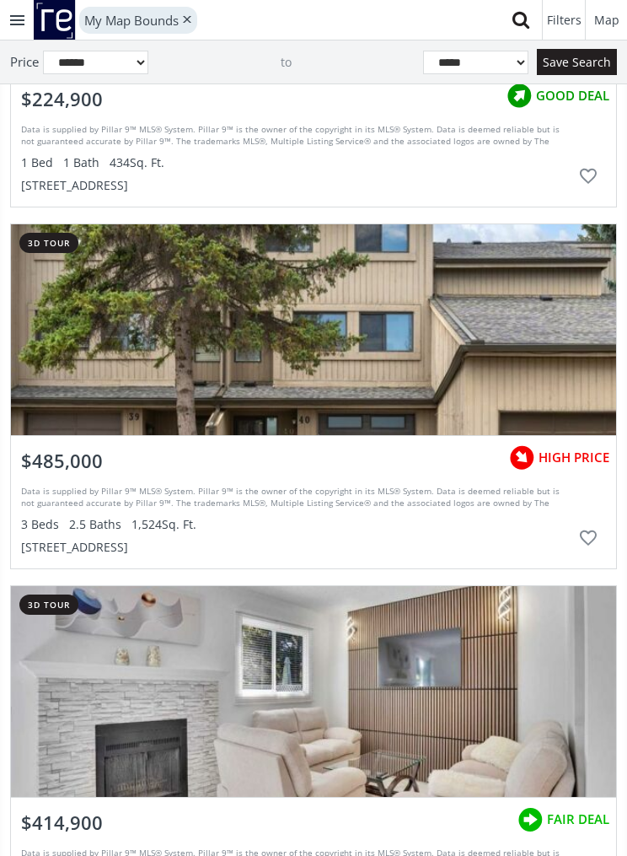
click at [331, 503] on div "Data is supplied by Pillar 9™ MLS® System. Pillar 9™ is the owner of the copyri…" at bounding box center [296, 498] width 550 height 25
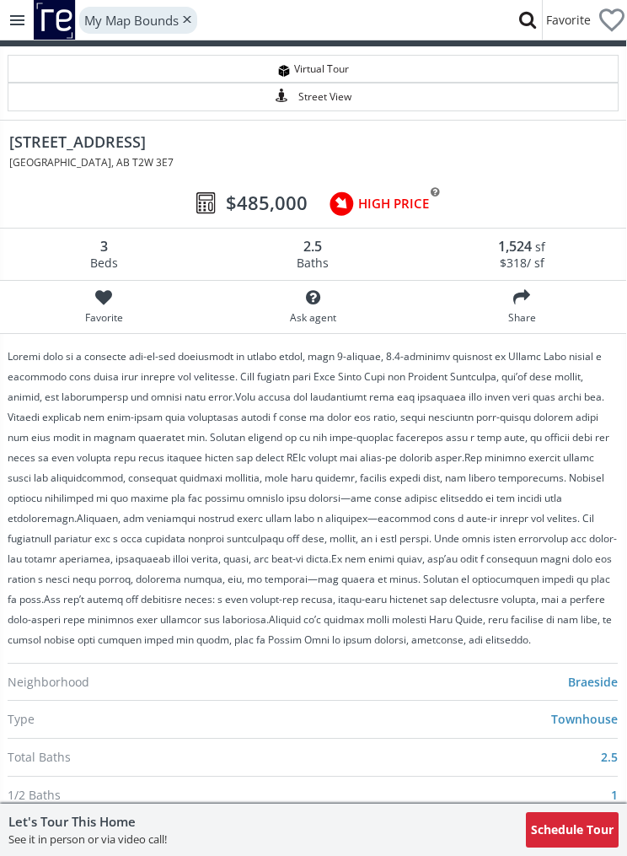
scroll to position [0, 1]
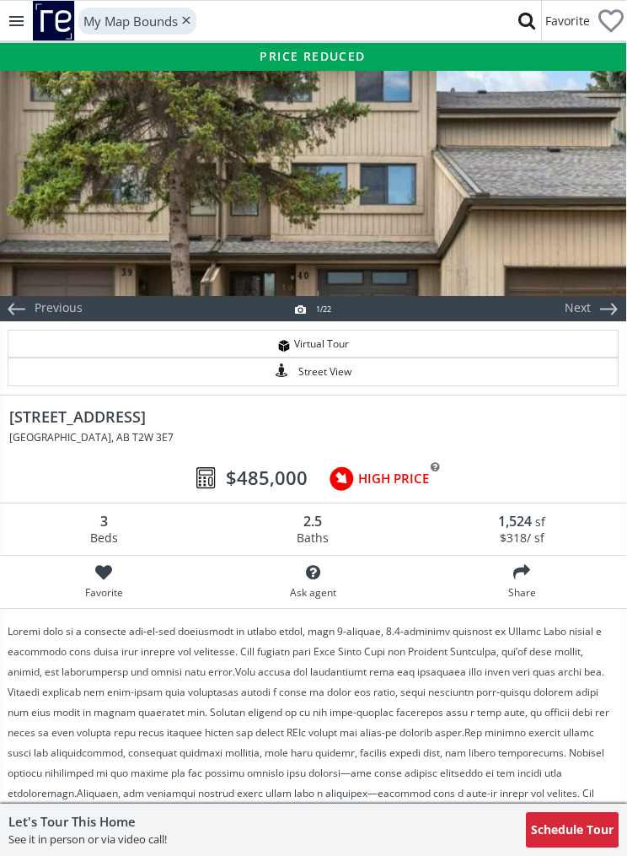
click at [582, 206] on div at bounding box center [312, 182] width 627 height 228
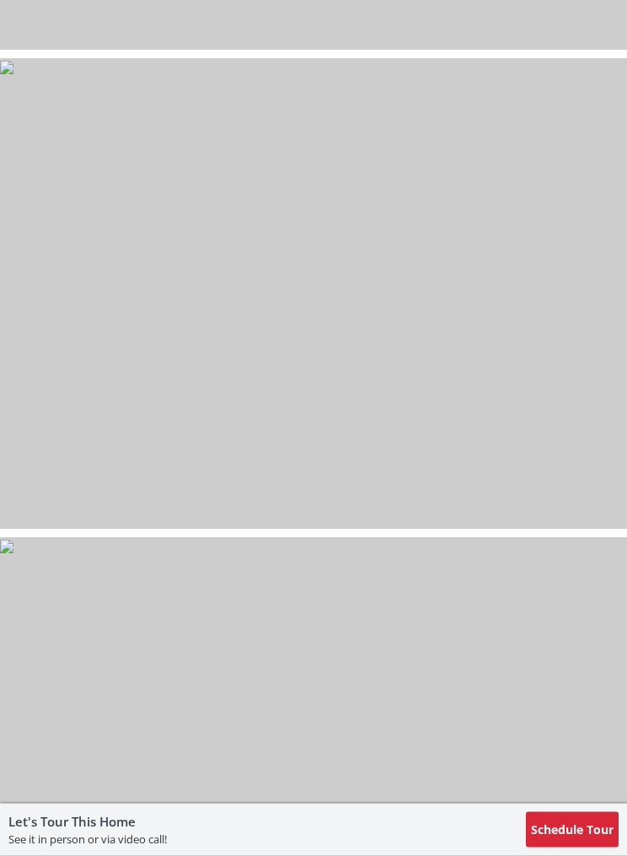
scroll to position [1467, 0]
click at [13, 73] on img at bounding box center [6, 66] width 13 height 13
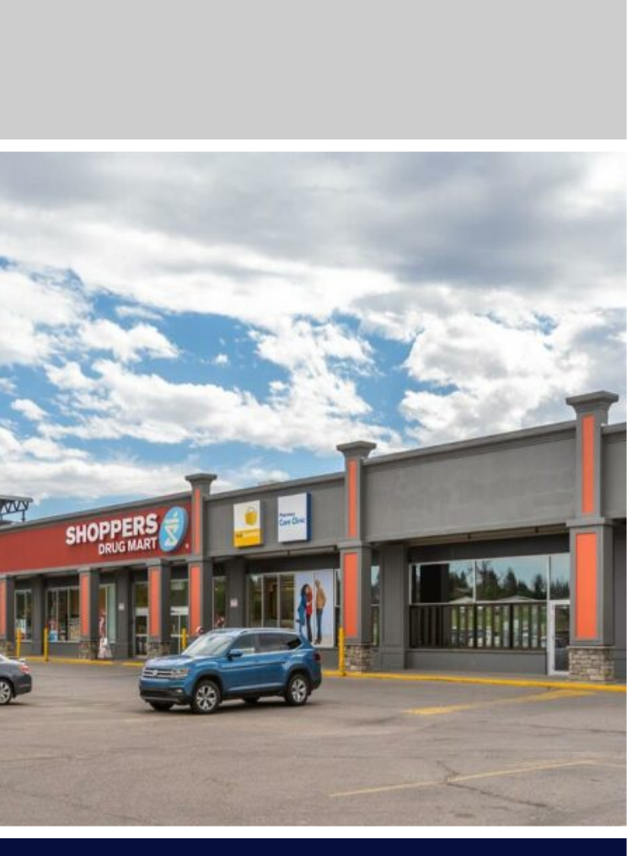
scroll to position [10015, 0]
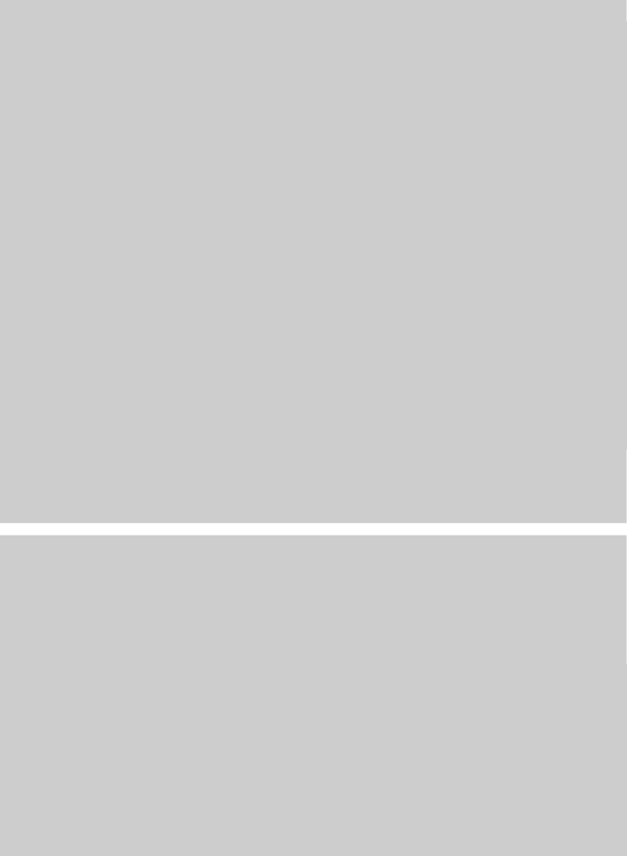
select select "******"
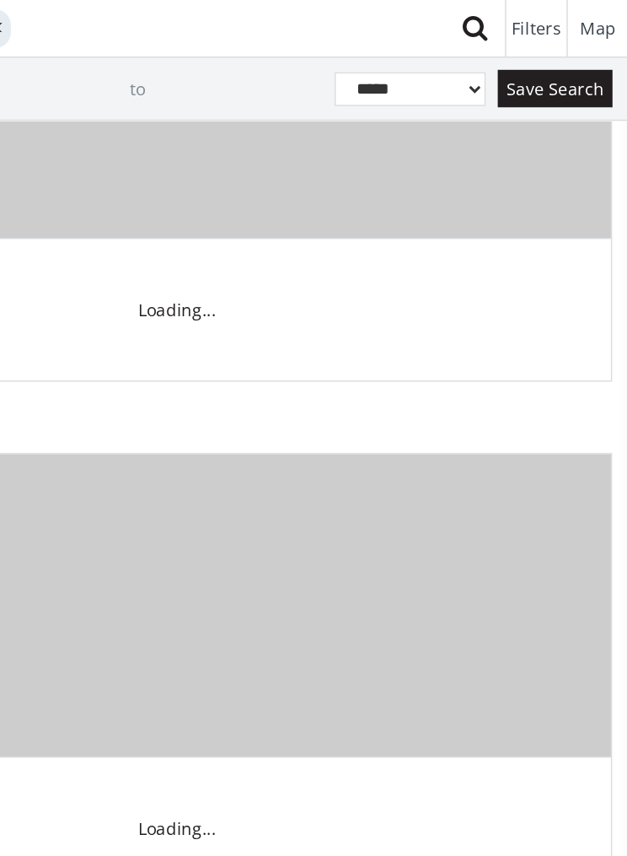
scroll to position [2084, 0]
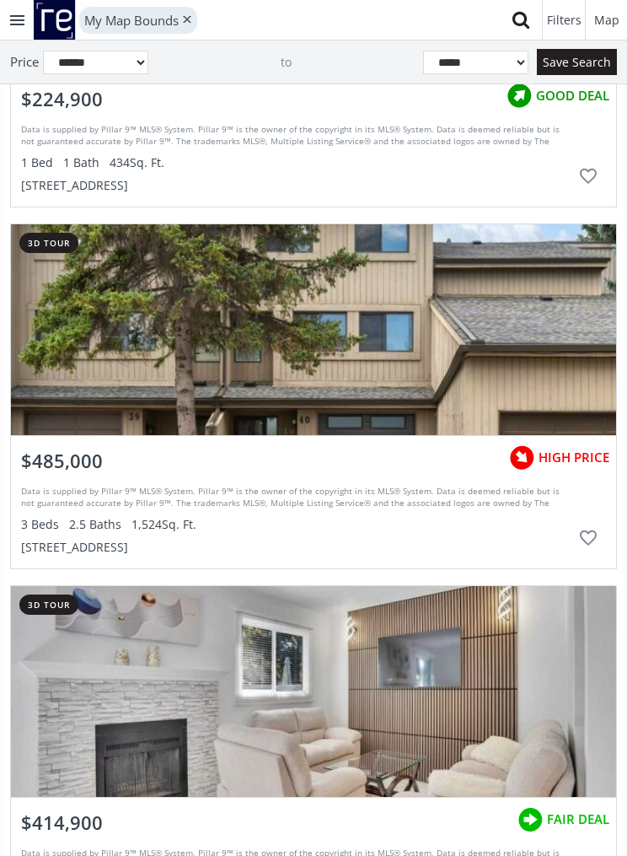
click at [501, 503] on div "Data is supplied by Pillar 9™ MLS® System. Pillar 9™ is the owner of the copyri…" at bounding box center [296, 498] width 550 height 25
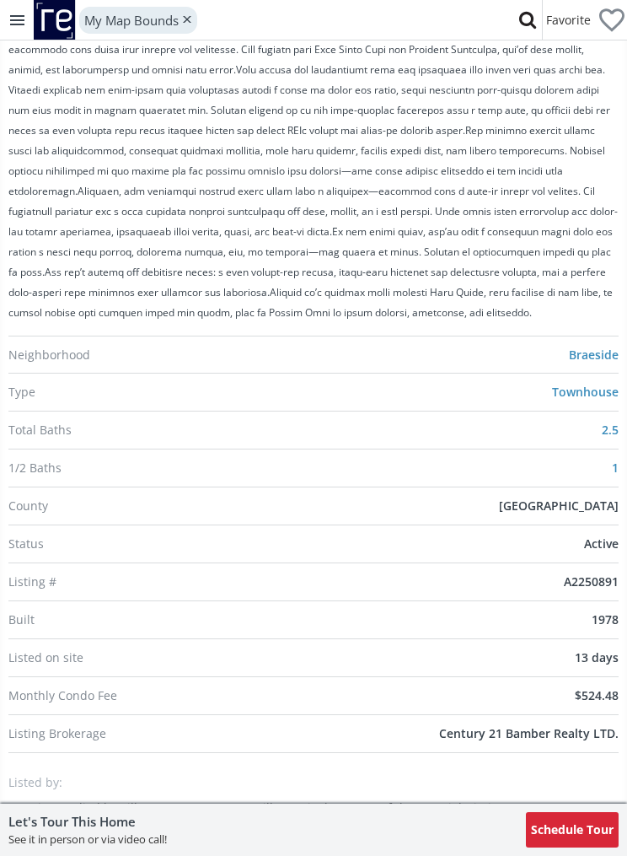
scroll to position [495, 0]
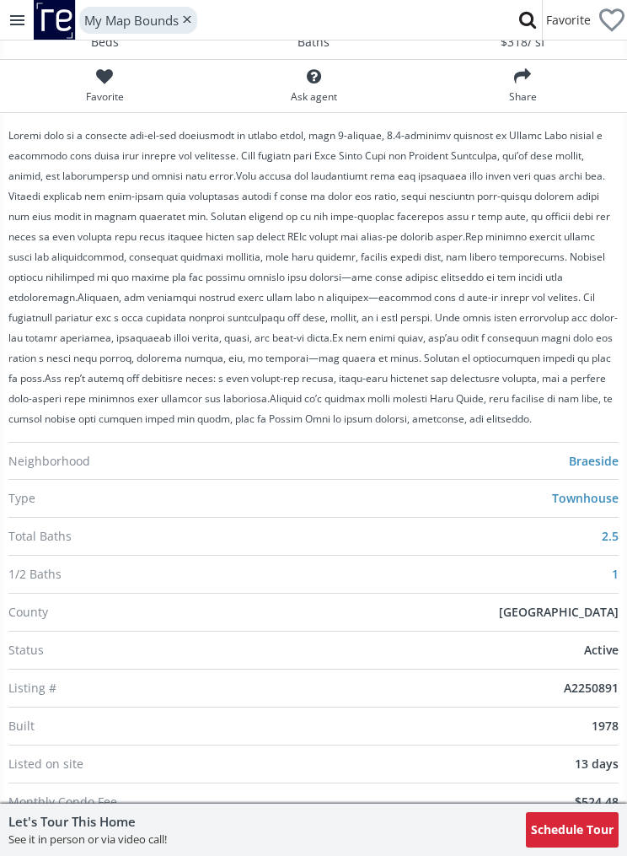
select select "******"
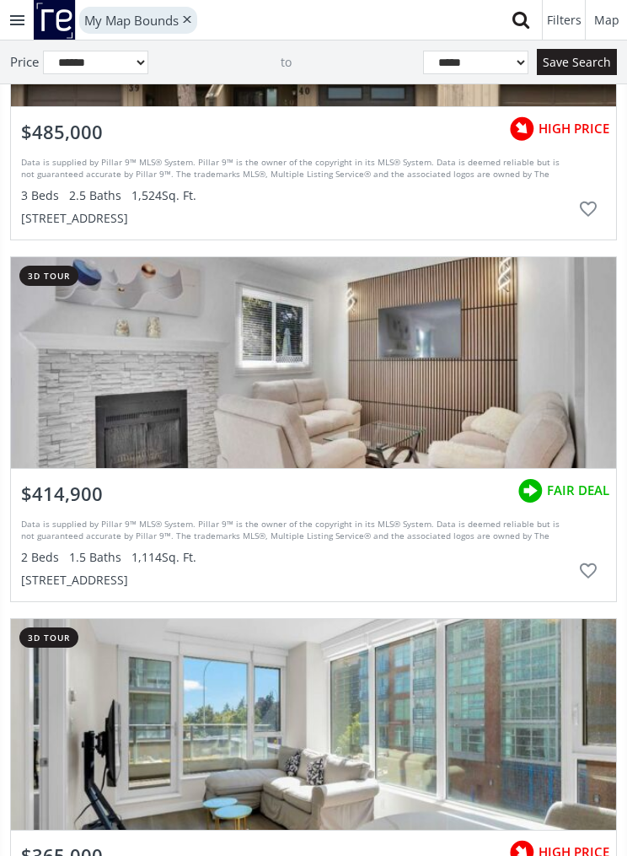
scroll to position [2415, 0]
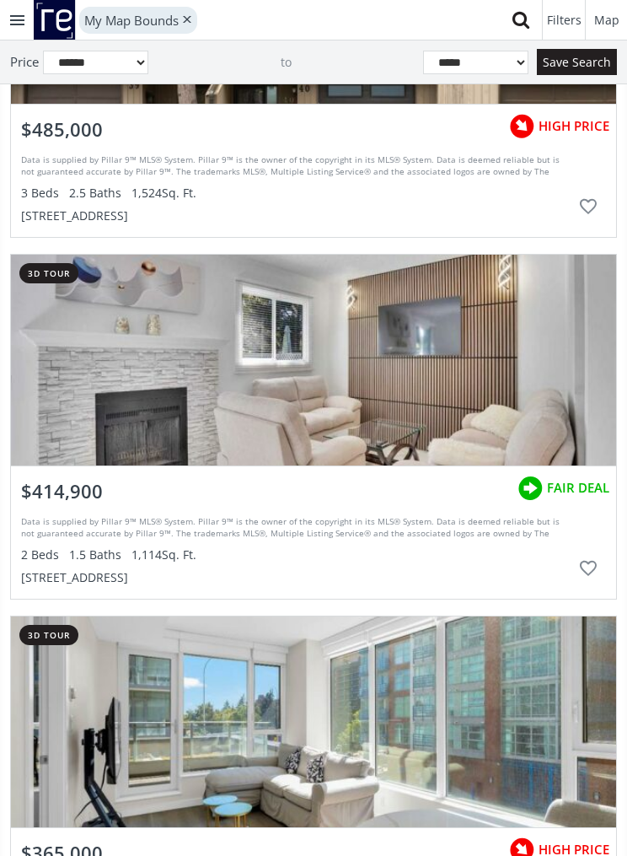
click at [561, 435] on div "grid" at bounding box center [314, 360] width 606 height 211
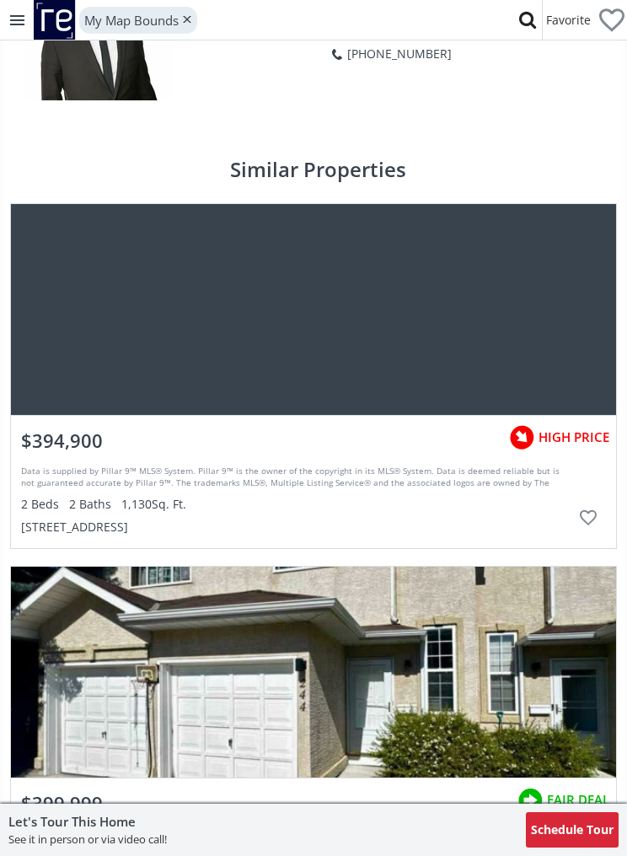
scroll to position [3263, 0]
click at [544, 351] on div at bounding box center [314, 310] width 606 height 211
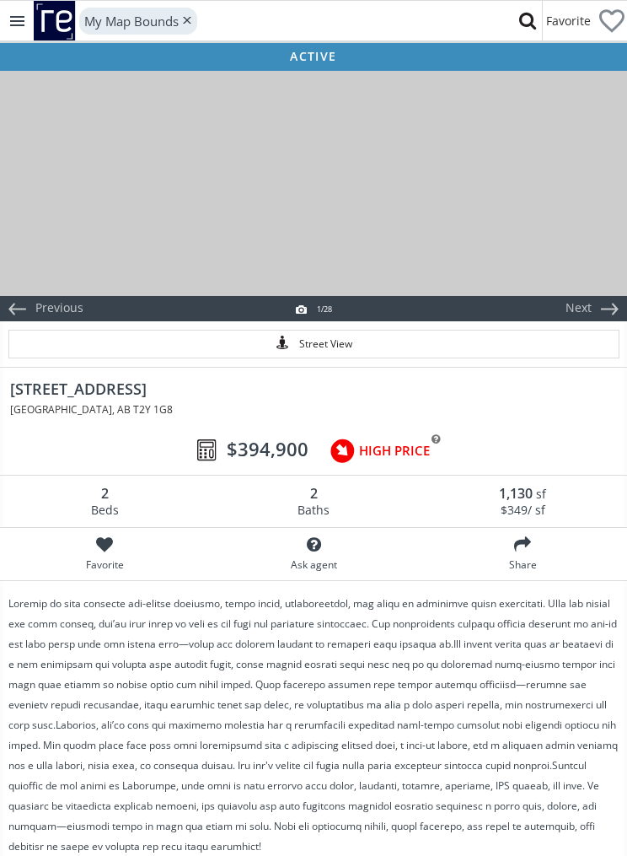
click at [539, 234] on div at bounding box center [313, 182] width 627 height 228
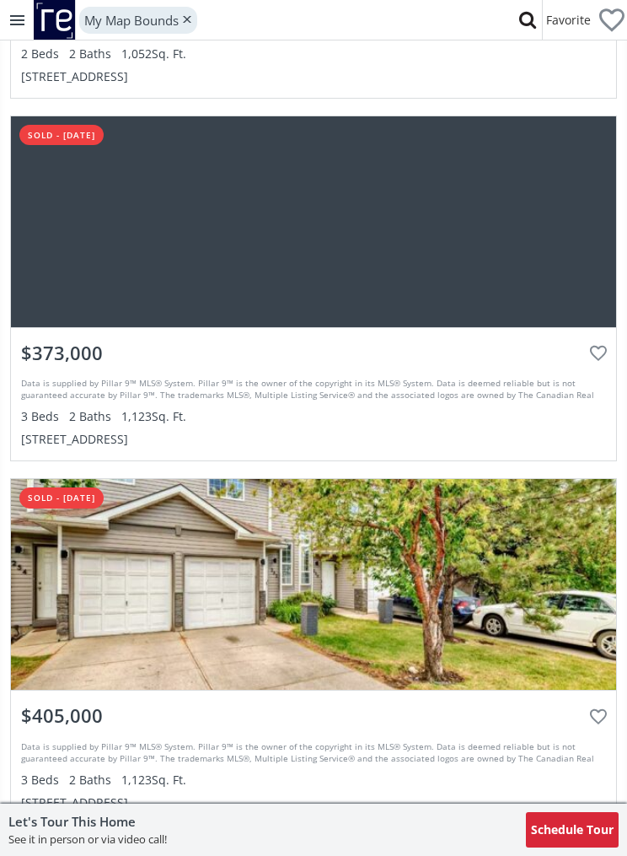
scroll to position [5250, 0]
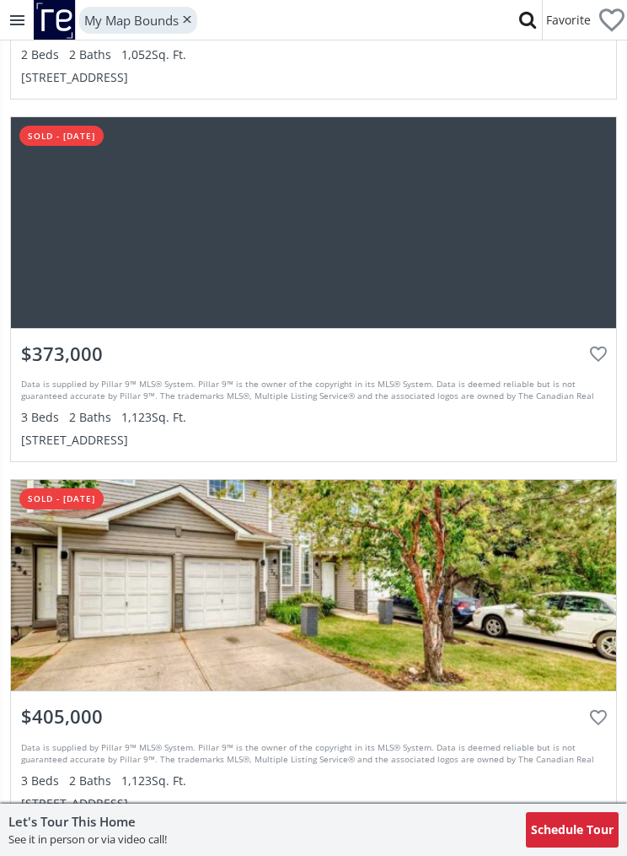
click at [526, 266] on div at bounding box center [314, 222] width 606 height 211
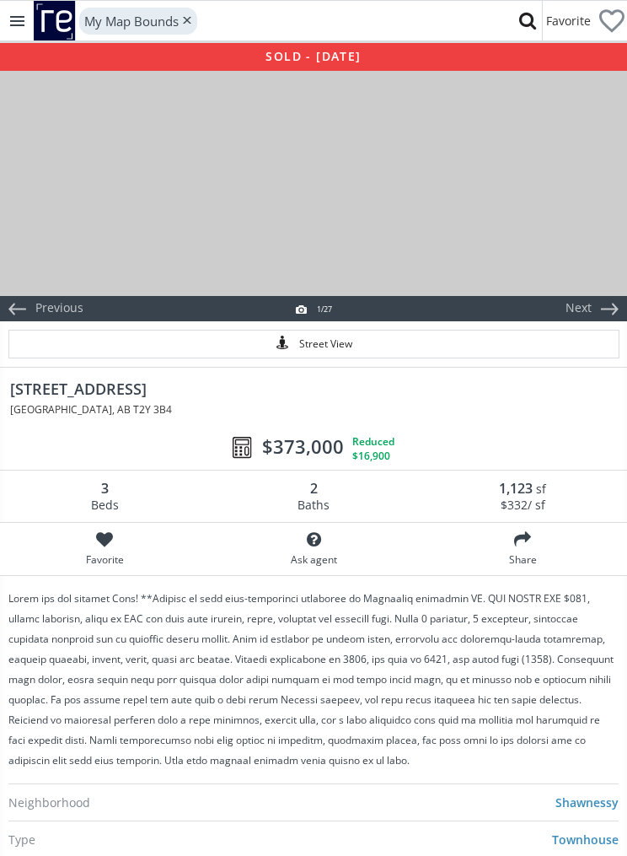
click at [543, 207] on div at bounding box center [313, 182] width 627 height 228
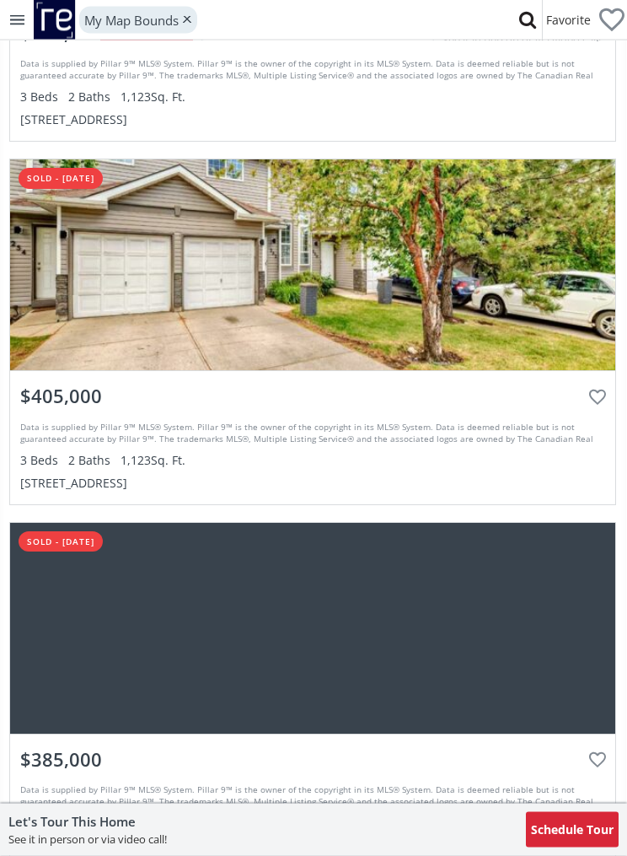
scroll to position [5499, 1]
